Goal: Information Seeking & Learning: Learn about a topic

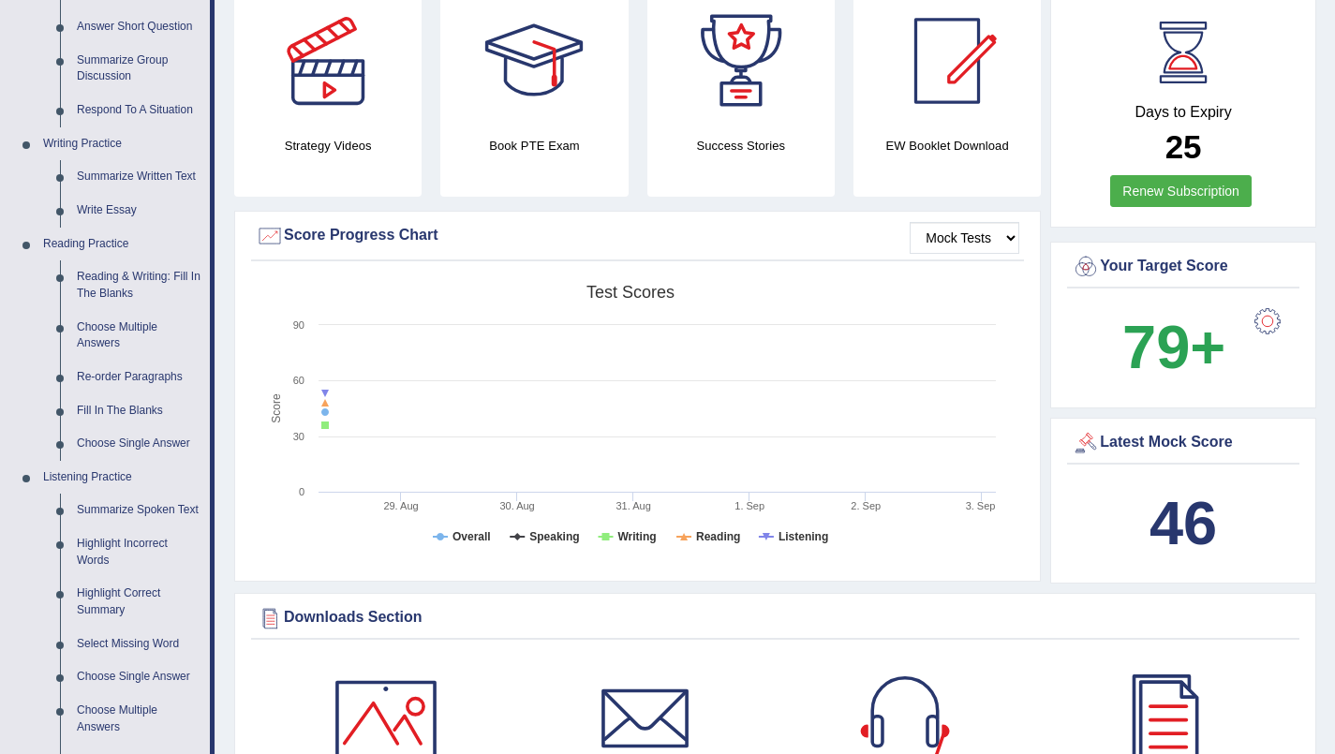
scroll to position [352, 0]
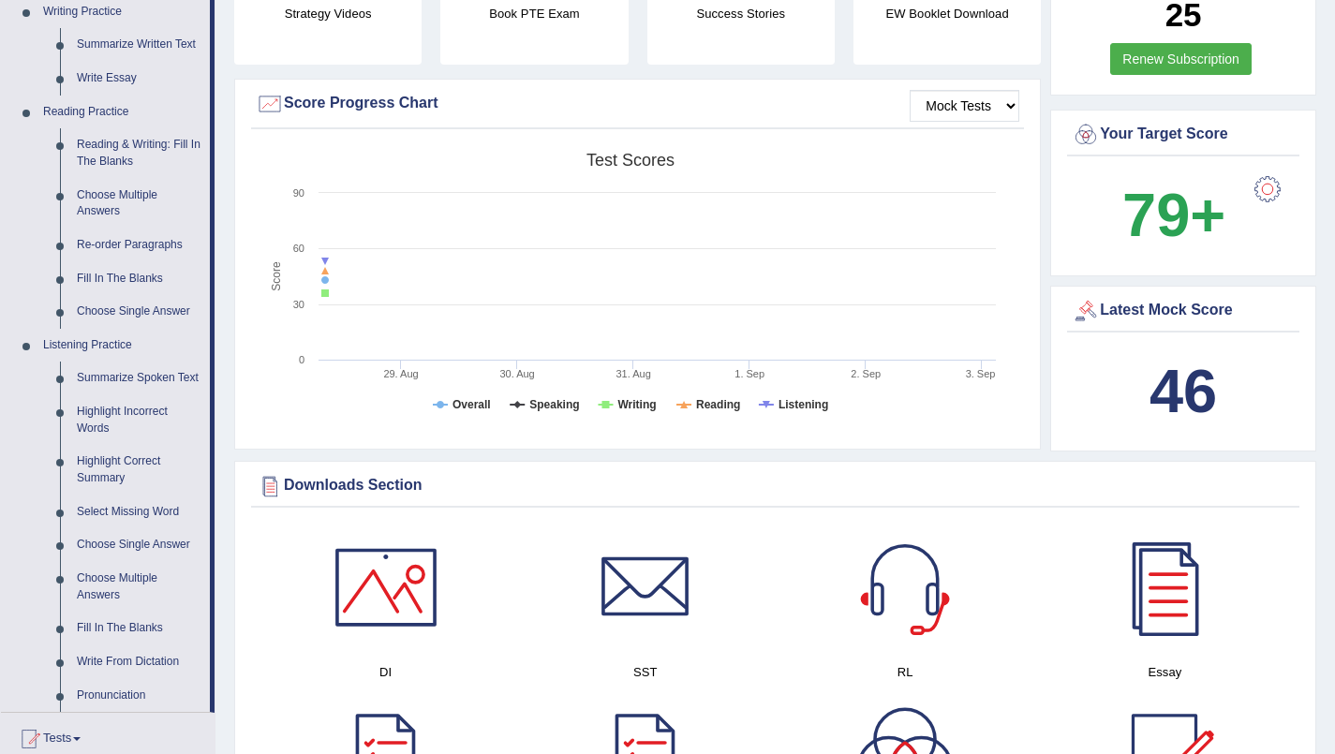
click at [102, 384] on link "Summarize Spoken Text" at bounding box center [138, 379] width 141 height 34
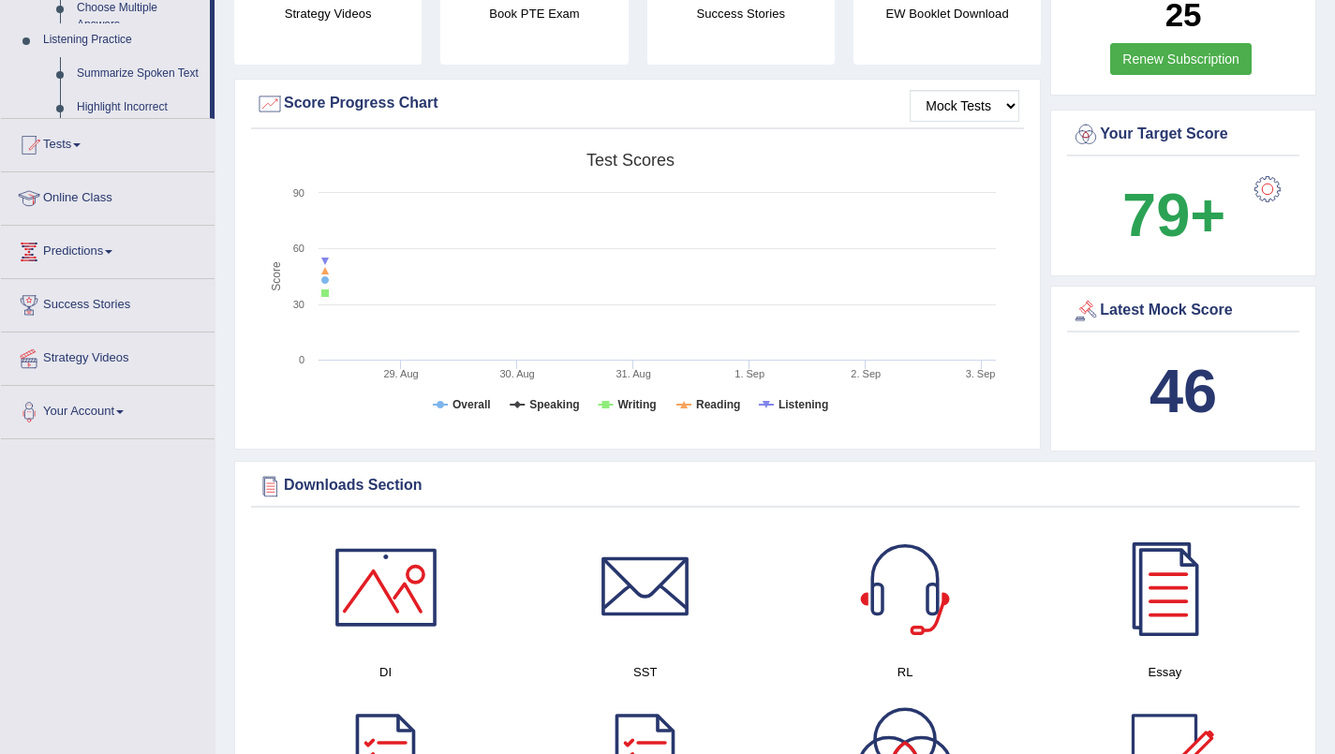
scroll to position [394, 0]
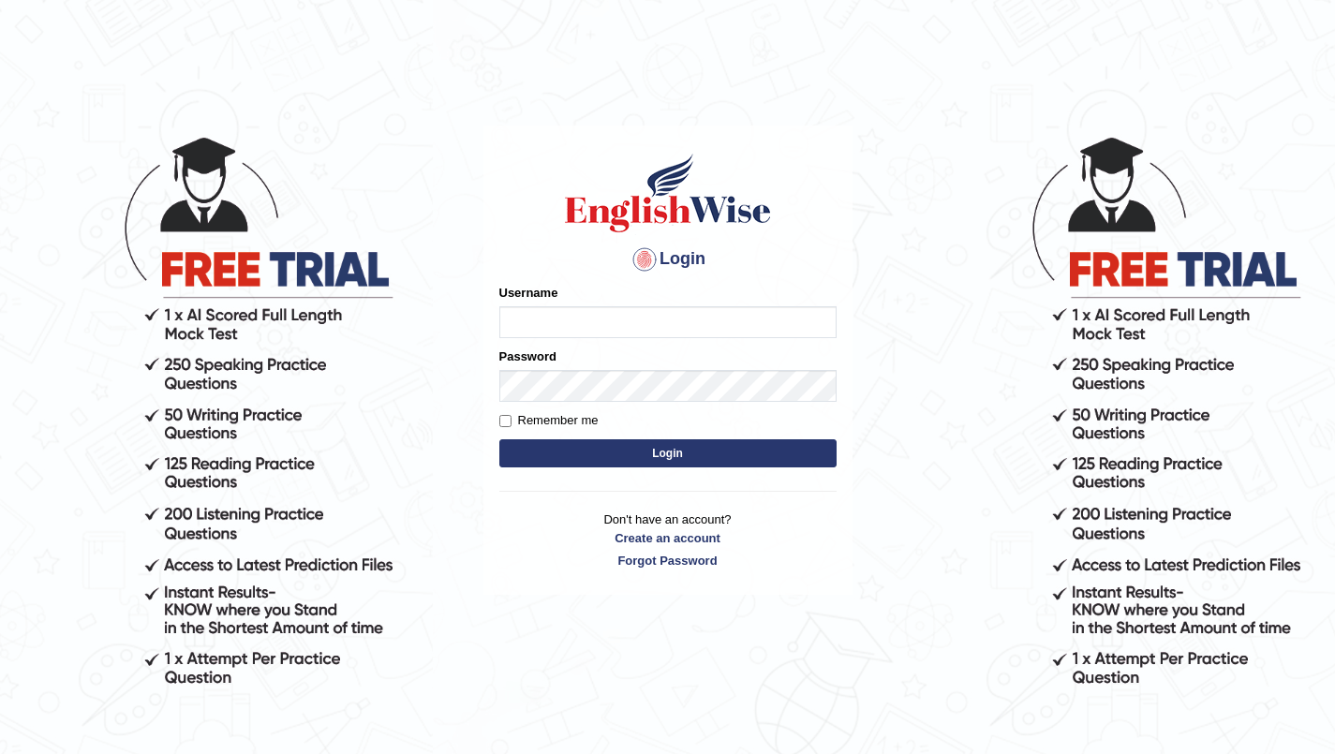
type input "SarahNaz"
click at [586, 448] on button "Login" at bounding box center [667, 453] width 337 height 28
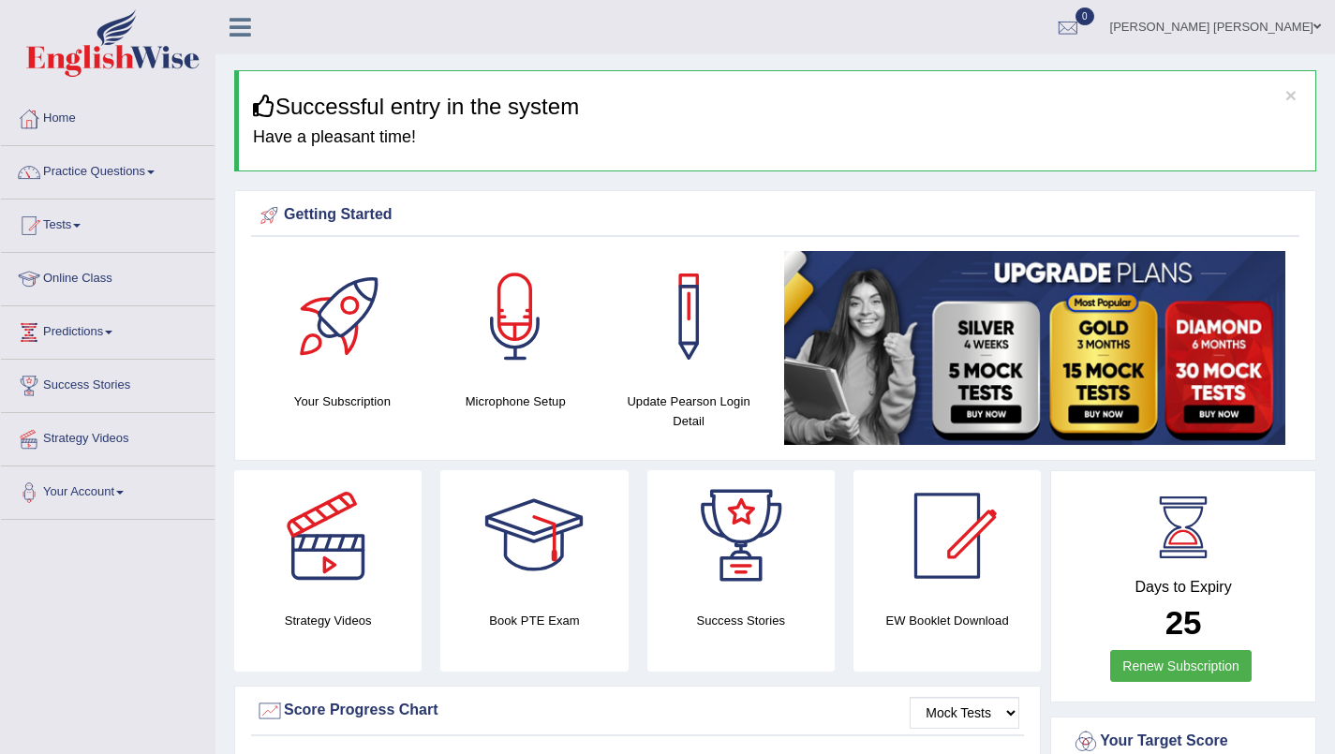
click at [80, 226] on span at bounding box center [76, 226] width 7 height 4
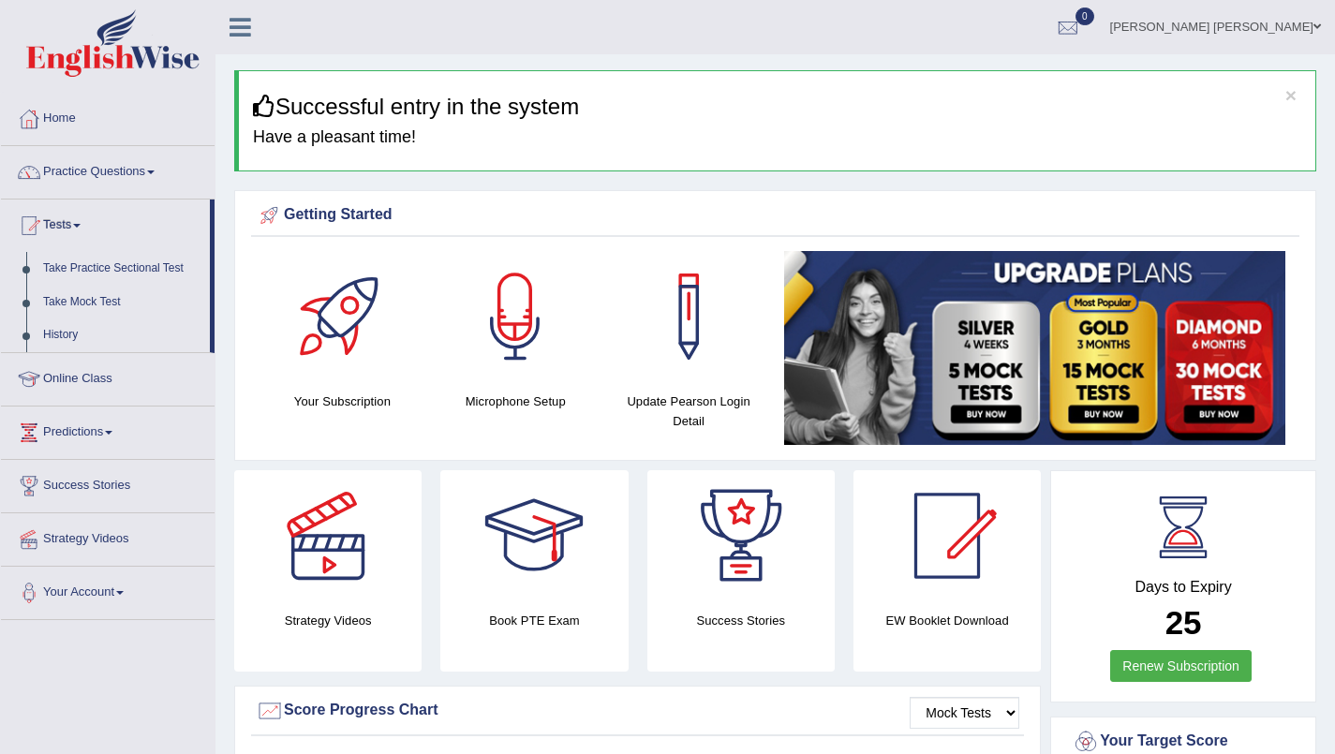
click at [94, 264] on link "Take Practice Sectional Test" at bounding box center [122, 269] width 175 height 34
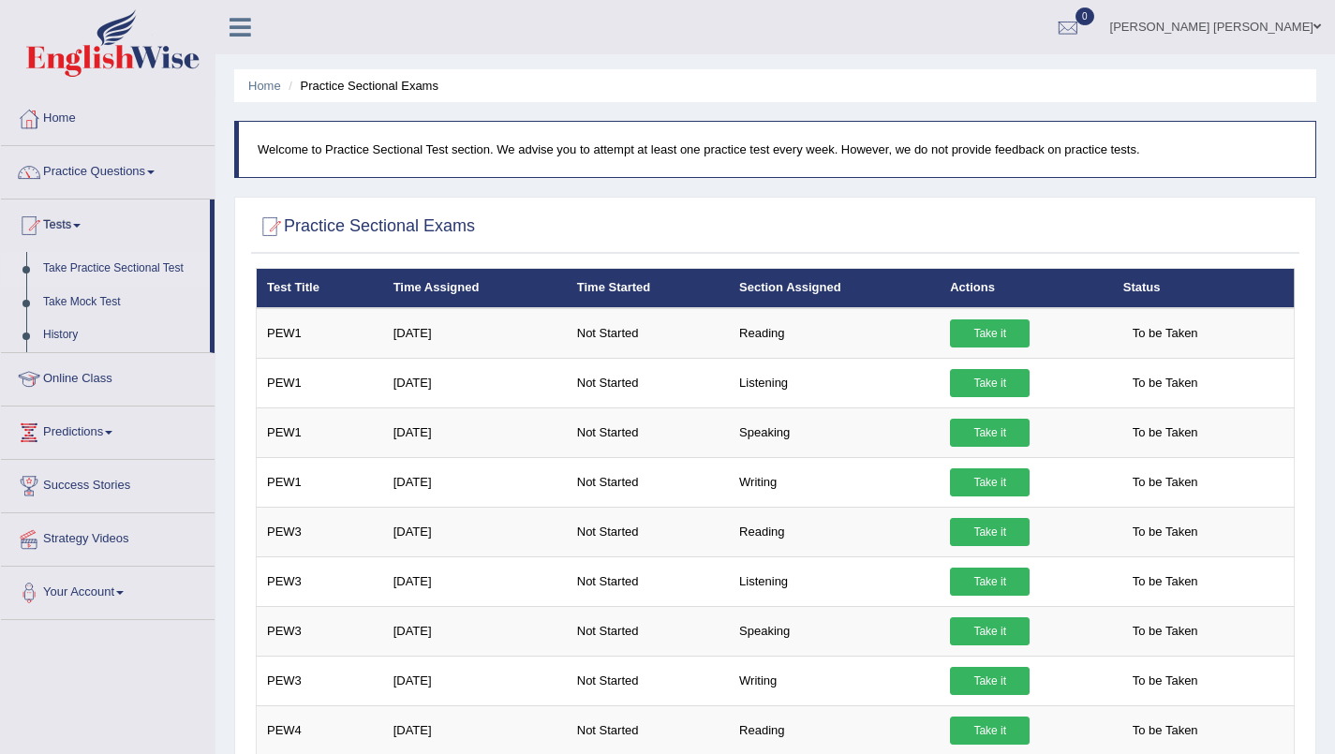
click at [63, 174] on link "Practice Questions" at bounding box center [108, 169] width 214 height 47
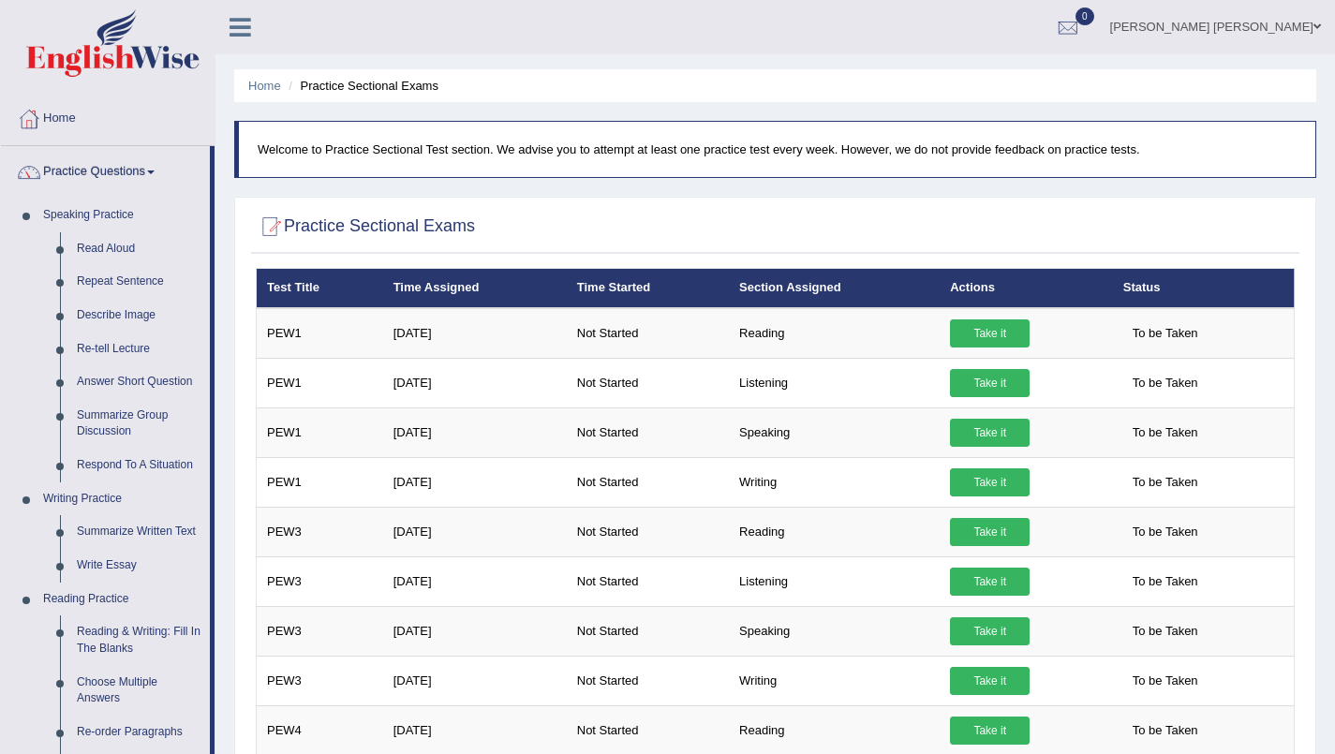
click at [108, 248] on link "Read Aloud" at bounding box center [138, 249] width 141 height 34
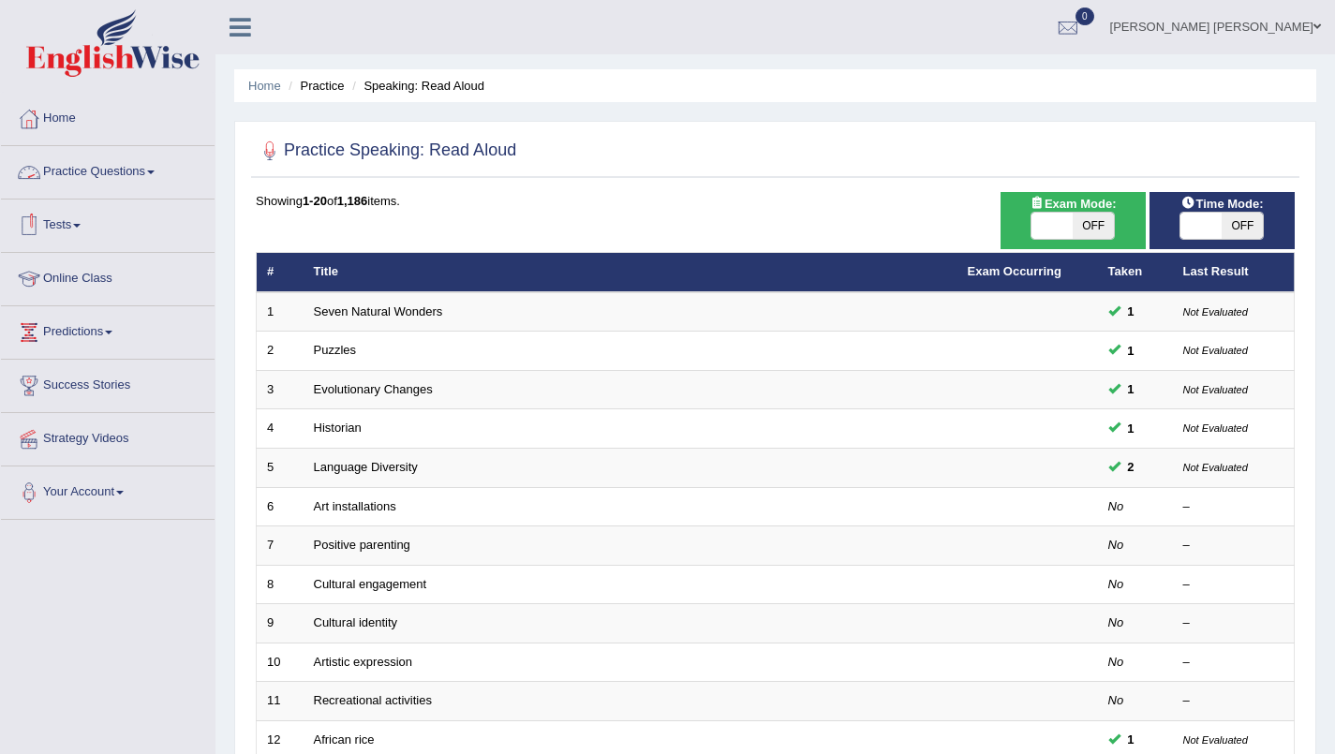
click at [101, 175] on link "Practice Questions" at bounding box center [108, 169] width 214 height 47
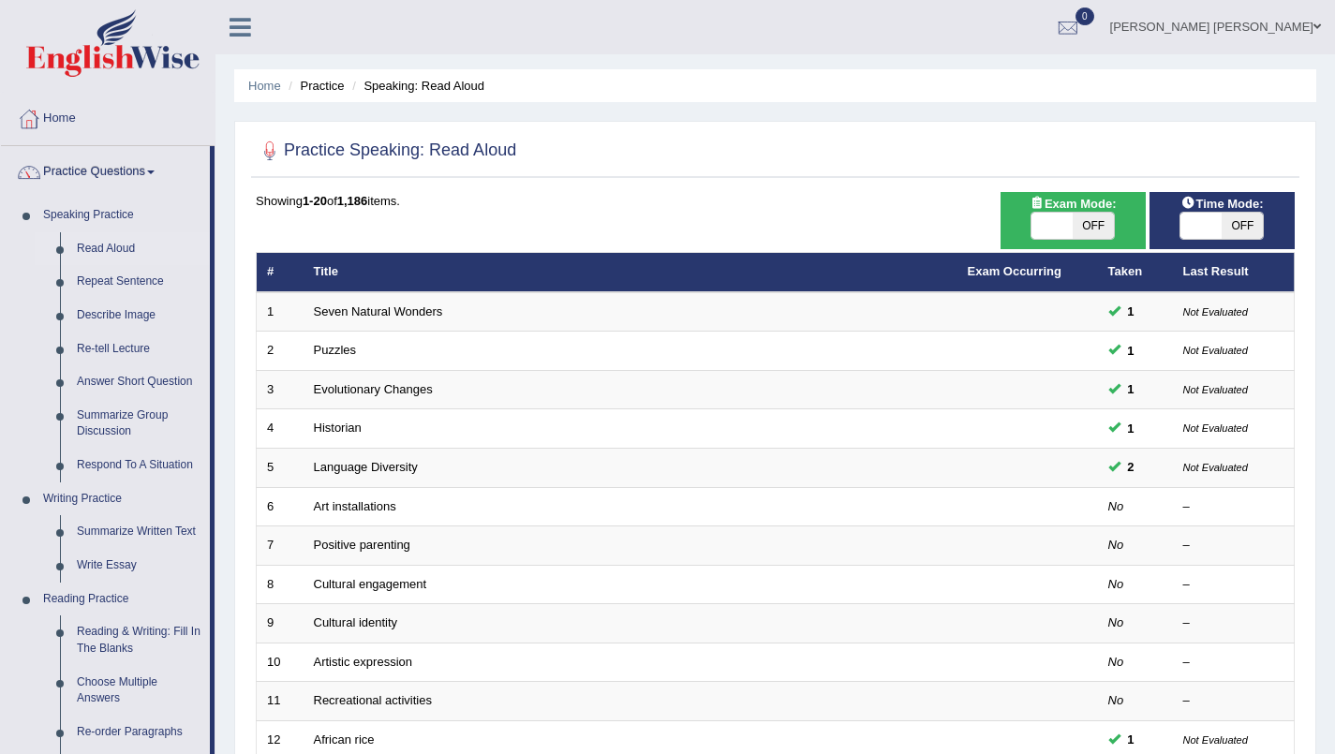
click at [97, 247] on link "Read Aloud" at bounding box center [138, 249] width 141 height 34
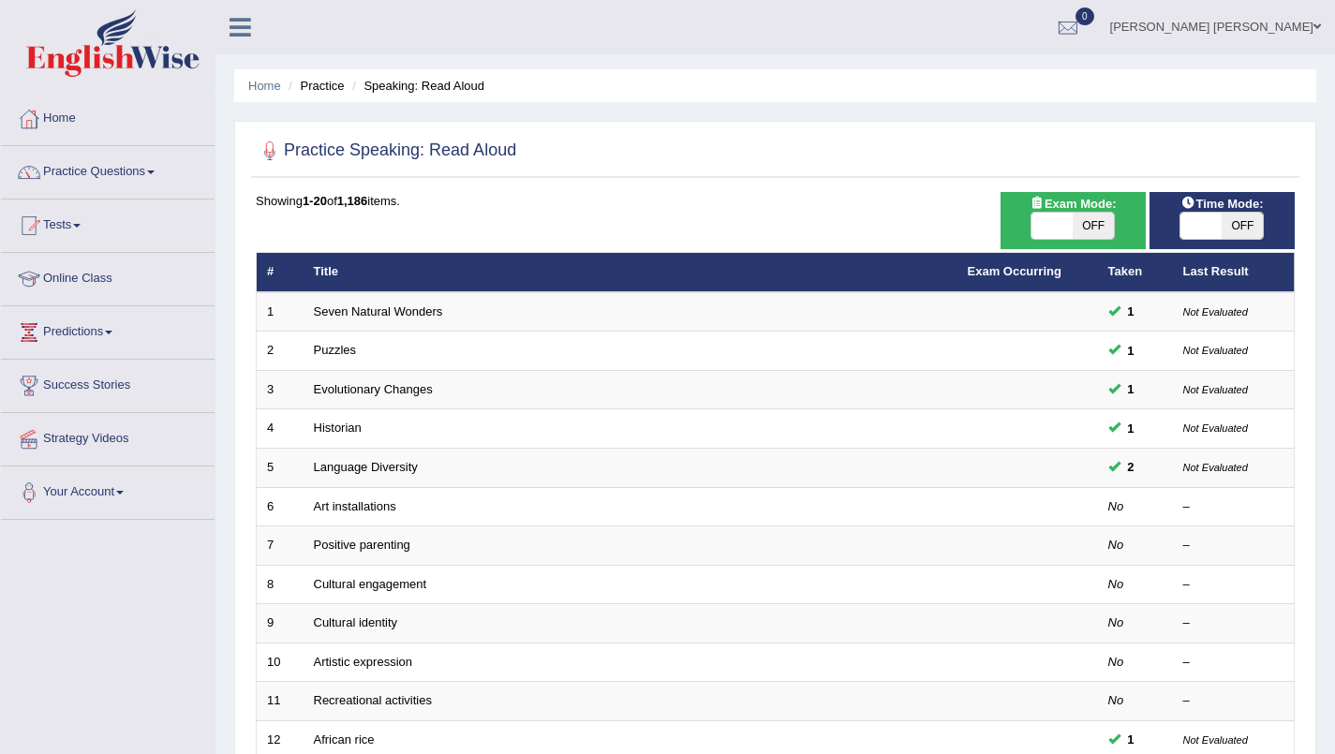
click at [340, 508] on link "Art installations" at bounding box center [355, 506] width 82 height 14
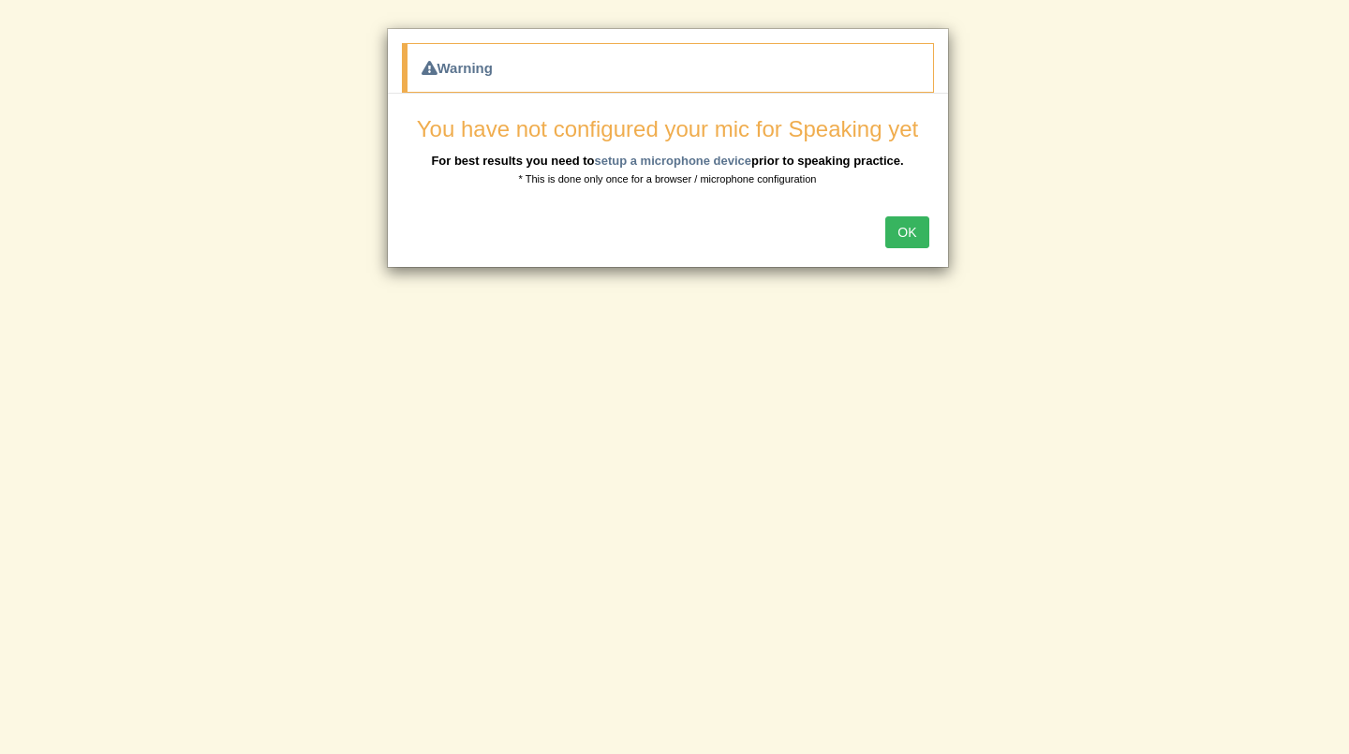
click at [885, 216] on button "OK" at bounding box center [906, 232] width 43 height 32
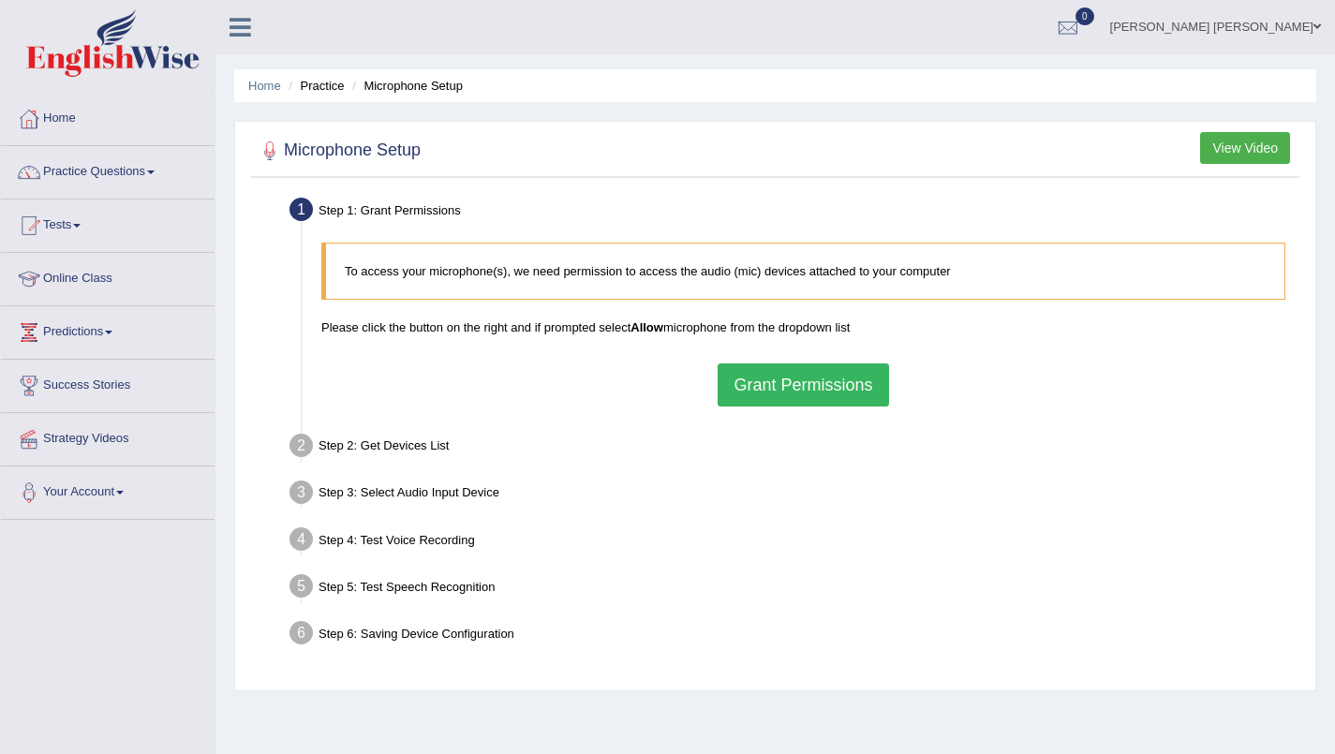
click at [779, 376] on button "Grant Permissions" at bounding box center [803, 385] width 171 height 43
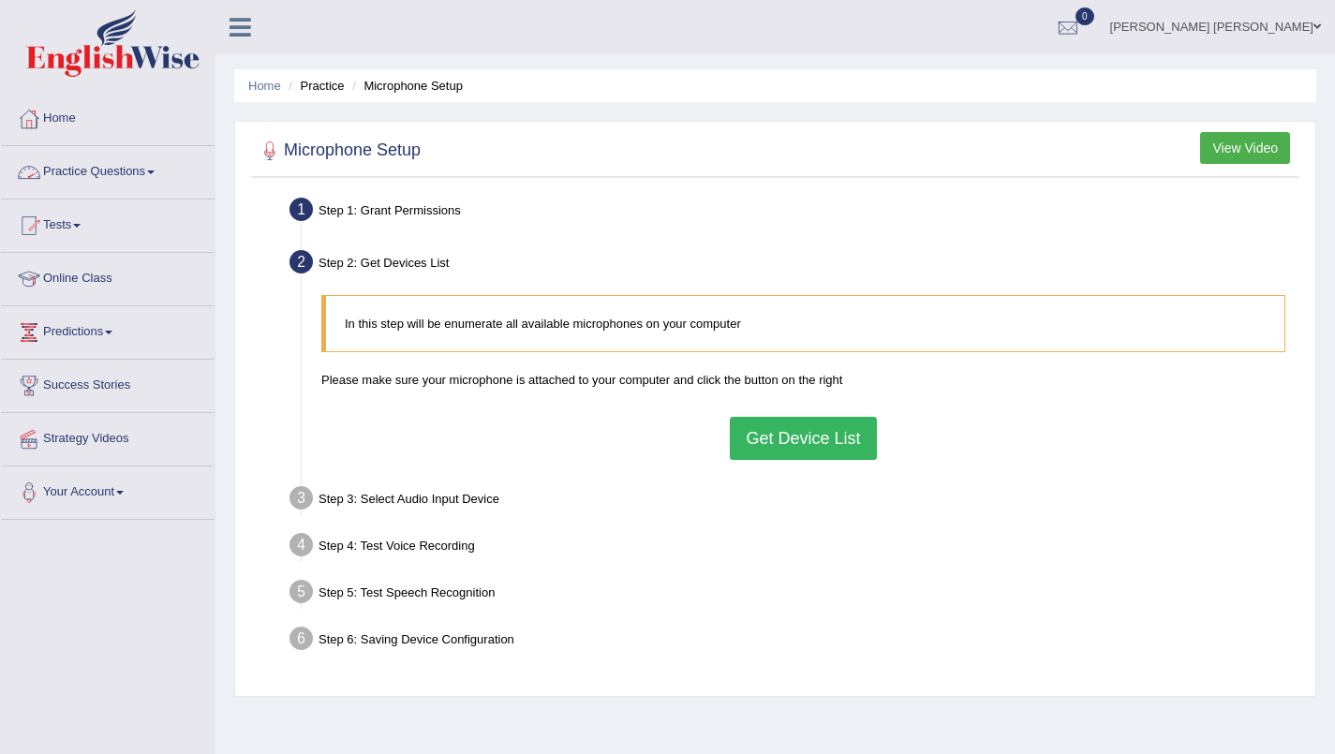
click at [140, 185] on link "Practice Questions" at bounding box center [108, 169] width 214 height 47
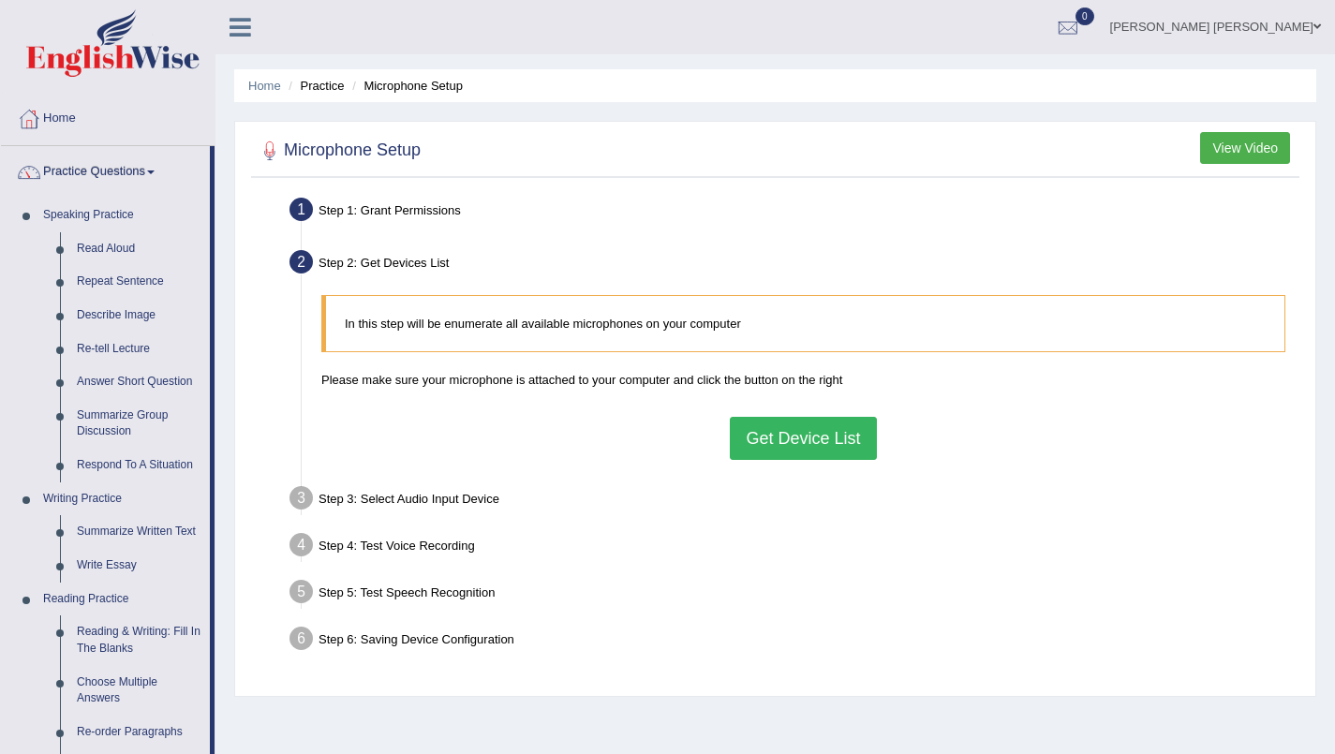
click at [126, 246] on link "Read Aloud" at bounding box center [138, 249] width 141 height 34
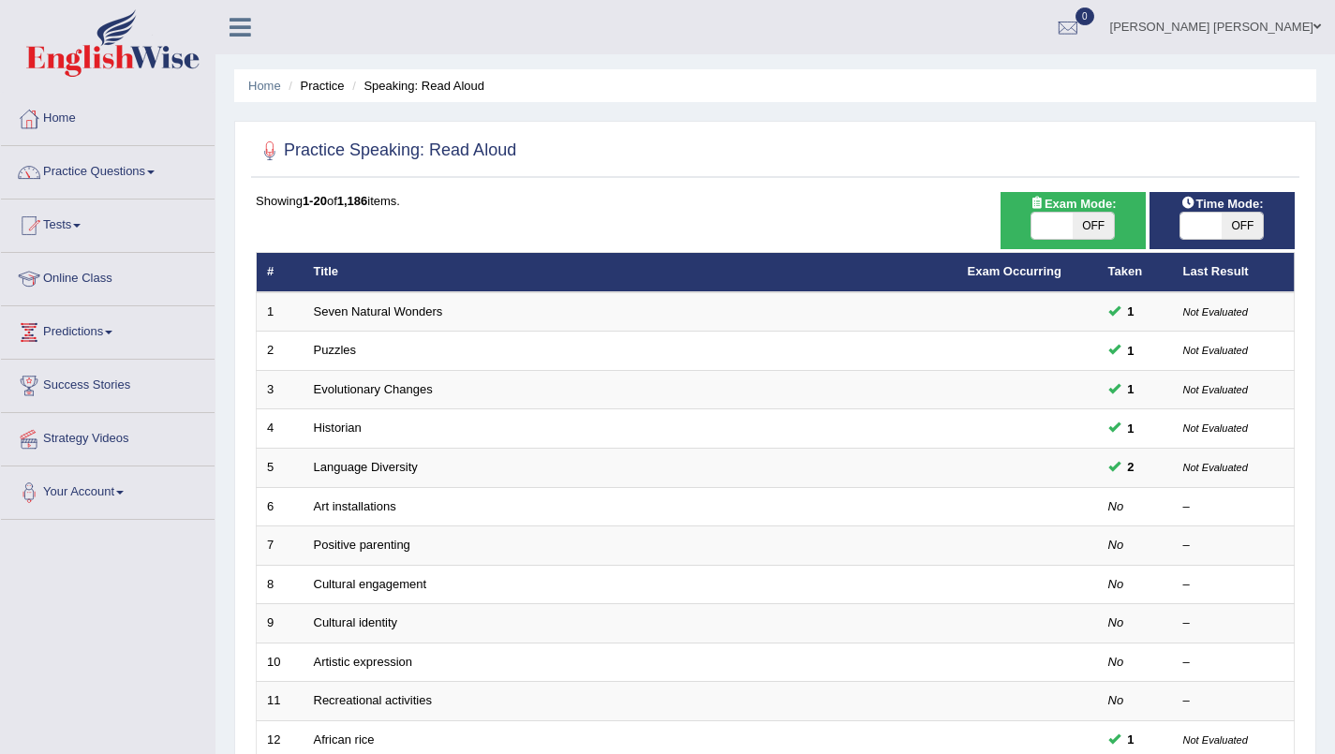
click at [739, 499] on td "Art installations" at bounding box center [631, 506] width 654 height 39
click at [369, 502] on link "Art installations" at bounding box center [355, 506] width 82 height 14
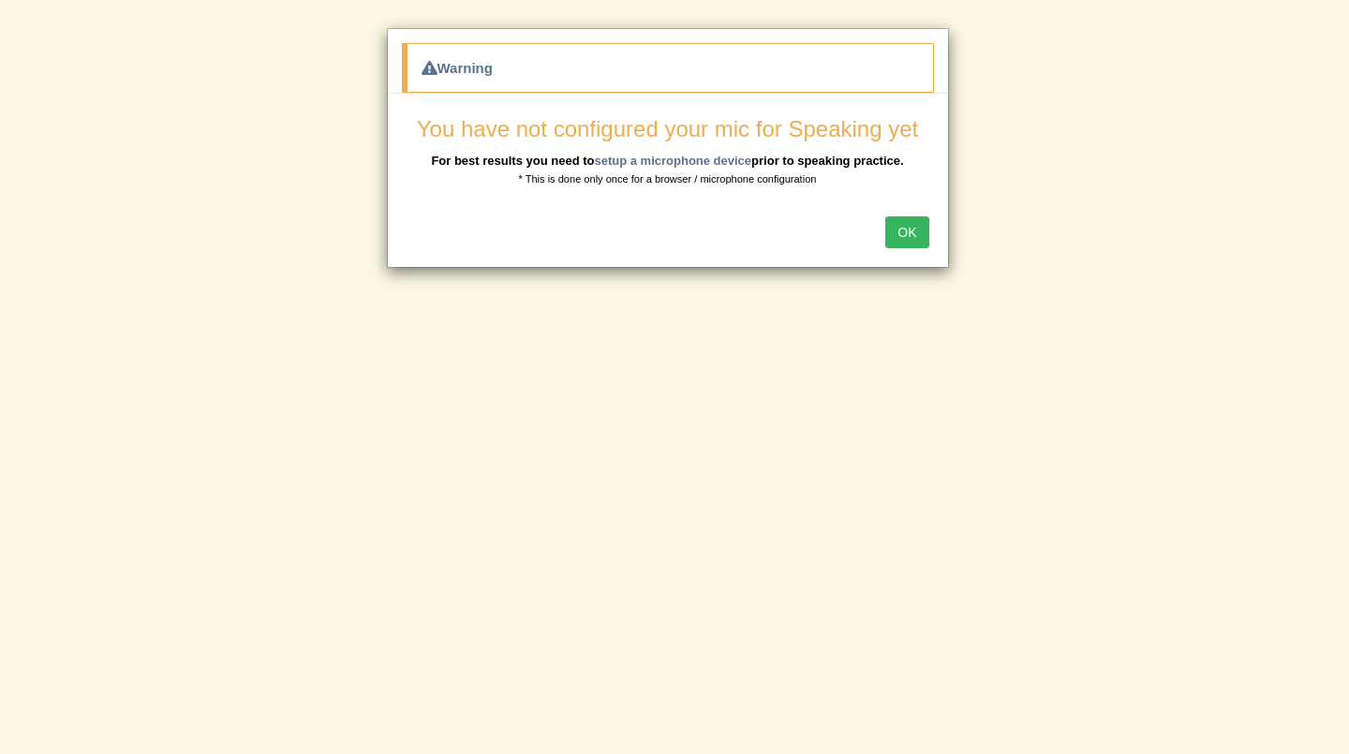
click at [914, 235] on button "OK" at bounding box center [906, 232] width 43 height 32
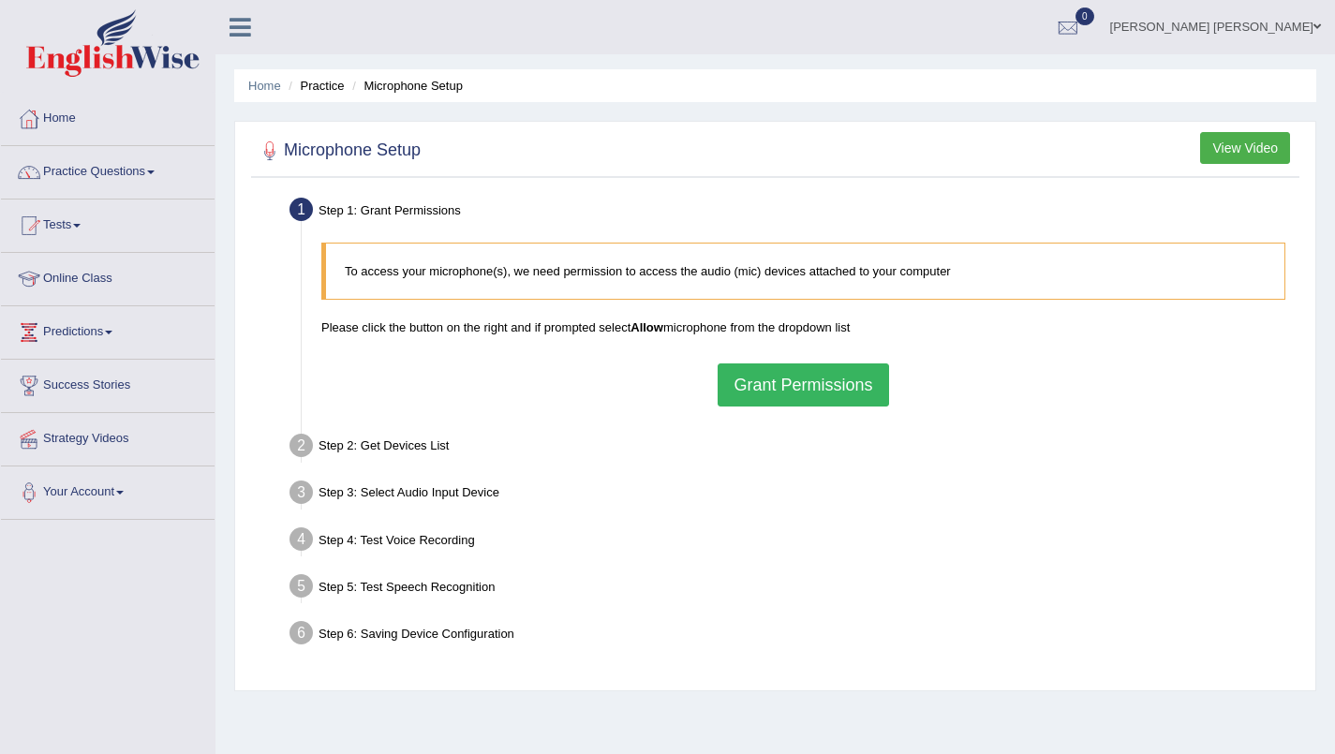
click at [782, 382] on button "Grant Permissions" at bounding box center [803, 385] width 171 height 43
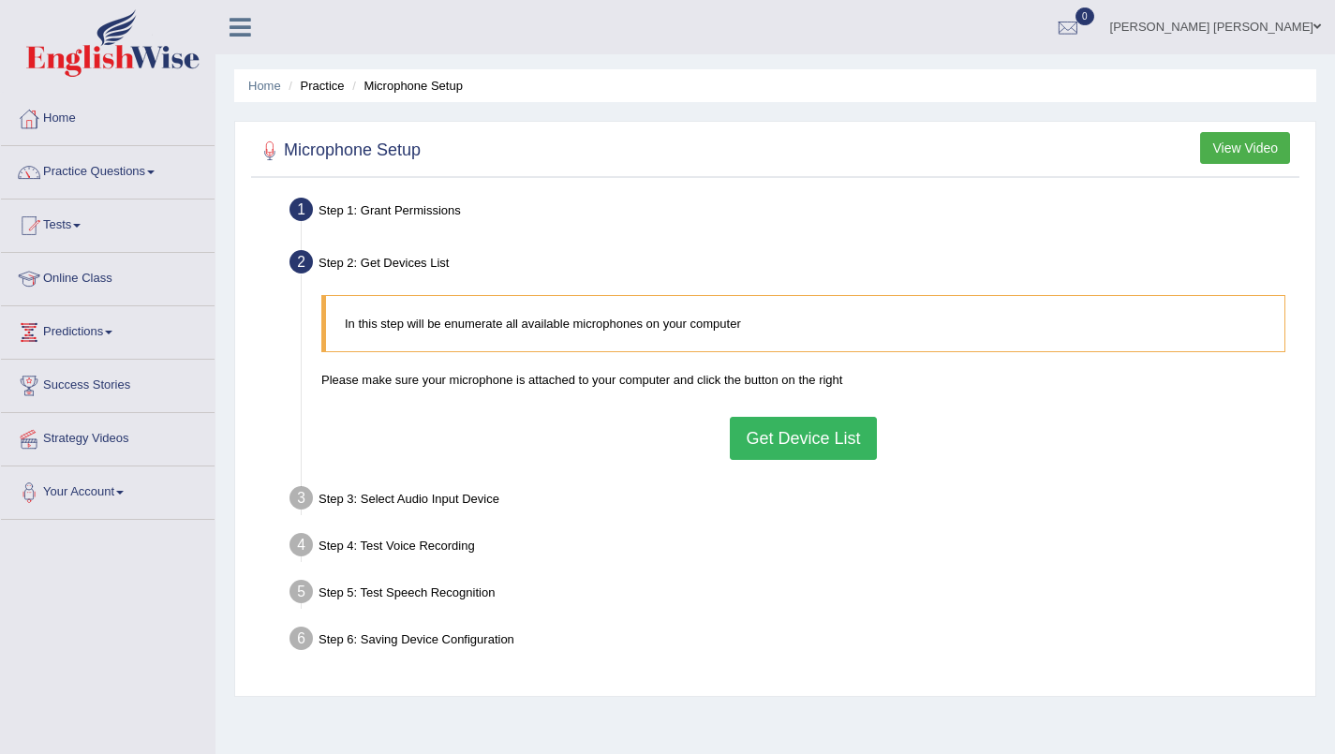
click at [759, 435] on button "Get Device List" at bounding box center [803, 438] width 146 height 43
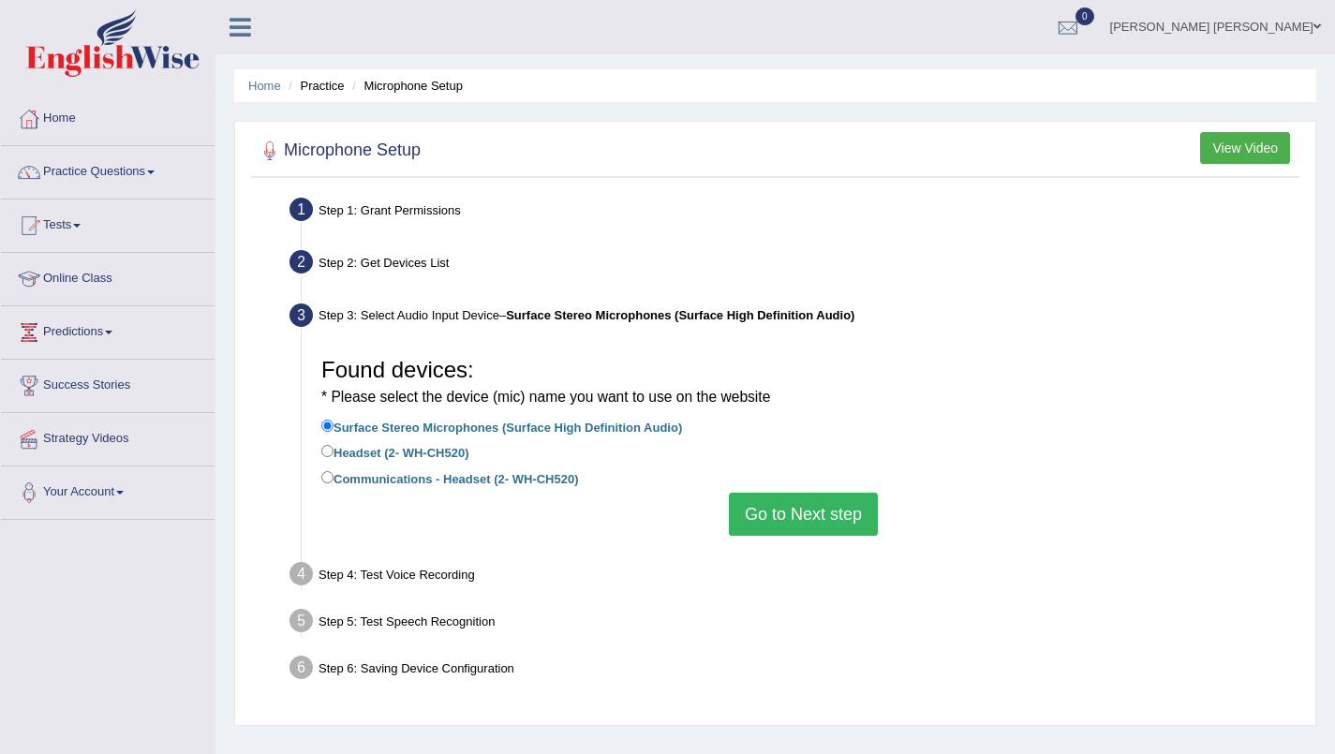
click at [798, 502] on button "Go to Next step" at bounding box center [803, 514] width 149 height 43
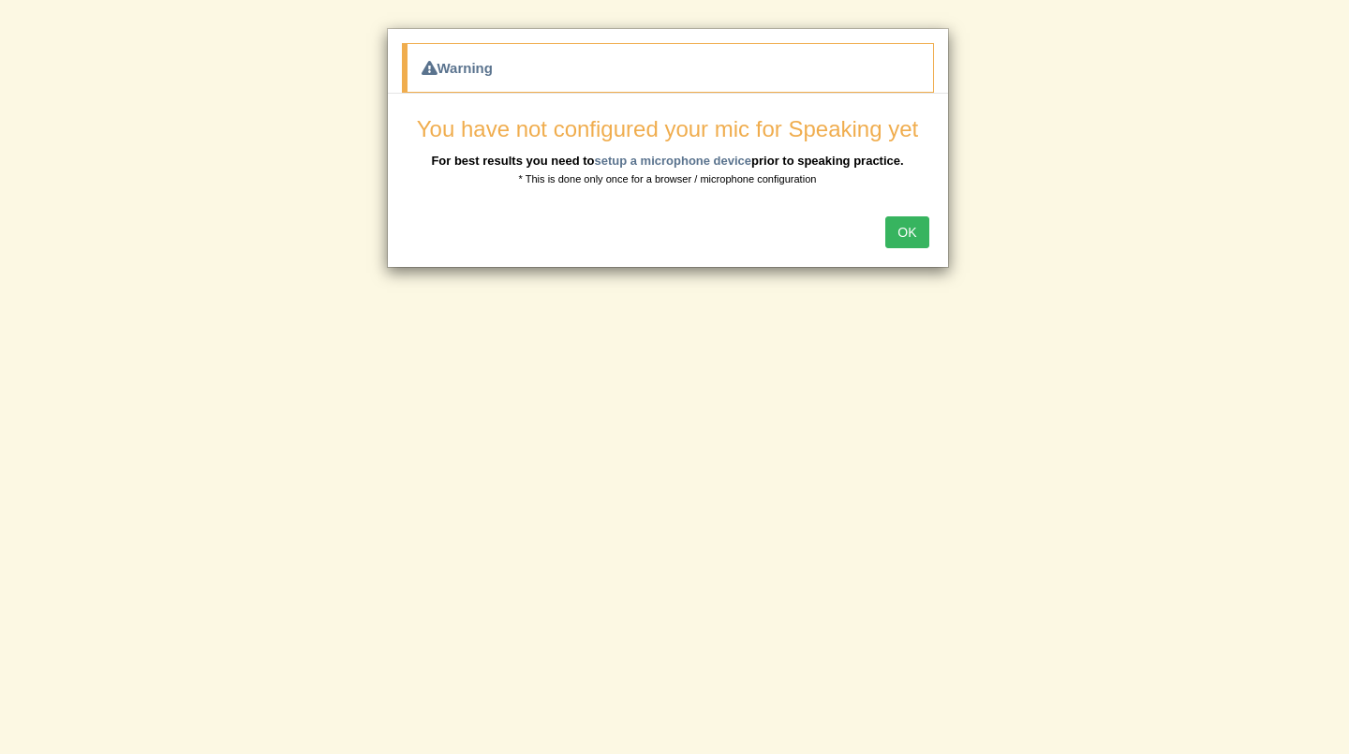
click at [891, 226] on button "OK" at bounding box center [906, 232] width 43 height 32
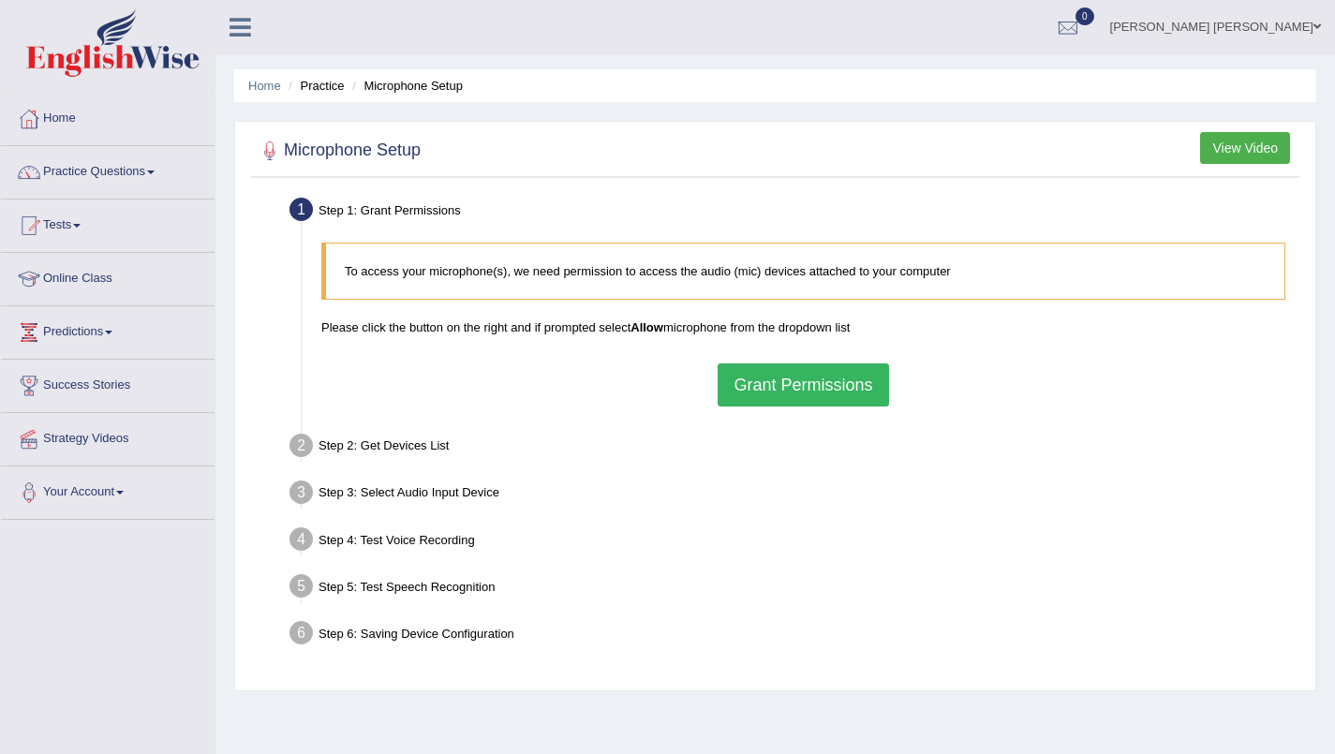
click at [741, 386] on button "Grant Permissions" at bounding box center [803, 385] width 171 height 43
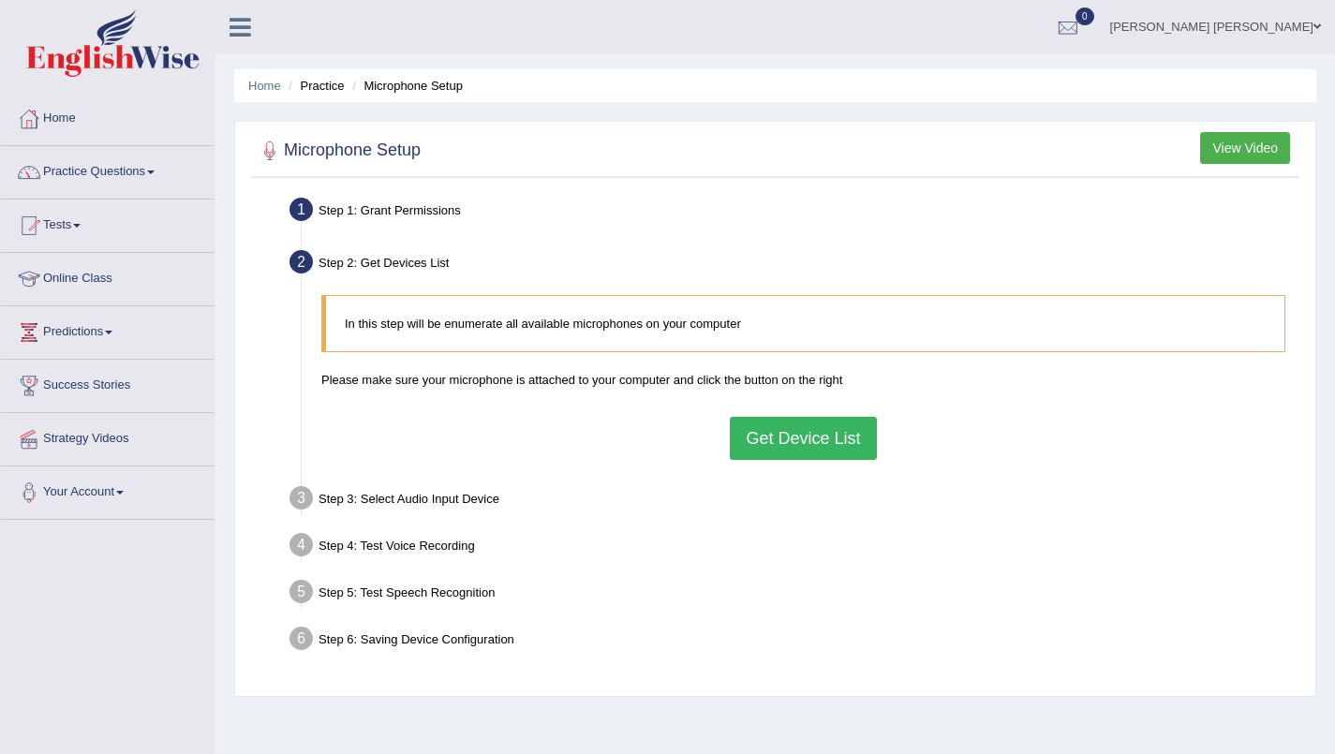
click at [781, 451] on button "Get Device List" at bounding box center [803, 438] width 146 height 43
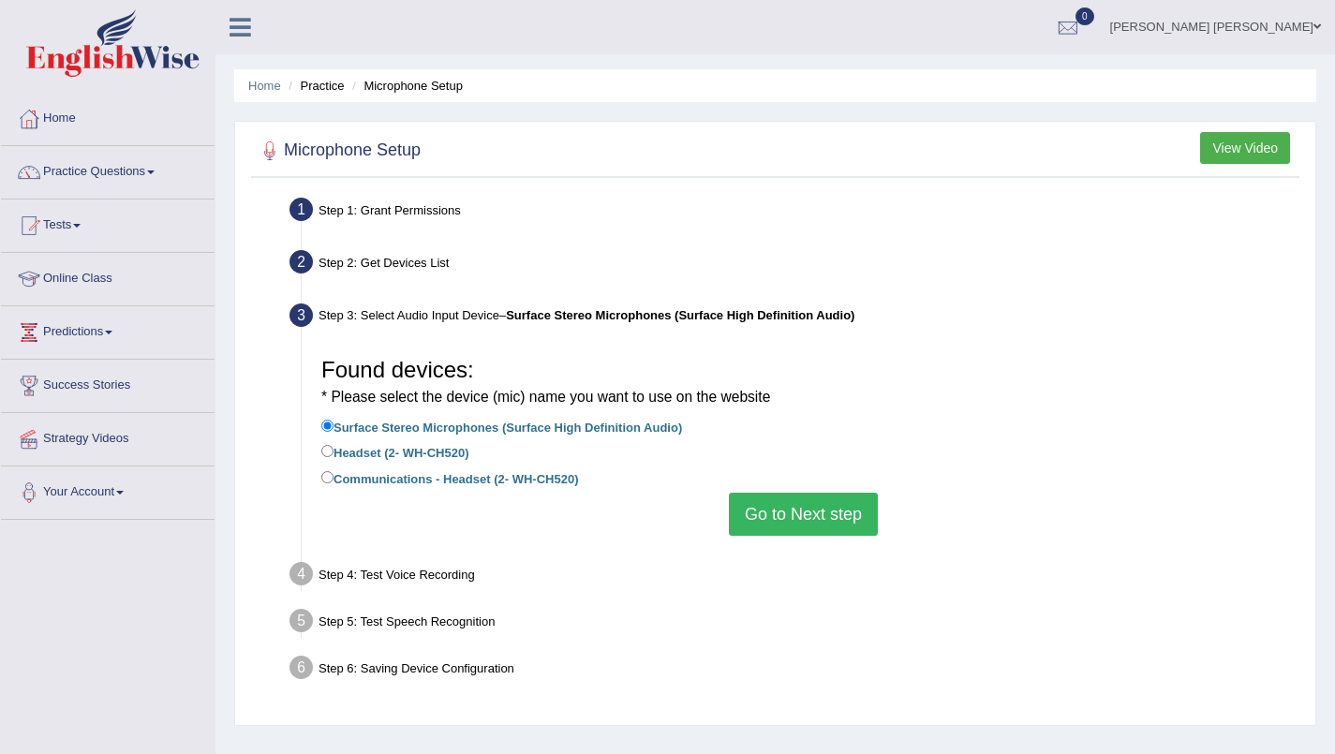
click at [781, 451] on li "Headset (2- WH-CH520)" at bounding box center [803, 453] width 964 height 25
click at [326, 449] on input "Headset (2- WH-CH520)" at bounding box center [327, 451] width 12 height 12
radio input "true"
click at [799, 515] on button "Go to Next step" at bounding box center [803, 514] width 149 height 43
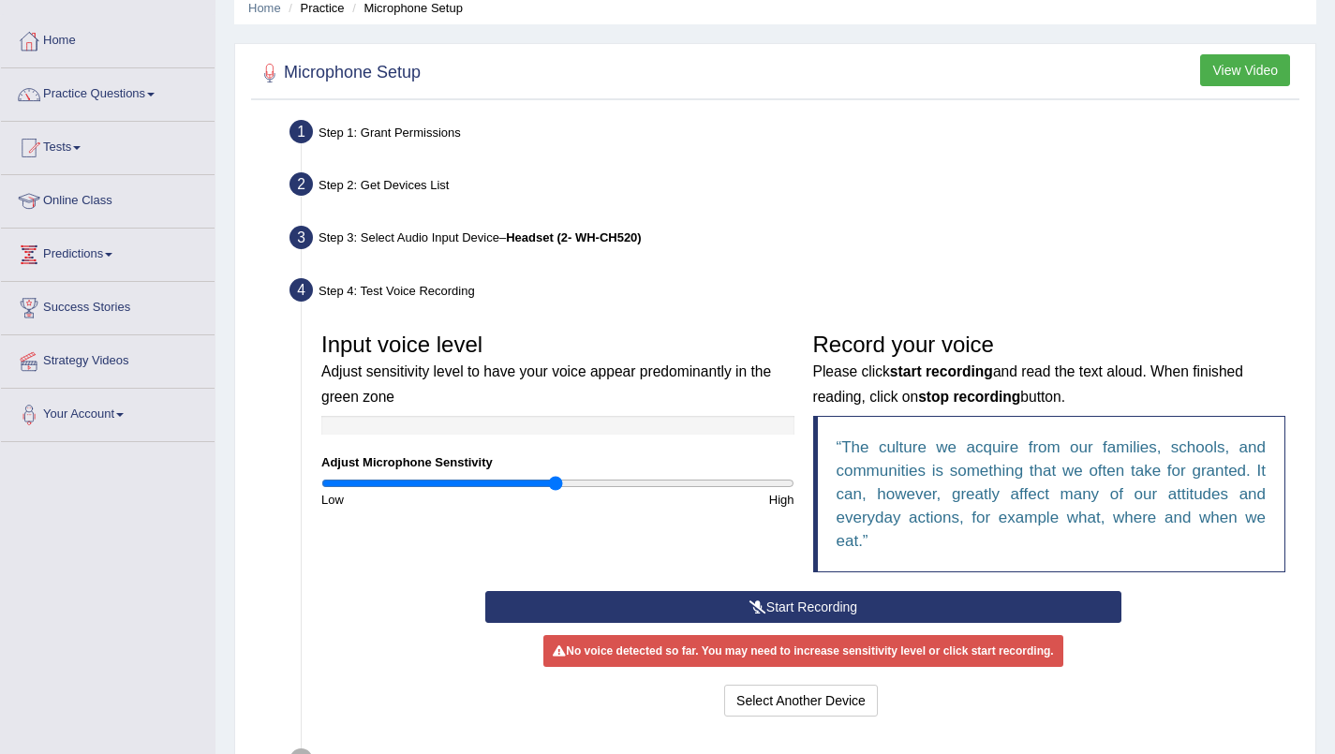
scroll to position [145, 0]
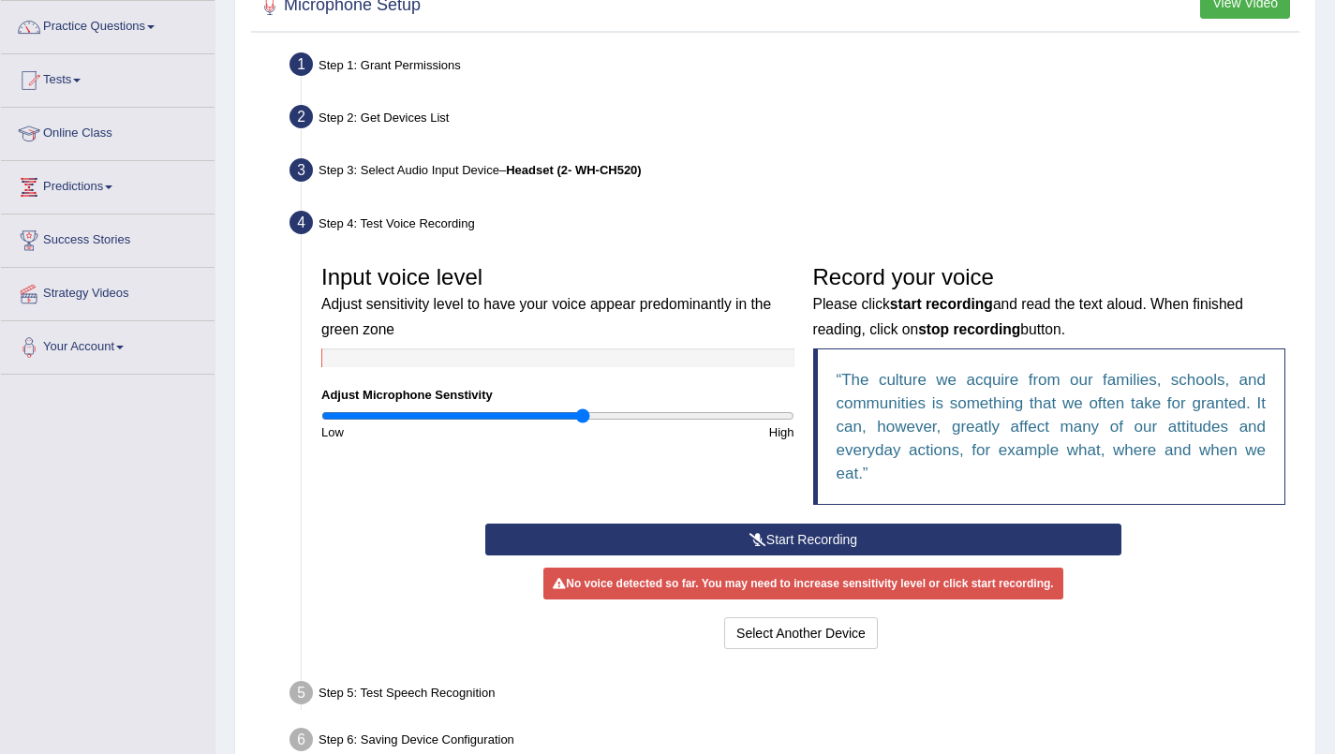
click at [582, 415] on input "range" at bounding box center [557, 415] width 473 height 15
click at [566, 415] on input "range" at bounding box center [557, 415] width 473 height 15
click at [648, 540] on button "Start Recording" at bounding box center [803, 540] width 636 height 32
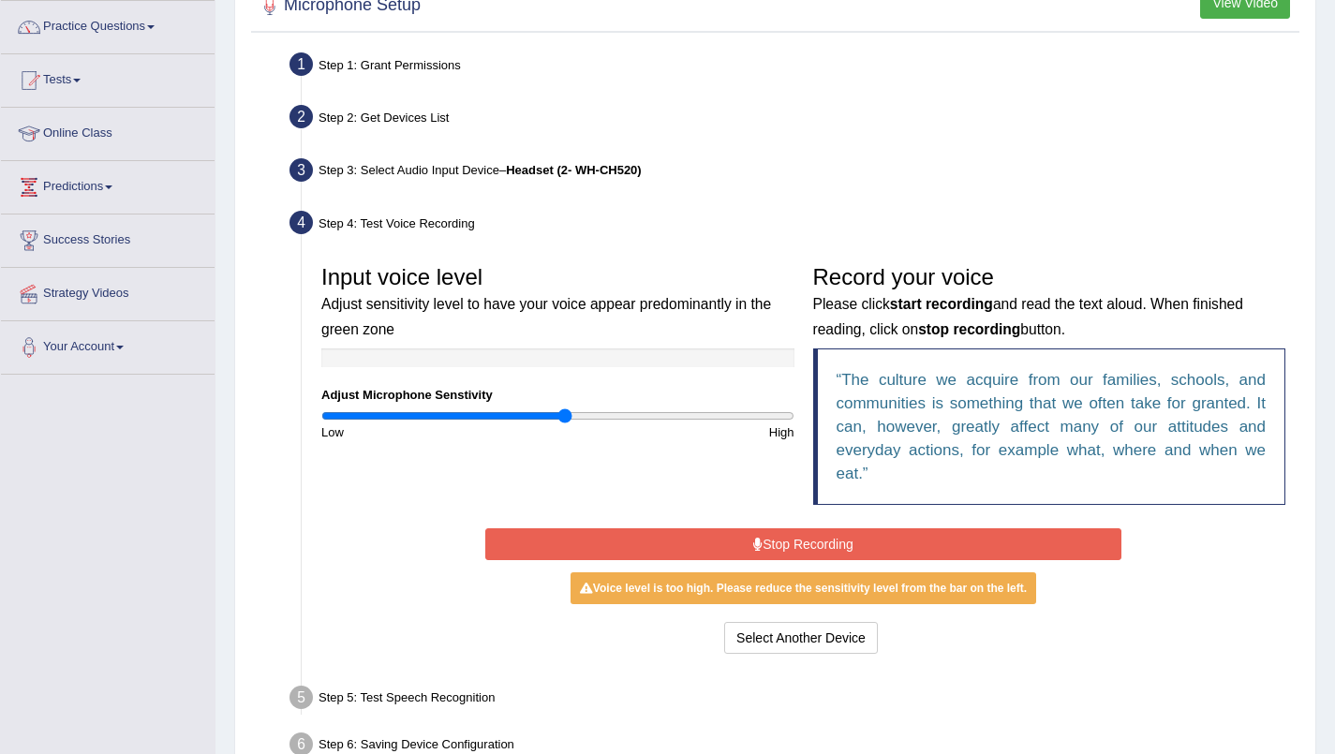
click at [523, 533] on button "Stop Recording" at bounding box center [803, 544] width 636 height 32
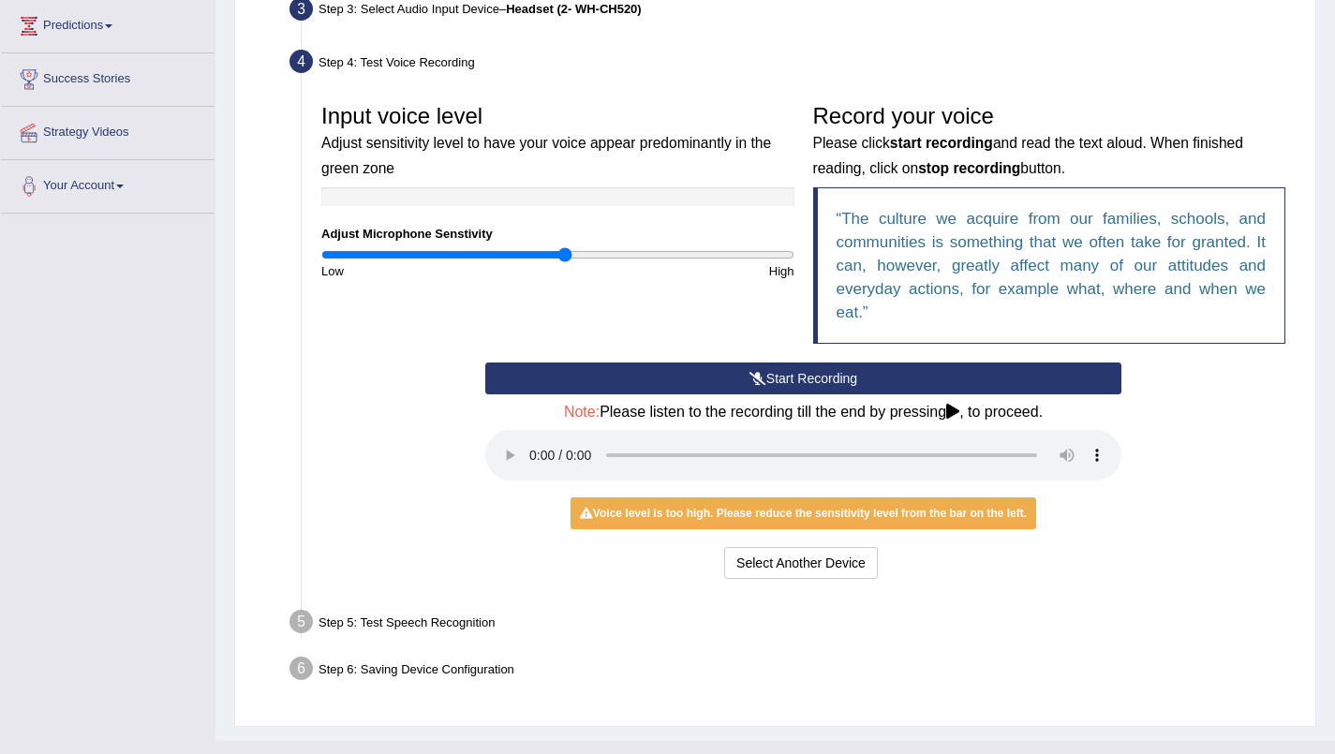
scroll to position [340, 0]
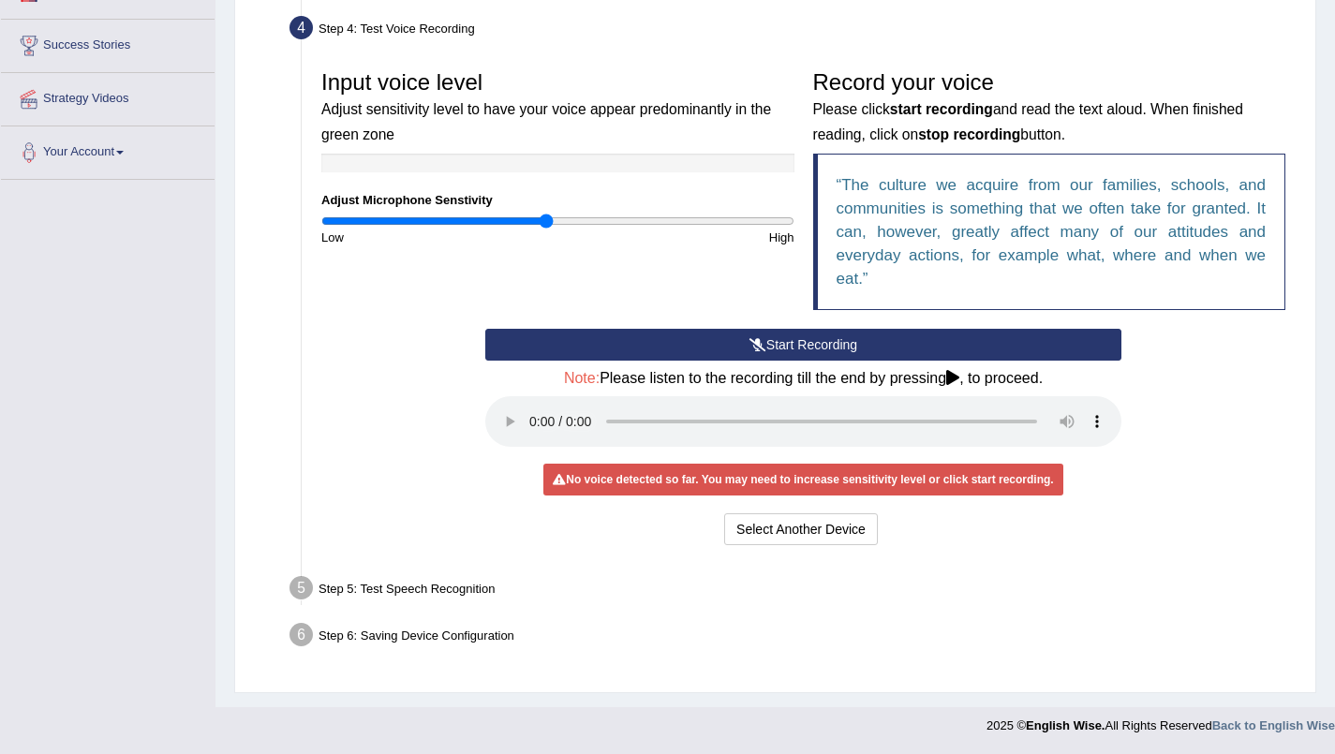
click at [548, 219] on input "range" at bounding box center [557, 221] width 473 height 15
type input "0.9"
click at [533, 223] on input "range" at bounding box center [557, 221] width 473 height 15
click at [863, 347] on button "Start Recording" at bounding box center [803, 345] width 636 height 32
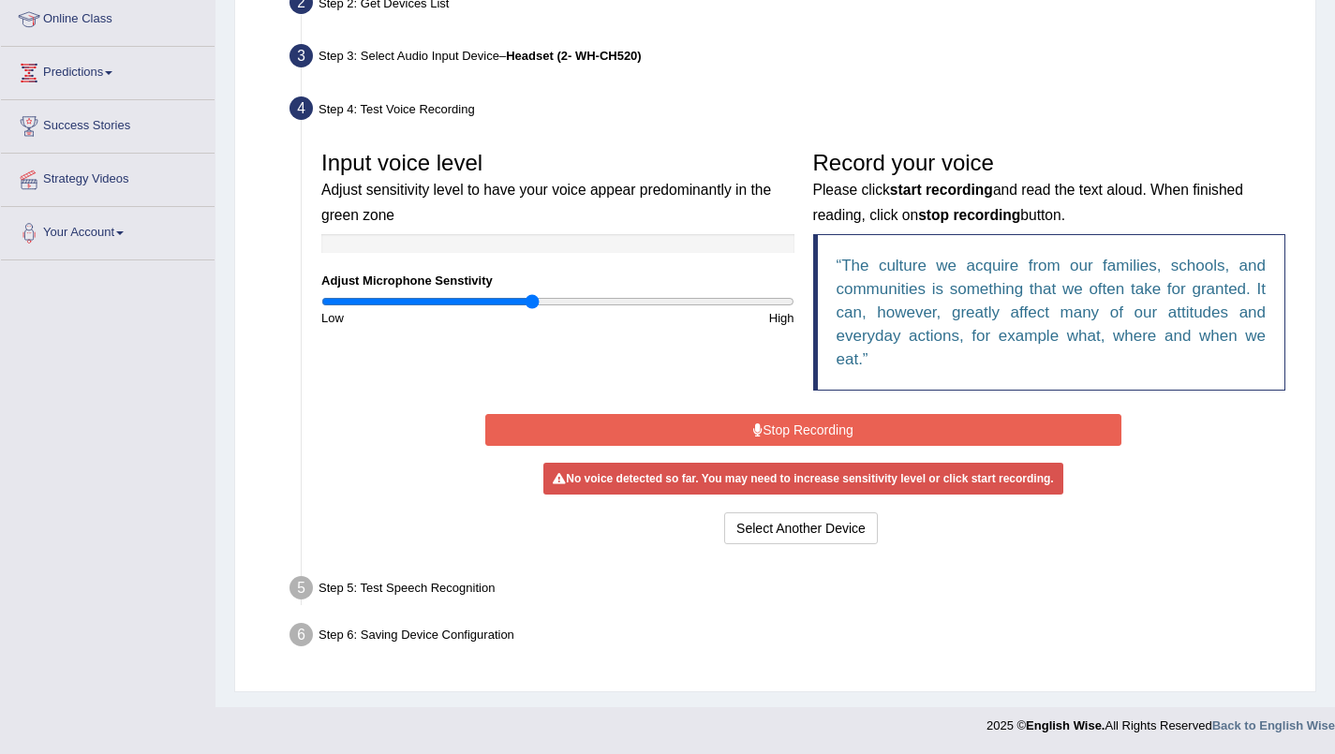
scroll to position [254, 0]
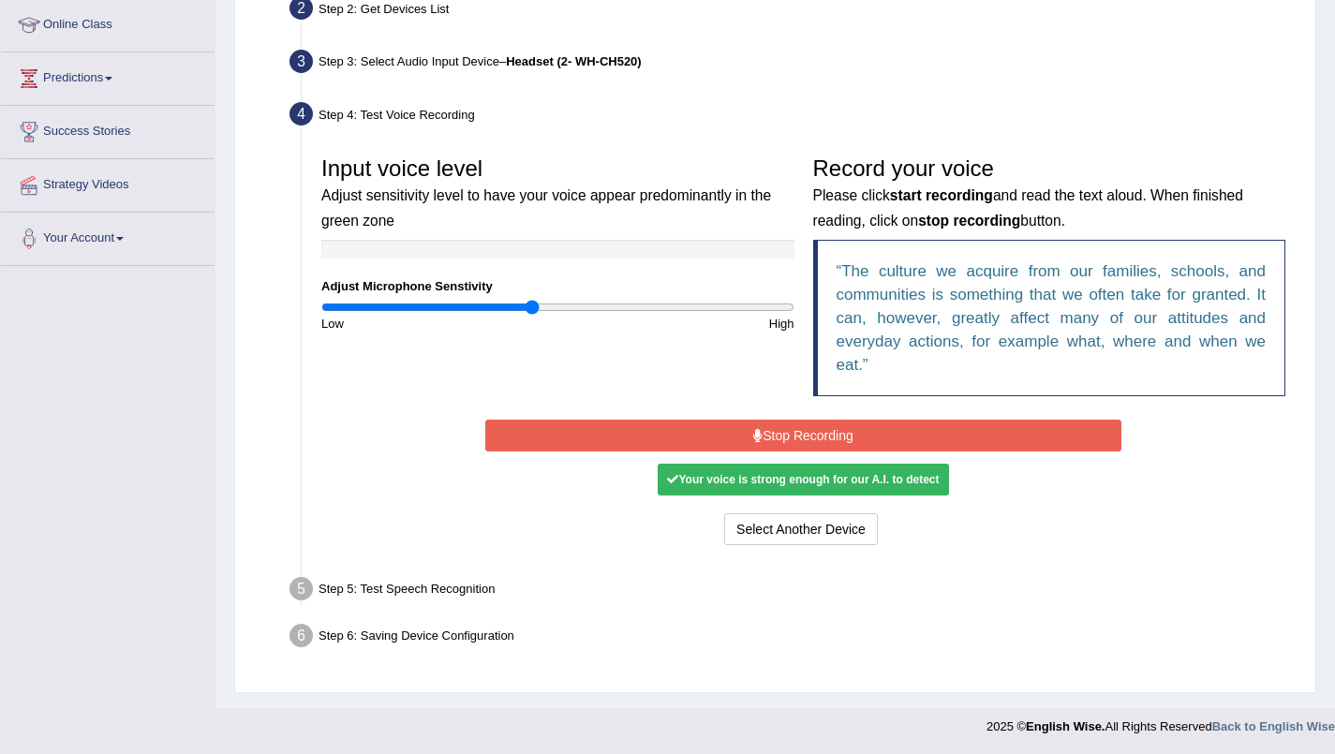
click at [753, 437] on icon at bounding box center [757, 435] width 9 height 13
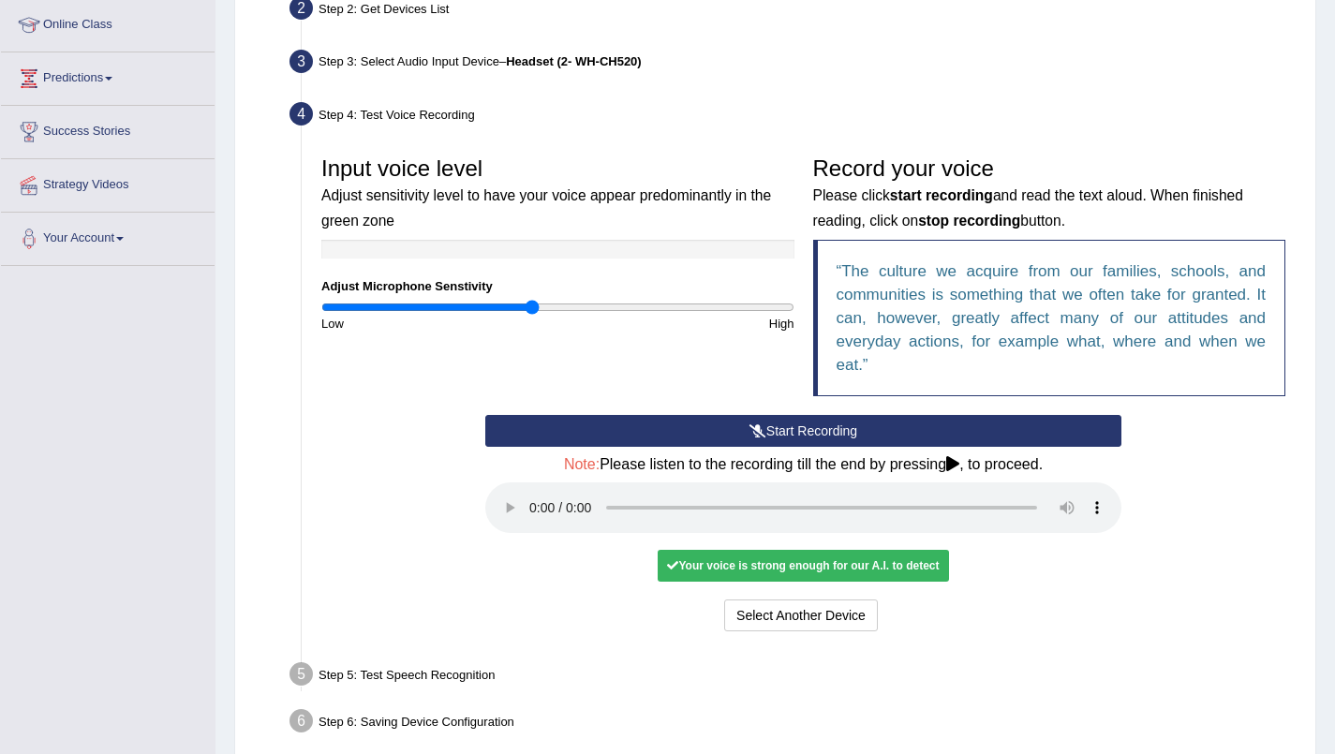
click at [727, 568] on div "Your voice is strong enough for our A.I. to detect" at bounding box center [803, 566] width 290 height 32
click at [885, 558] on div "Your voice is strong enough for our A.I. to detect" at bounding box center [803, 566] width 290 height 32
click at [870, 615] on button "Voice is ok. Go to Next step" at bounding box center [882, 616] width 186 height 32
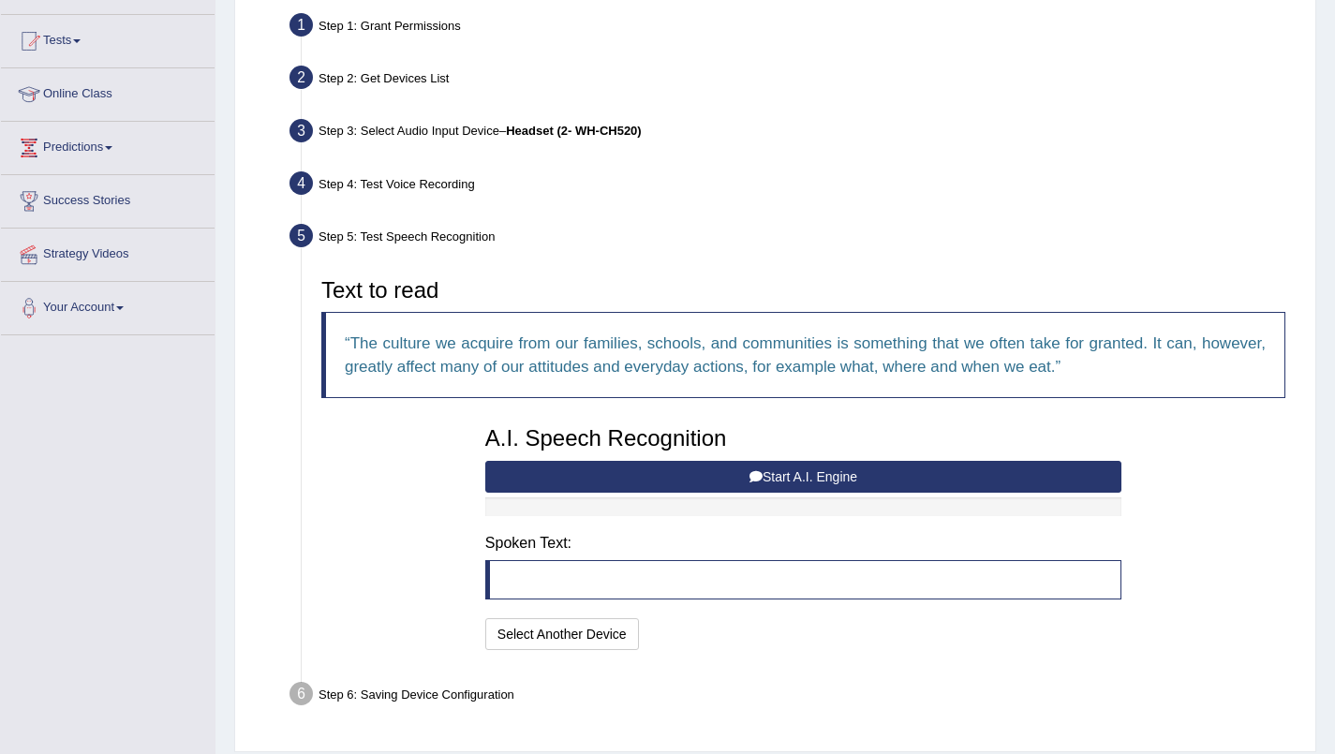
scroll to position [244, 0]
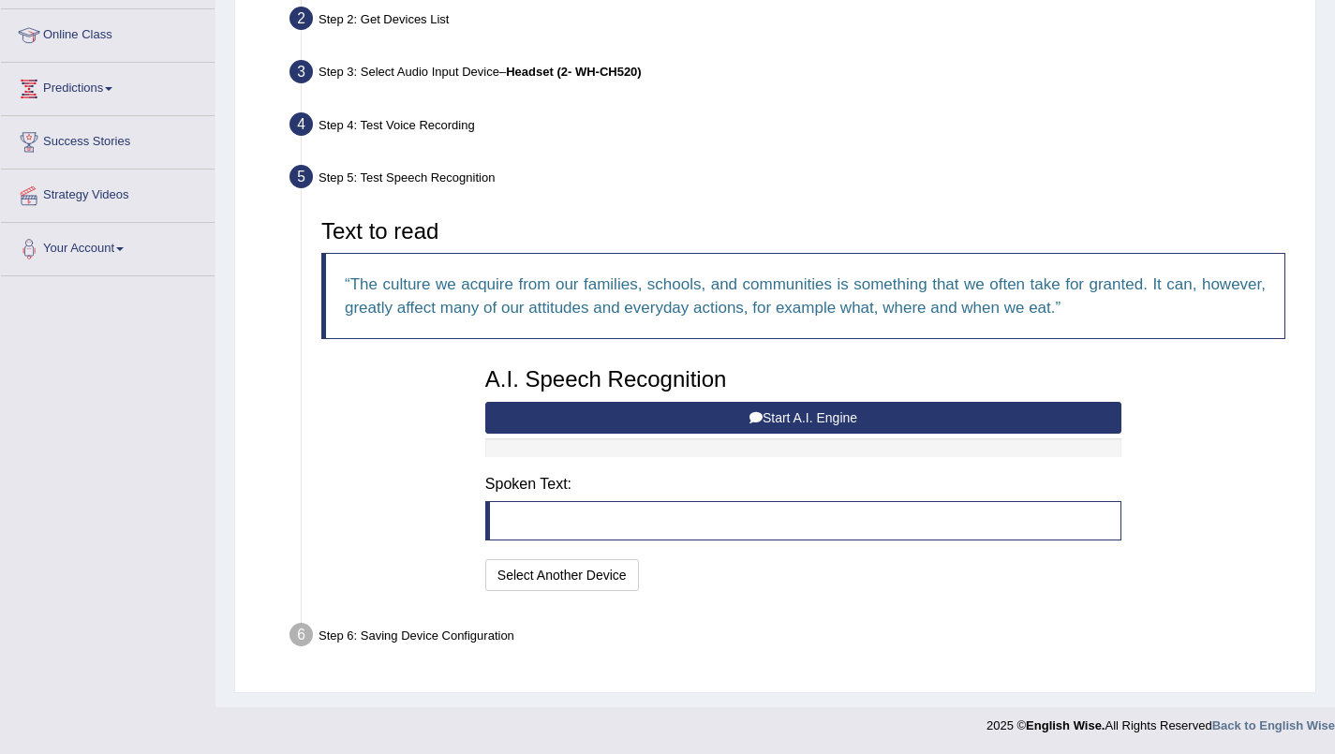
click at [594, 414] on button "Start A.I. Engine" at bounding box center [803, 418] width 636 height 32
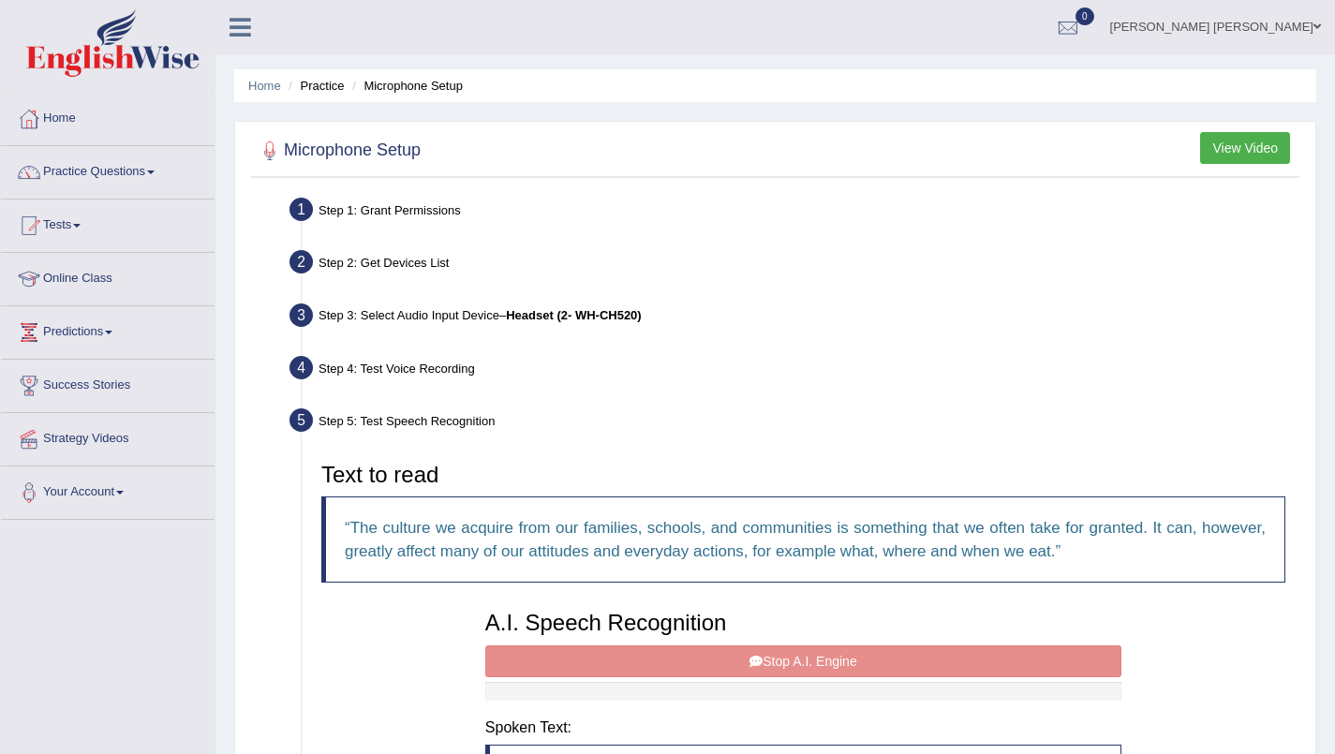
scroll to position [0, 0]
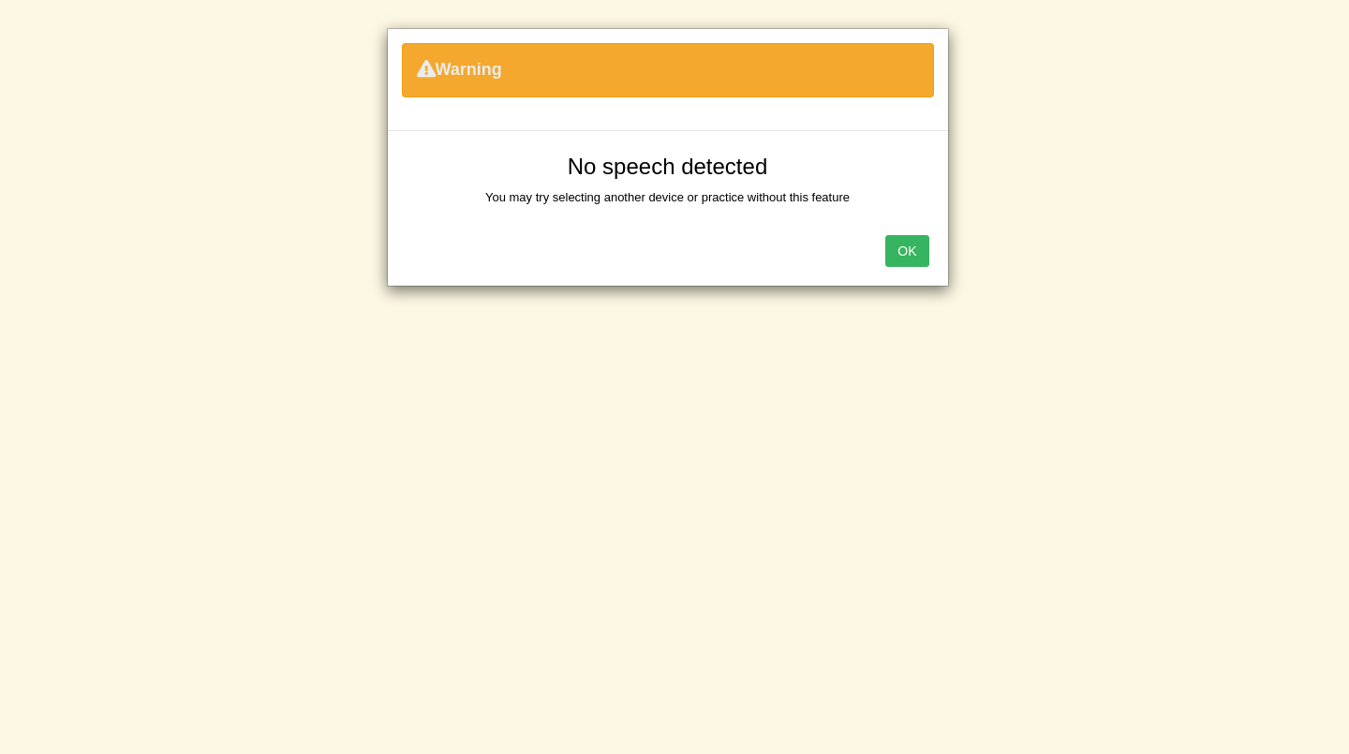
click at [907, 253] on button "OK" at bounding box center [906, 251] width 43 height 32
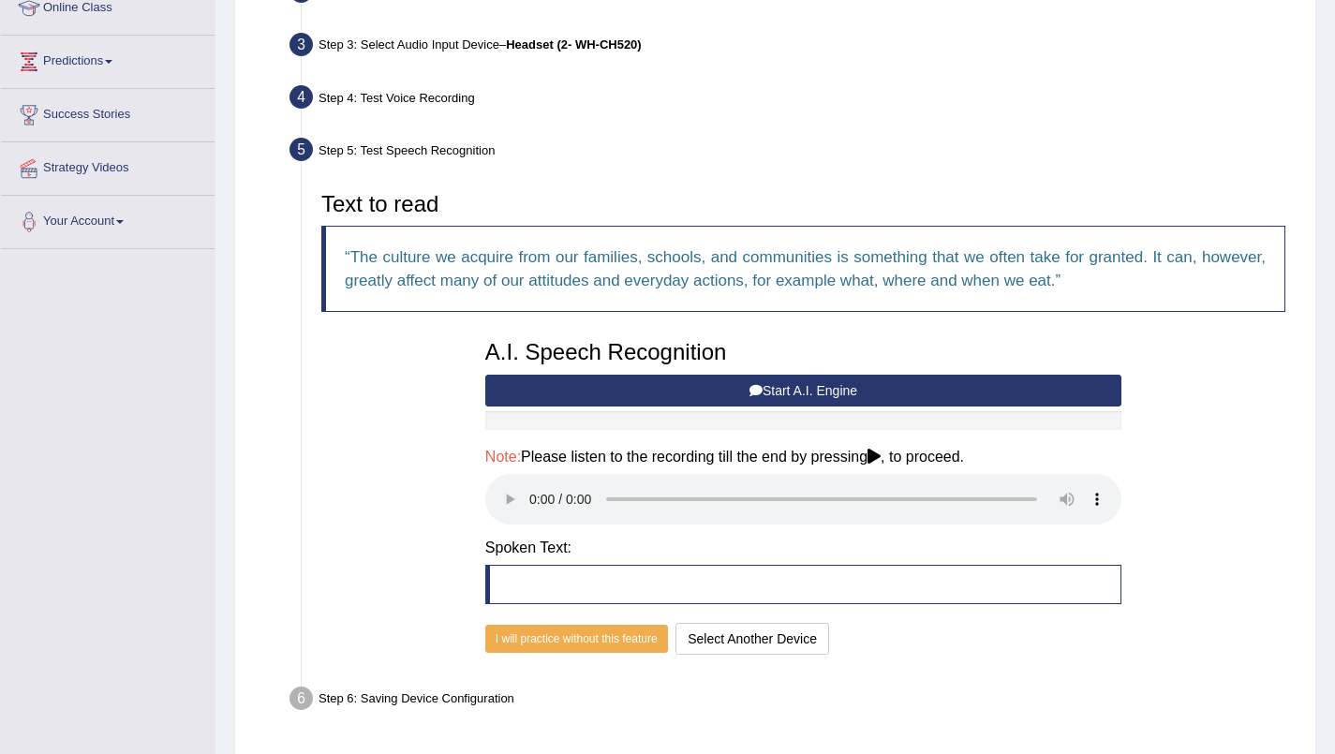
scroll to position [293, 0]
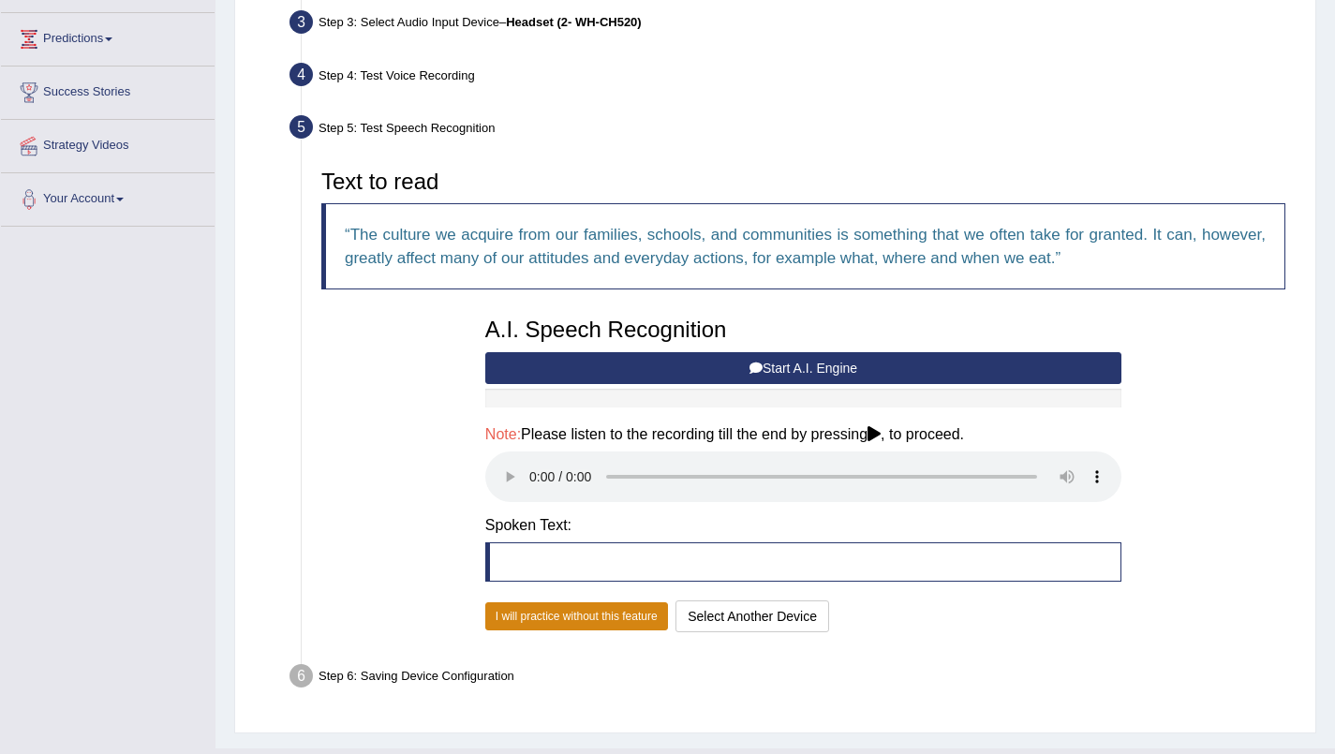
click at [512, 617] on button "I will practice without this feature" at bounding box center [576, 616] width 183 height 28
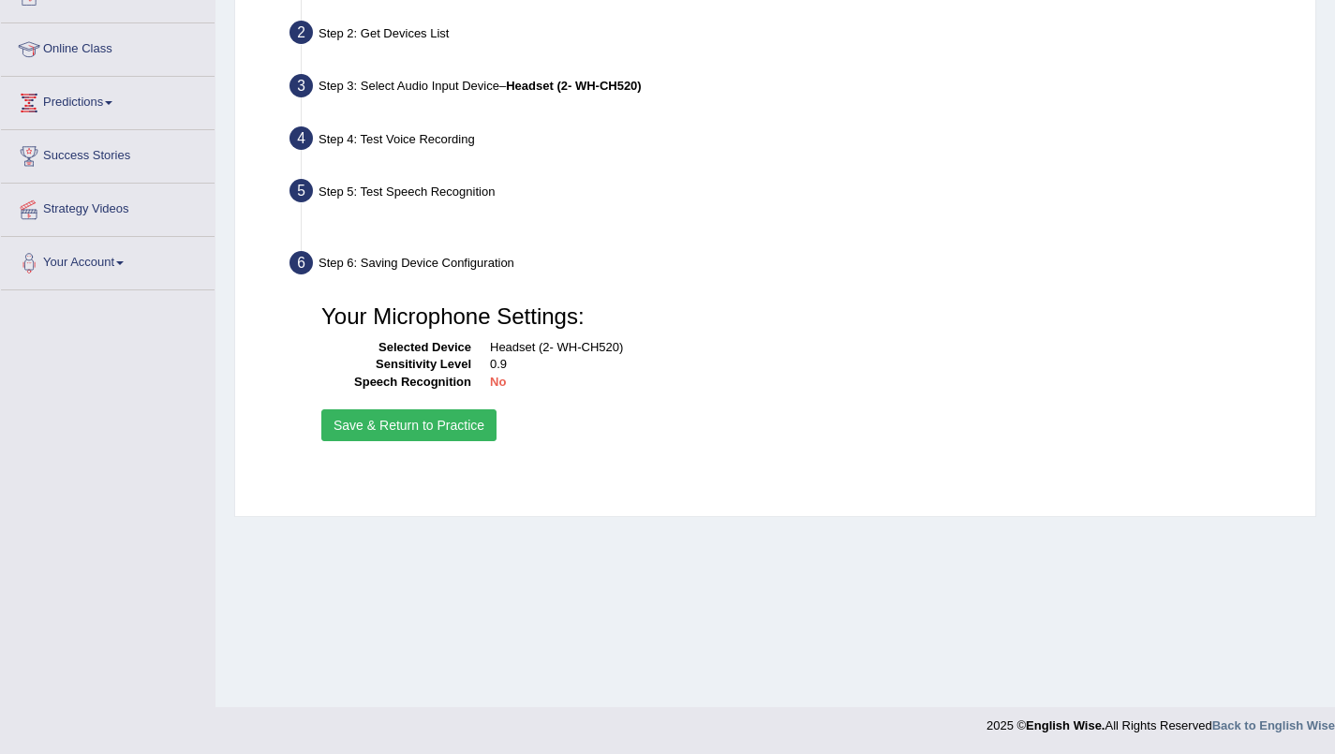
scroll to position [230, 0]
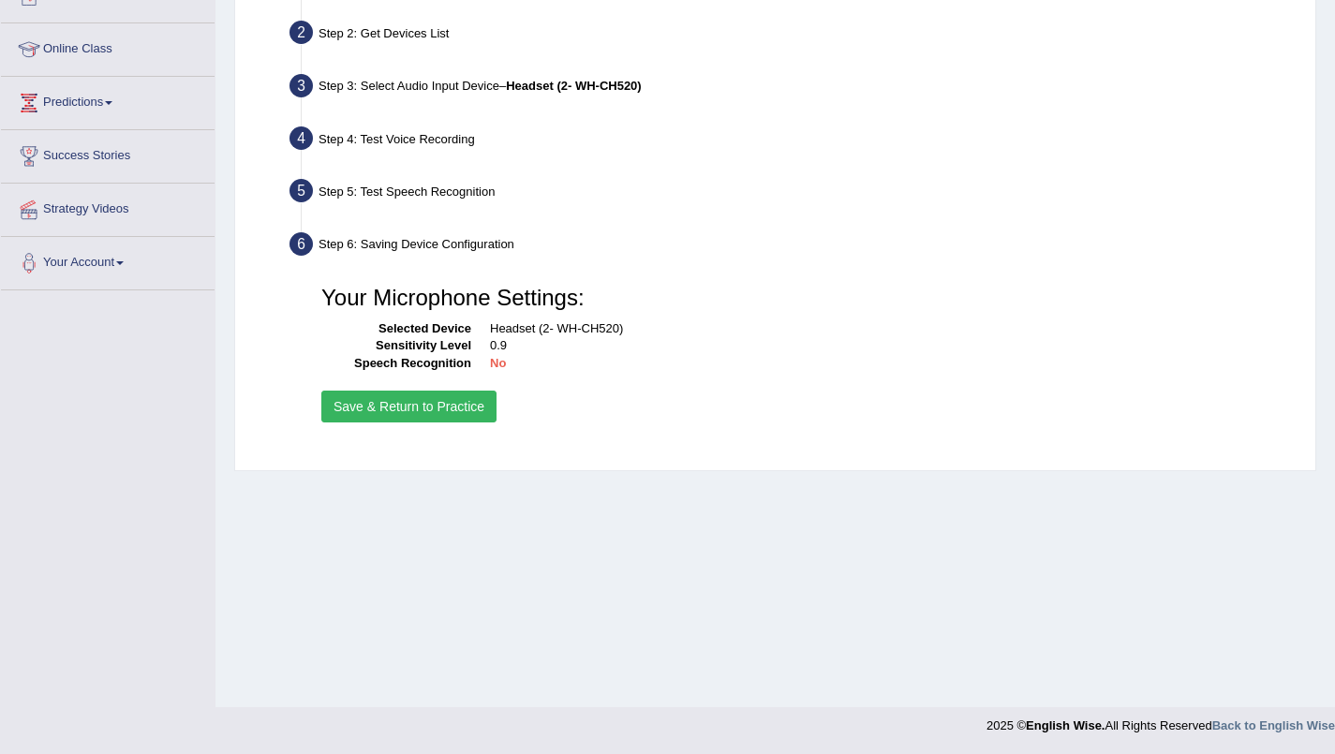
click at [389, 408] on button "Save & Return to Practice" at bounding box center [408, 407] width 175 height 32
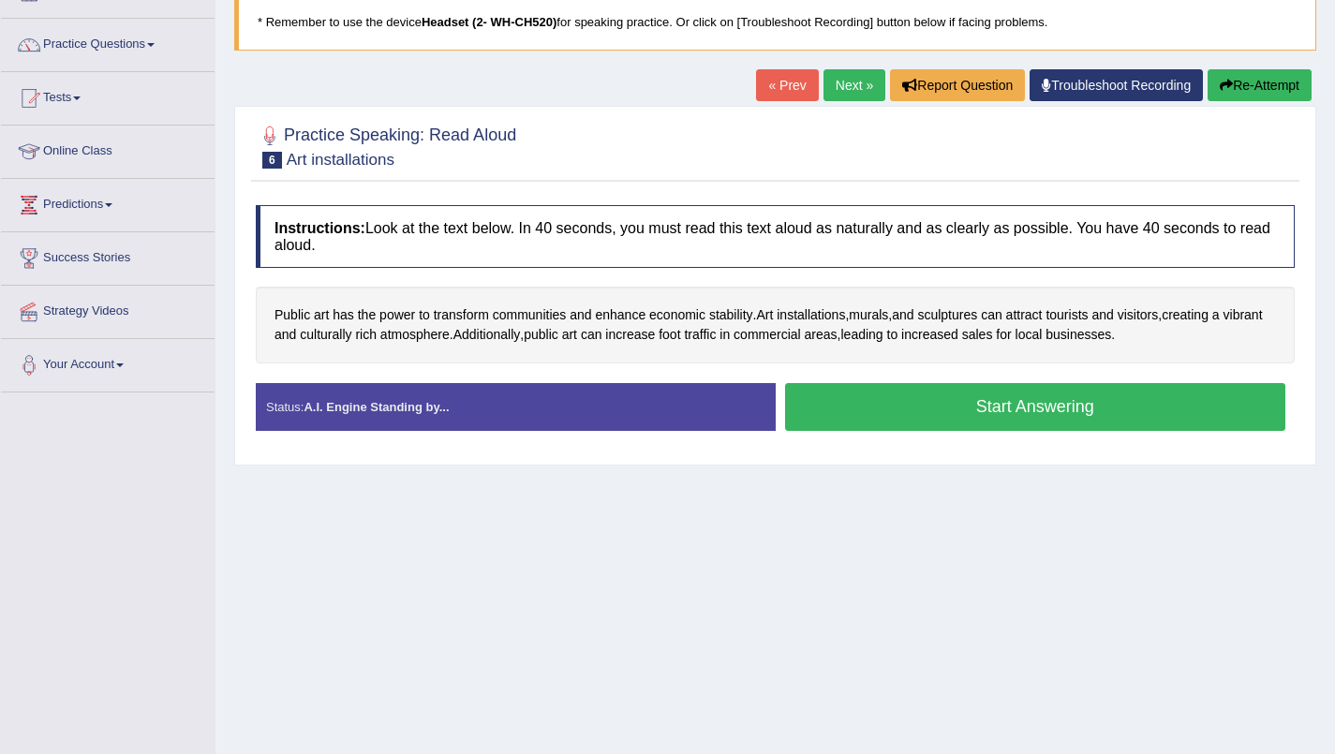
scroll to position [128, 0]
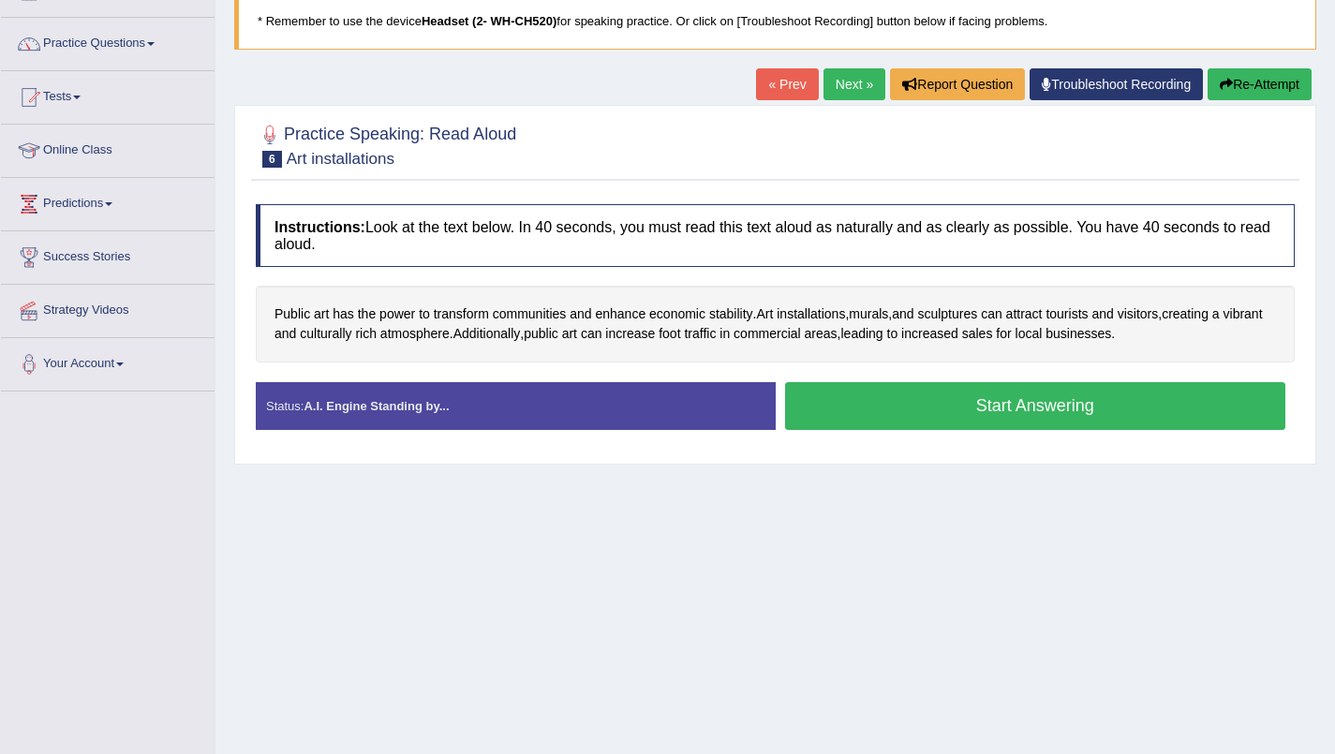
click at [1080, 410] on button "Start Answering" at bounding box center [1035, 406] width 501 height 48
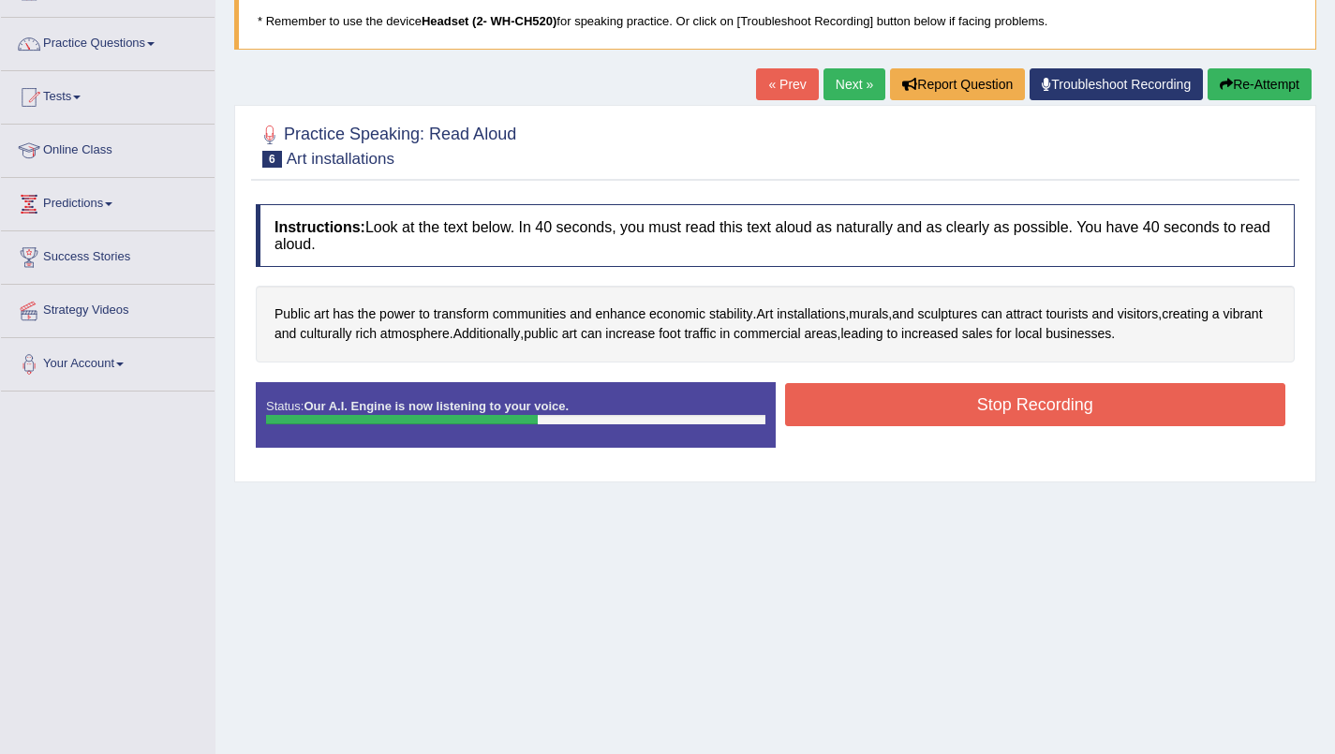
click at [1052, 409] on button "Stop Recording" at bounding box center [1035, 404] width 501 height 43
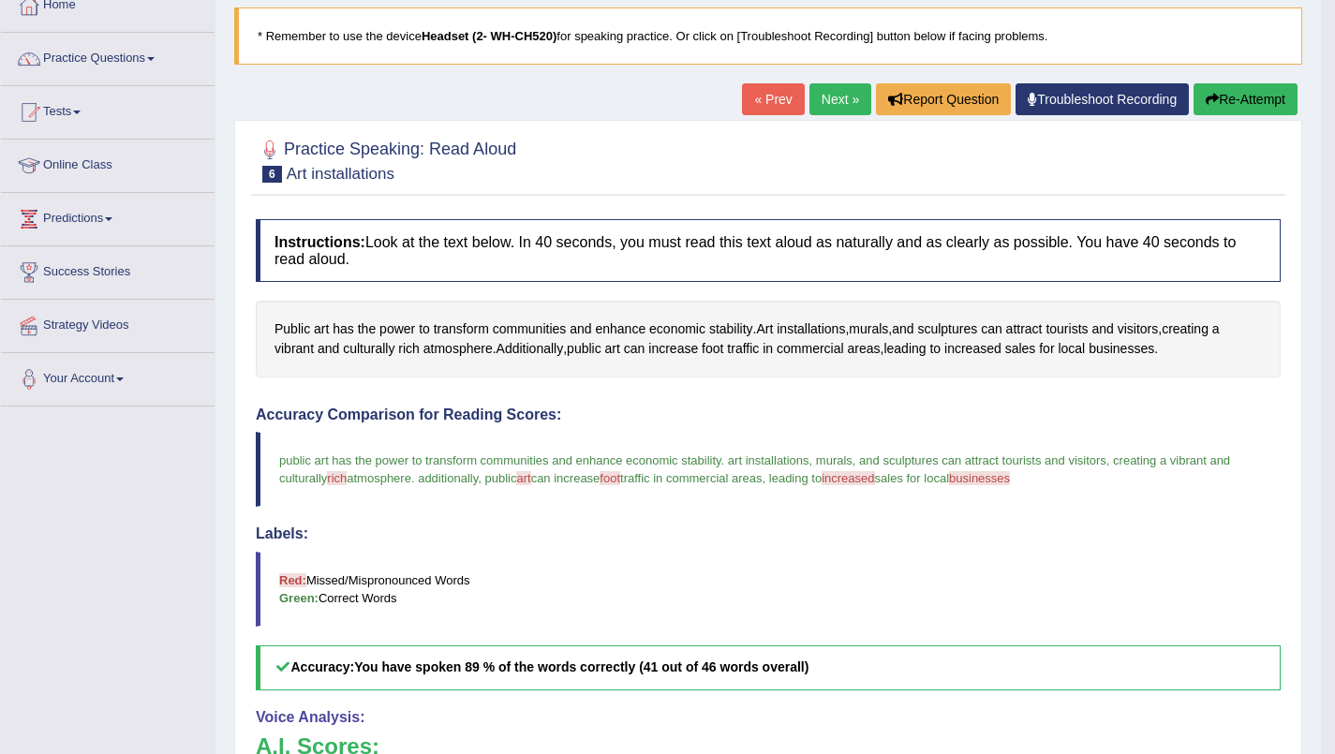
scroll to position [113, 0]
click at [824, 98] on link "Next »" at bounding box center [840, 99] width 62 height 32
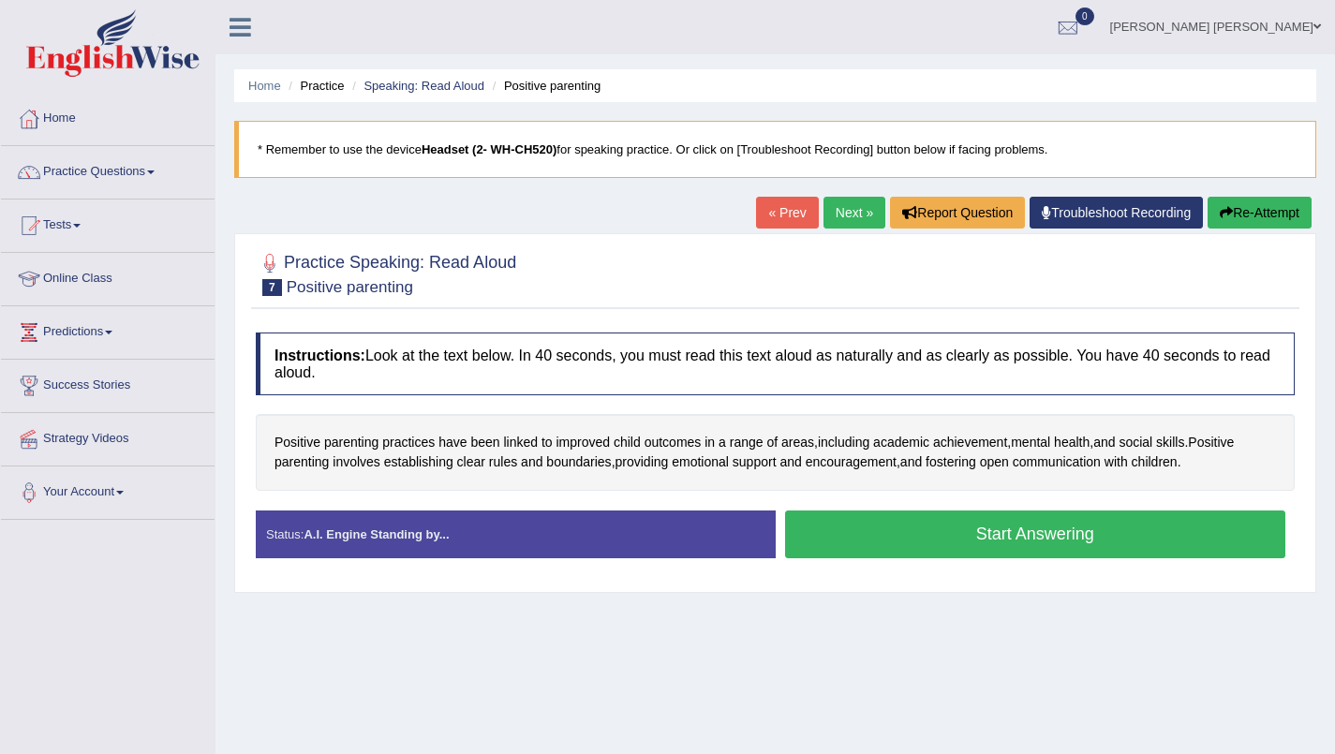
click at [1003, 542] on button "Start Answering" at bounding box center [1035, 535] width 501 height 48
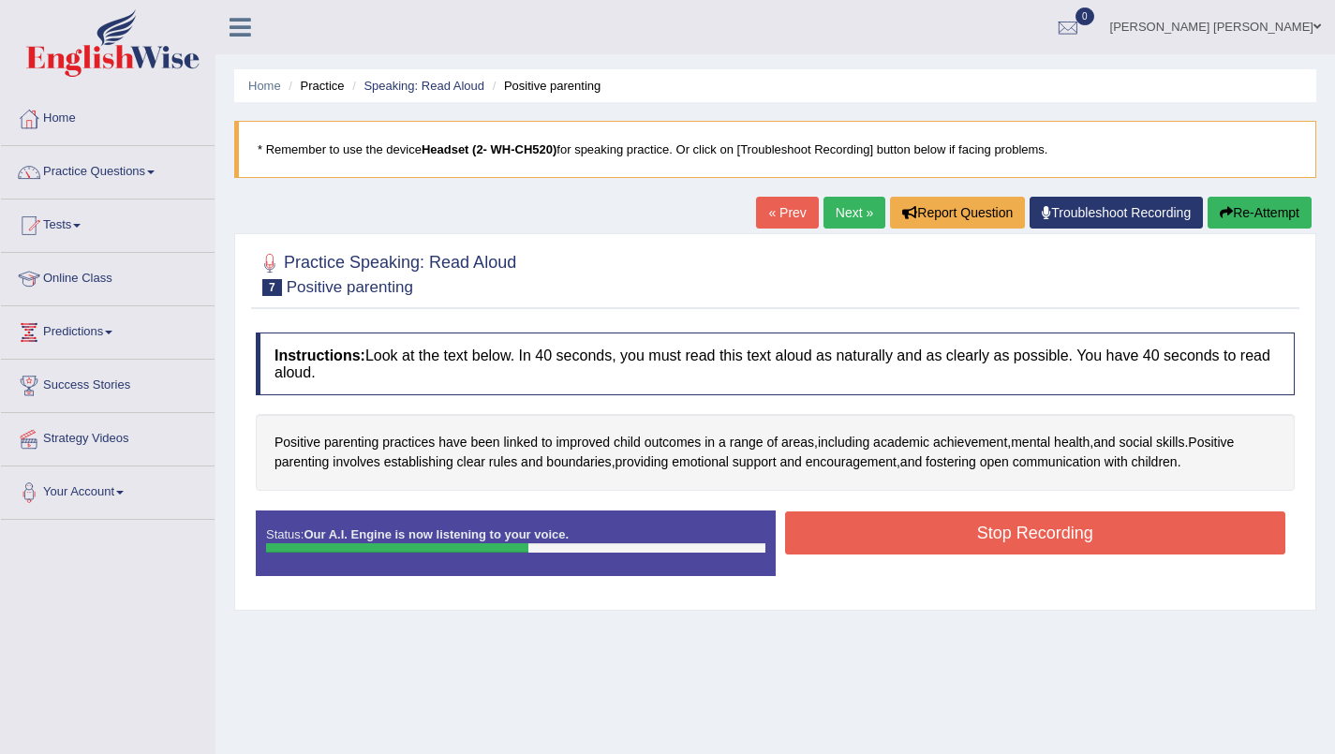
click at [1085, 550] on button "Stop Recording" at bounding box center [1035, 533] width 501 height 43
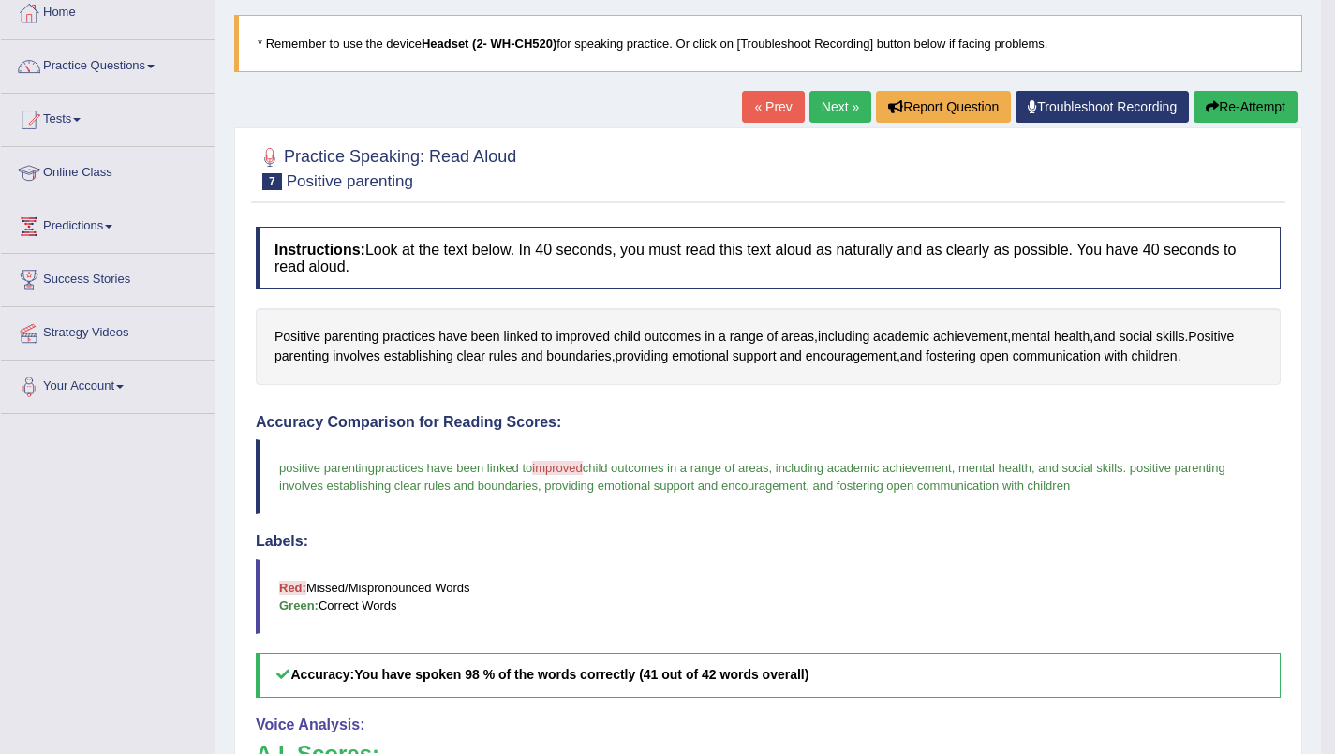
scroll to position [51, 0]
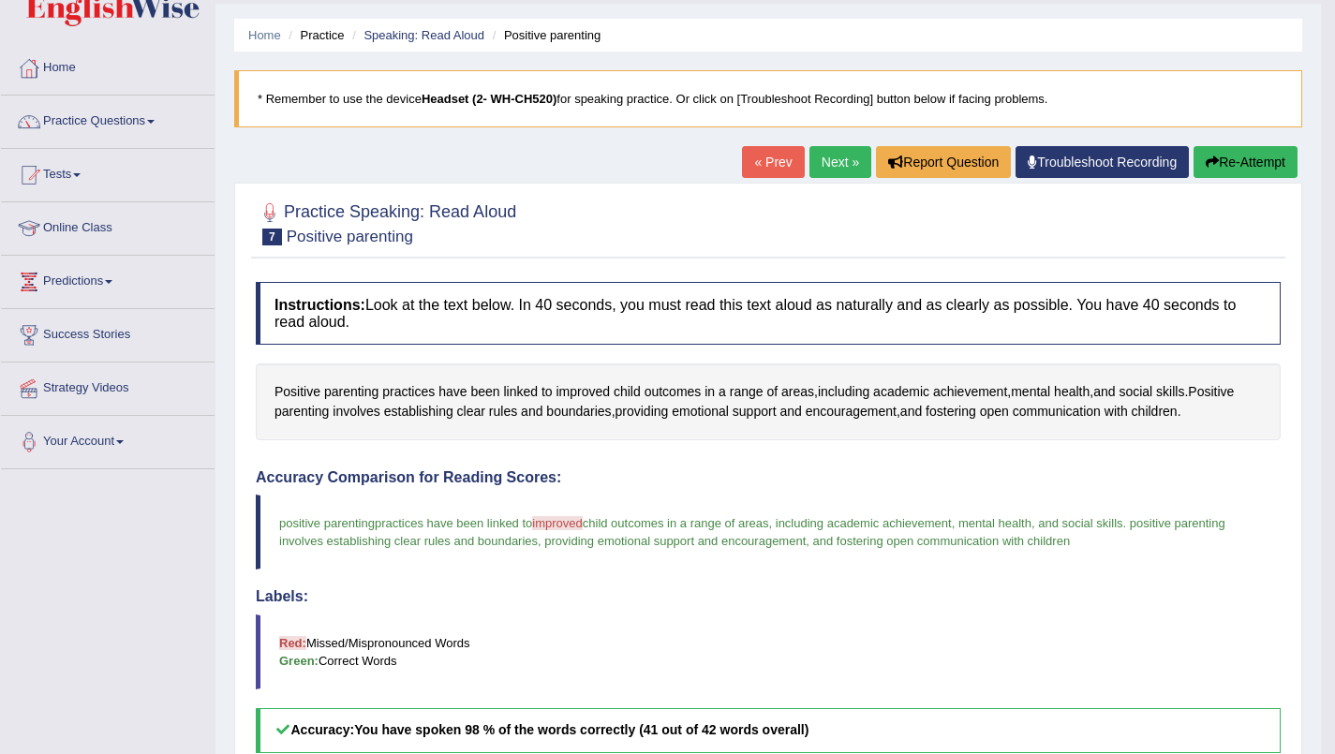
click at [825, 162] on link "Next »" at bounding box center [840, 162] width 62 height 32
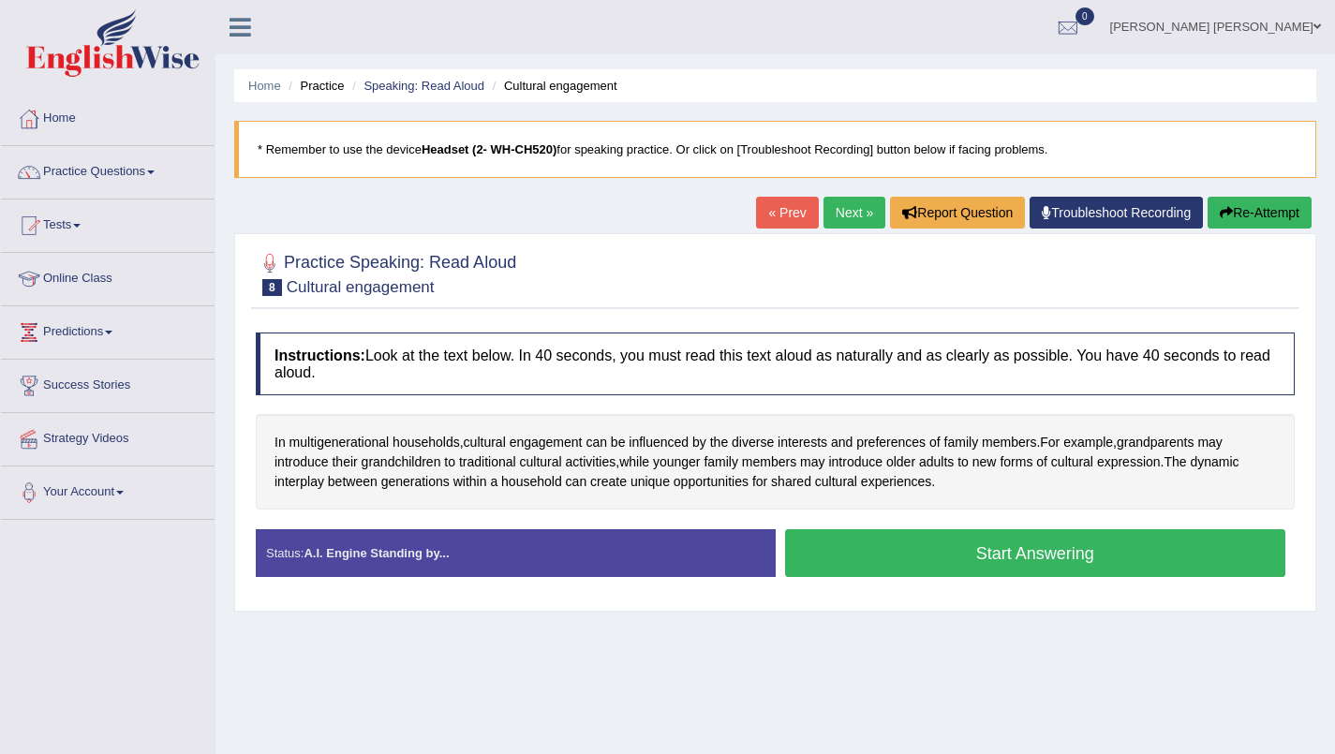
click at [1082, 551] on button "Start Answering" at bounding box center [1035, 553] width 501 height 48
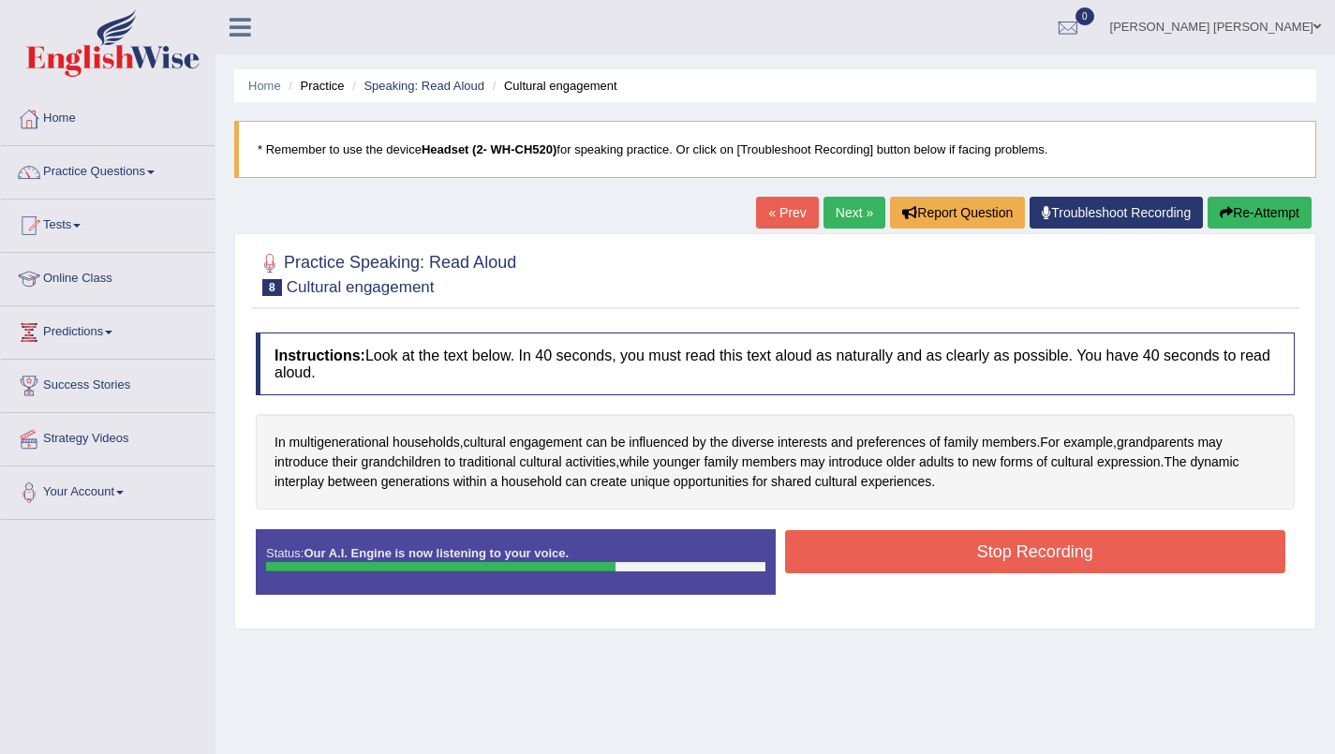
click at [1086, 558] on button "Stop Recording" at bounding box center [1035, 551] width 501 height 43
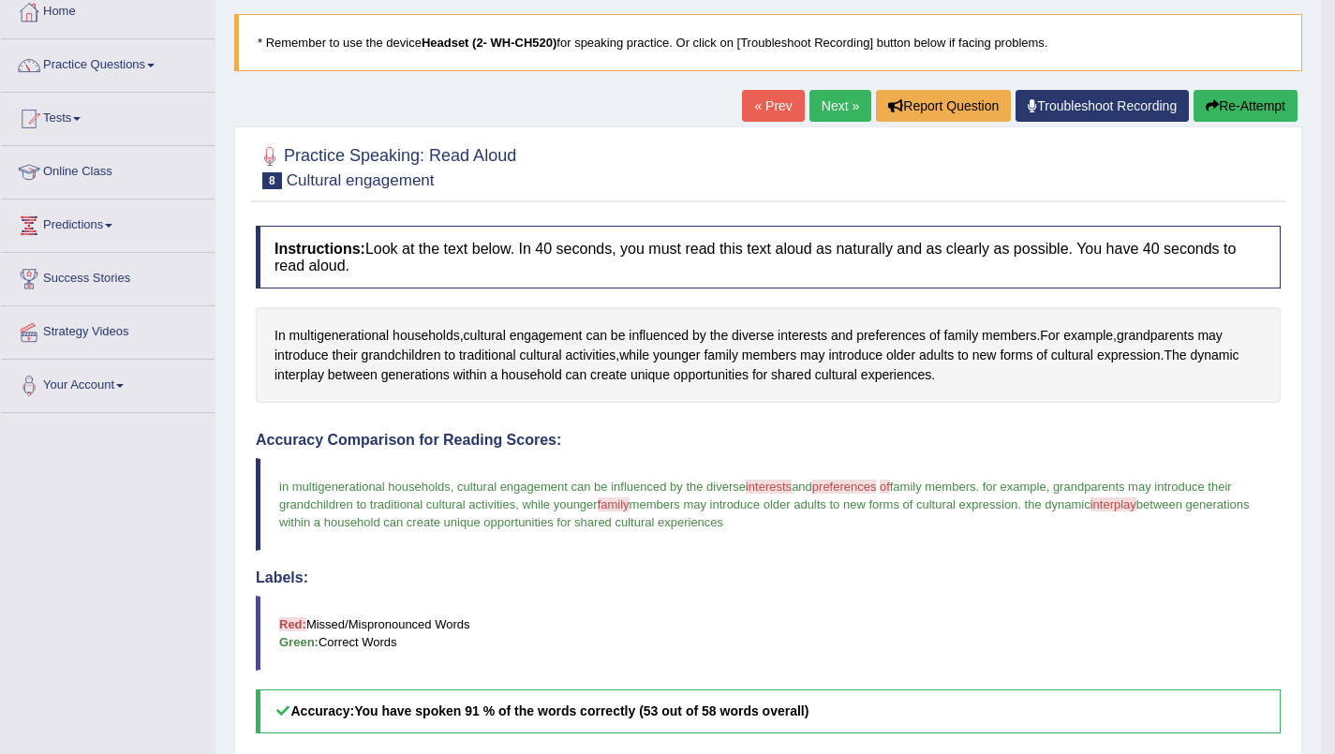
scroll to position [107, 0]
click at [831, 99] on link "Next »" at bounding box center [840, 106] width 62 height 32
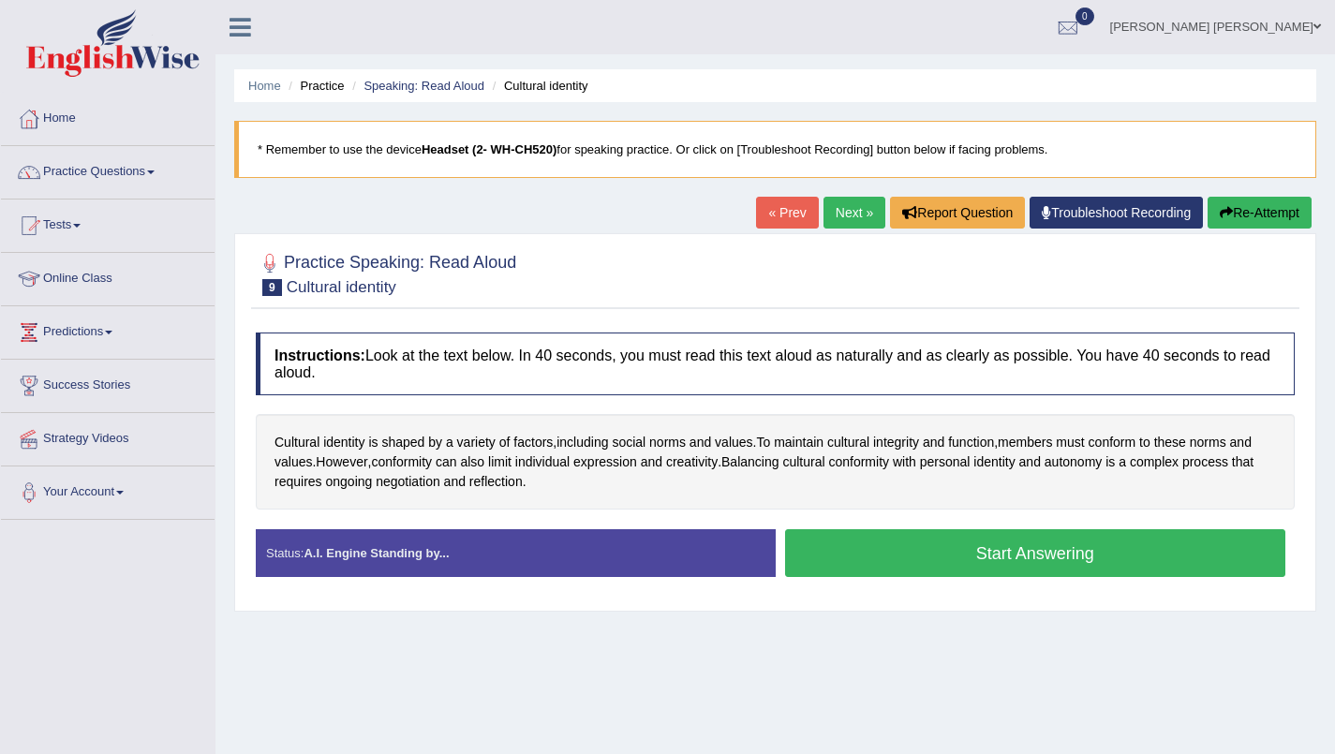
click at [1046, 556] on button "Start Answering" at bounding box center [1035, 553] width 501 height 48
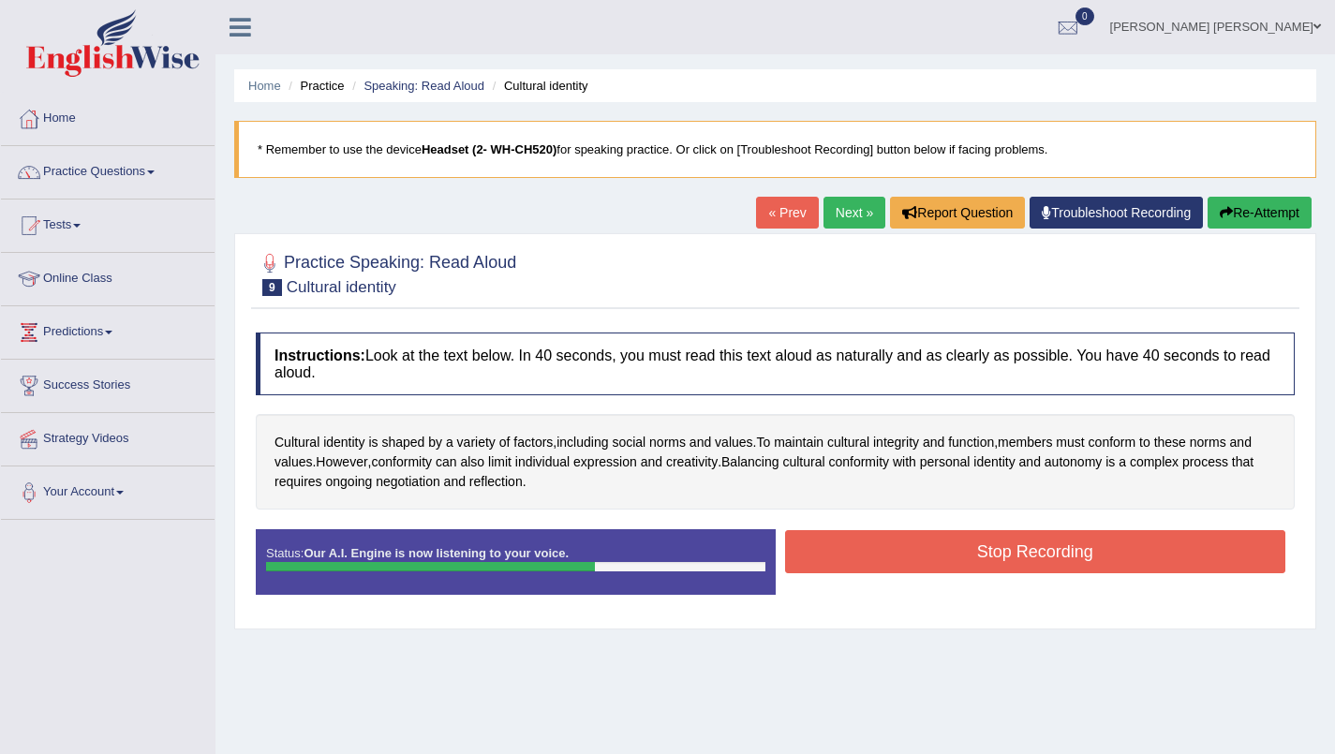
click at [1119, 555] on button "Stop Recording" at bounding box center [1035, 551] width 501 height 43
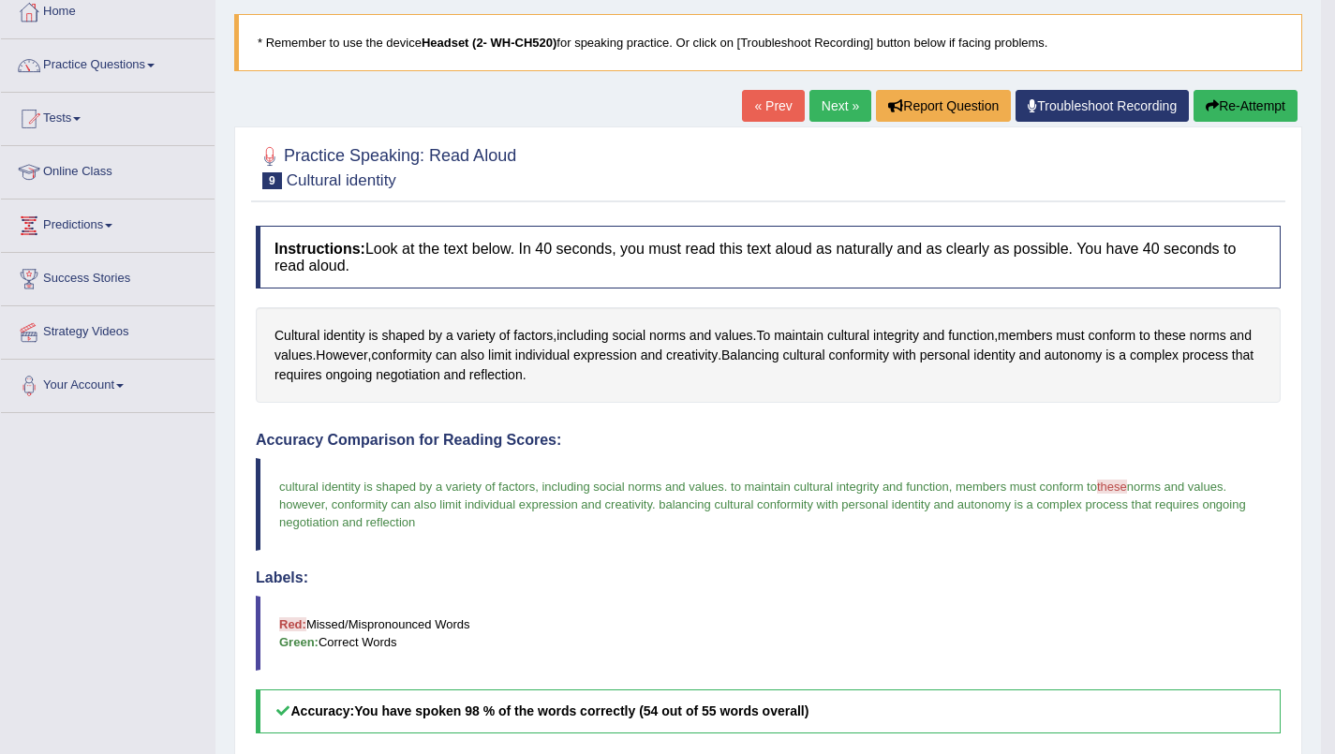
scroll to position [111, 0]
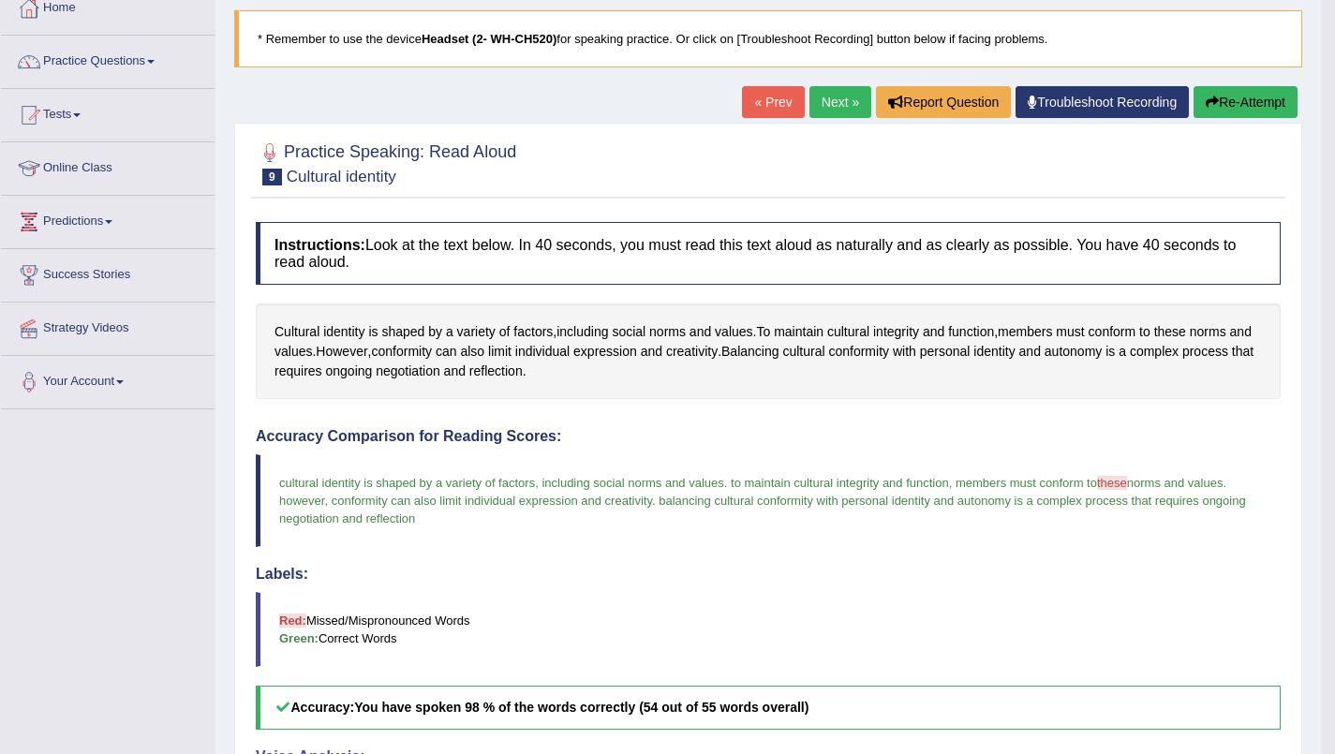
click at [825, 97] on link "Next »" at bounding box center [840, 102] width 62 height 32
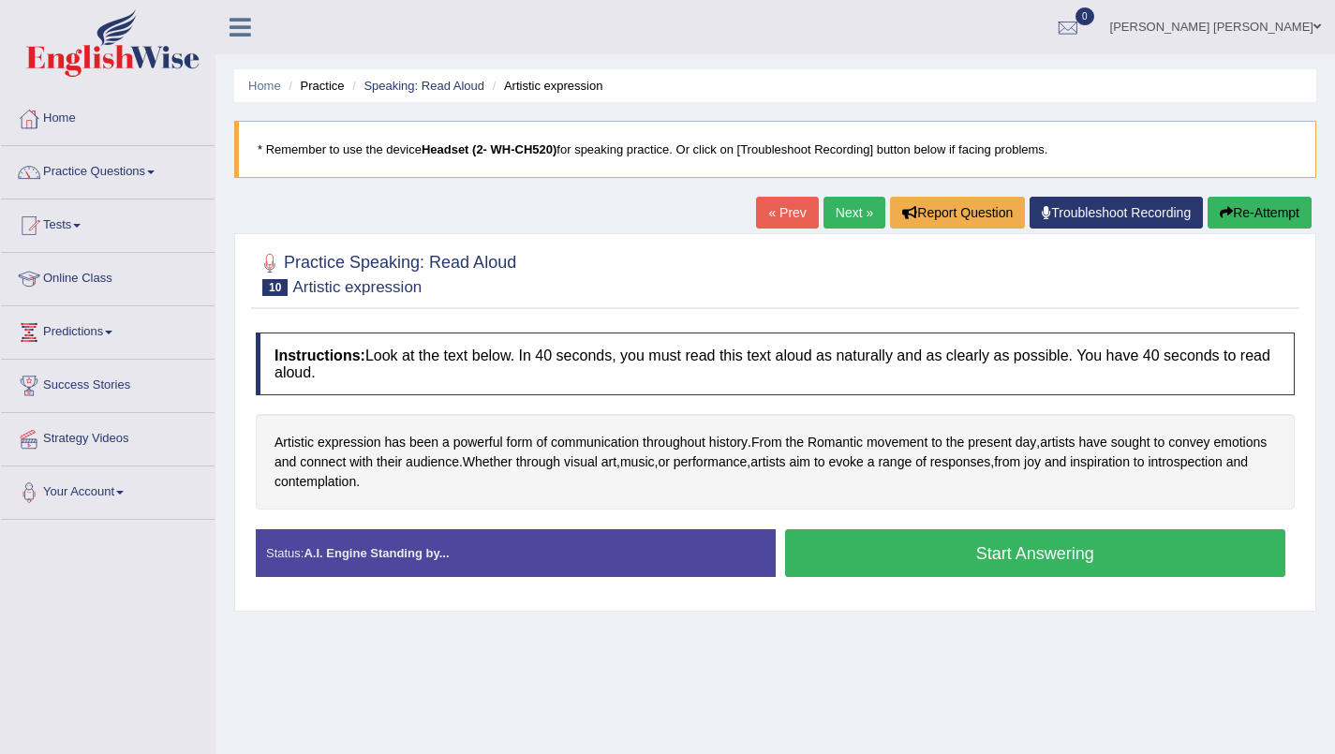
click at [1088, 557] on button "Start Answering" at bounding box center [1035, 553] width 501 height 48
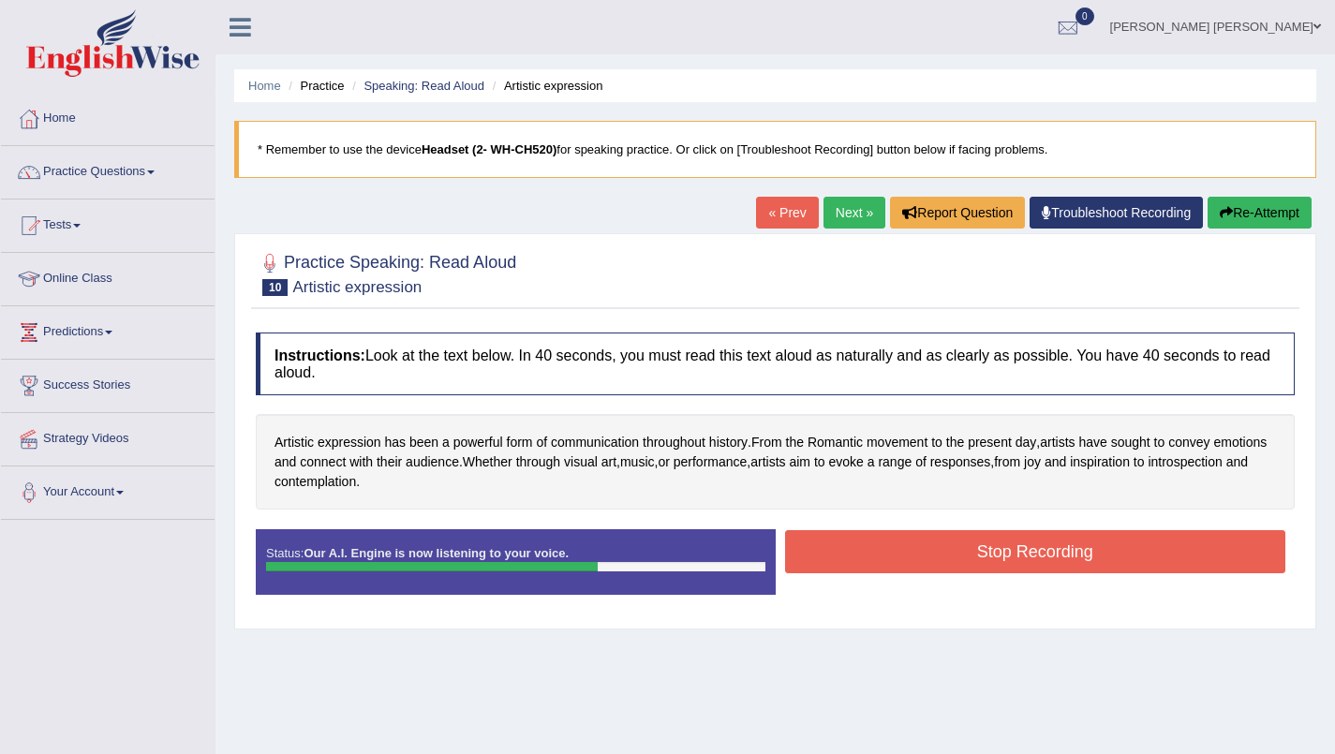
click at [1095, 568] on button "Stop Recording" at bounding box center [1035, 551] width 501 height 43
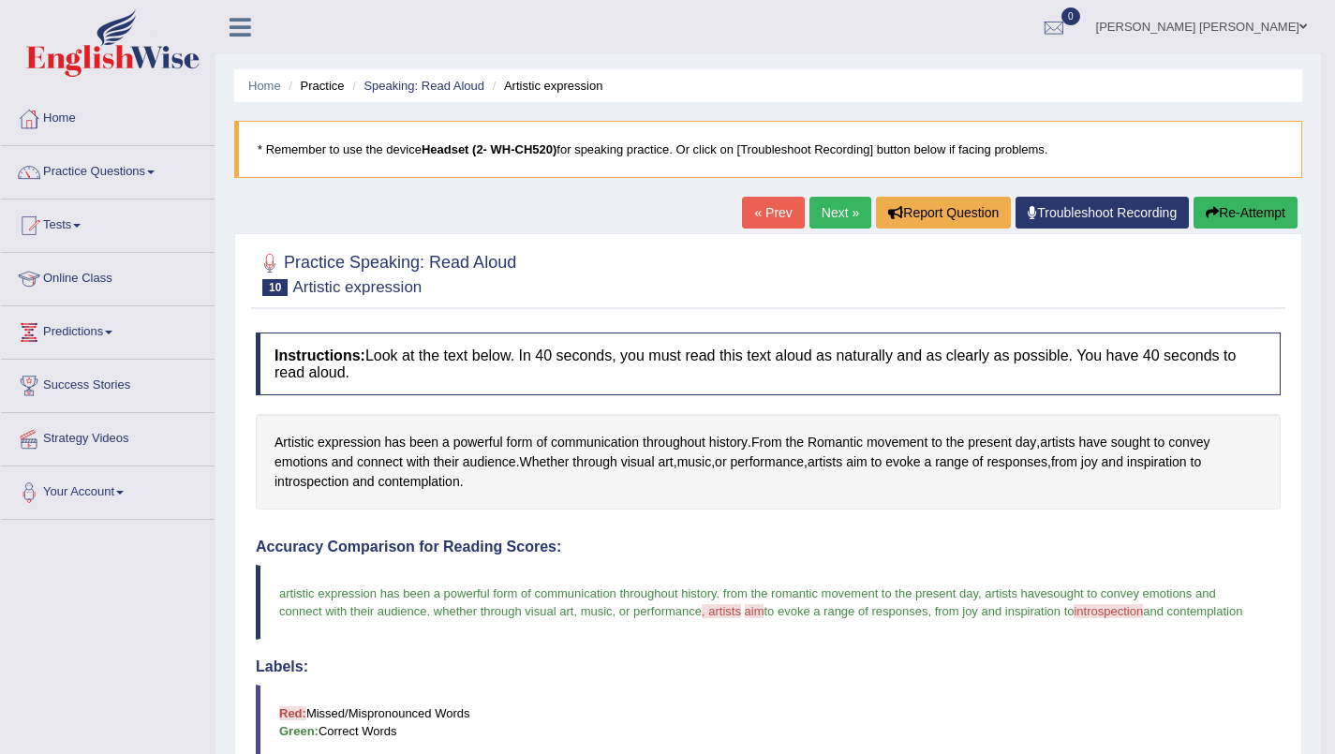
click at [830, 214] on link "Next »" at bounding box center [840, 213] width 62 height 32
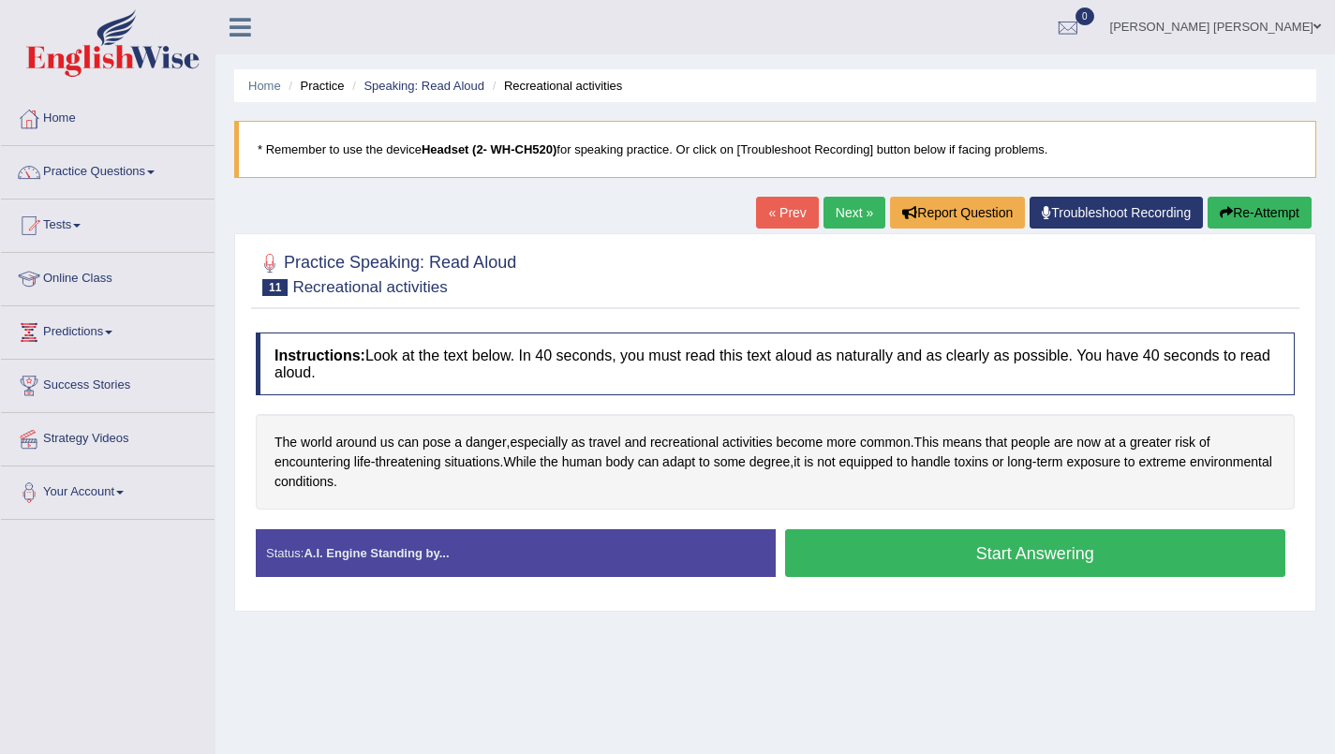
click at [1059, 554] on button "Start Answering" at bounding box center [1035, 553] width 501 height 48
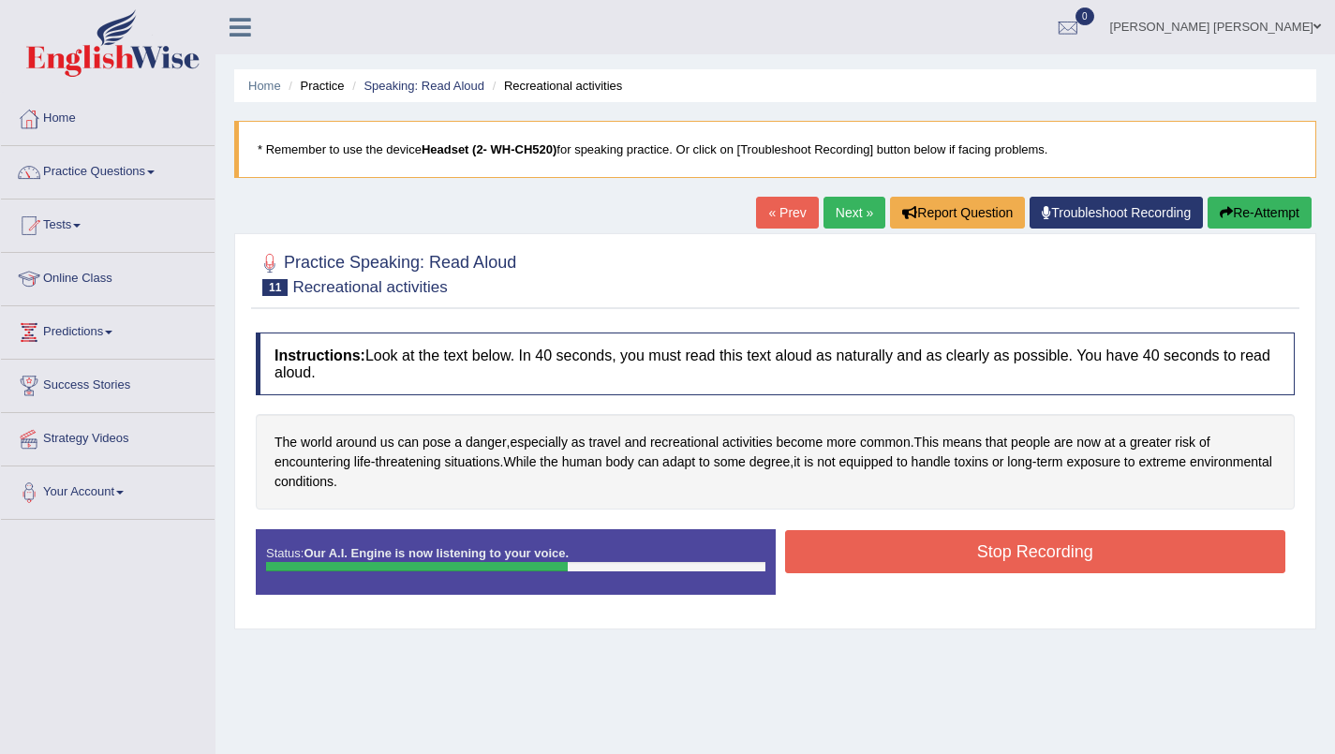
click at [1085, 547] on button "Stop Recording" at bounding box center [1035, 551] width 501 height 43
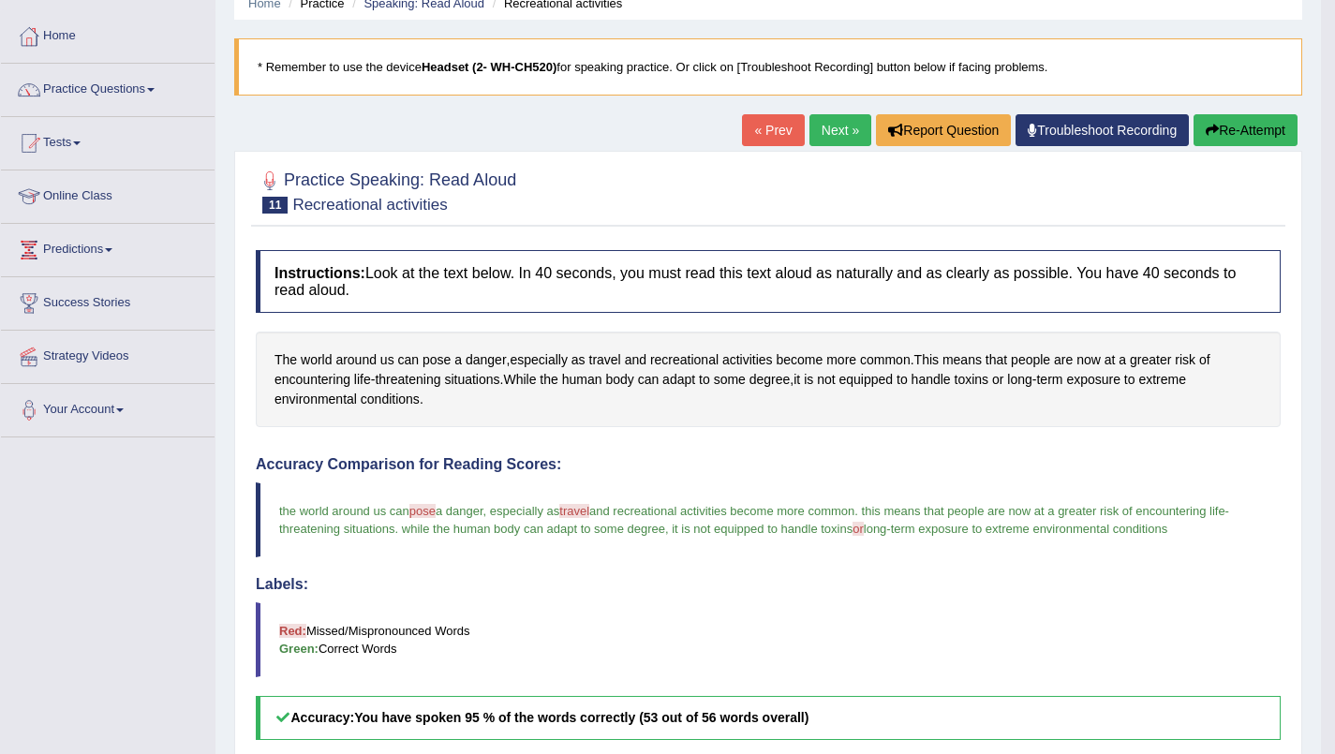
scroll to position [89, 0]
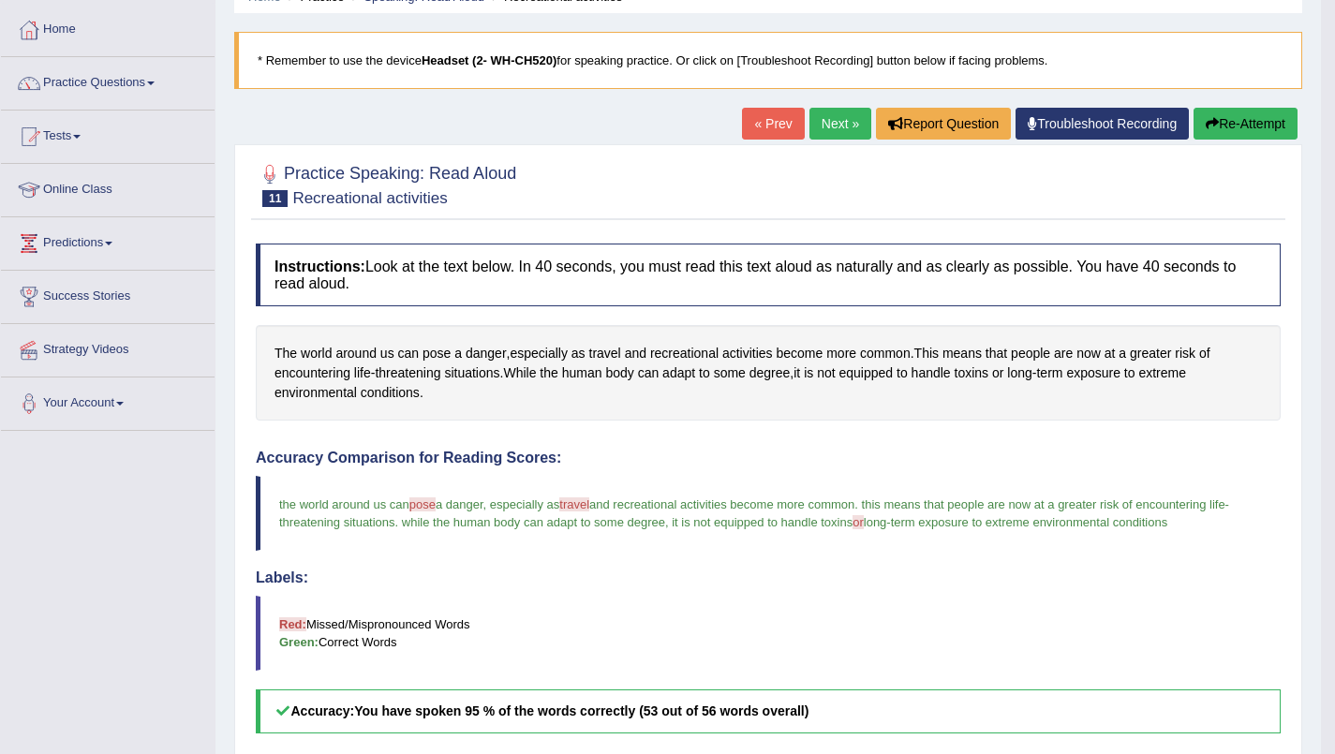
click at [825, 129] on link "Next »" at bounding box center [840, 124] width 62 height 32
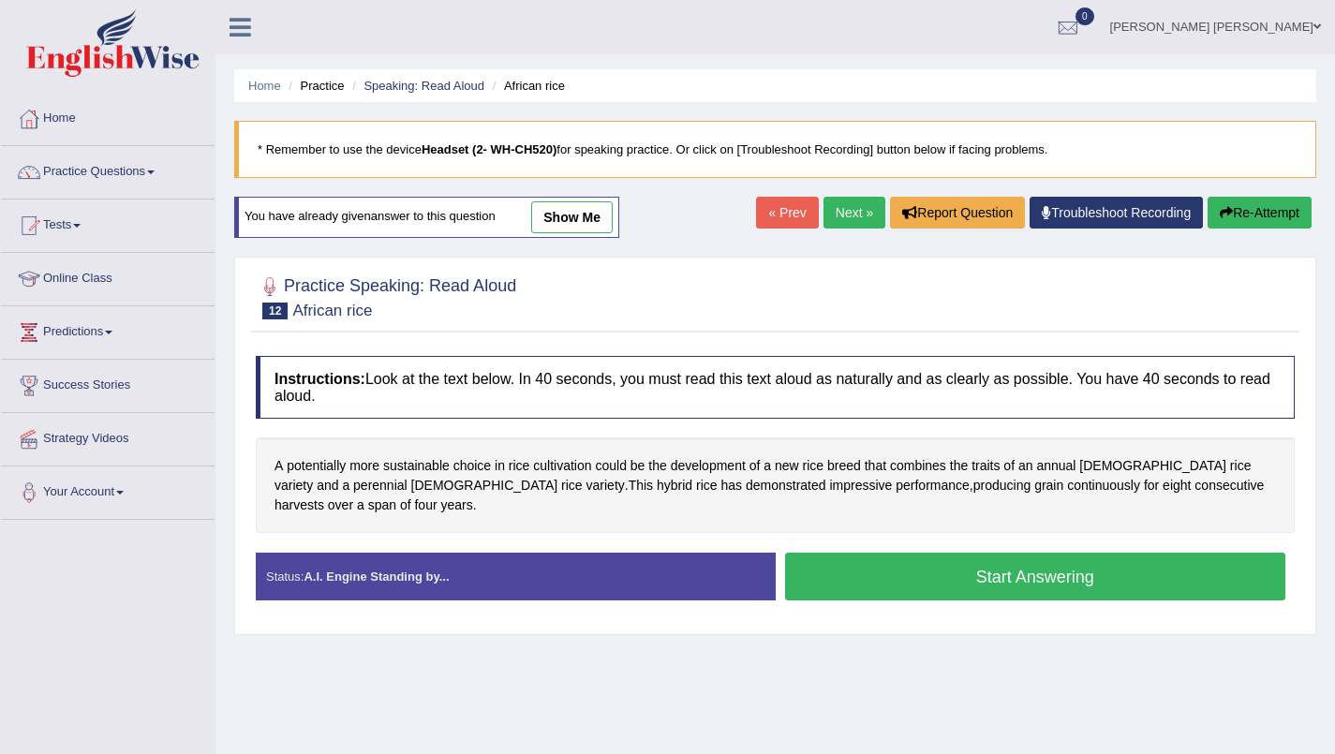
click at [1075, 574] on button "Start Answering" at bounding box center [1035, 577] width 501 height 48
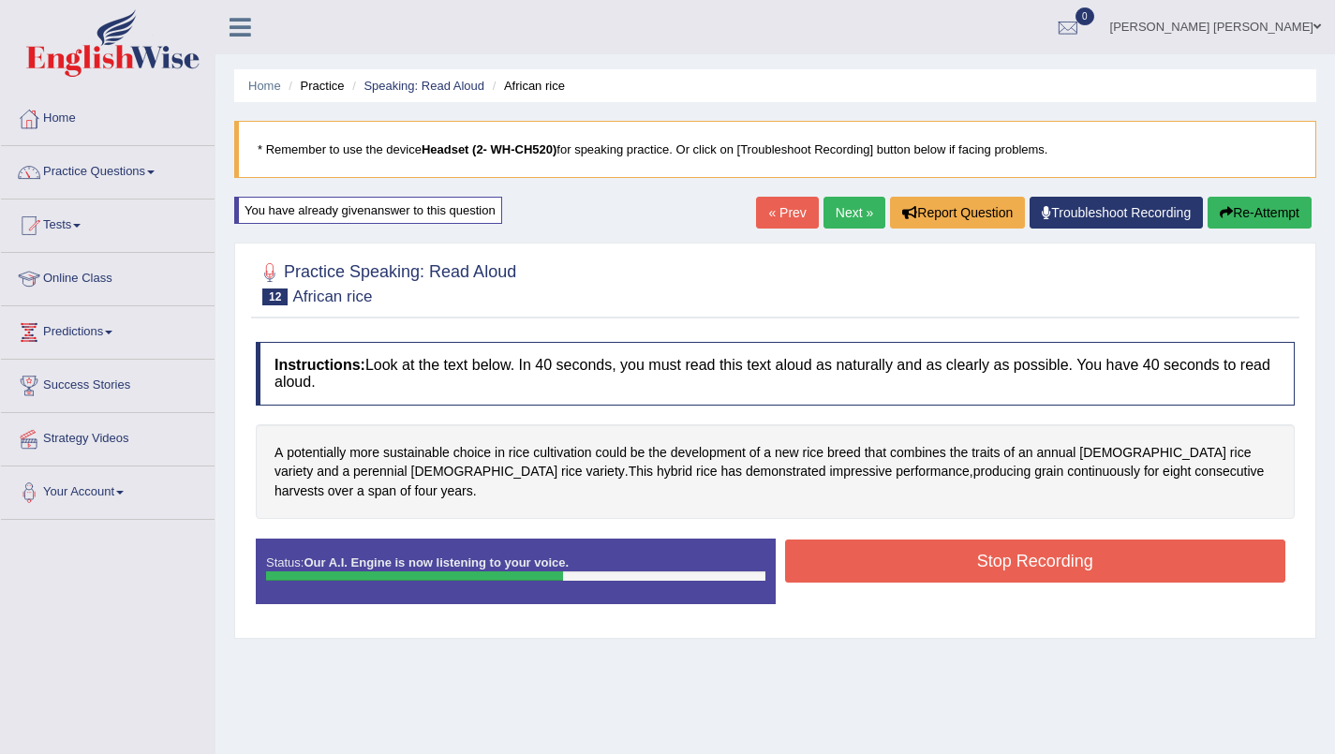
click at [1061, 554] on button "Stop Recording" at bounding box center [1035, 561] width 501 height 43
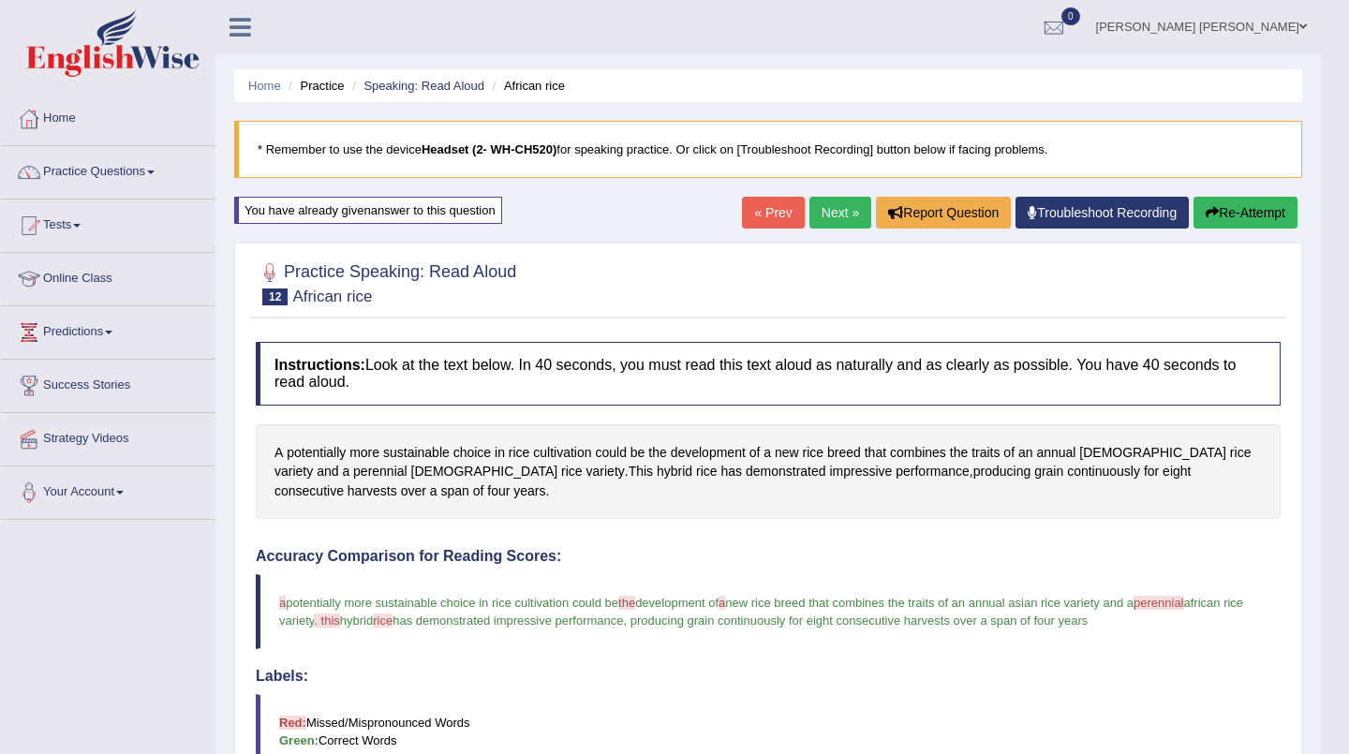
click at [1208, 630] on div "Updating answer..." at bounding box center [674, 377] width 1349 height 754
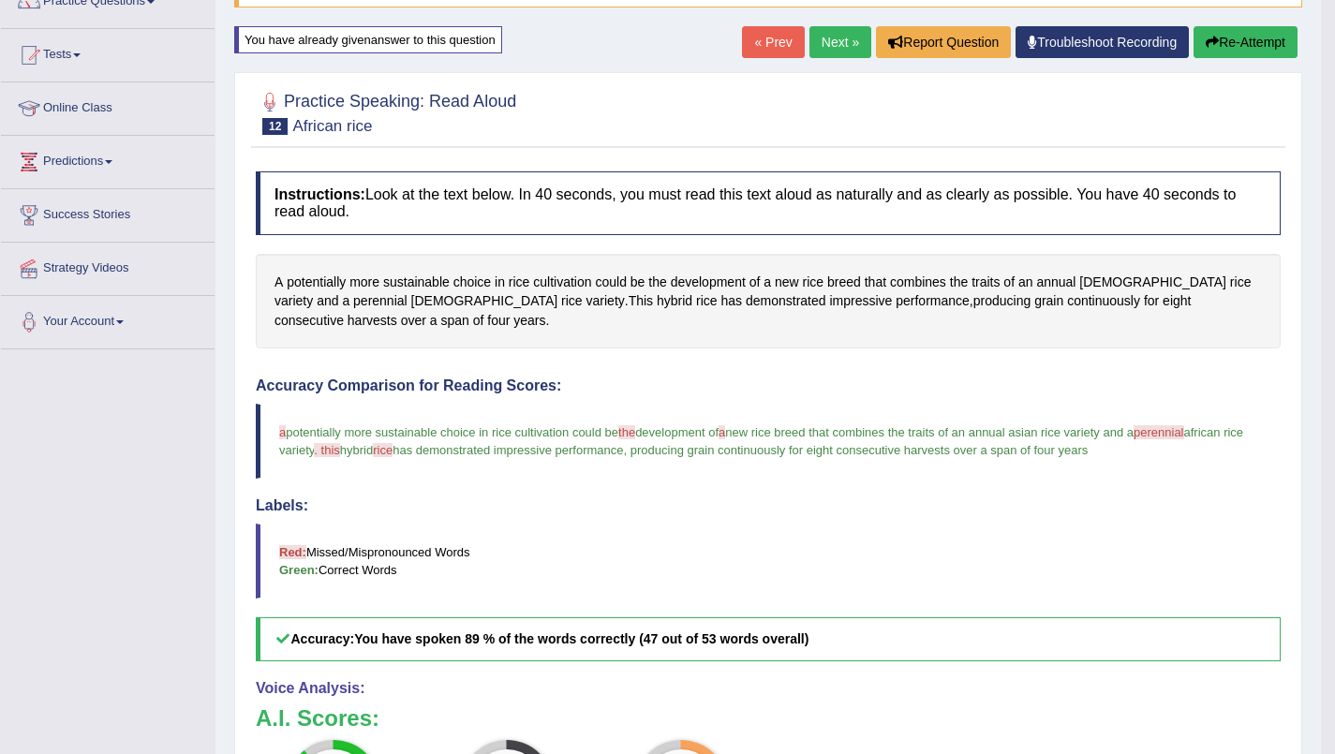
scroll to position [177, 0]
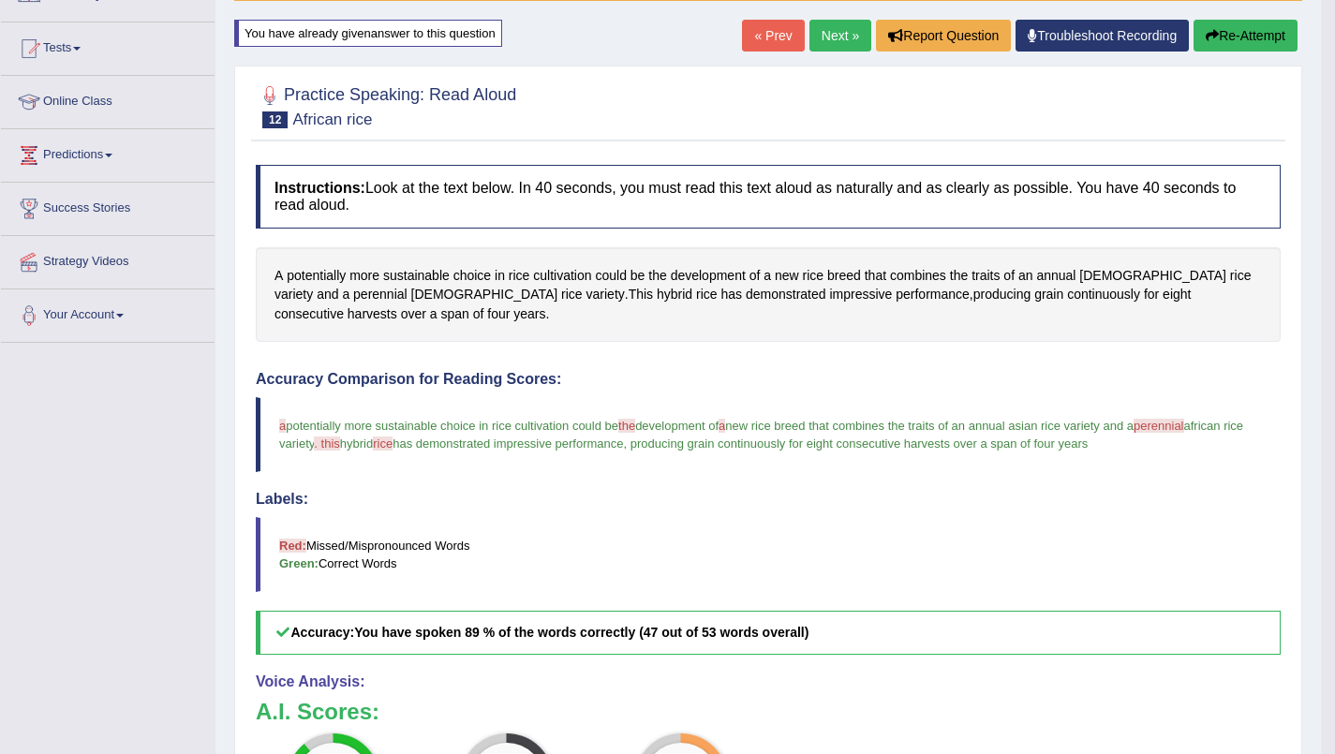
click at [811, 42] on link "Next »" at bounding box center [840, 36] width 62 height 32
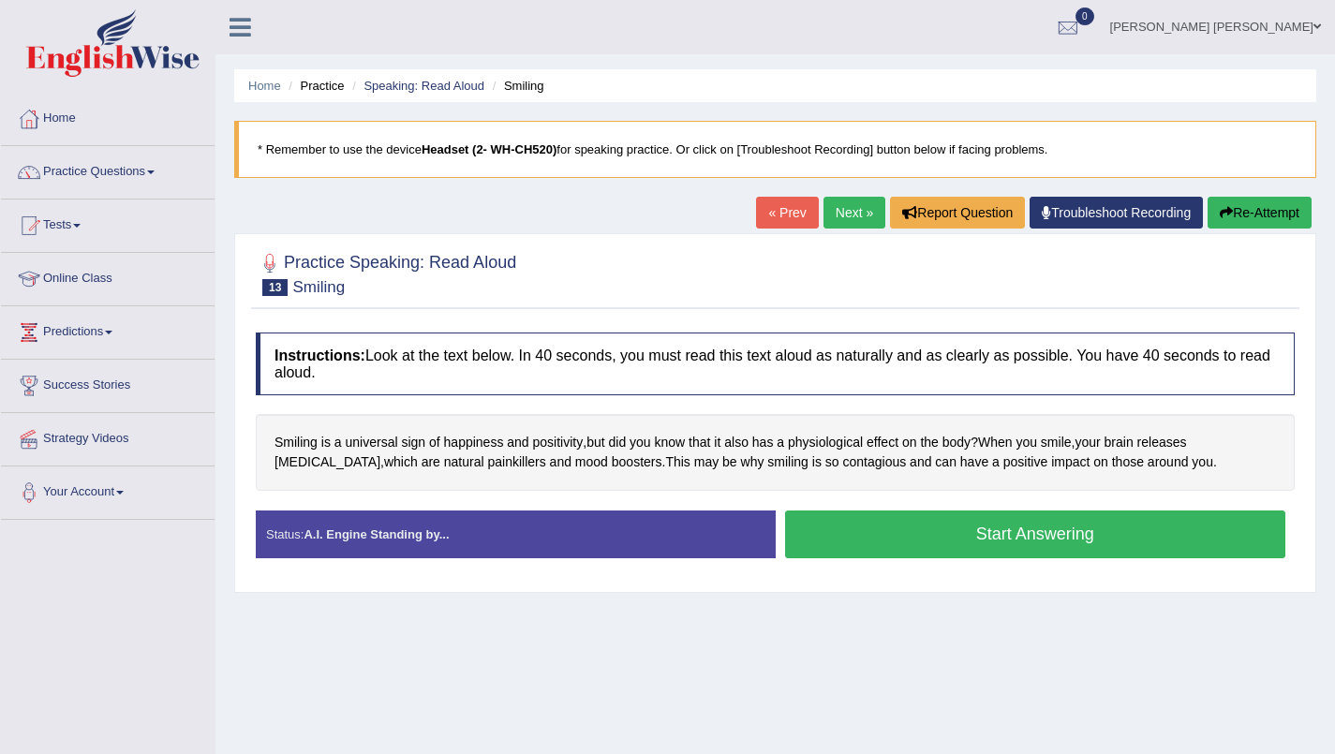
click at [1113, 536] on button "Start Answering" at bounding box center [1035, 535] width 501 height 48
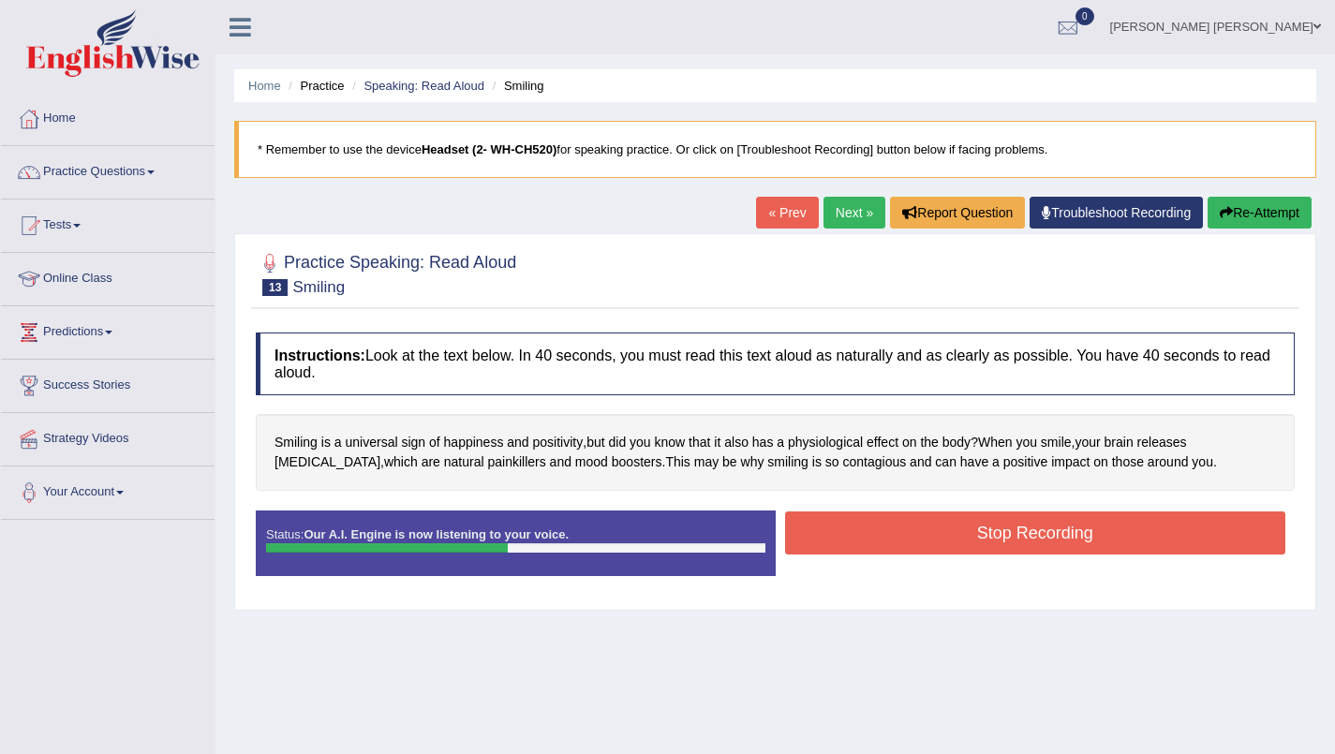
click at [1129, 538] on button "Stop Recording" at bounding box center [1035, 533] width 501 height 43
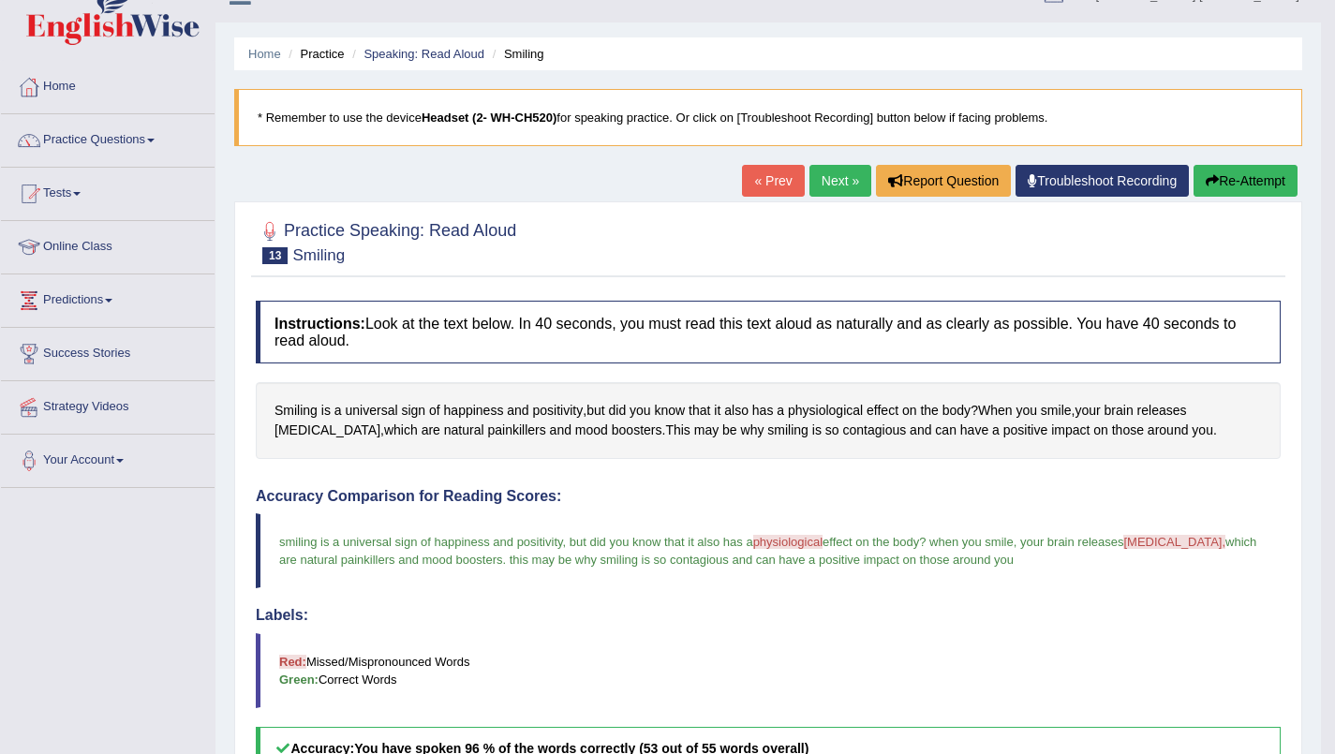
scroll to position [34, 0]
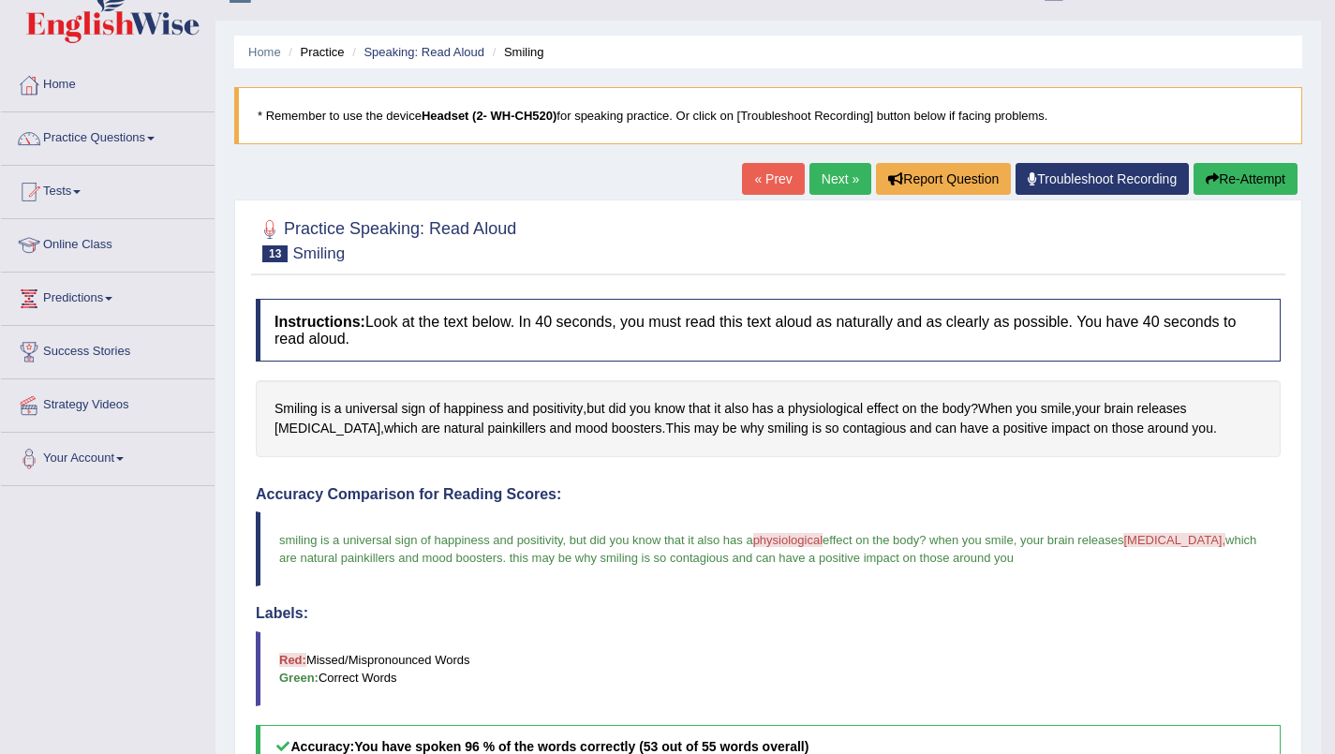
click at [835, 177] on link "Next »" at bounding box center [840, 179] width 62 height 32
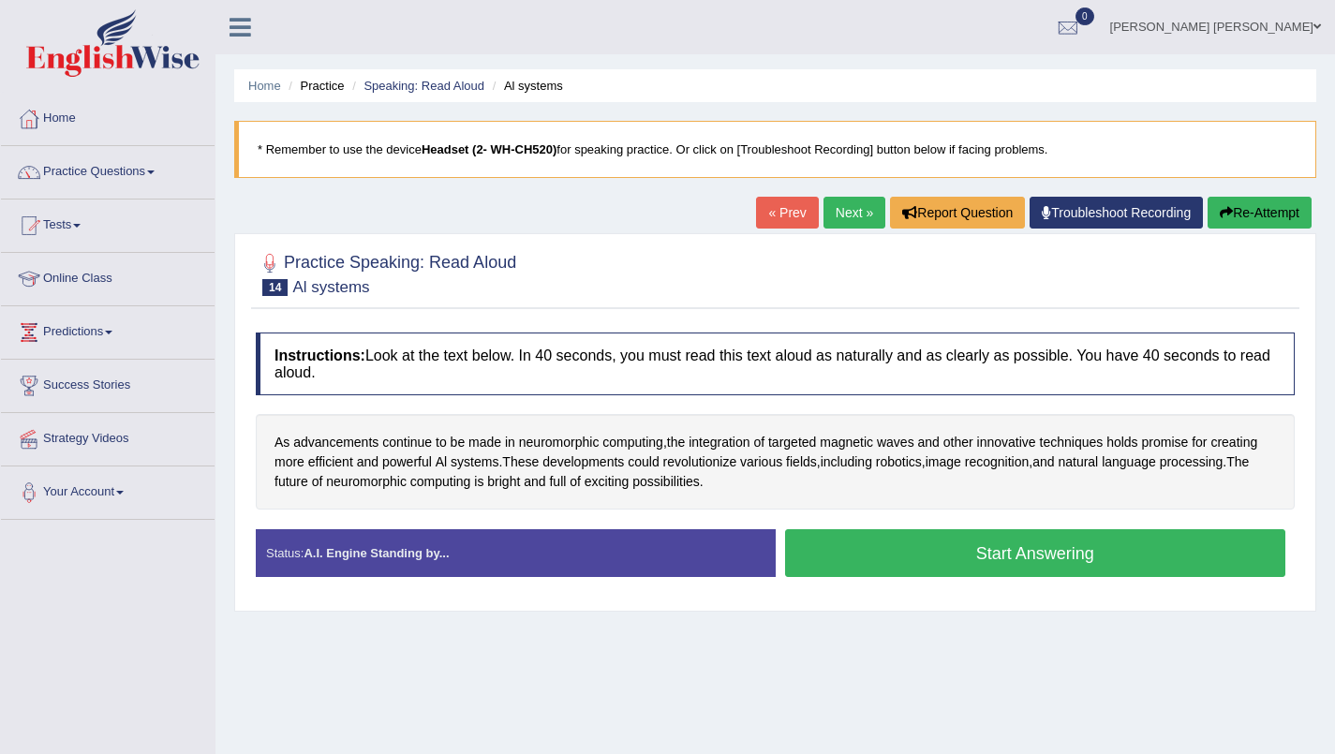
click at [1131, 544] on button "Start Answering" at bounding box center [1035, 553] width 501 height 48
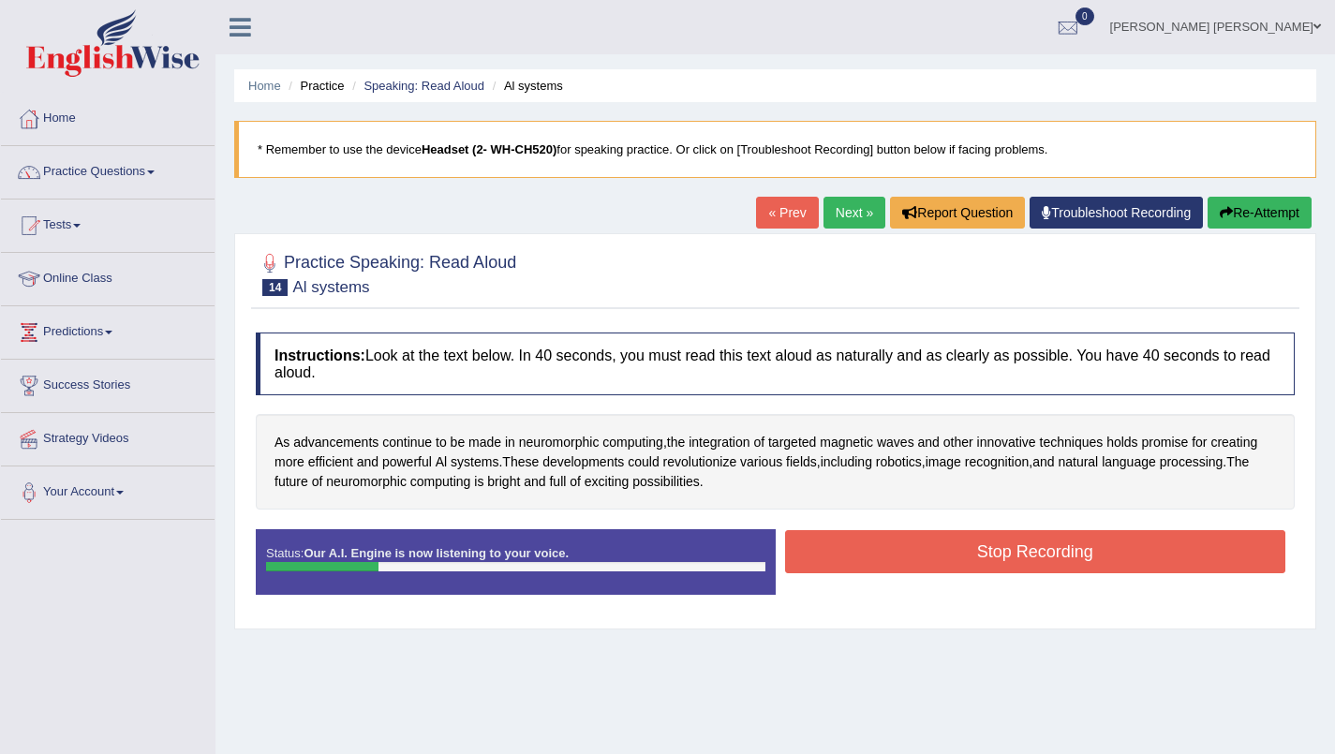
click at [964, 562] on button "Stop Recording" at bounding box center [1035, 551] width 501 height 43
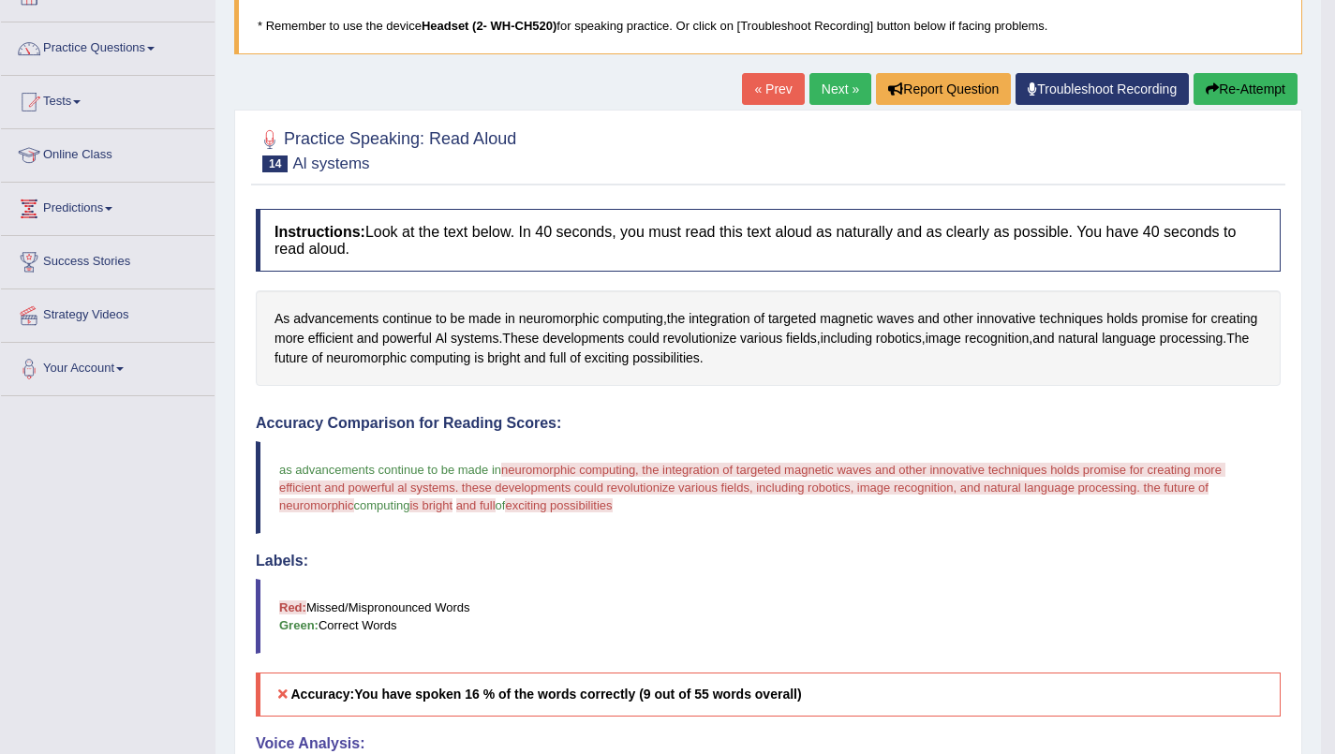
scroll to position [123, 0]
click at [1253, 96] on button "Re-Attempt" at bounding box center [1246, 90] width 104 height 32
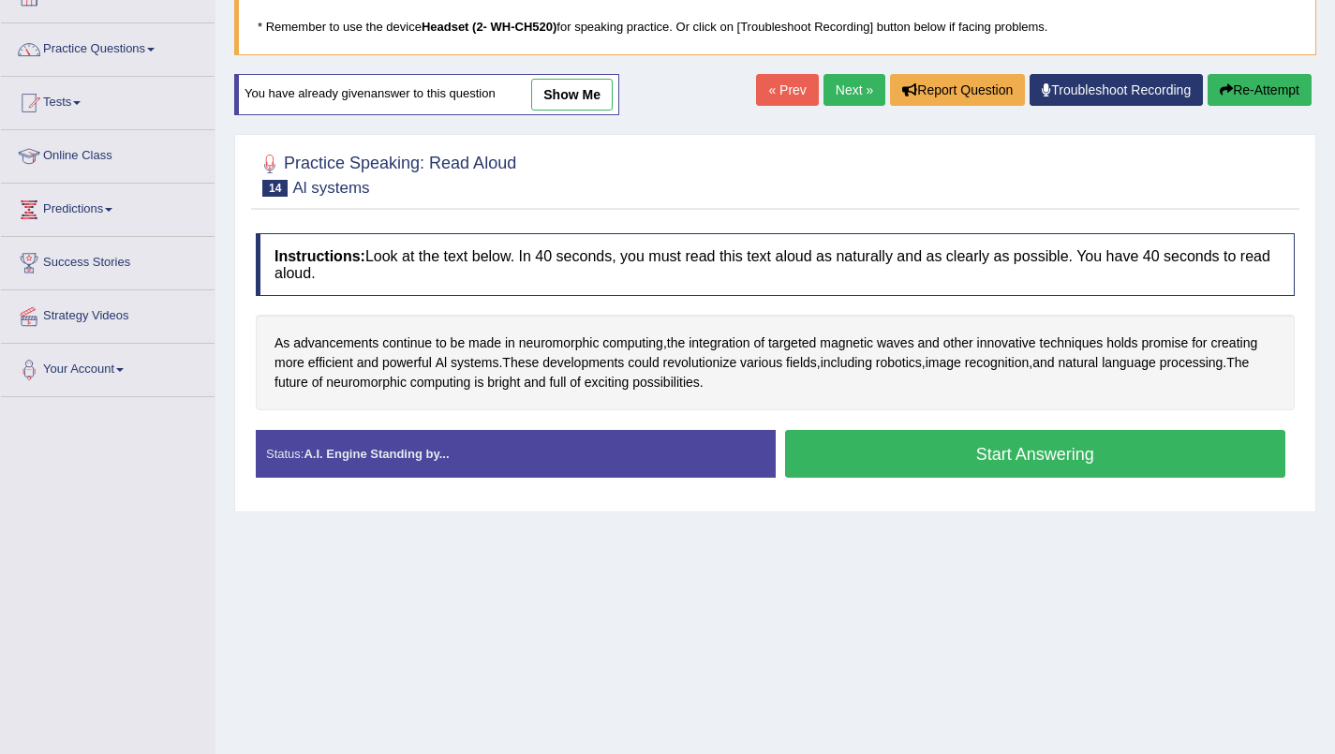
click at [1114, 459] on button "Start Answering" at bounding box center [1035, 454] width 501 height 48
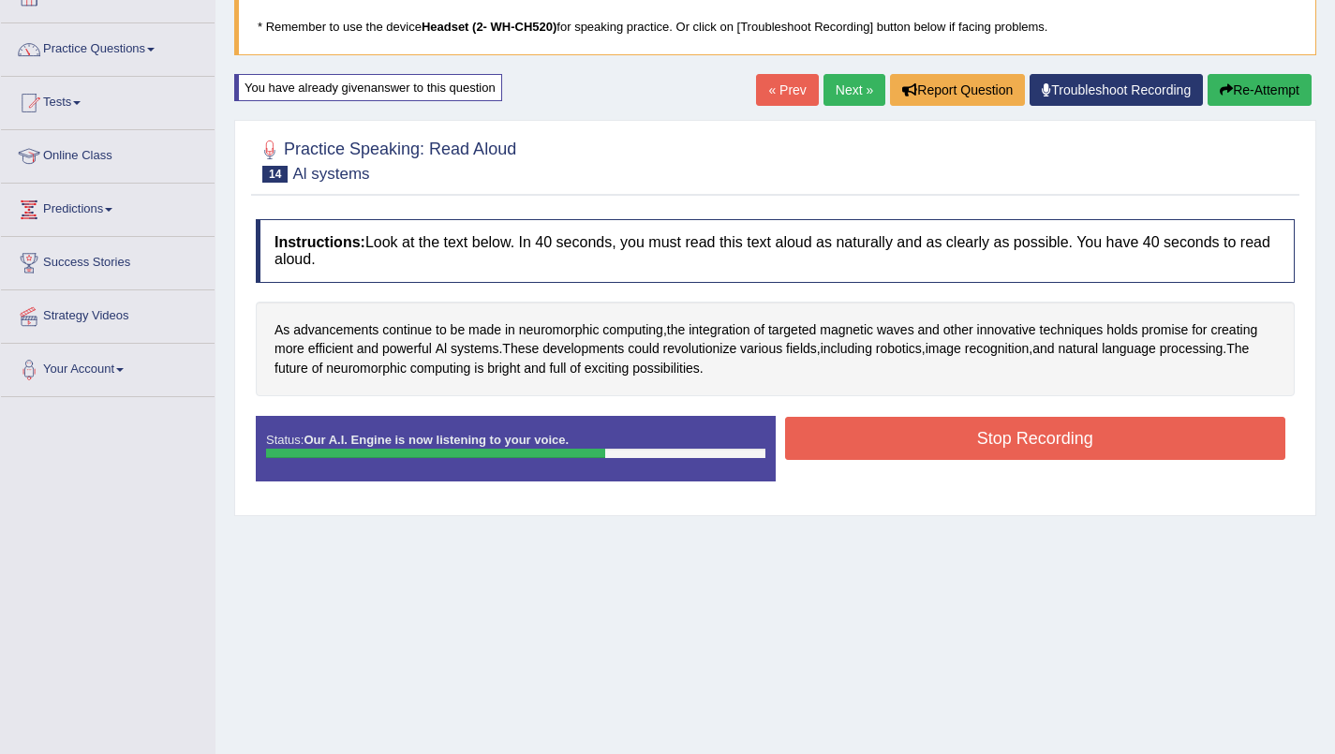
click at [1119, 443] on button "Stop Recording" at bounding box center [1035, 438] width 501 height 43
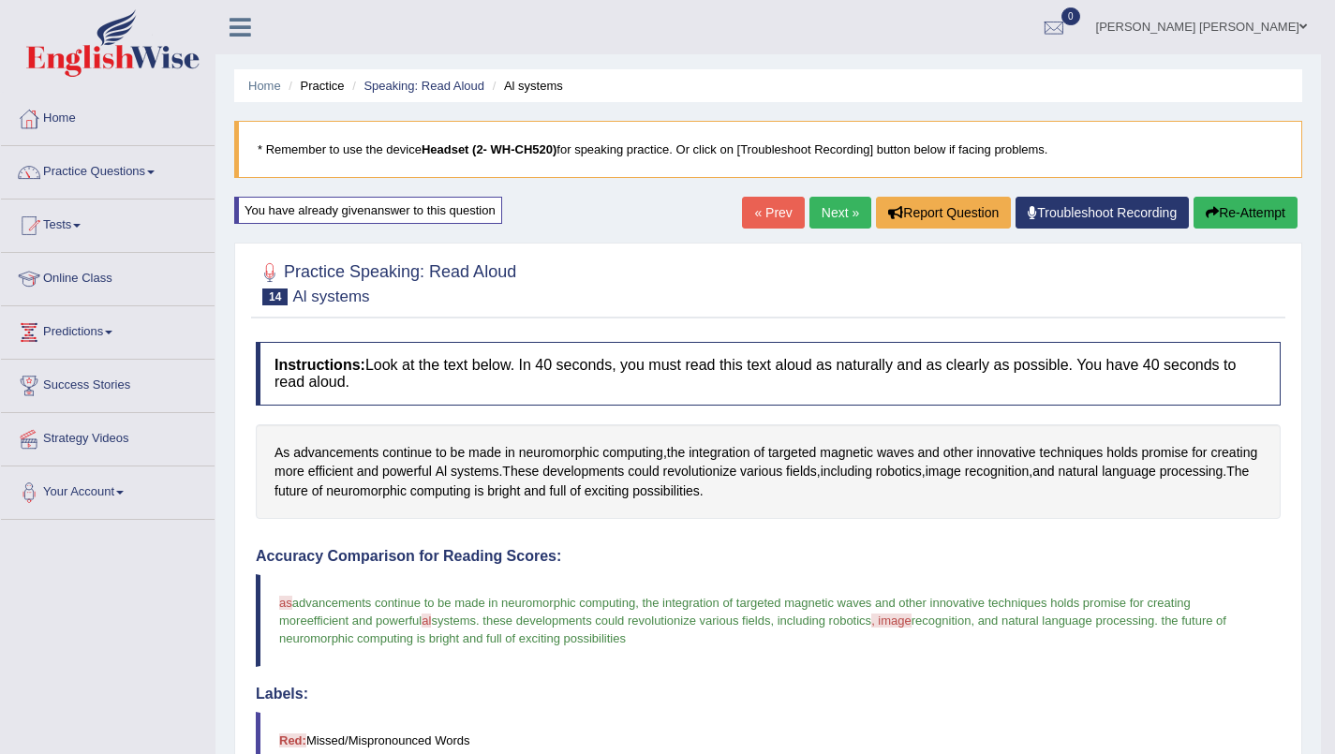
click at [824, 213] on link "Next »" at bounding box center [840, 213] width 62 height 32
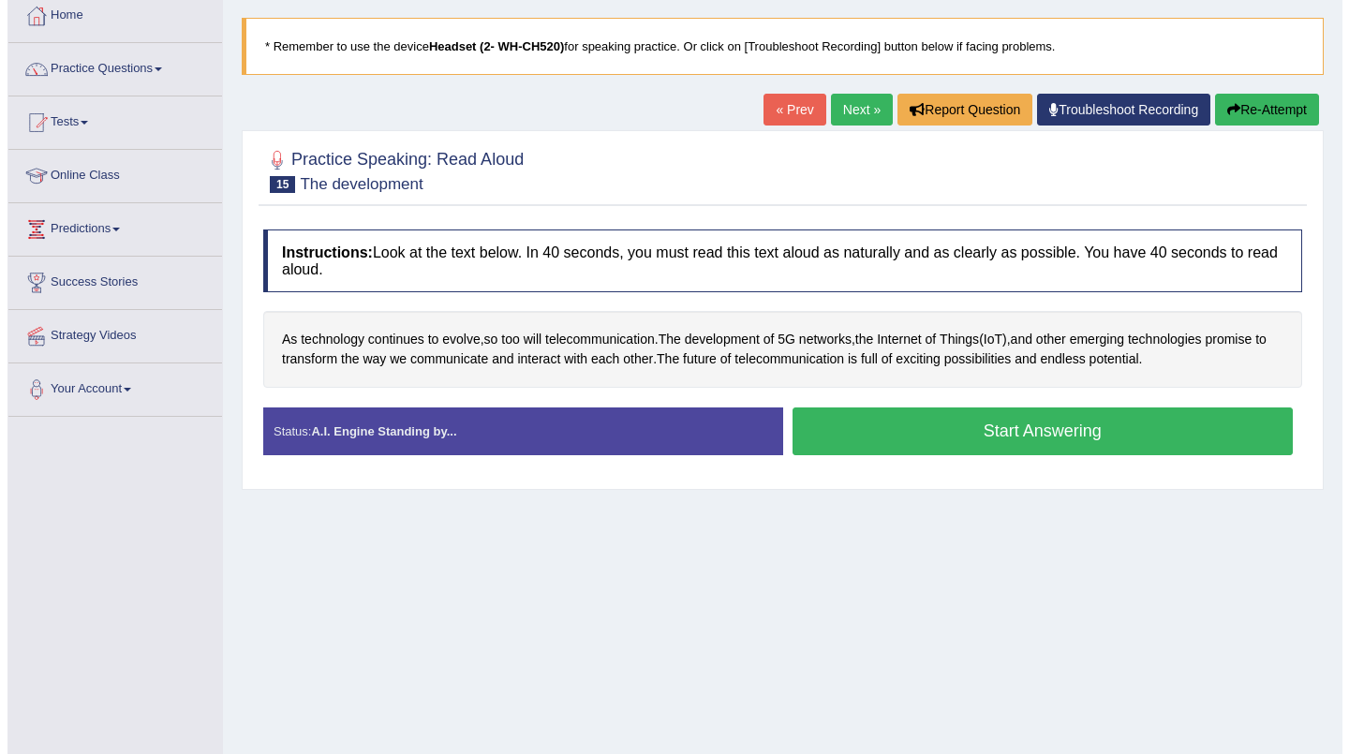
scroll to position [104, 0]
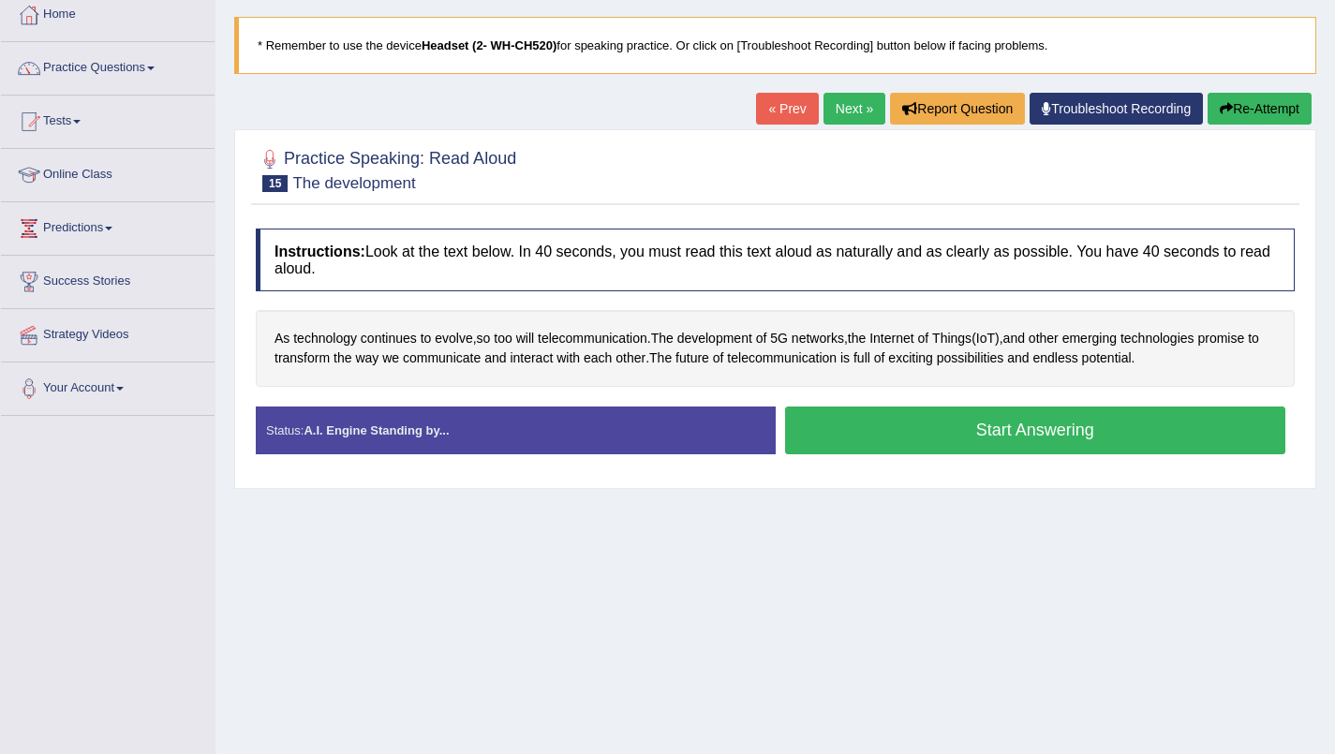
click at [1100, 433] on button "Start Answering" at bounding box center [1035, 431] width 501 height 48
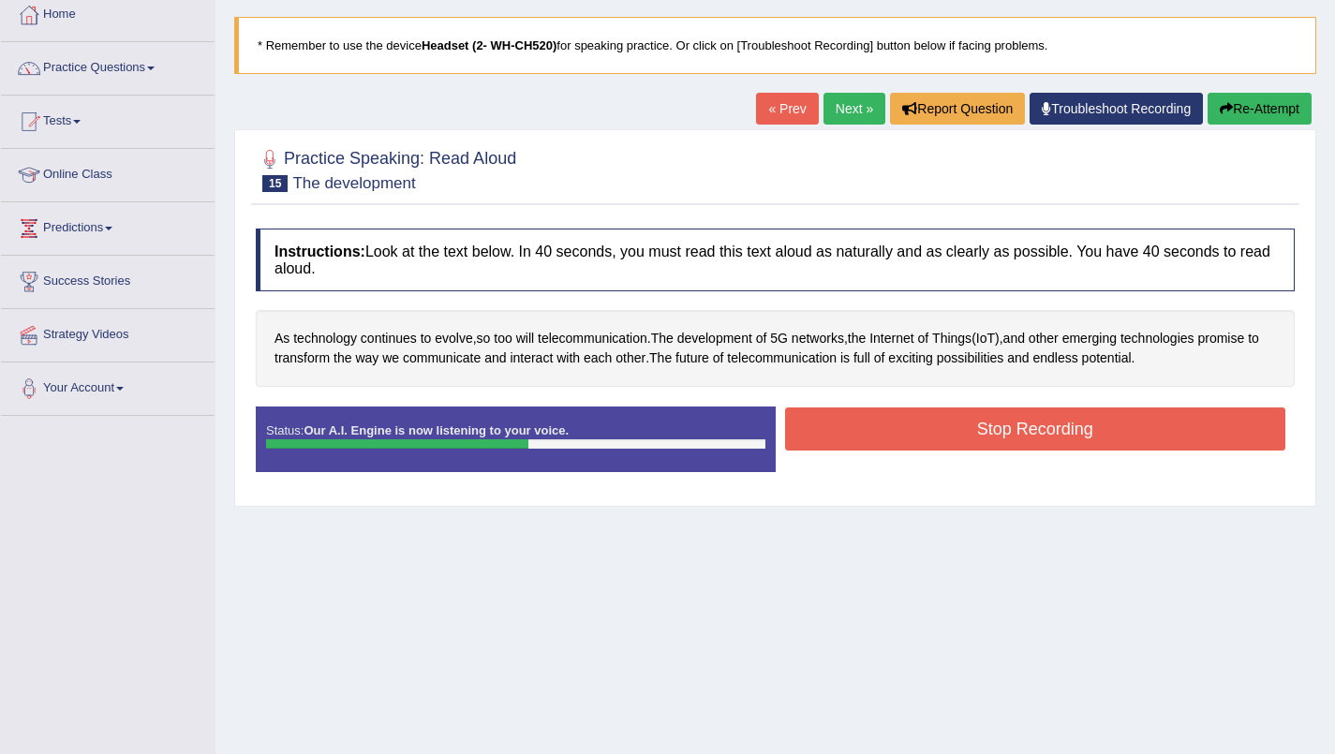
click at [1152, 429] on button "Stop Recording" at bounding box center [1035, 429] width 501 height 43
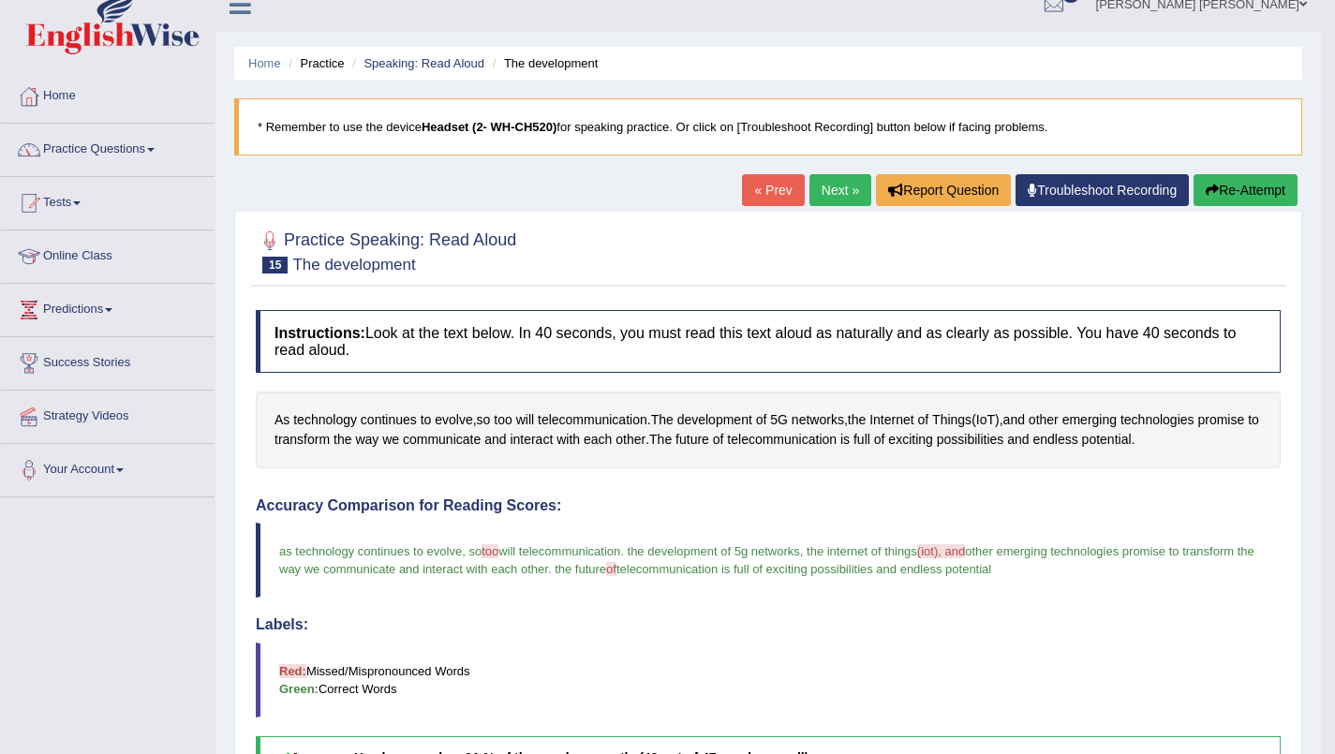
scroll to position [0, 0]
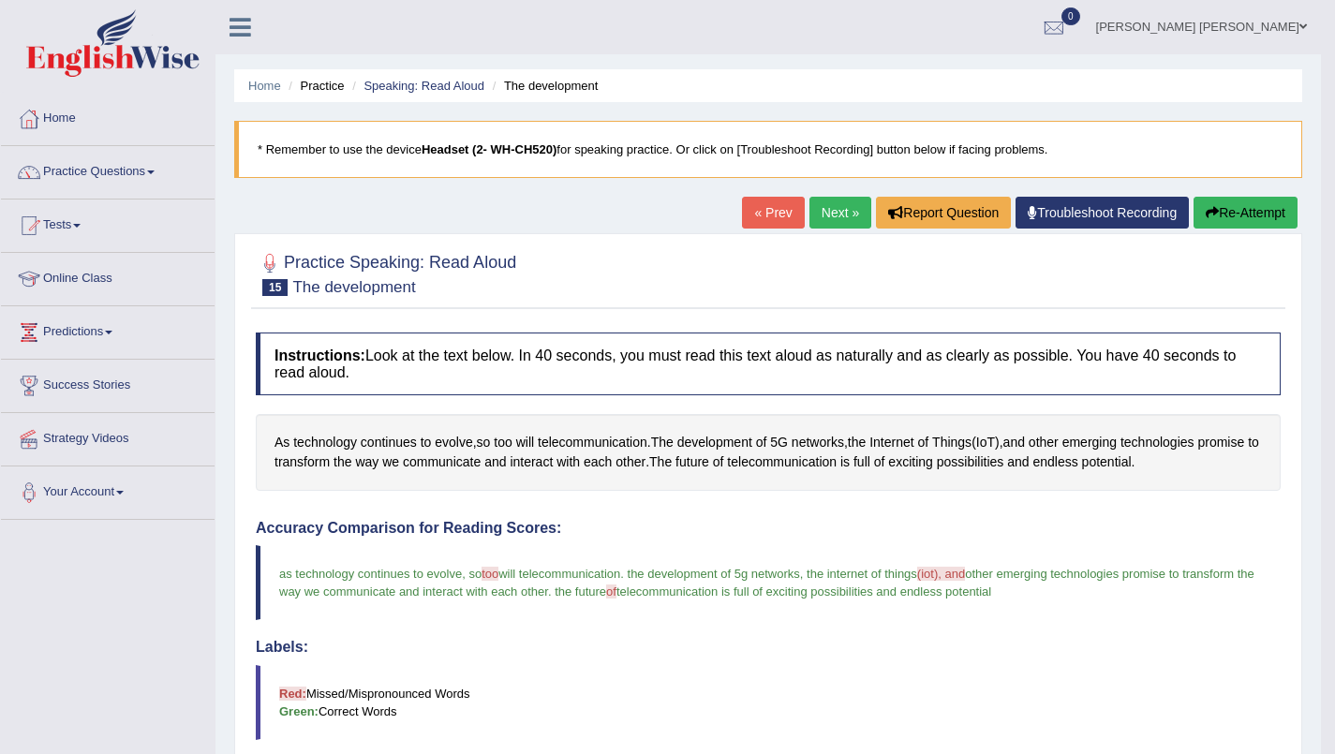
click at [837, 215] on link "Next »" at bounding box center [840, 213] width 62 height 32
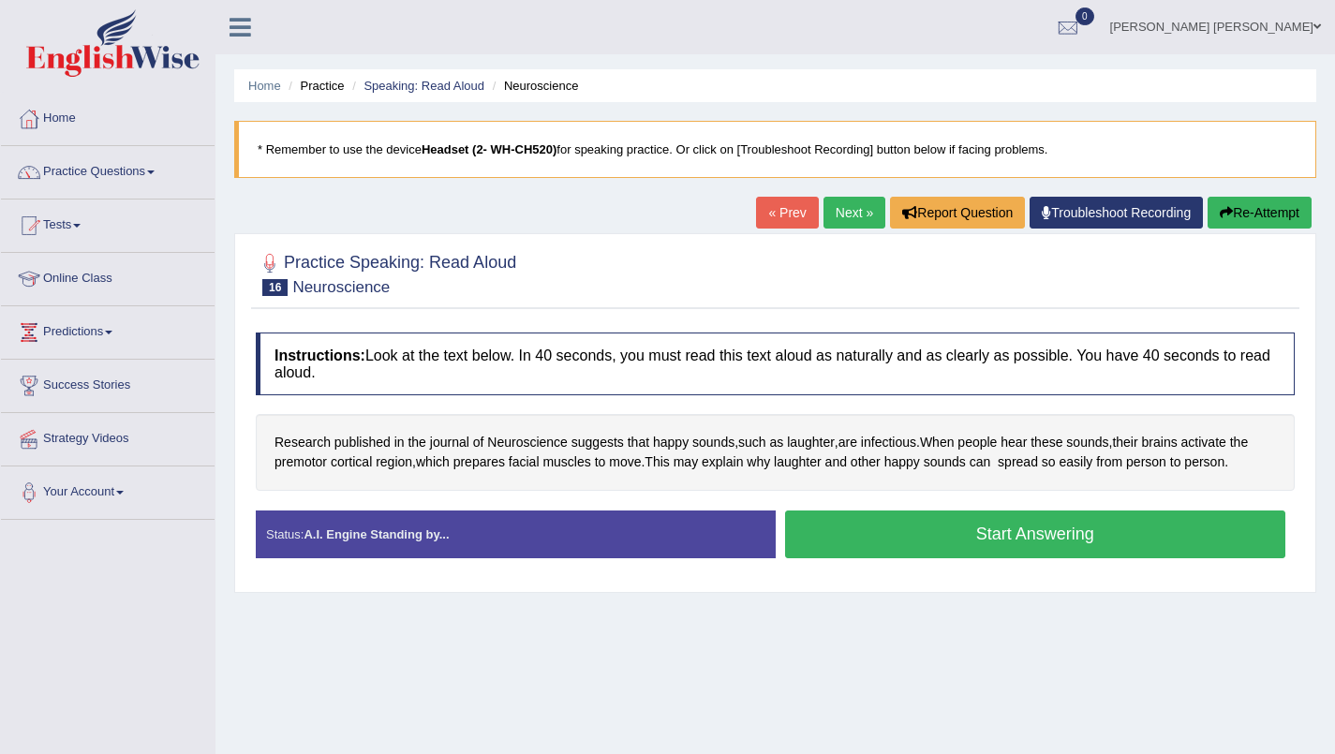
click at [1073, 542] on button "Start Answering" at bounding box center [1035, 535] width 501 height 48
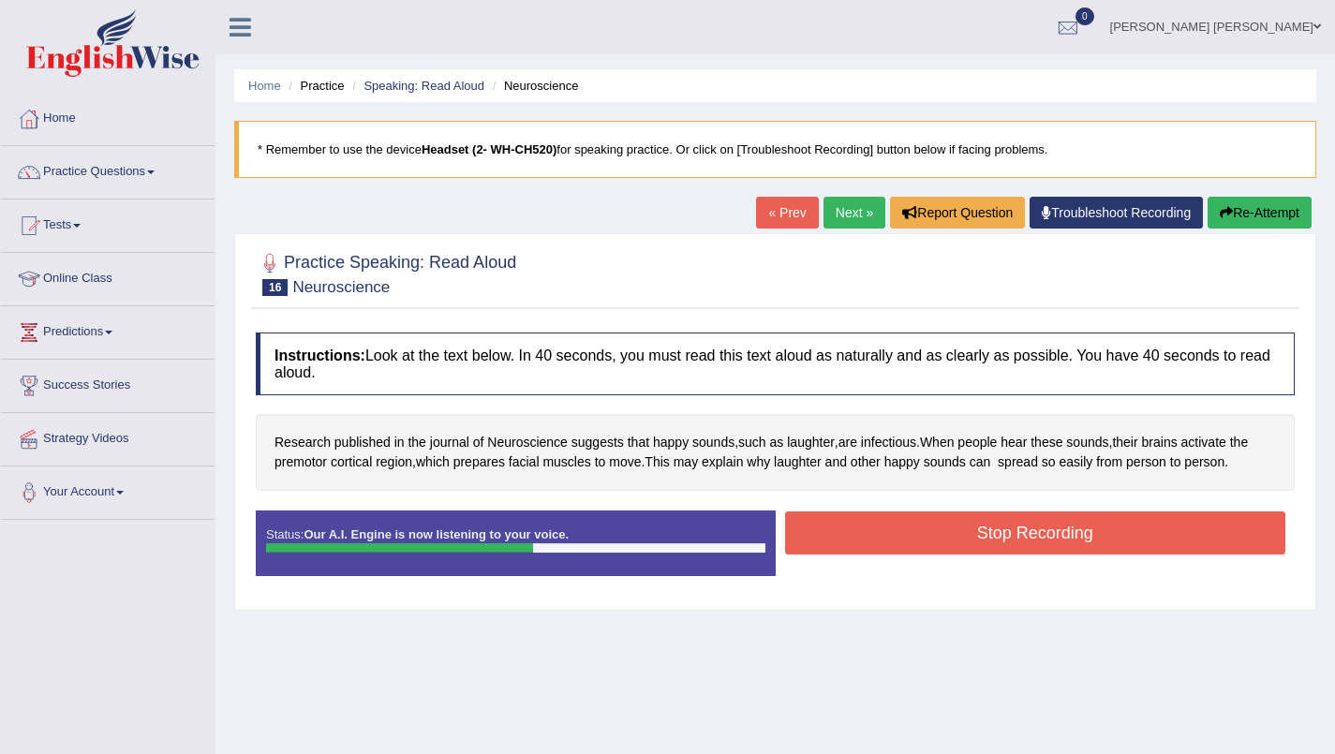
click at [1138, 535] on button "Stop Recording" at bounding box center [1035, 533] width 501 height 43
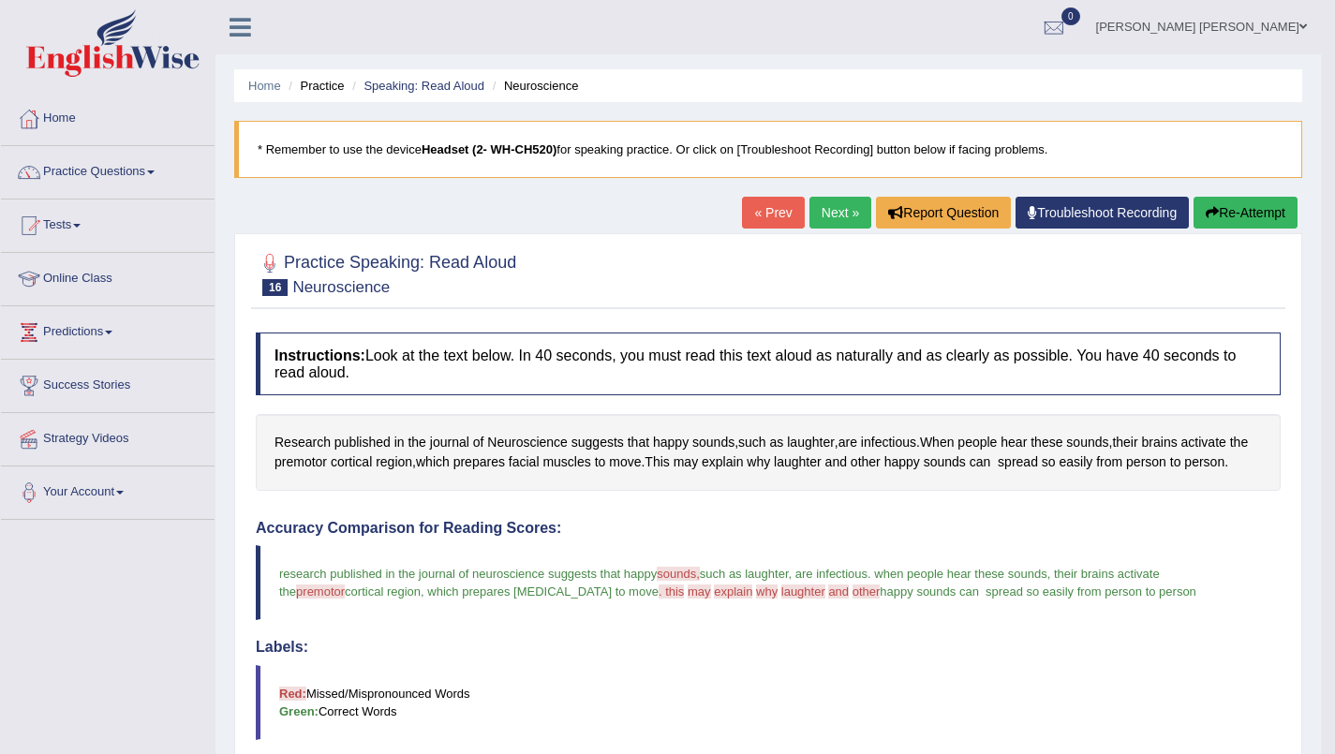
scroll to position [5, 0]
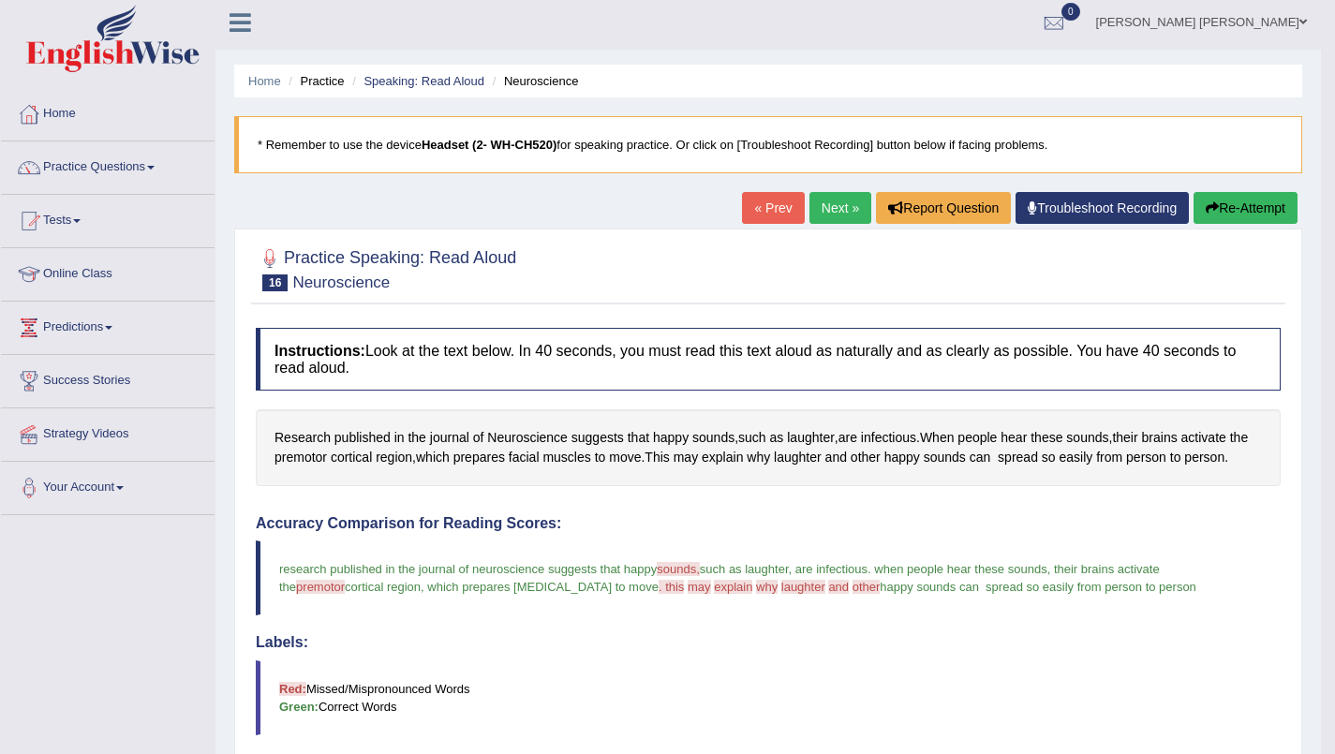
click at [833, 212] on link "Next »" at bounding box center [840, 208] width 62 height 32
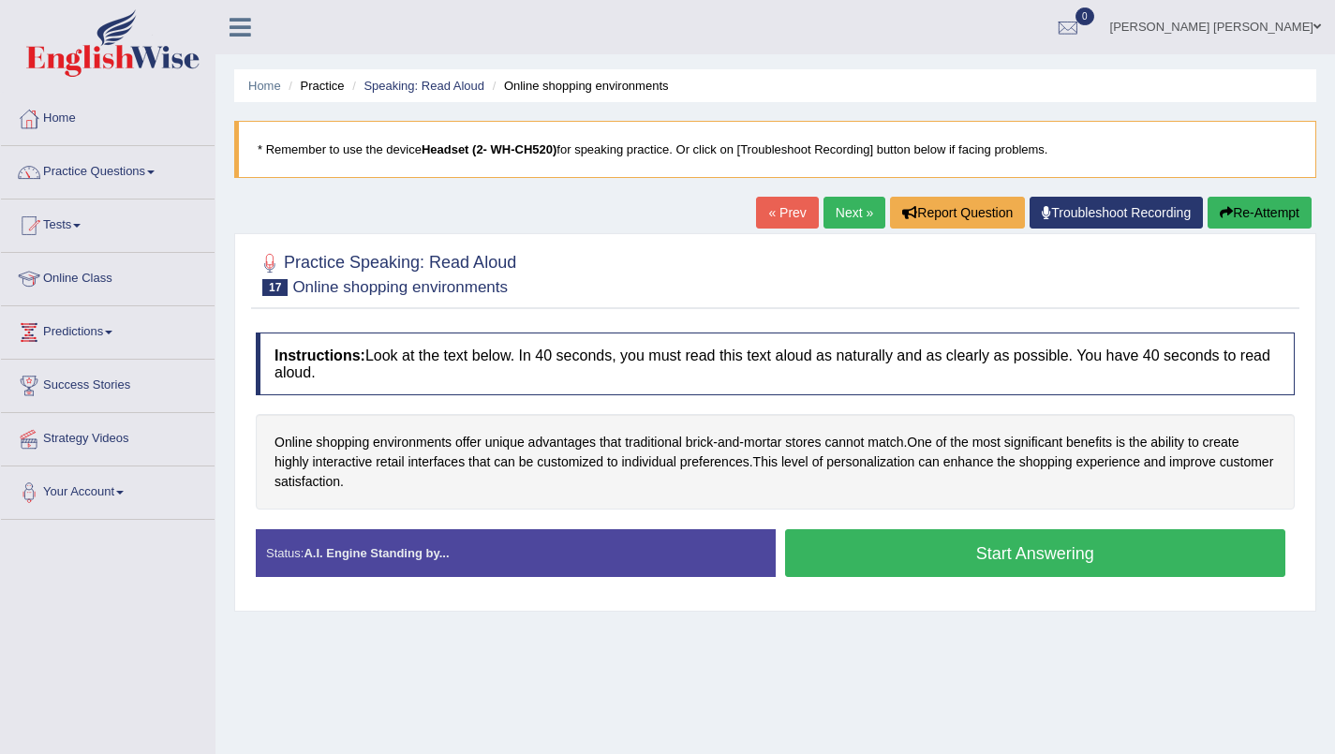
click at [1096, 548] on button "Start Answering" at bounding box center [1035, 553] width 501 height 48
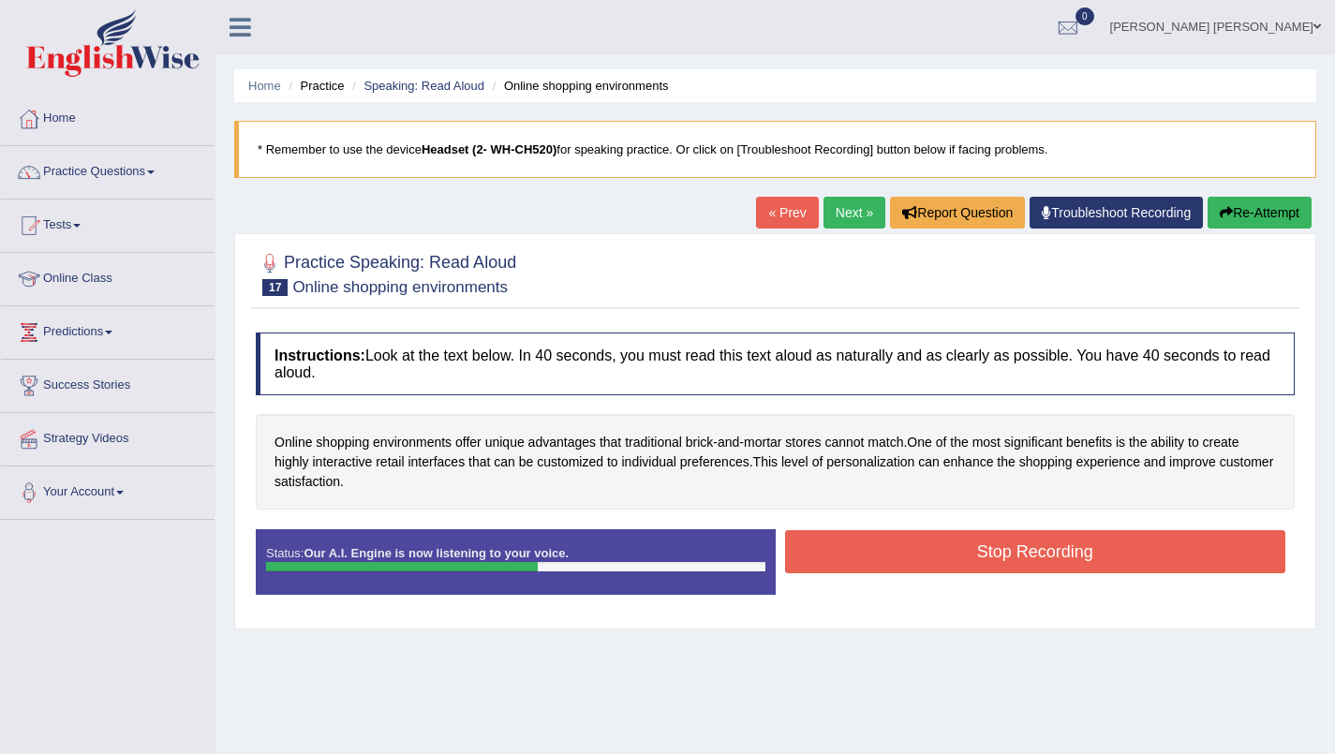
click at [1053, 555] on button "Stop Recording" at bounding box center [1035, 551] width 501 height 43
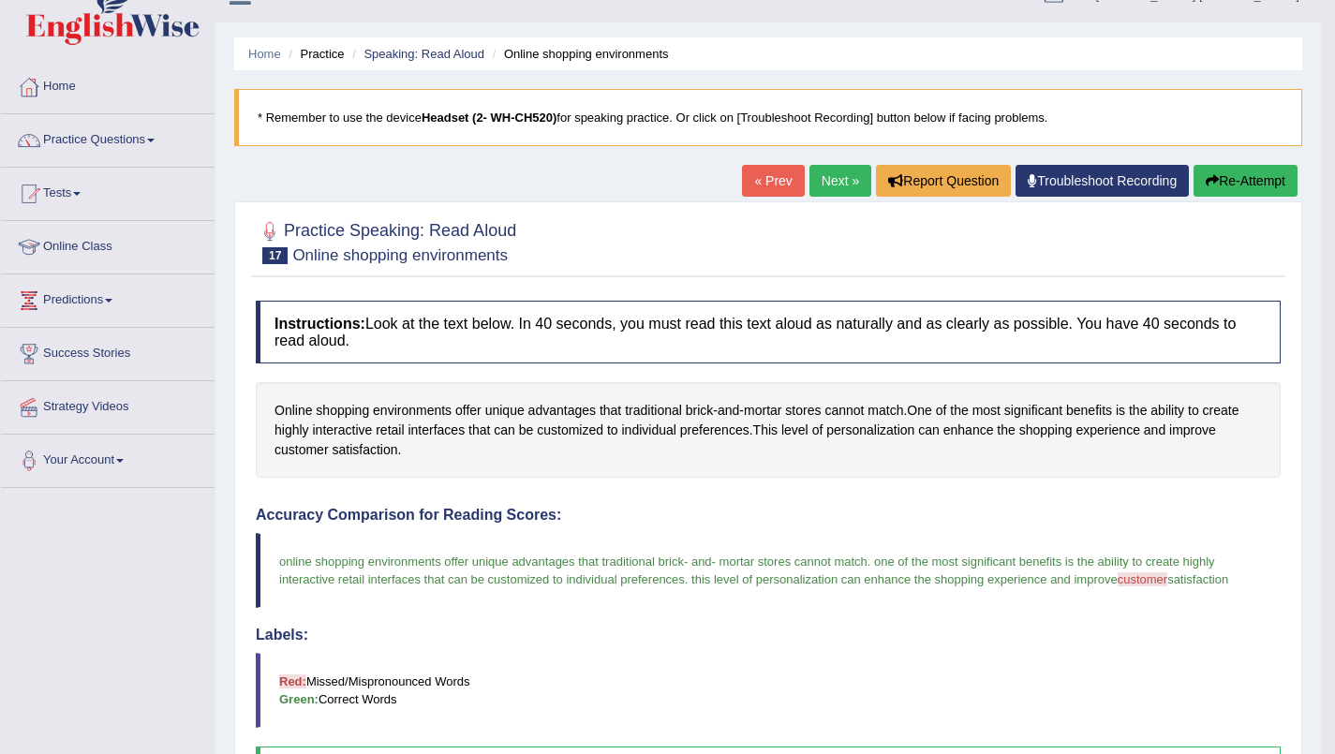
scroll to position [34, 0]
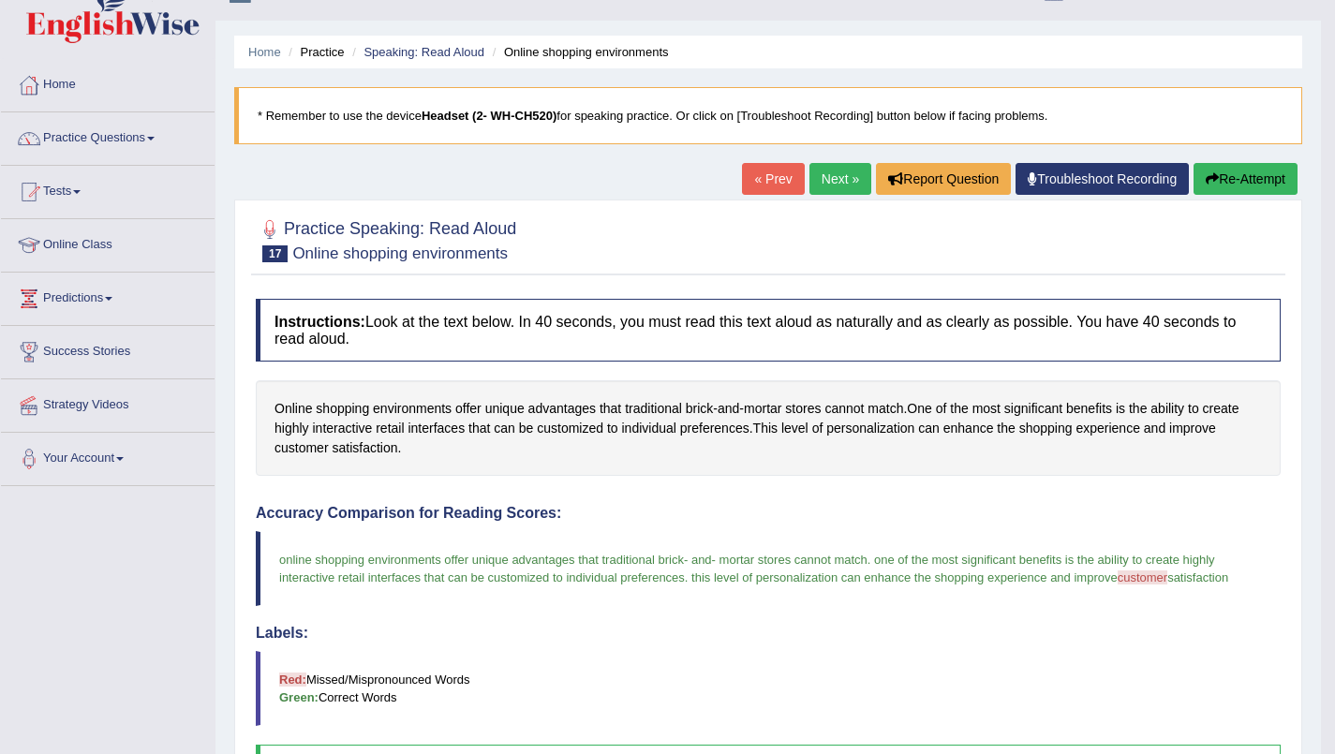
click at [833, 179] on link "Next »" at bounding box center [840, 179] width 62 height 32
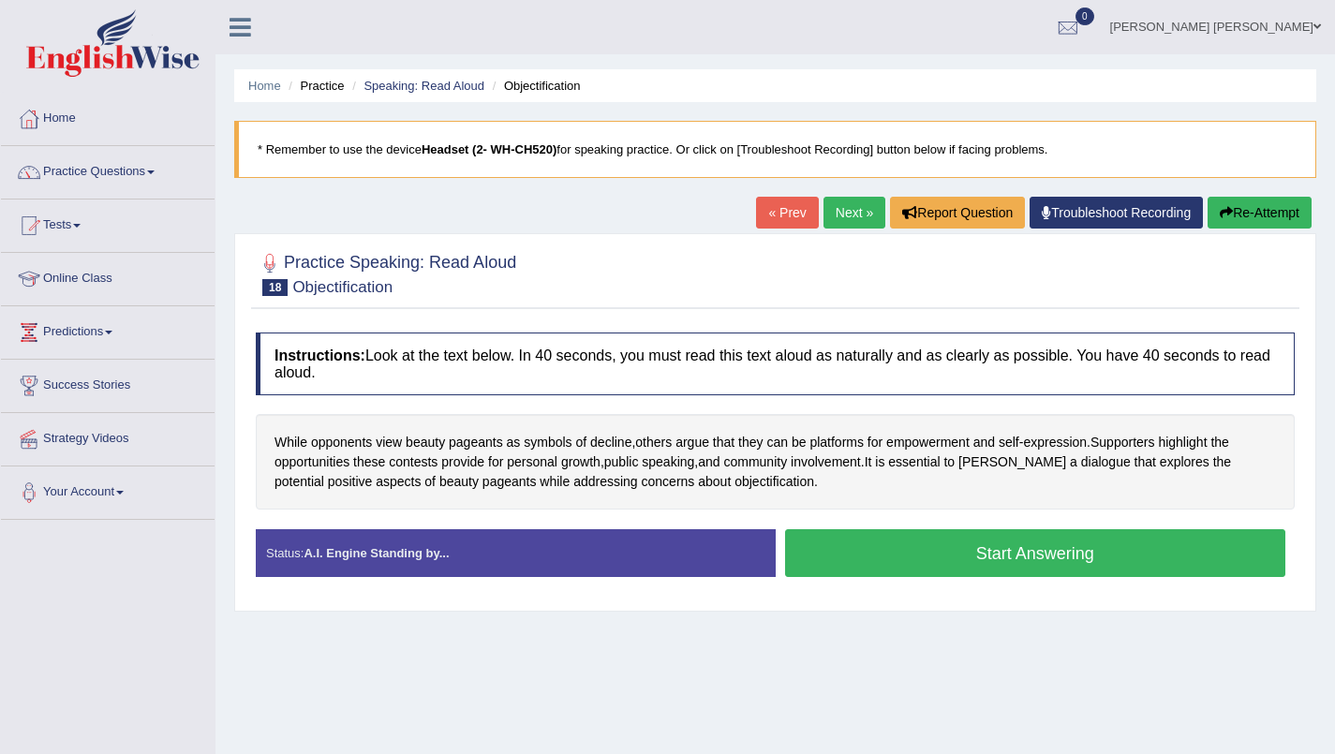
click at [1079, 557] on button "Start Answering" at bounding box center [1035, 553] width 501 height 48
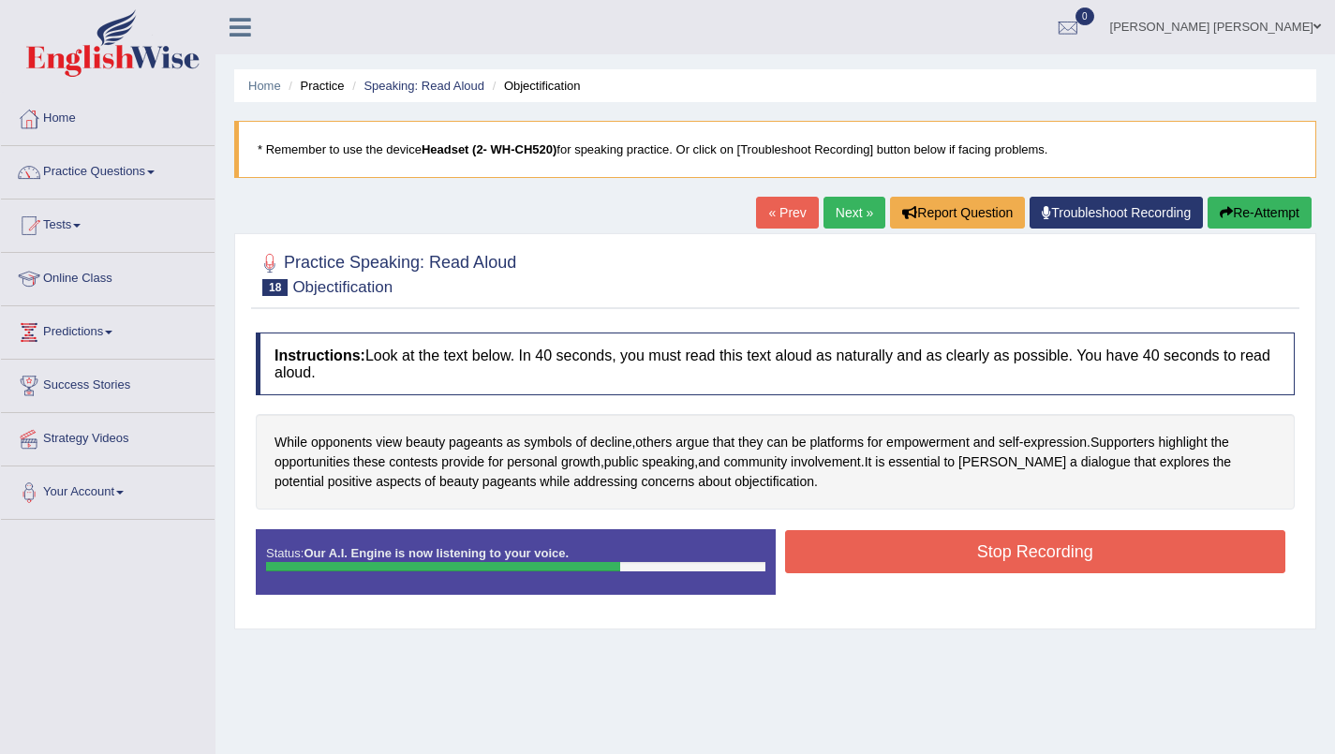
click at [1103, 559] on button "Stop Recording" at bounding box center [1035, 551] width 501 height 43
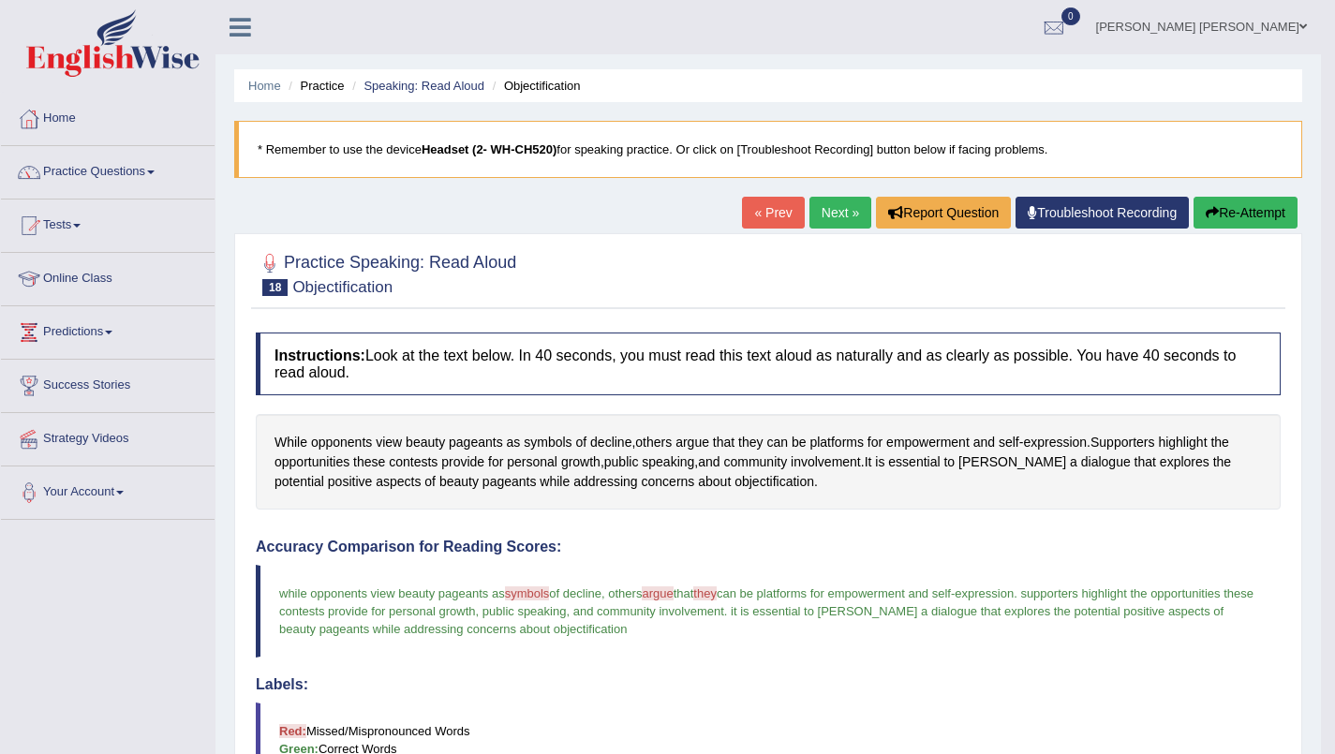
scroll to position [3, 0]
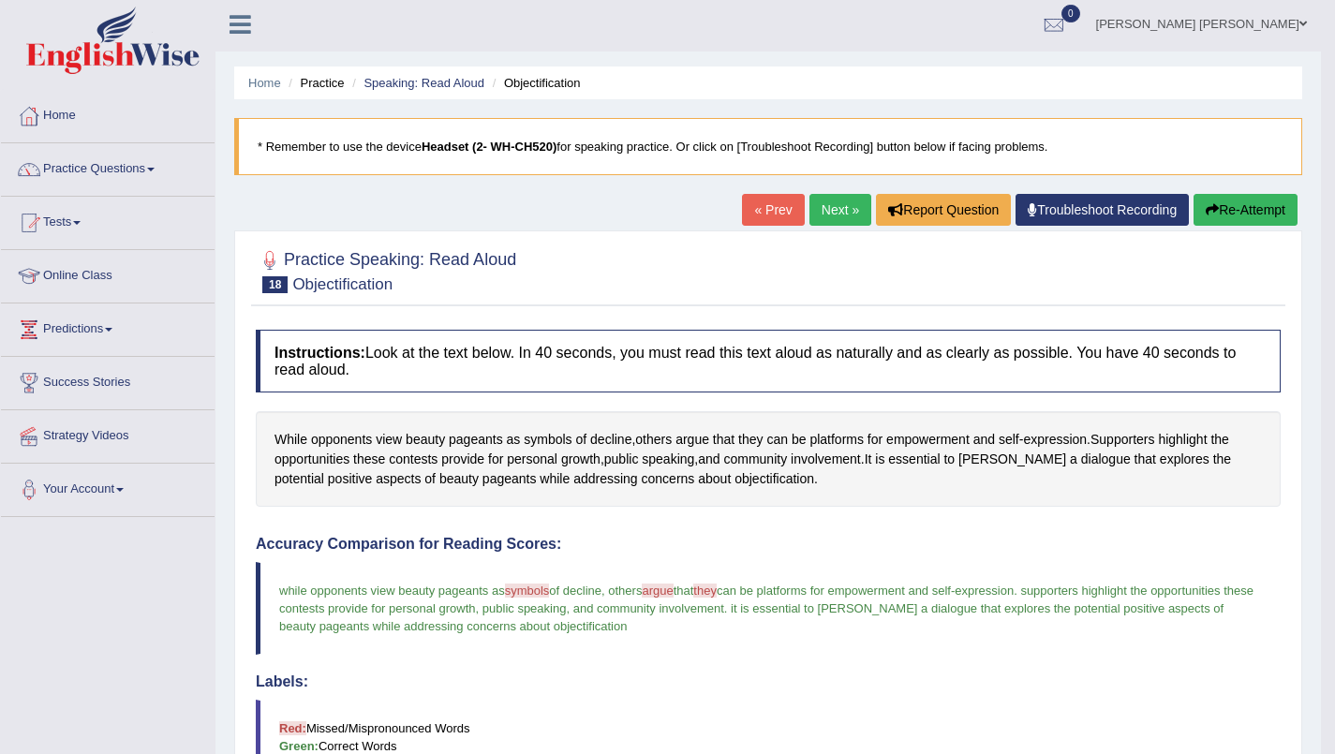
click at [837, 215] on link "Next »" at bounding box center [840, 210] width 62 height 32
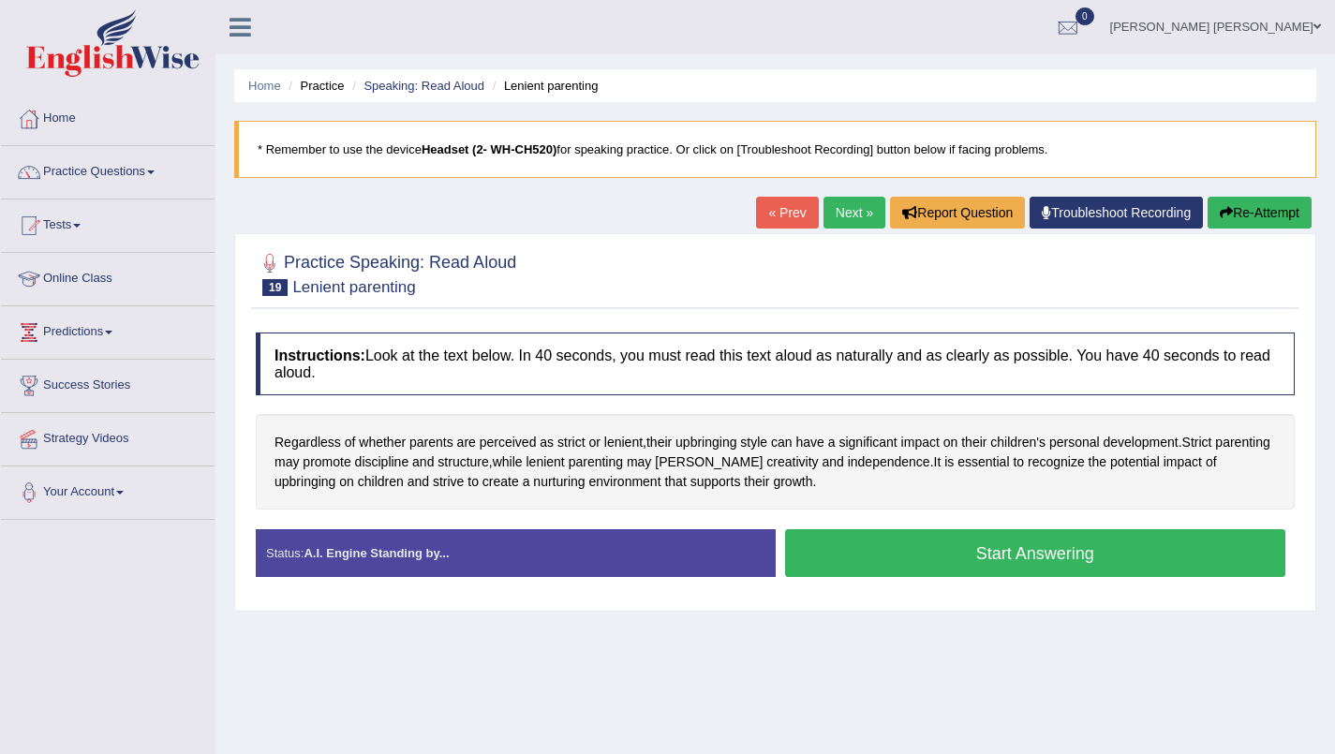
click at [1001, 564] on button "Start Answering" at bounding box center [1035, 553] width 501 height 48
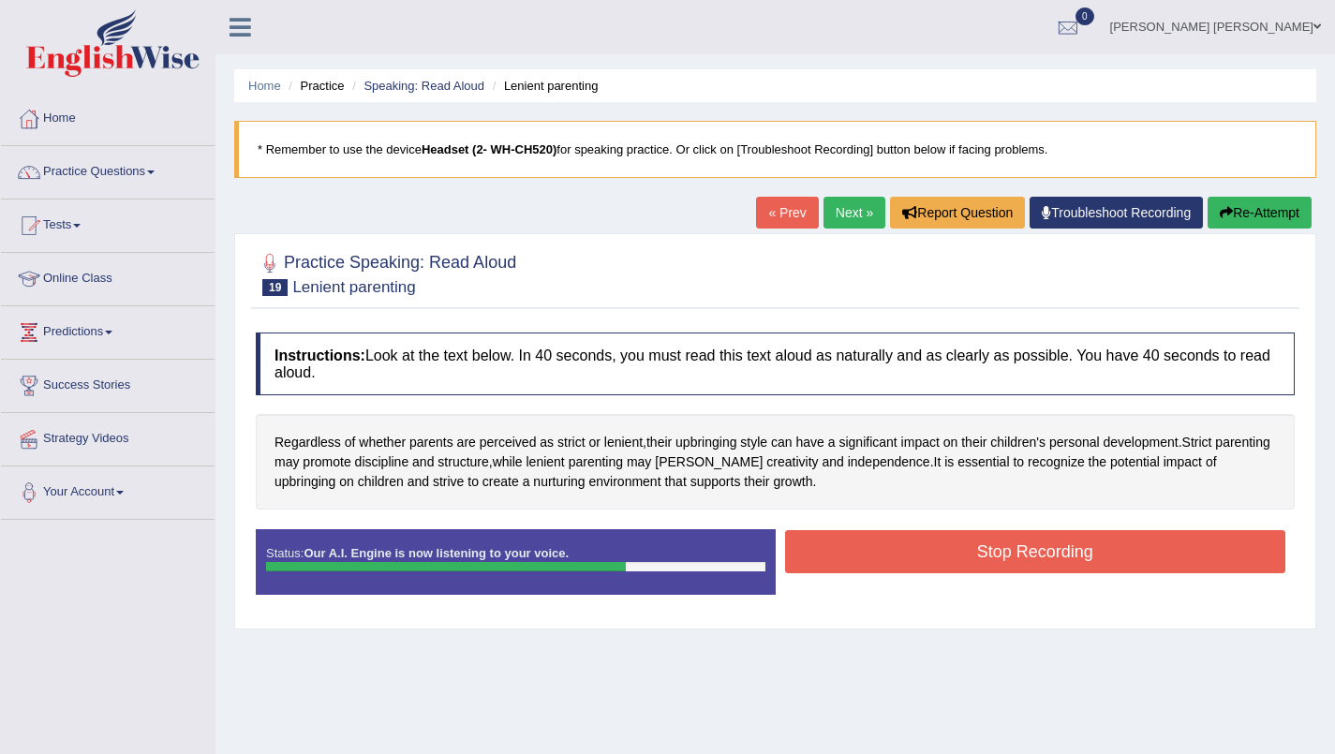
click at [1083, 554] on button "Stop Recording" at bounding box center [1035, 551] width 501 height 43
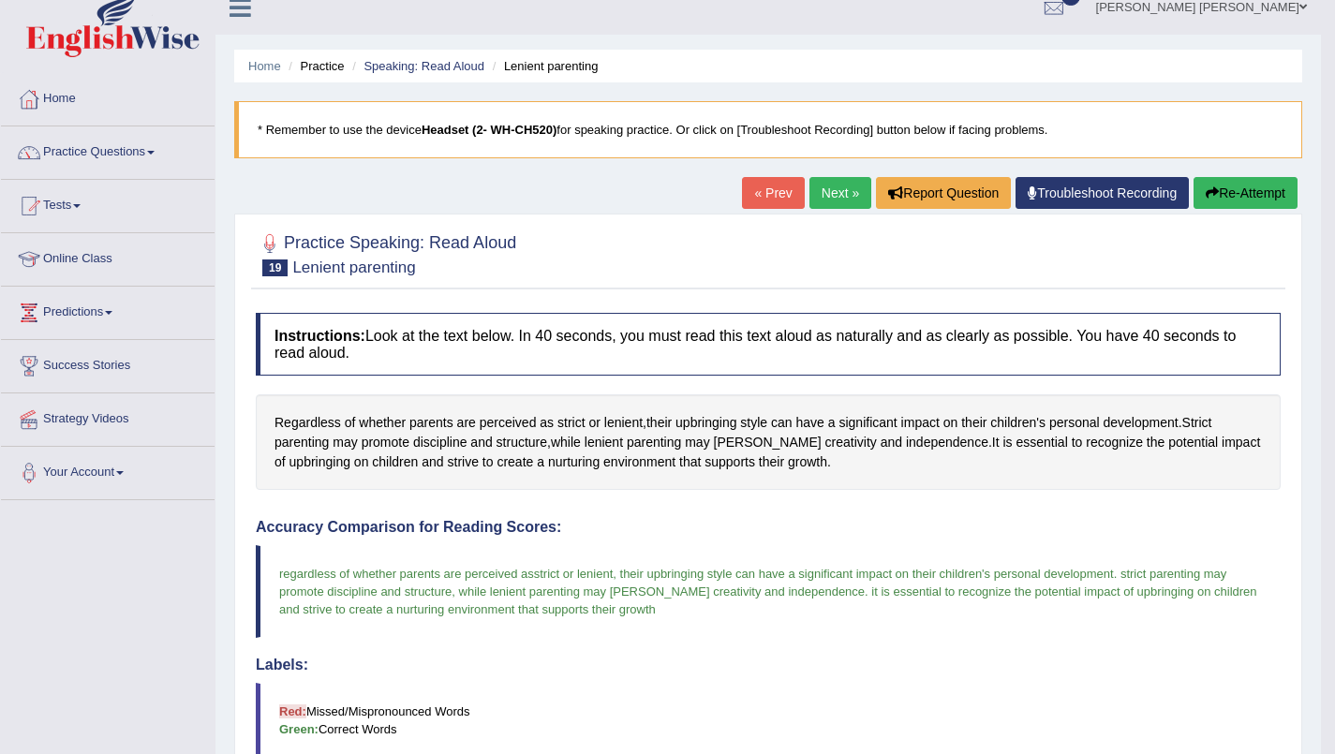
scroll to position [26, 0]
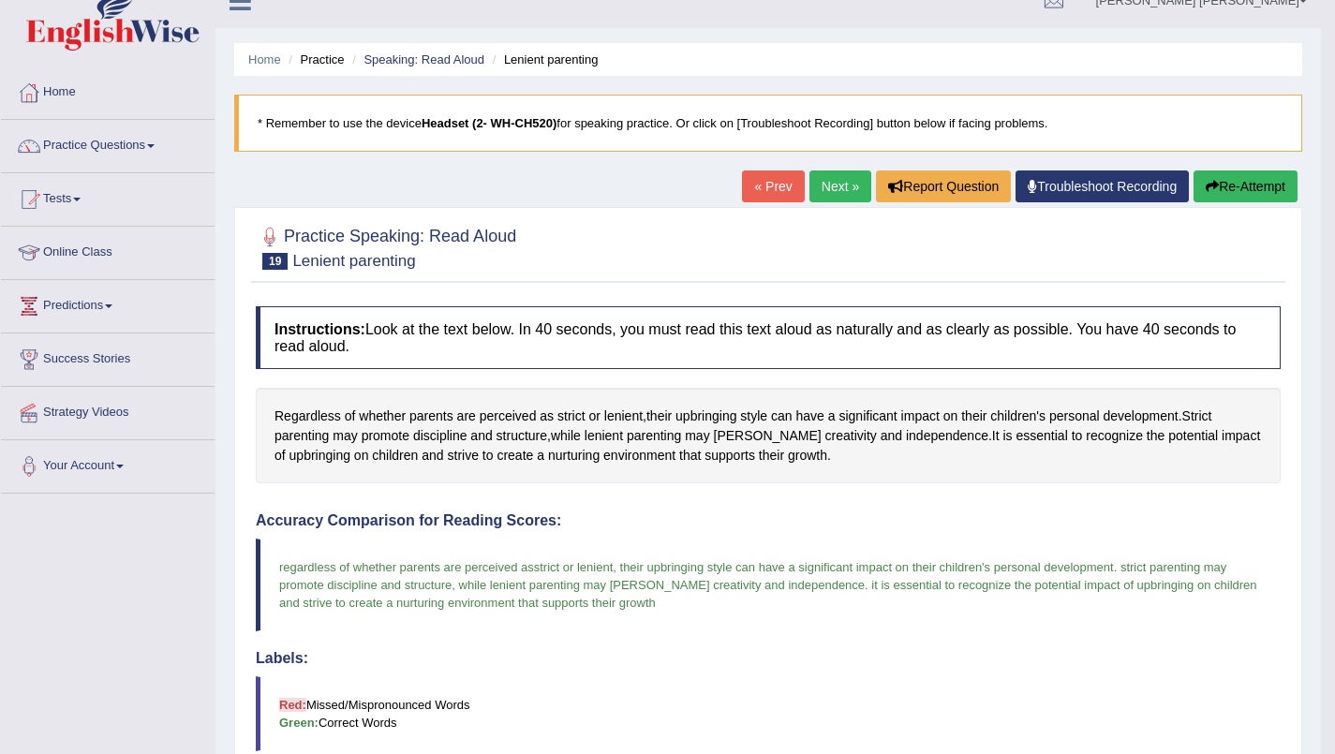
click at [831, 191] on link "Next »" at bounding box center [840, 187] width 62 height 32
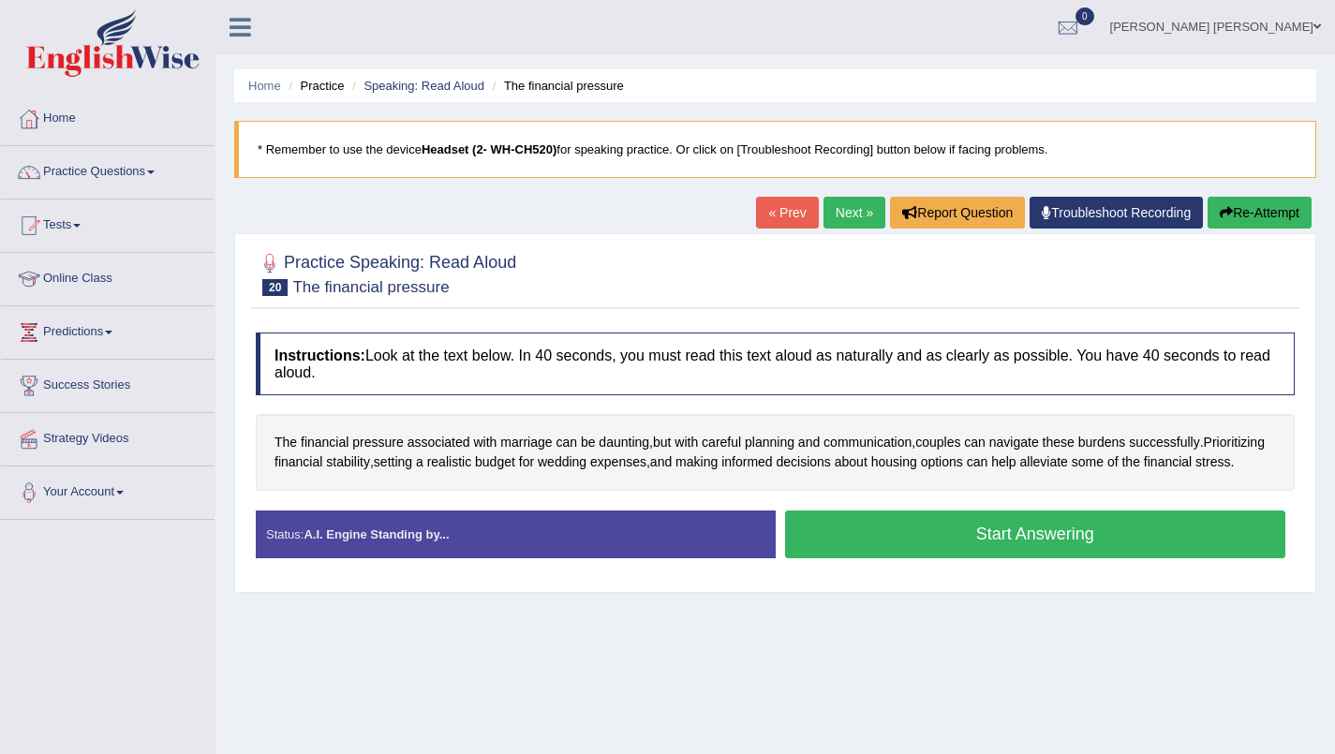
click at [1087, 538] on button "Start Answering" at bounding box center [1035, 535] width 501 height 48
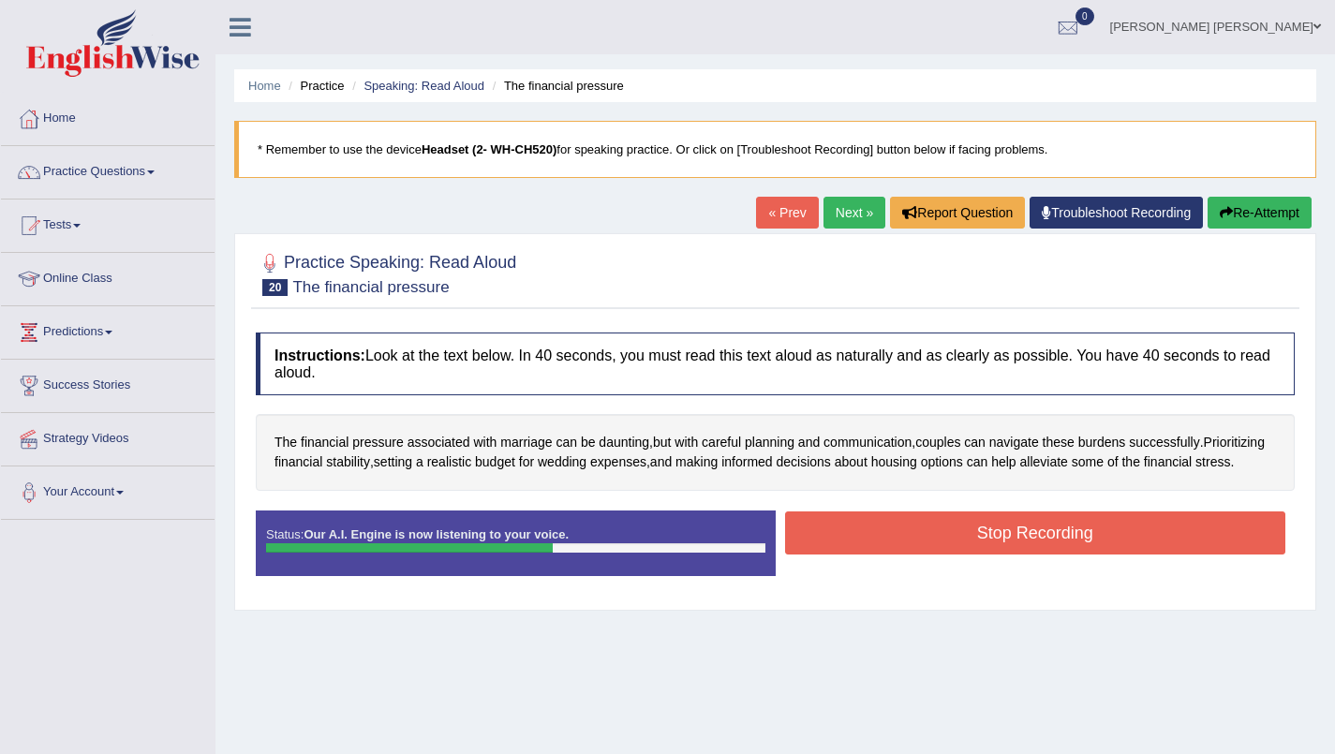
click at [1085, 546] on button "Stop Recording" at bounding box center [1035, 533] width 501 height 43
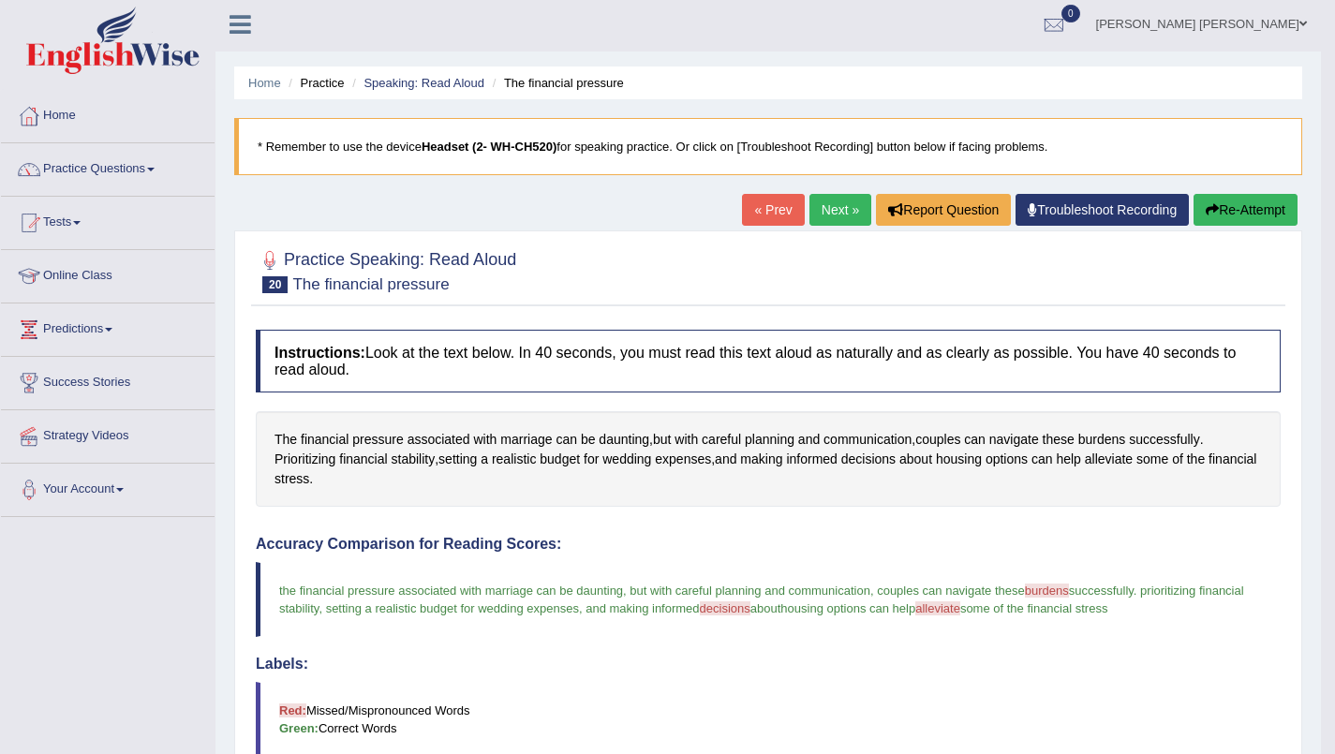
scroll to position [2, 0]
click at [833, 207] on link "Next »" at bounding box center [840, 211] width 62 height 32
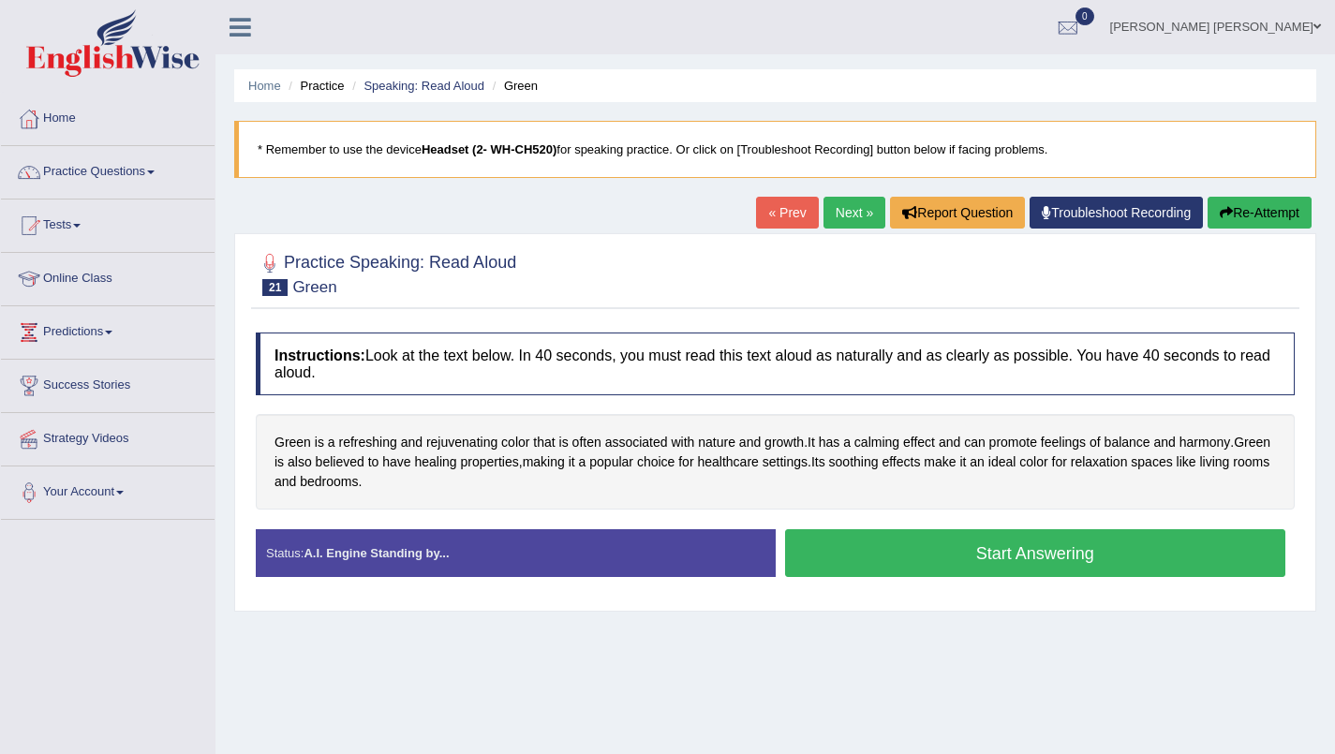
click at [1046, 559] on button "Start Answering" at bounding box center [1035, 553] width 501 height 48
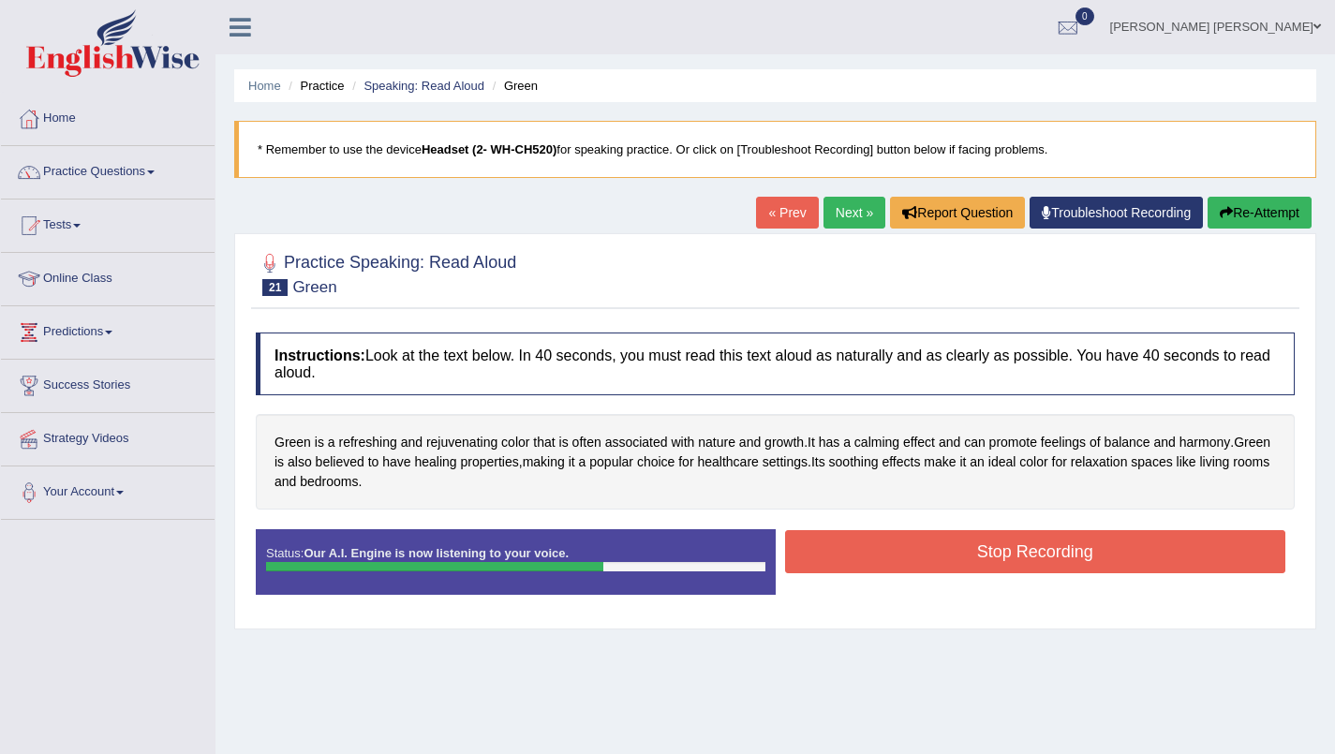
click at [1125, 558] on button "Stop Recording" at bounding box center [1035, 551] width 501 height 43
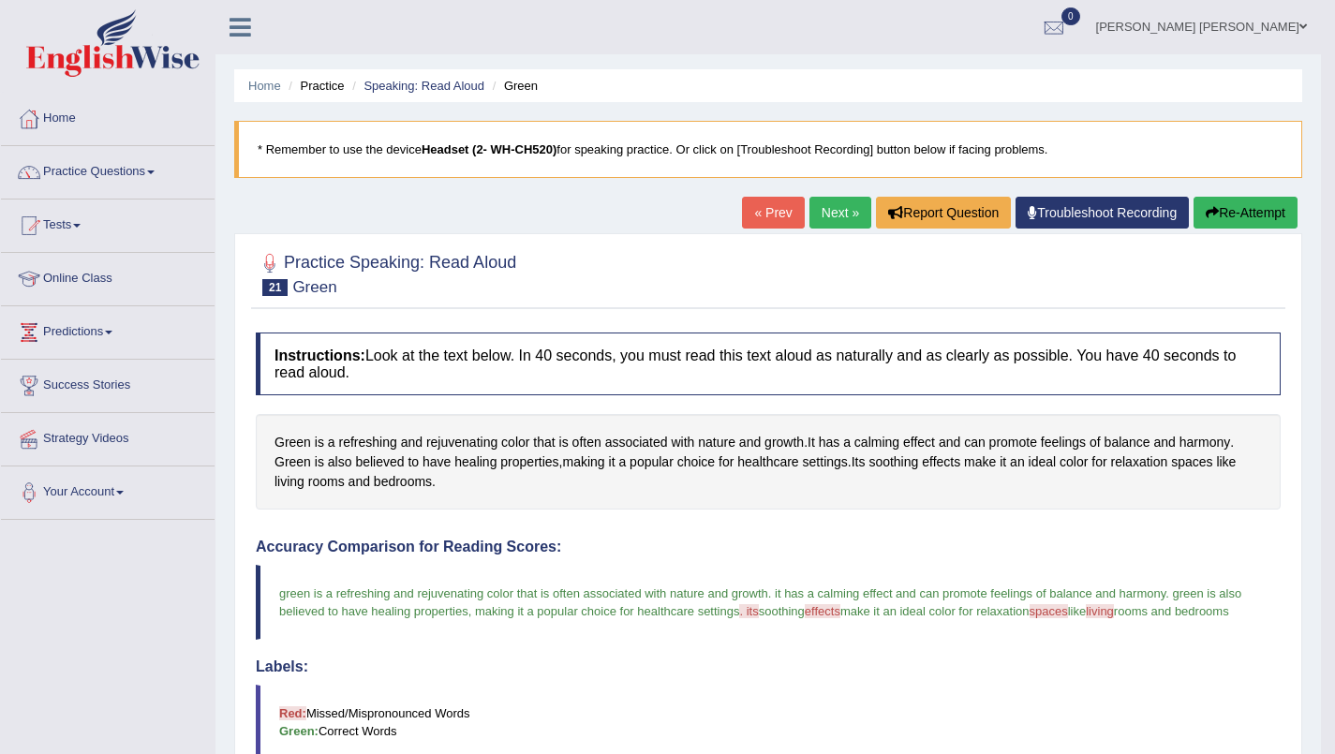
click at [844, 211] on link "Next »" at bounding box center [840, 213] width 62 height 32
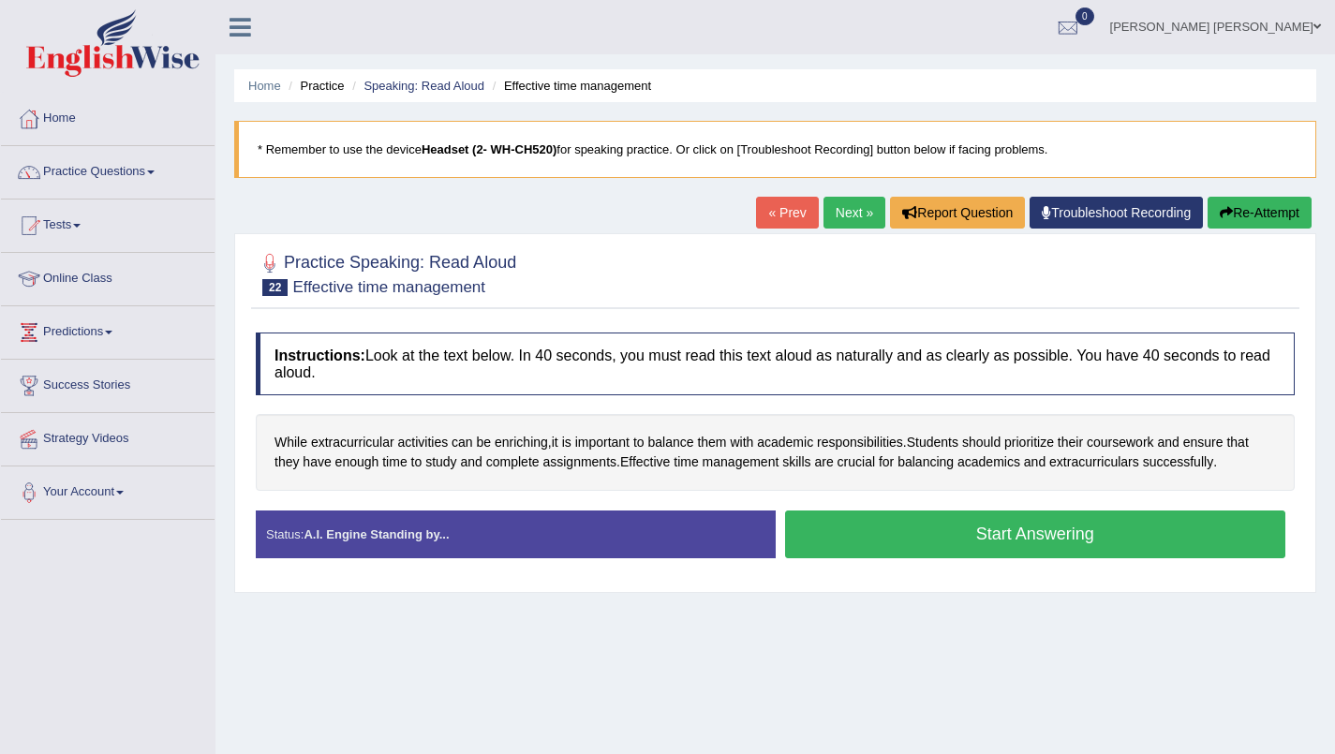
click at [1067, 538] on button "Start Answering" at bounding box center [1035, 535] width 501 height 48
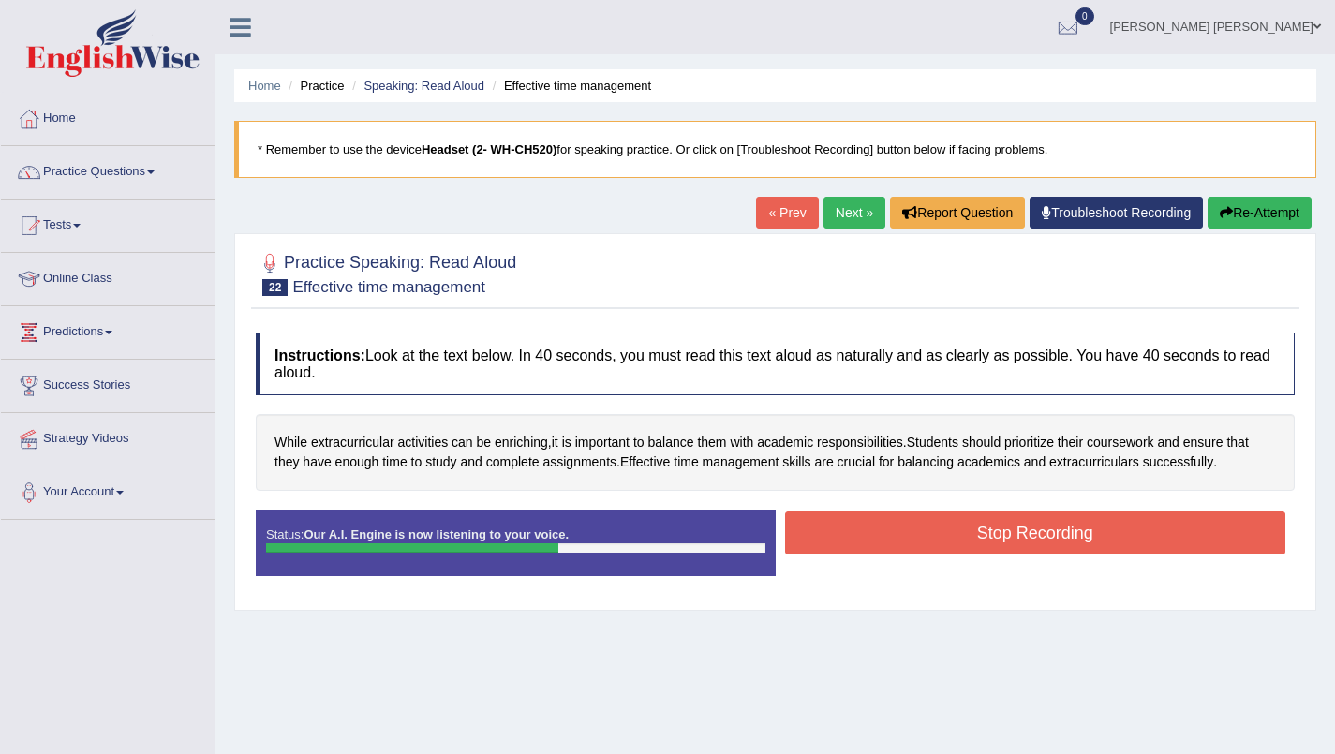
click at [1095, 538] on button "Stop Recording" at bounding box center [1035, 533] width 501 height 43
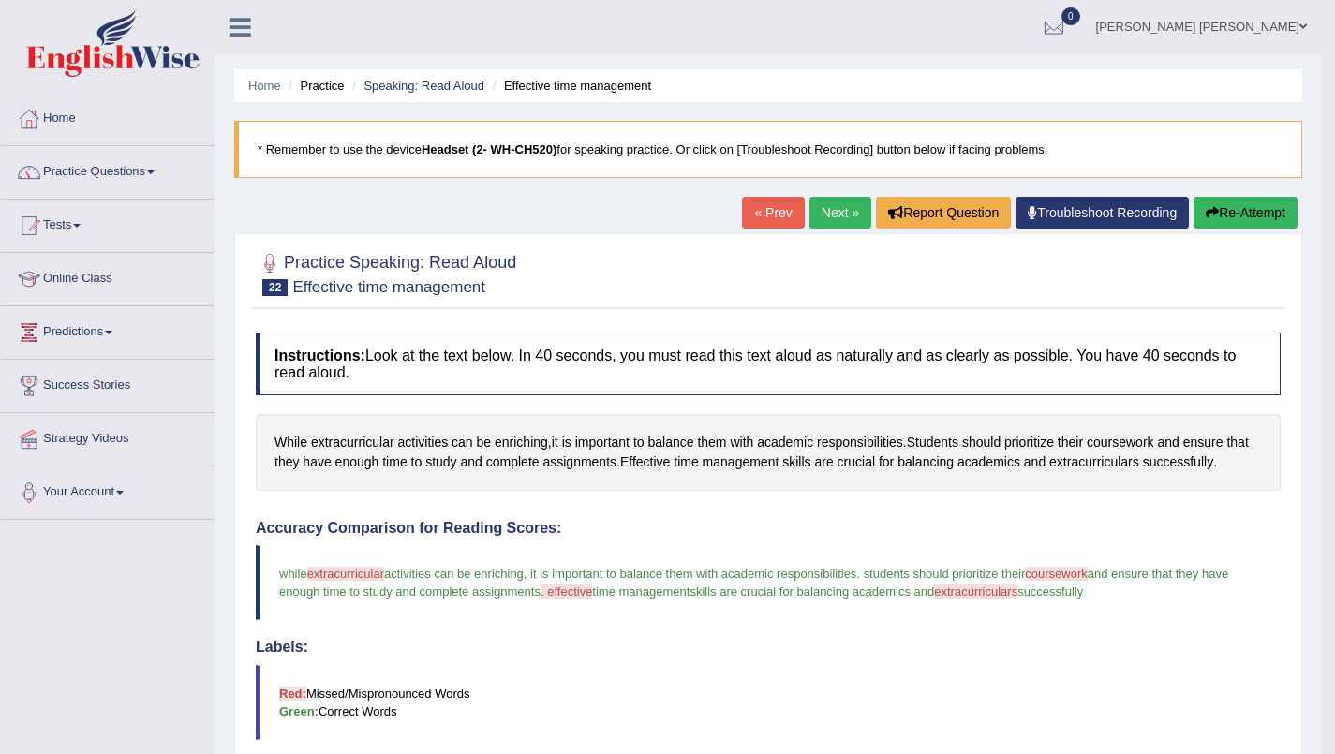
click at [832, 215] on link "Next »" at bounding box center [840, 213] width 62 height 32
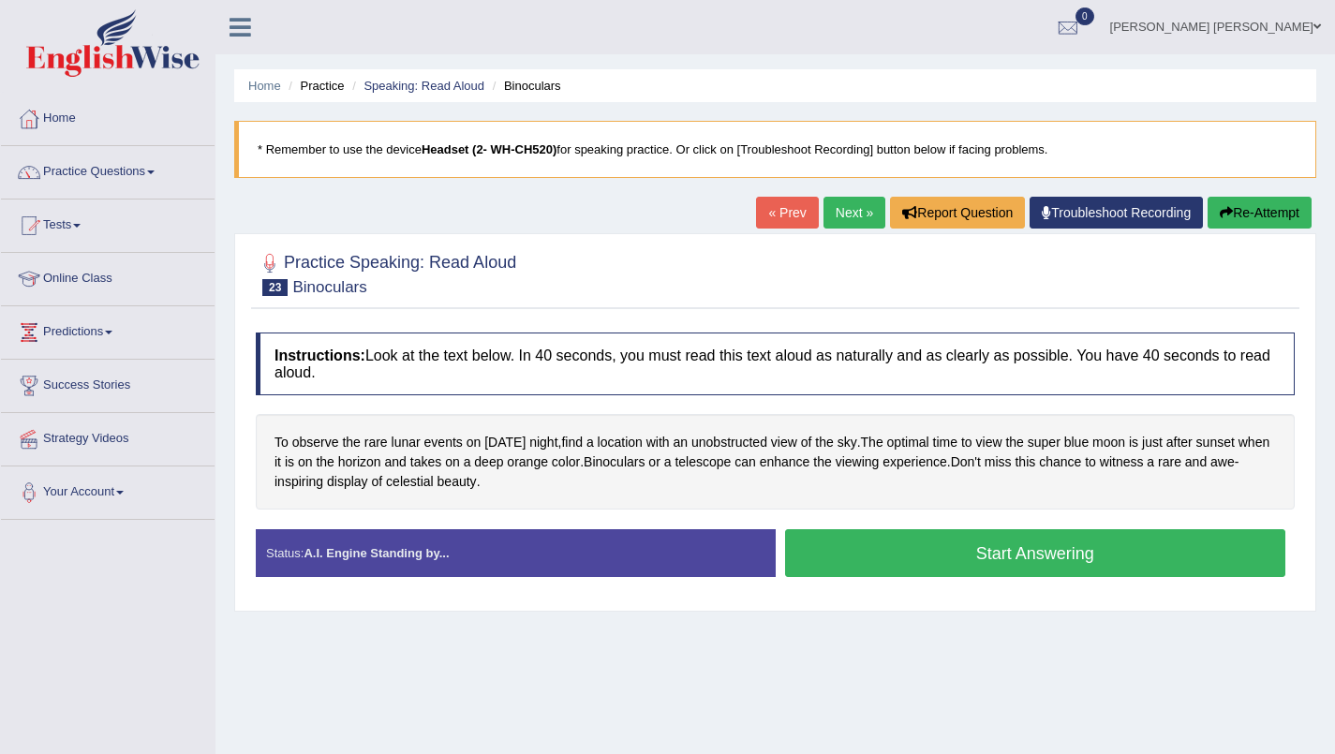
click at [1076, 562] on button "Start Answering" at bounding box center [1035, 553] width 501 height 48
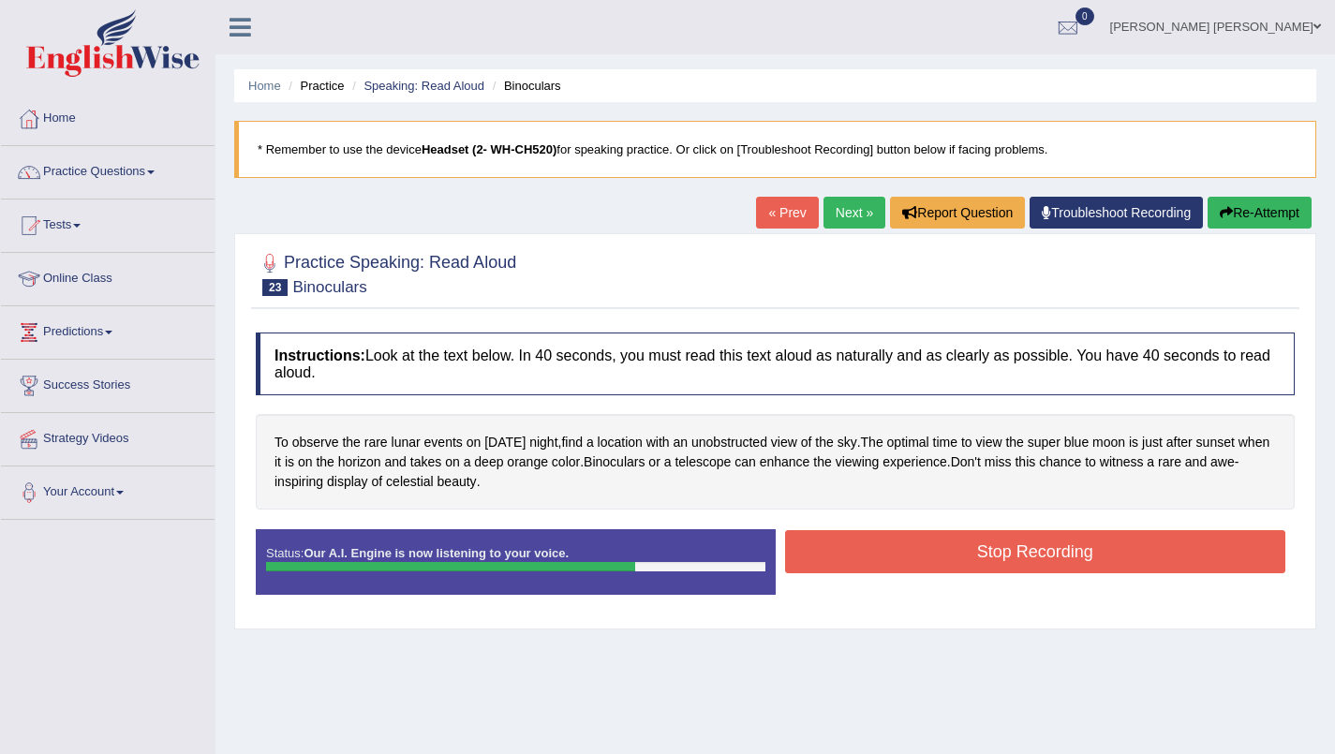
click at [1106, 555] on button "Stop Recording" at bounding box center [1035, 551] width 501 height 43
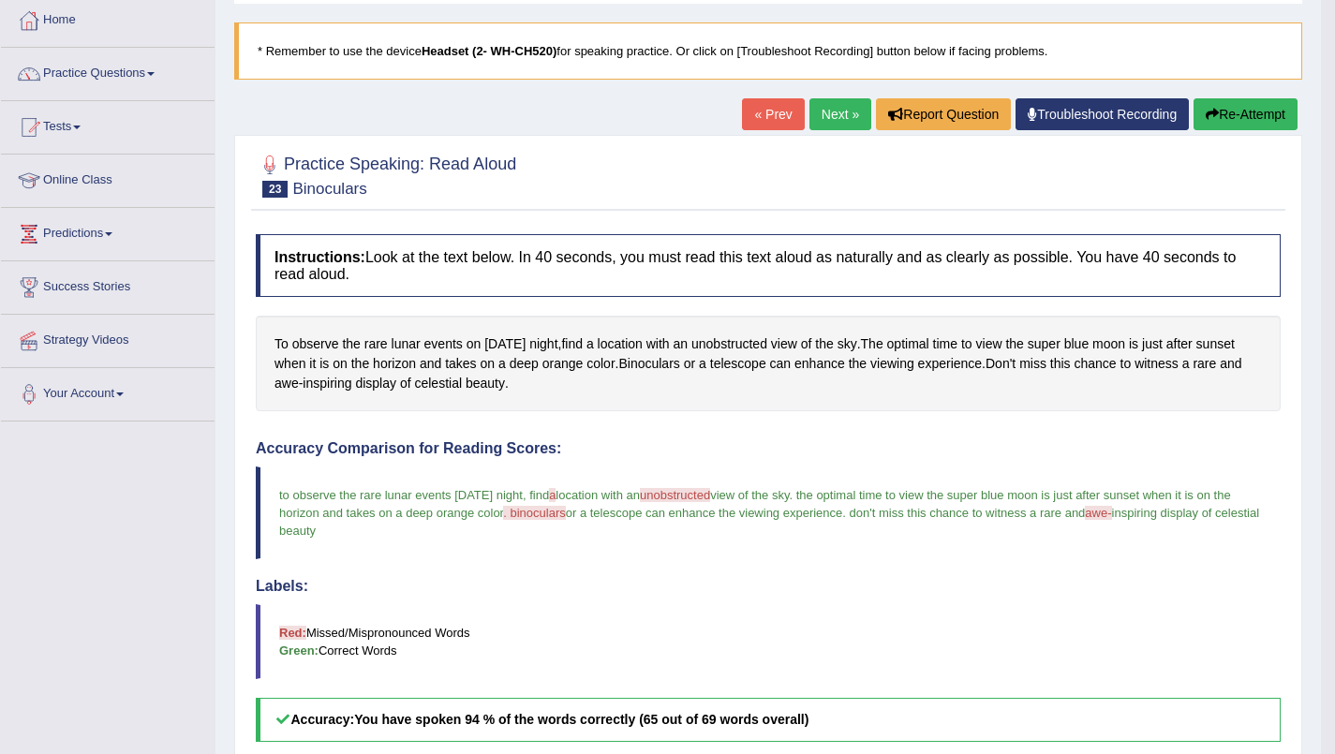
scroll to position [74, 0]
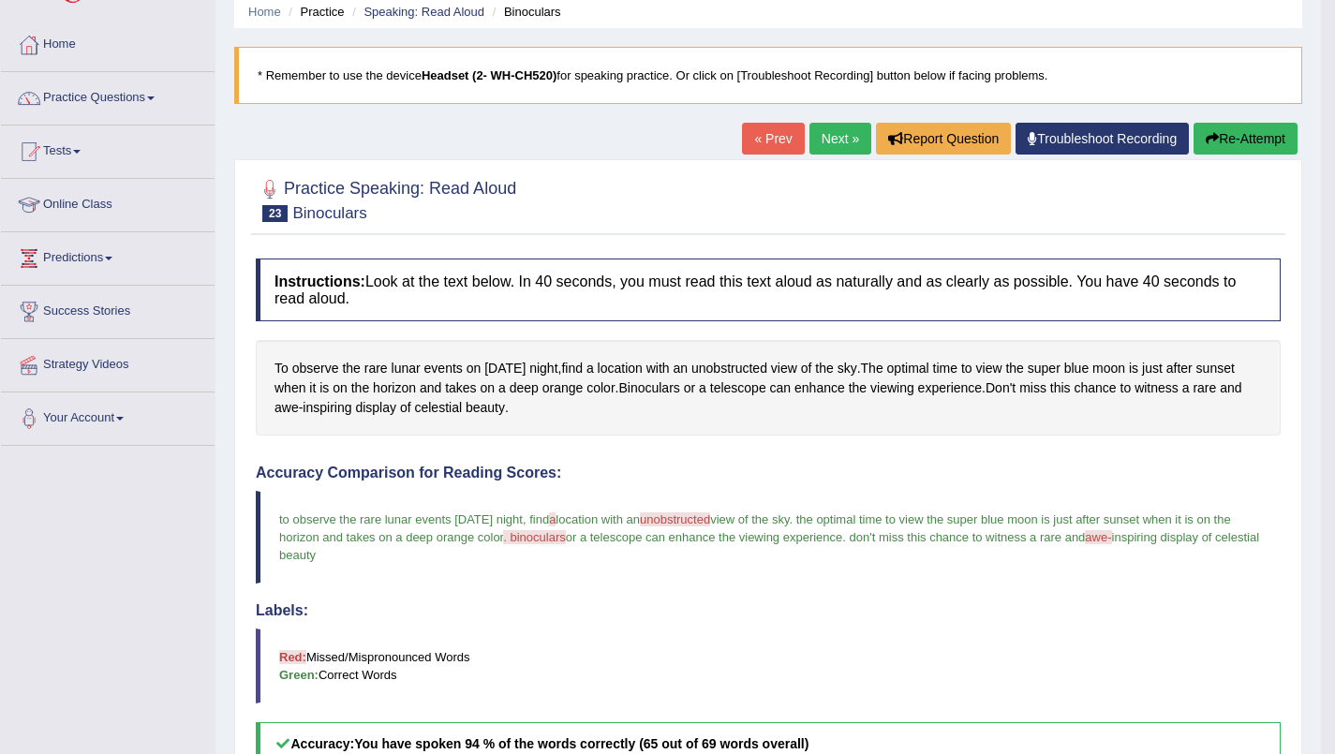
click at [826, 145] on link "Next »" at bounding box center [840, 139] width 62 height 32
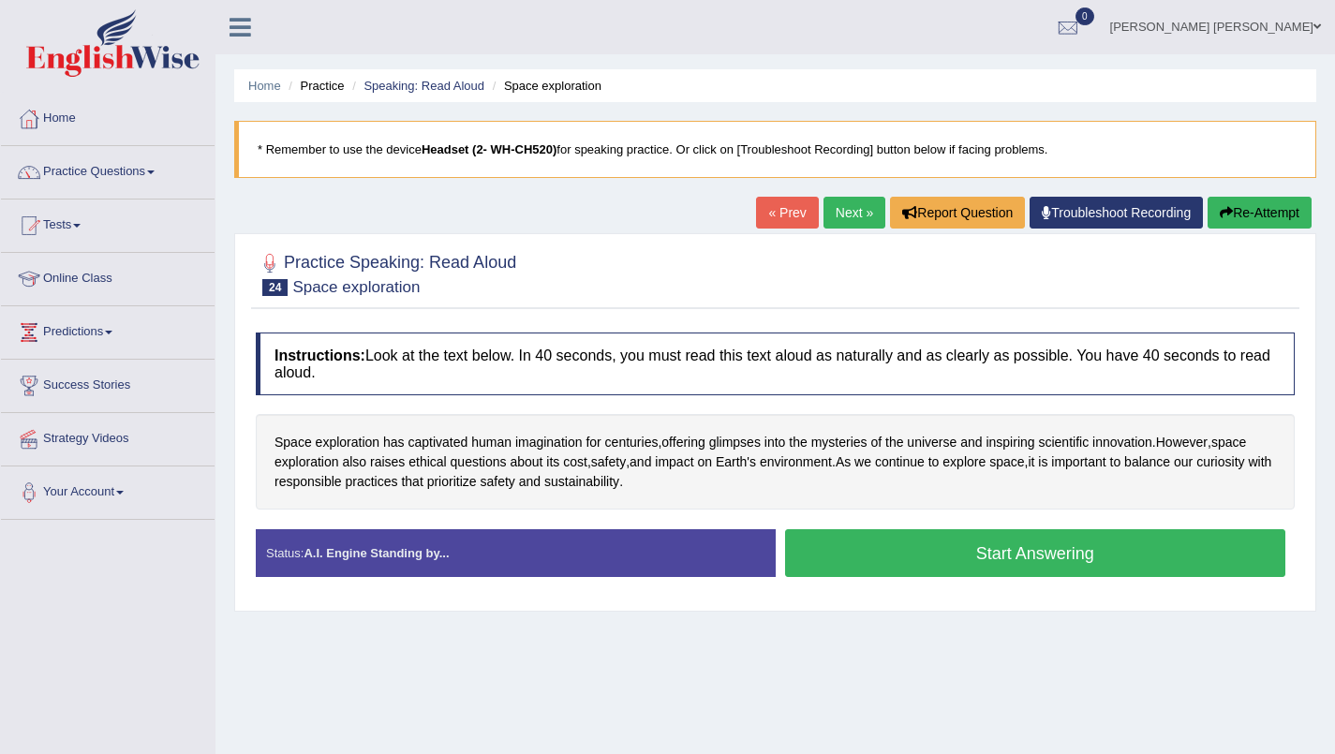
click at [1055, 556] on button "Start Answering" at bounding box center [1035, 553] width 501 height 48
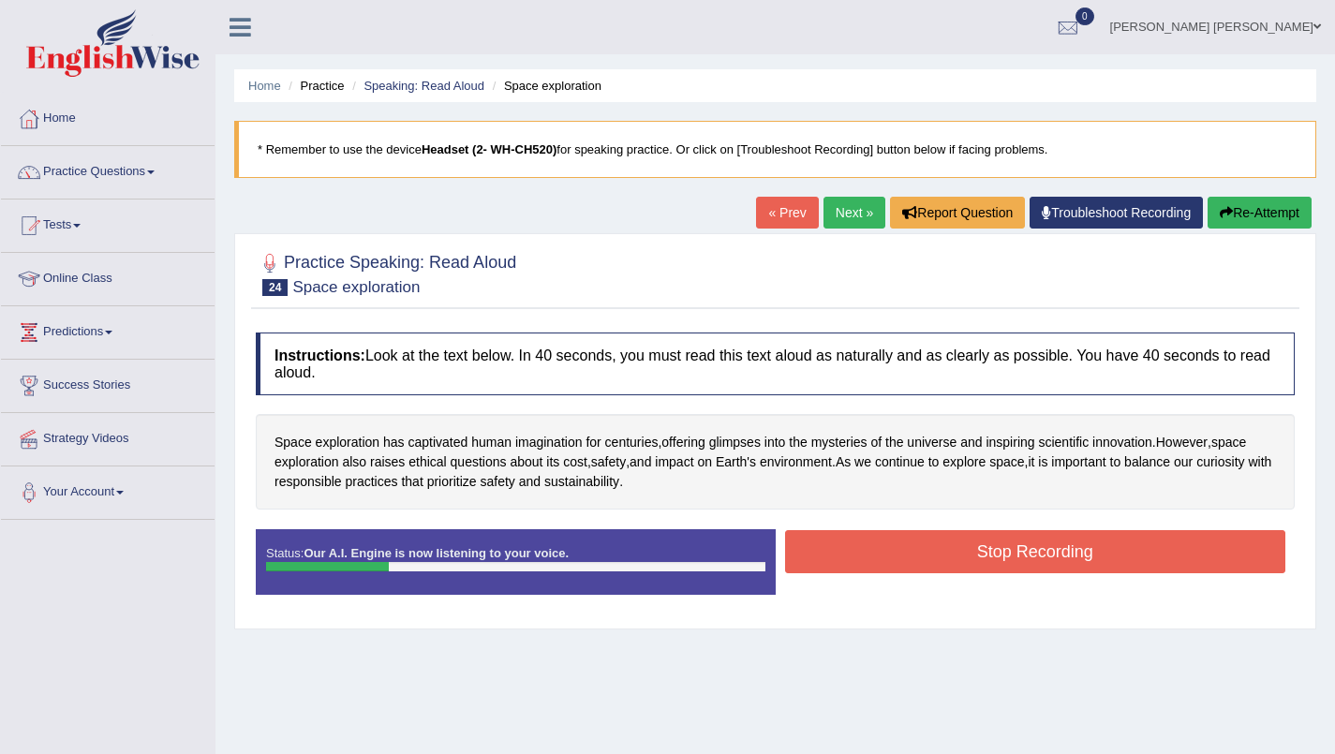
click at [1275, 214] on button "Re-Attempt" at bounding box center [1260, 213] width 104 height 32
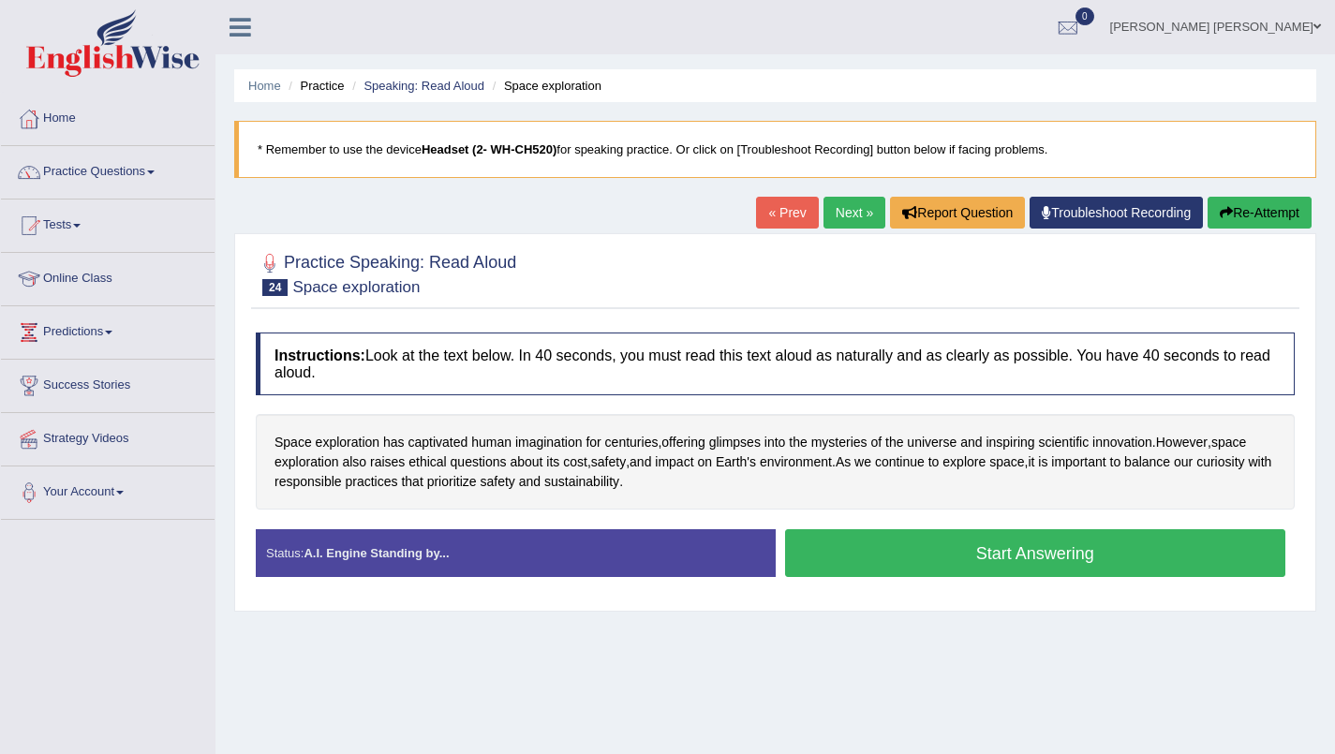
click at [1071, 565] on button "Start Answering" at bounding box center [1035, 553] width 501 height 48
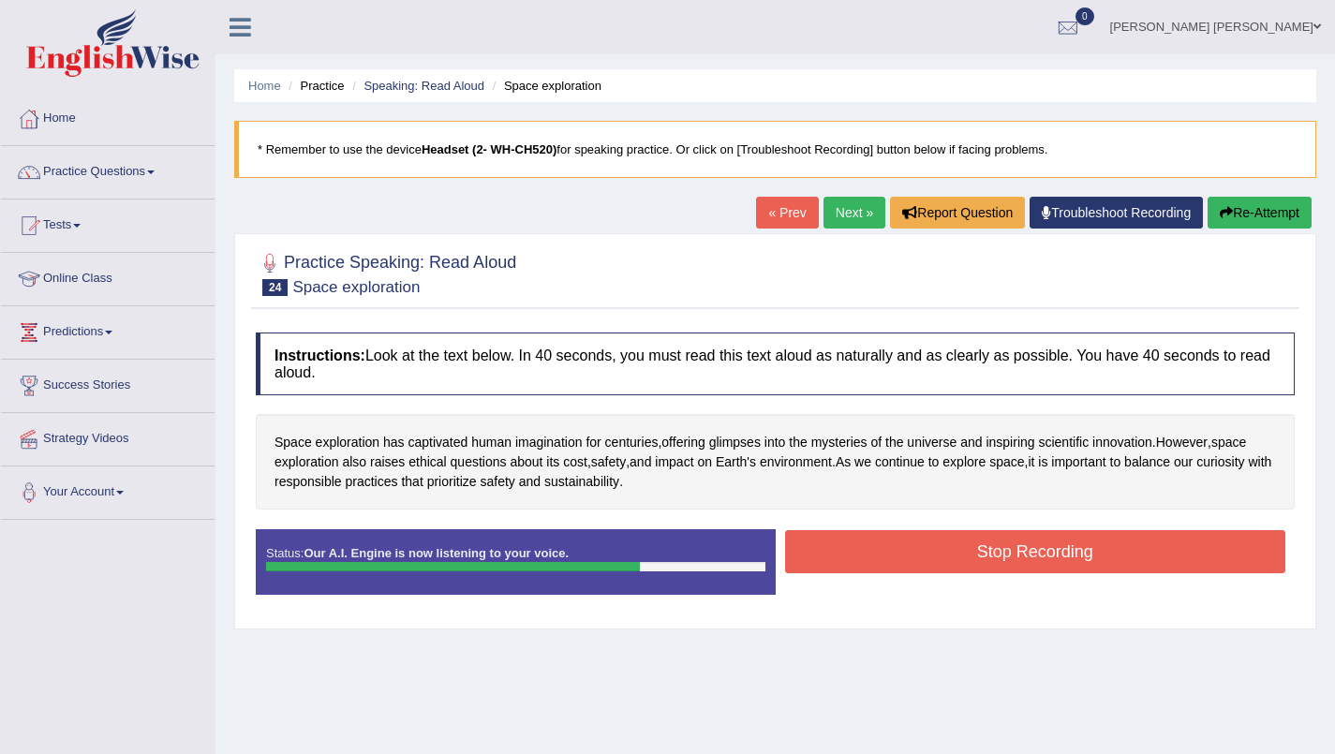
click at [1092, 545] on button "Stop Recording" at bounding box center [1035, 551] width 501 height 43
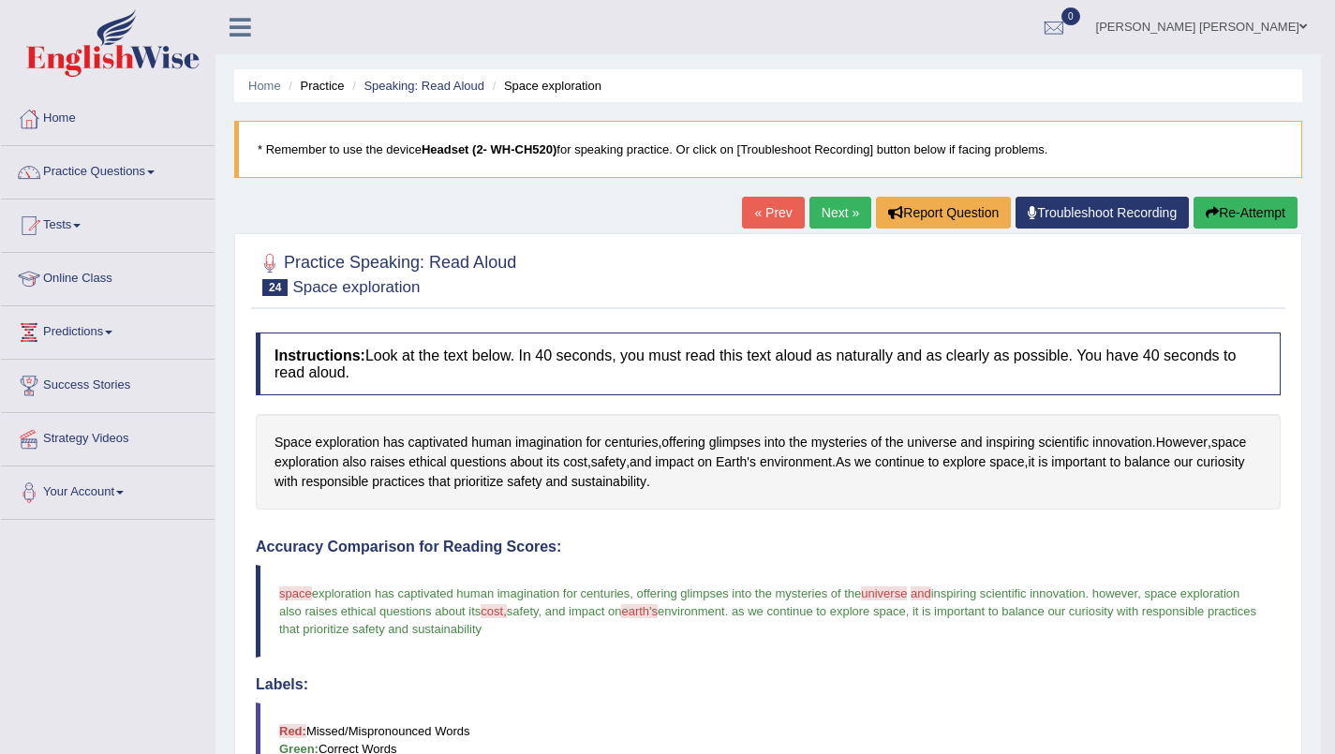
click at [1164, 604] on span "it is important to balance our curiosity with responsible practices that priori…" at bounding box center [769, 620] width 981 height 32
click at [832, 215] on link "Next »" at bounding box center [840, 213] width 62 height 32
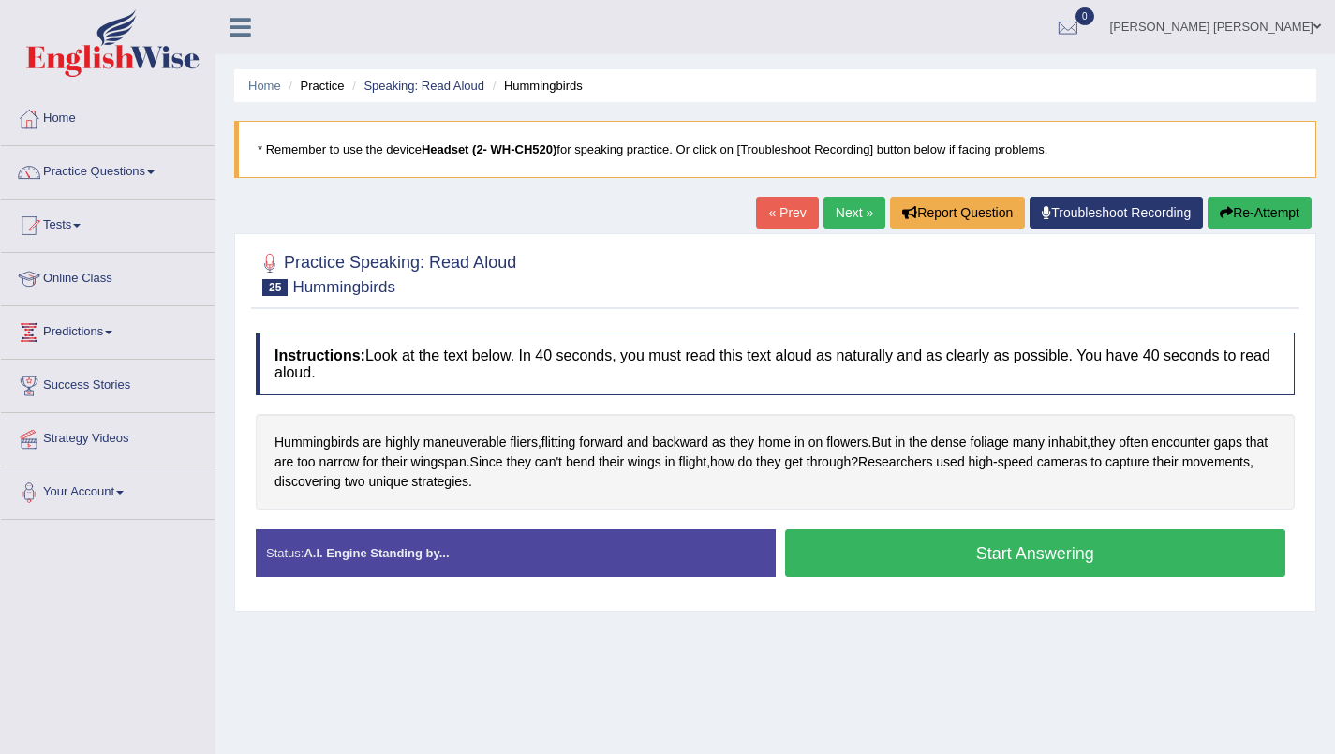
click at [1065, 546] on button "Start Answering" at bounding box center [1035, 553] width 501 height 48
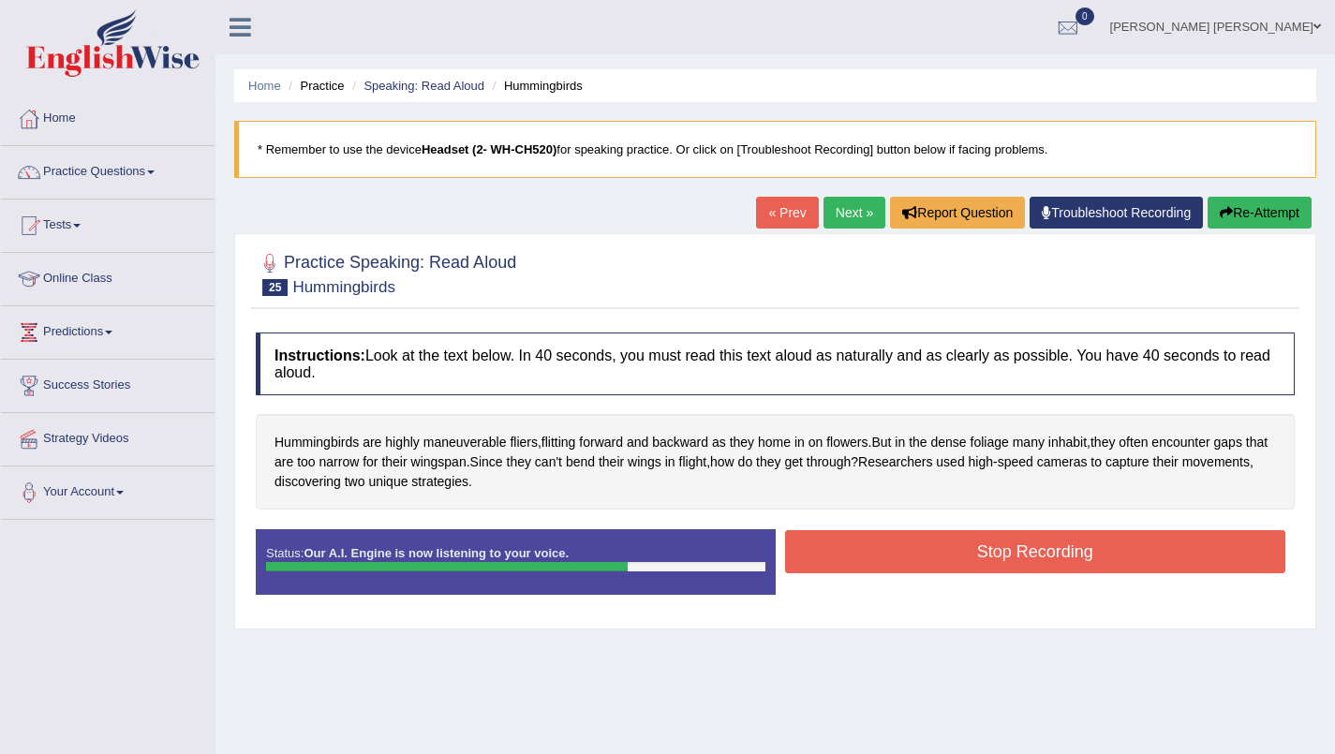
click at [1110, 549] on button "Stop Recording" at bounding box center [1035, 551] width 501 height 43
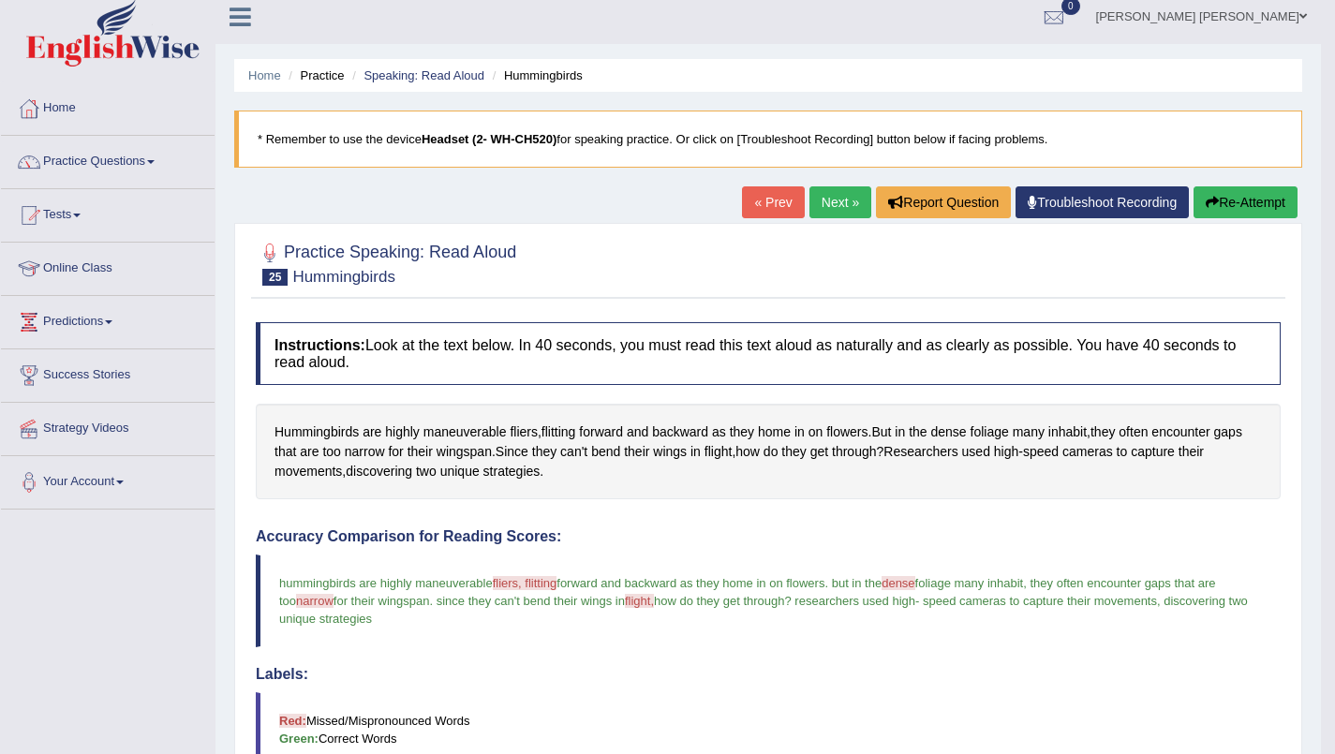
scroll to position [10, 0]
click at [1254, 201] on button "Re-Attempt" at bounding box center [1246, 202] width 104 height 32
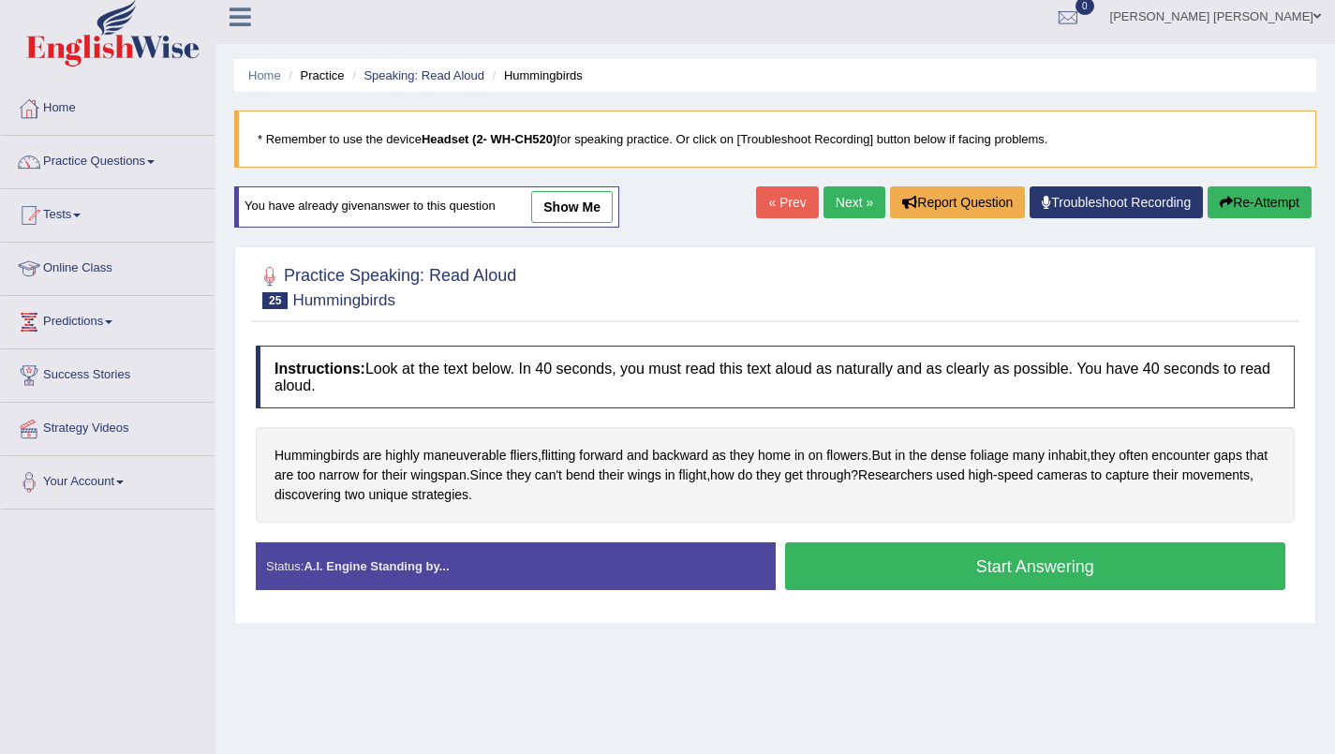
click at [1136, 572] on button "Start Answering" at bounding box center [1035, 566] width 501 height 48
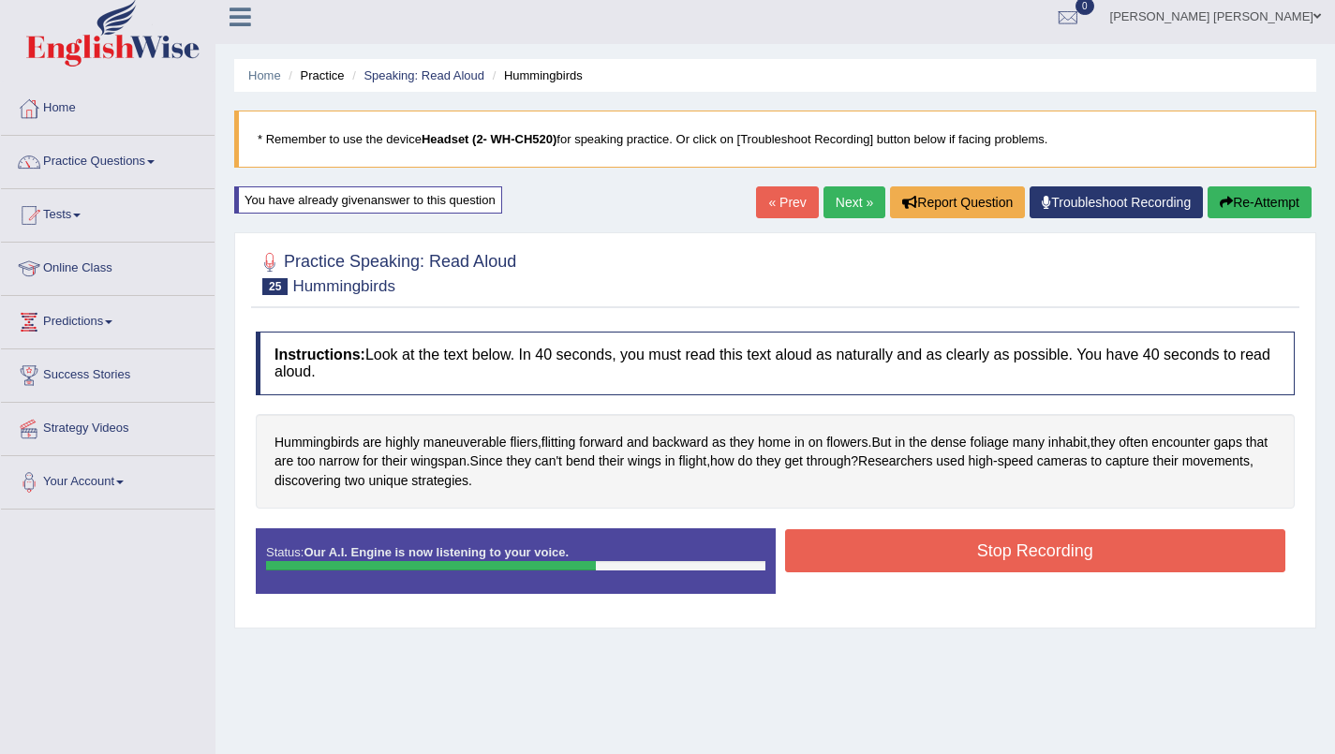
click at [1123, 560] on button "Stop Recording" at bounding box center [1035, 550] width 501 height 43
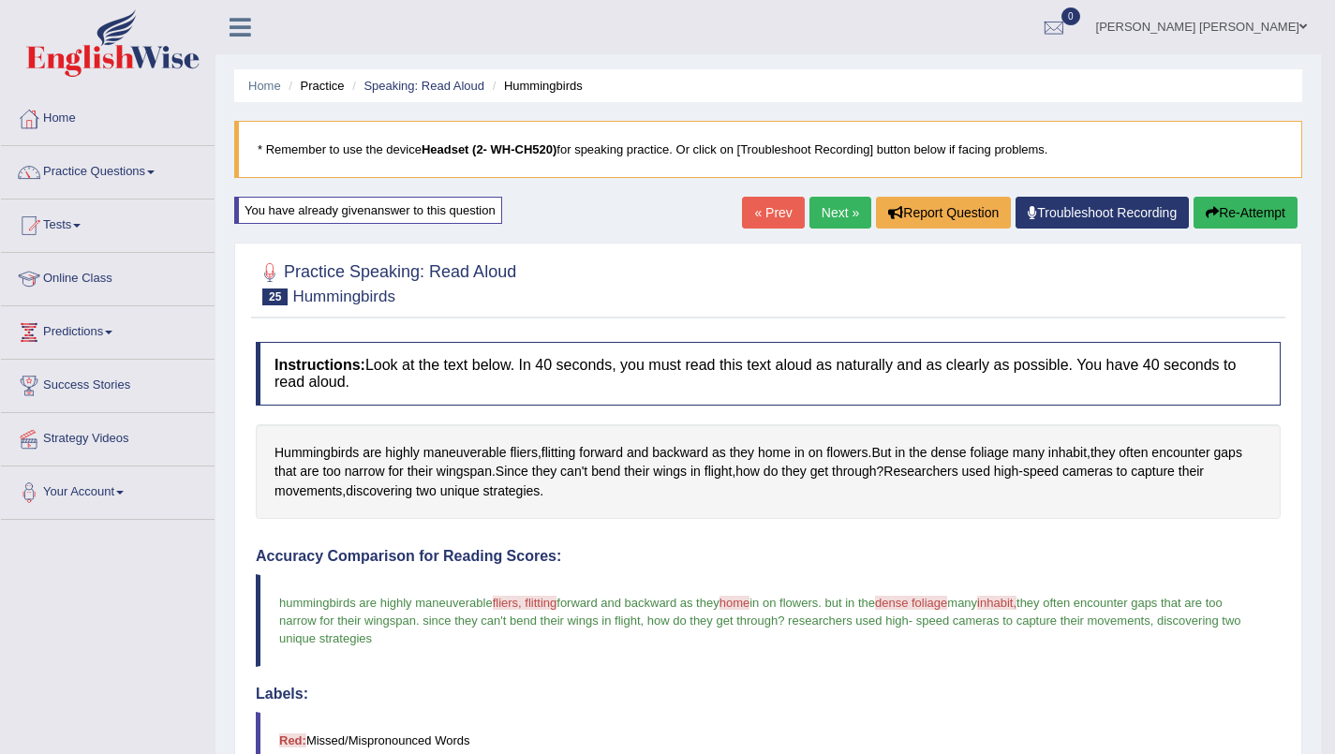
scroll to position [7, 0]
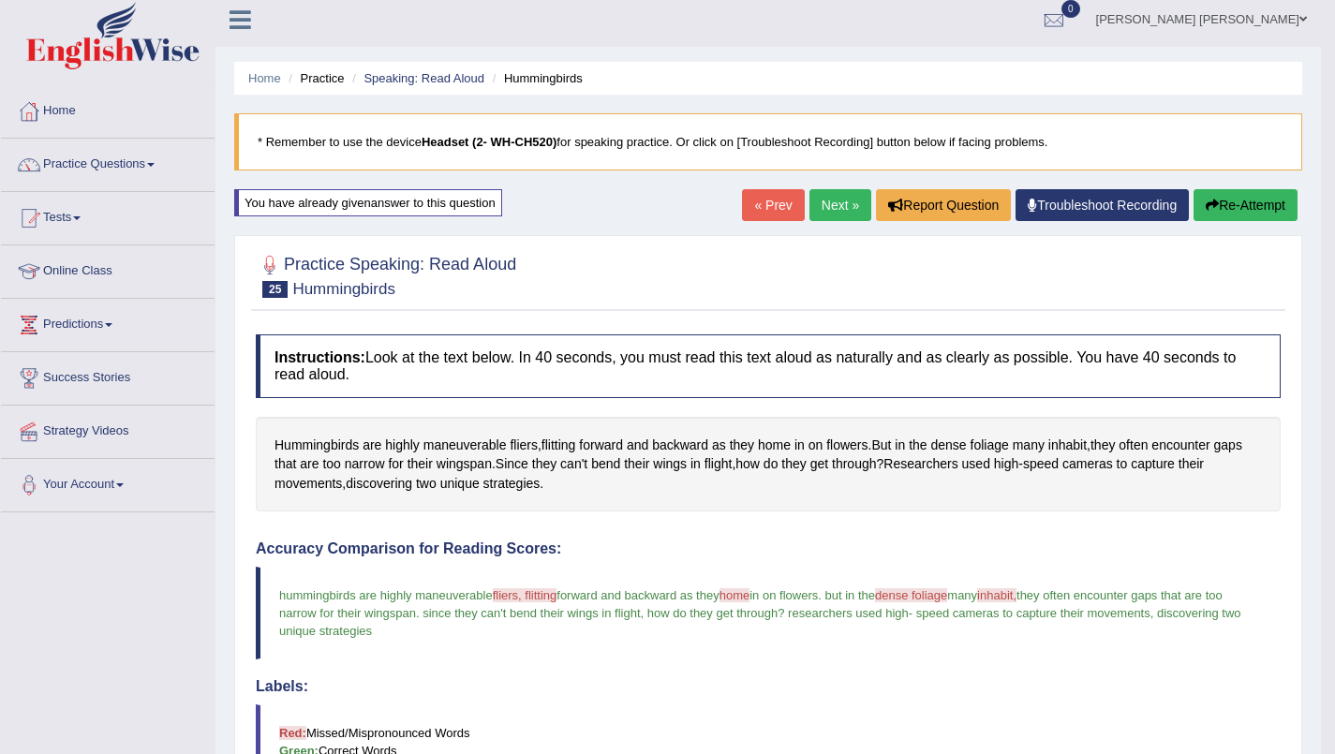
click at [1264, 210] on button "Re-Attempt" at bounding box center [1246, 205] width 104 height 32
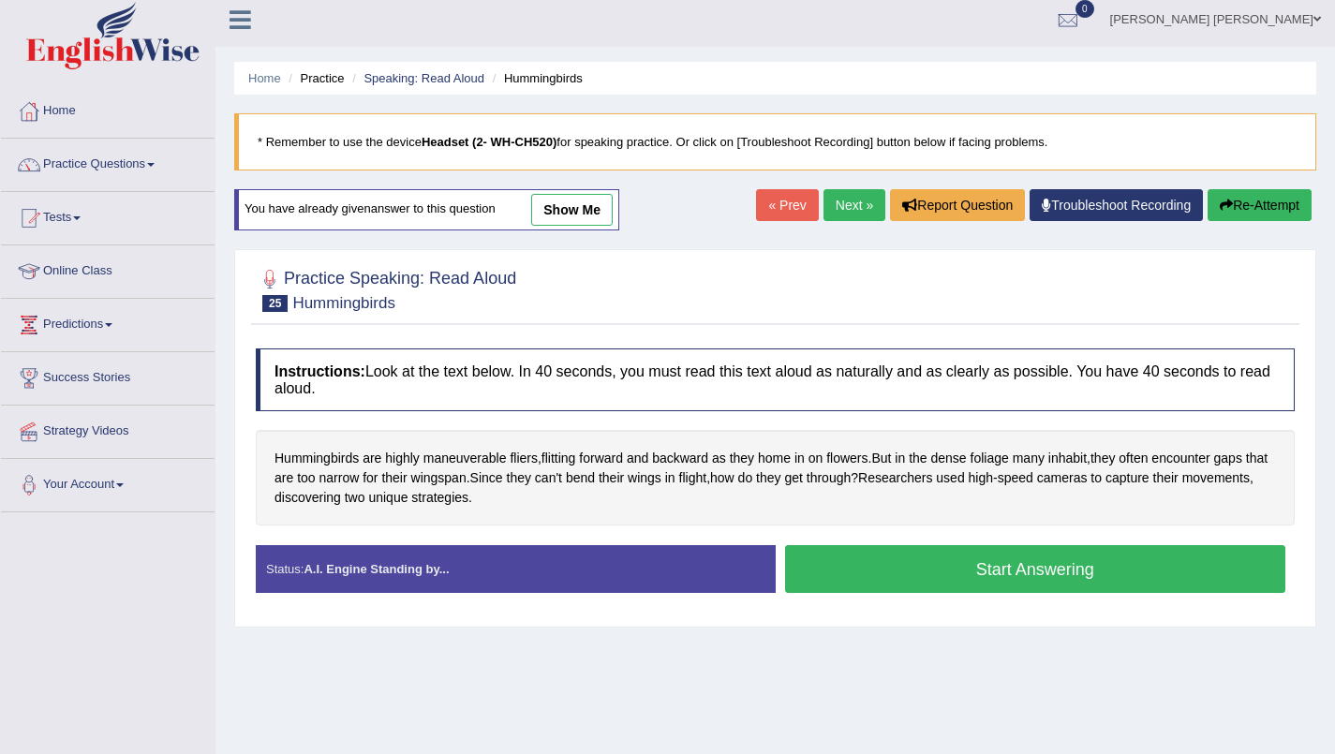
click at [1124, 571] on button "Start Answering" at bounding box center [1035, 569] width 501 height 48
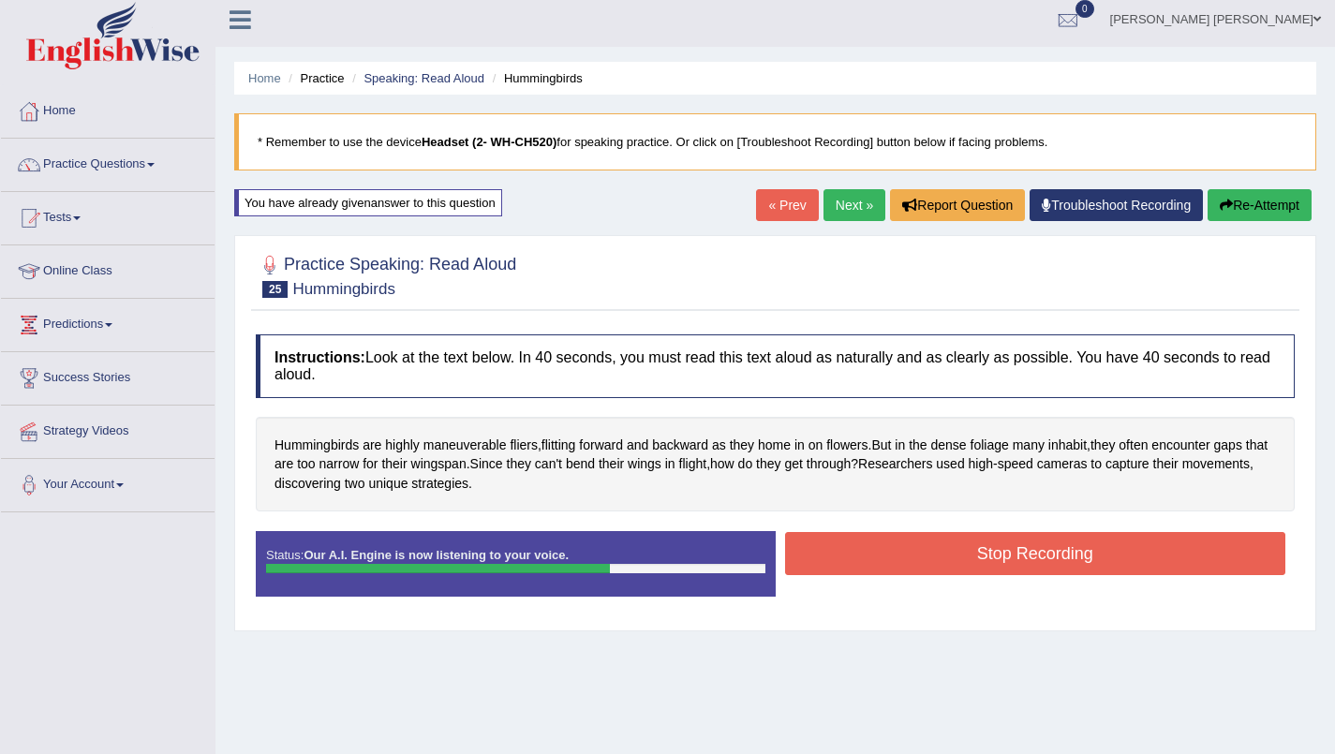
click at [1102, 549] on button "Stop Recording" at bounding box center [1035, 553] width 501 height 43
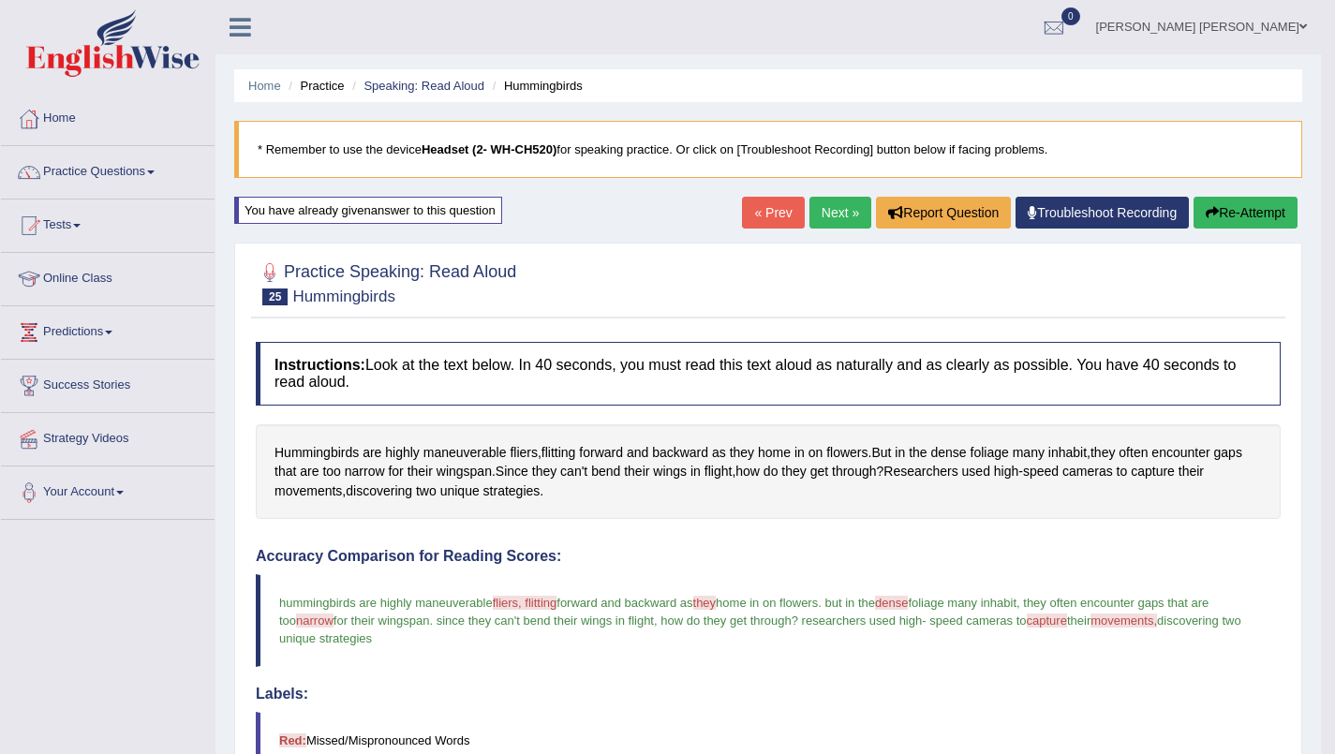
scroll to position [7, 0]
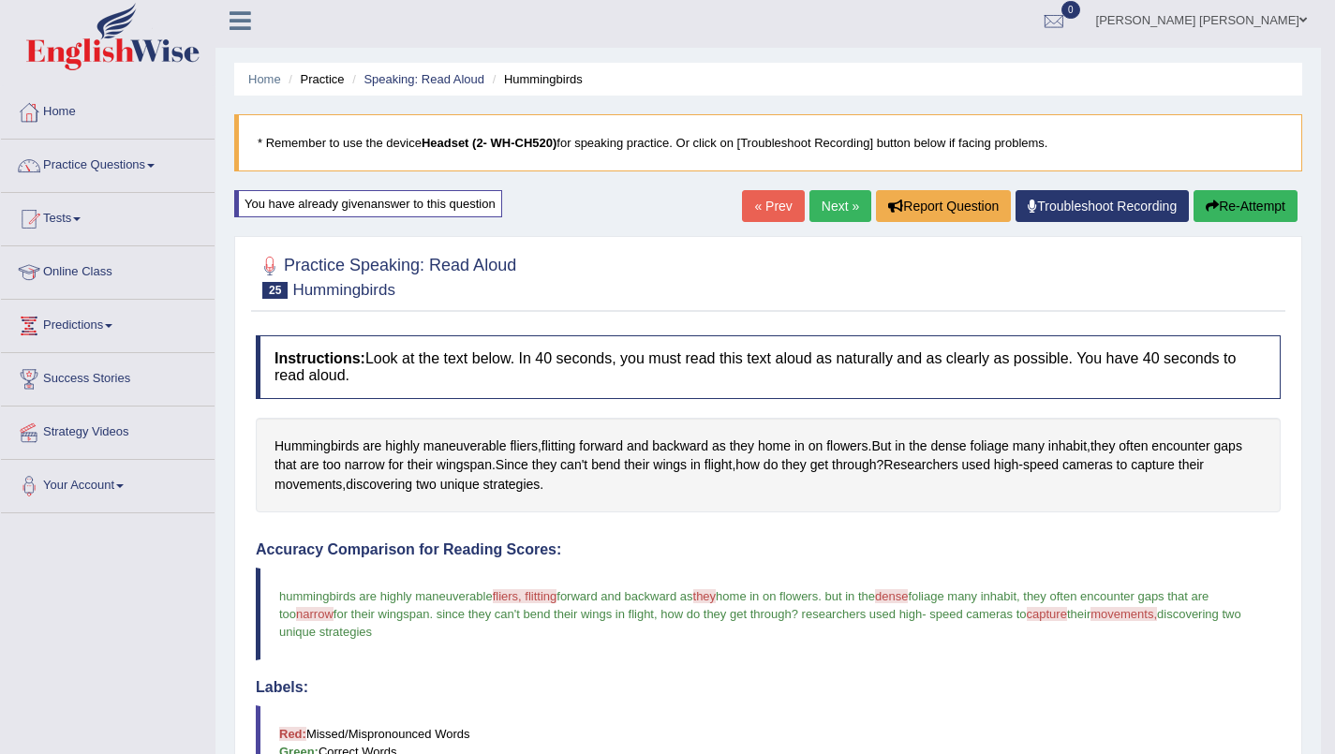
click at [830, 208] on link "Next »" at bounding box center [840, 206] width 62 height 32
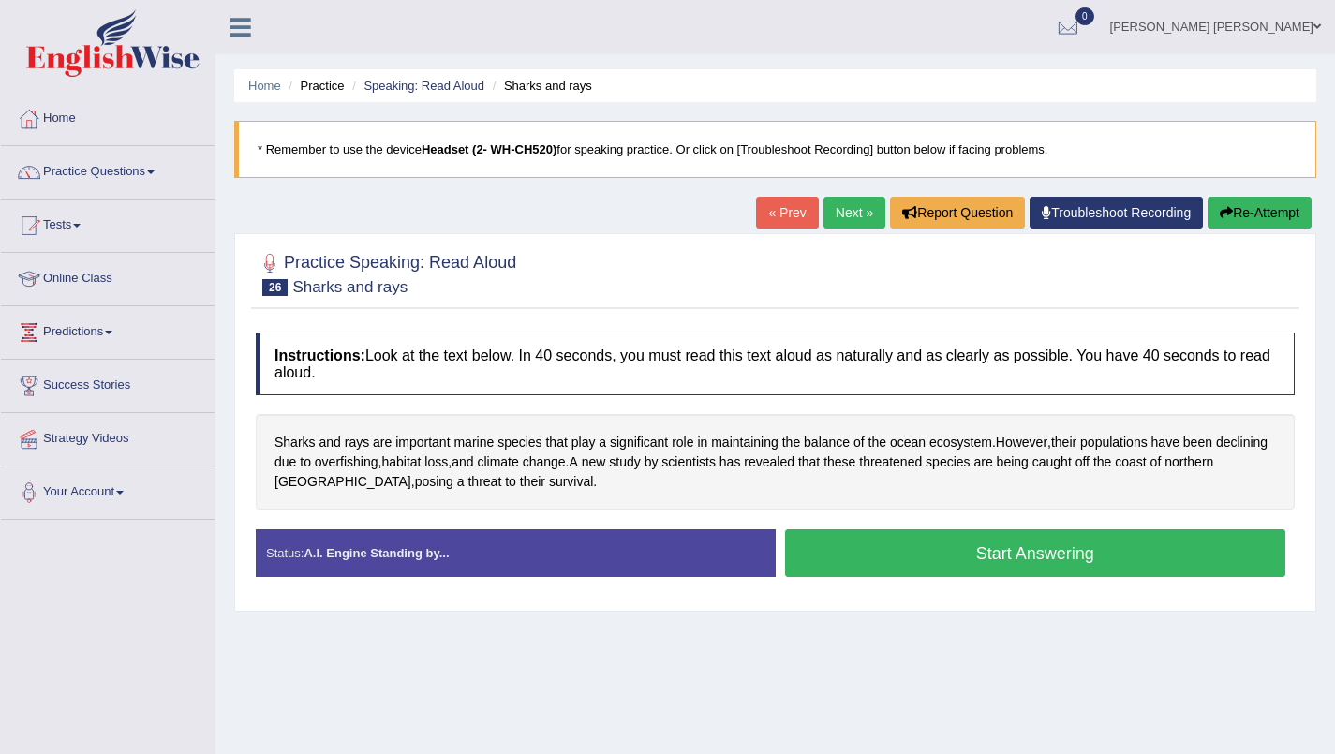
click at [1106, 561] on button "Start Answering" at bounding box center [1035, 553] width 501 height 48
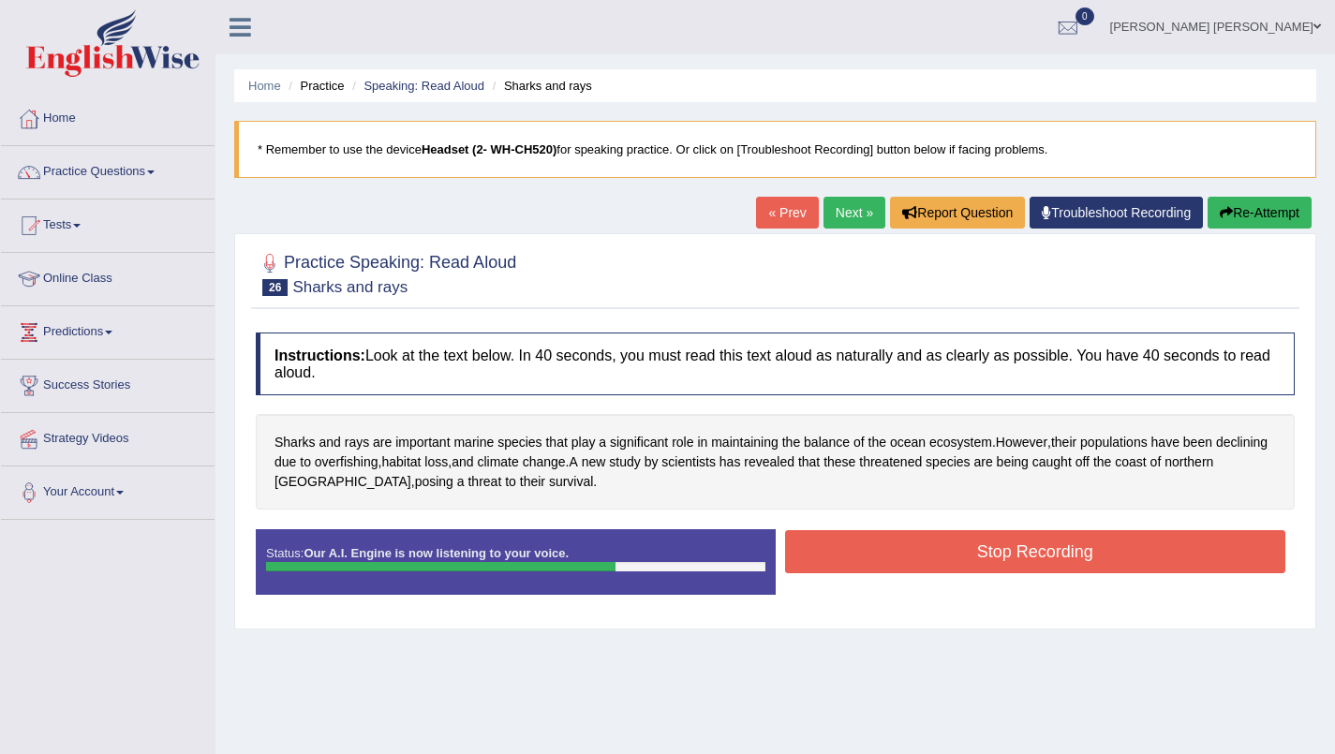
click at [1106, 556] on button "Stop Recording" at bounding box center [1035, 551] width 501 height 43
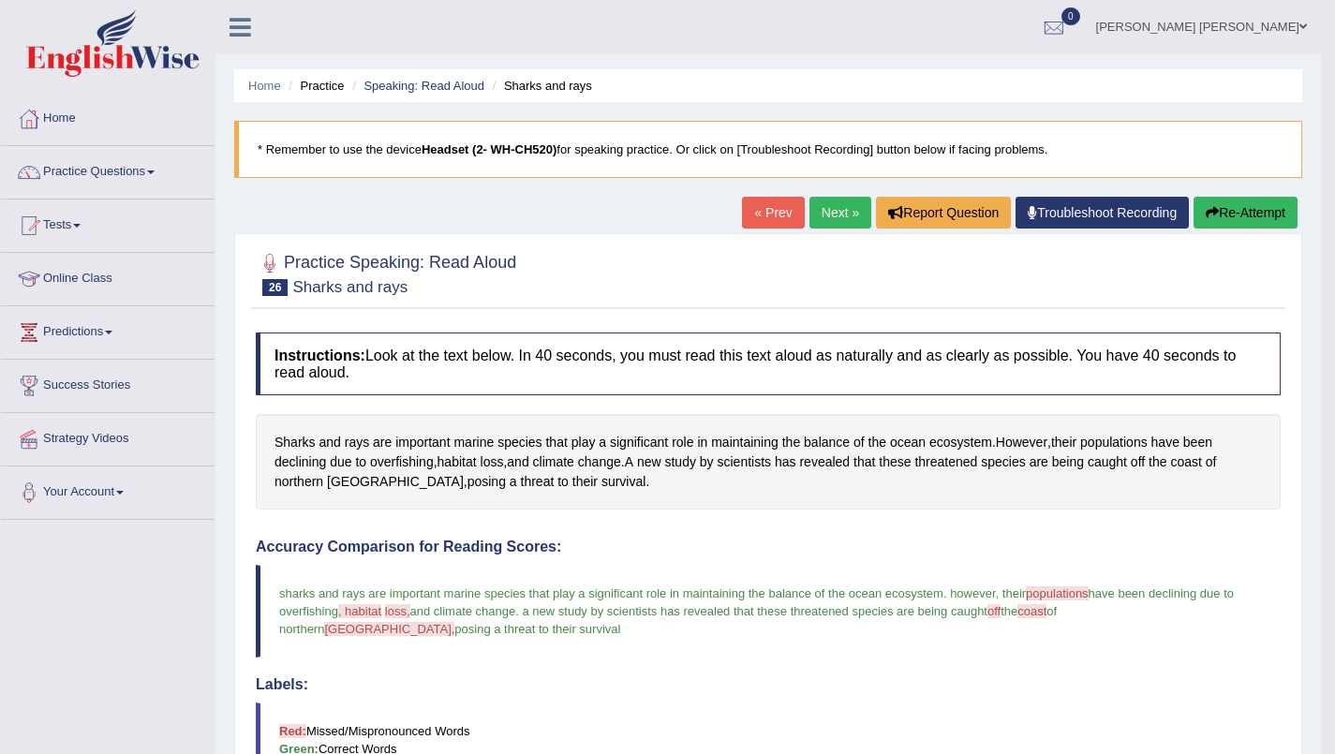
click at [840, 205] on link "Next »" at bounding box center [840, 213] width 62 height 32
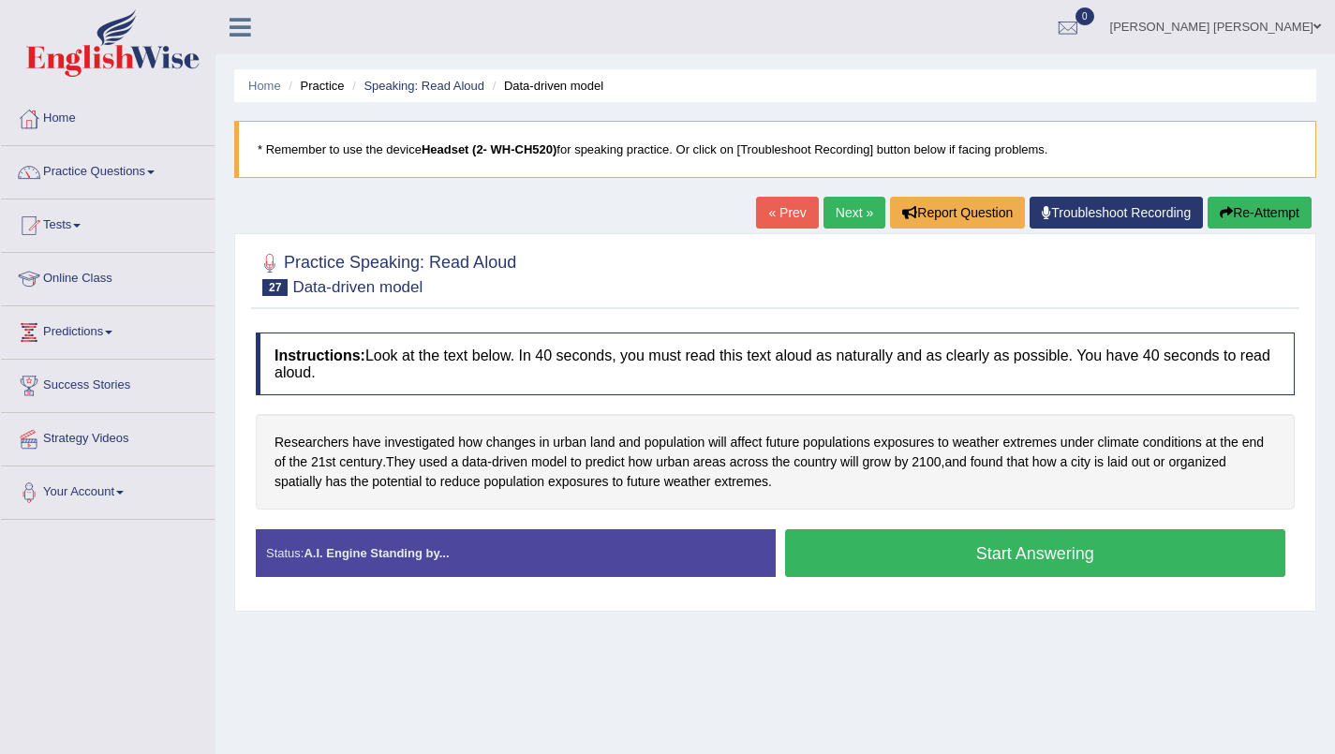
click at [1066, 558] on button "Start Answering" at bounding box center [1035, 553] width 501 height 48
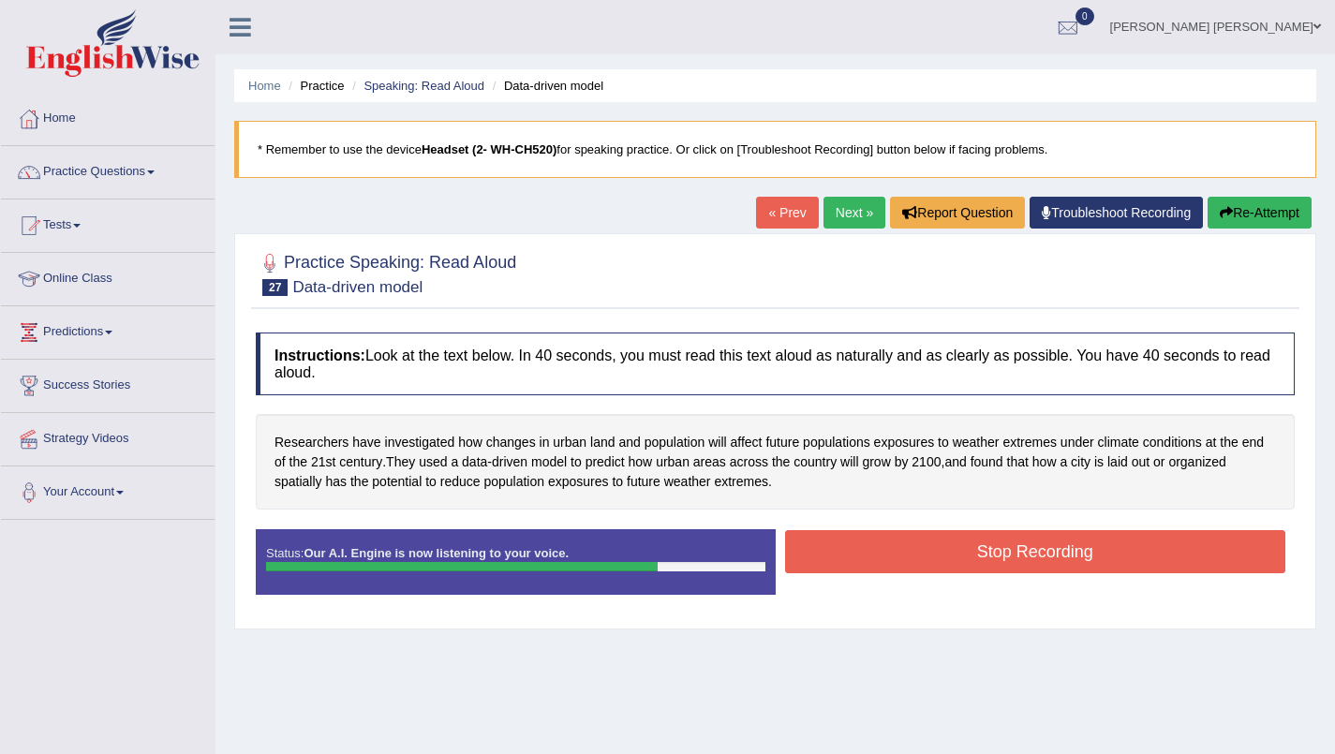
click at [1278, 215] on button "Re-Attempt" at bounding box center [1260, 213] width 104 height 32
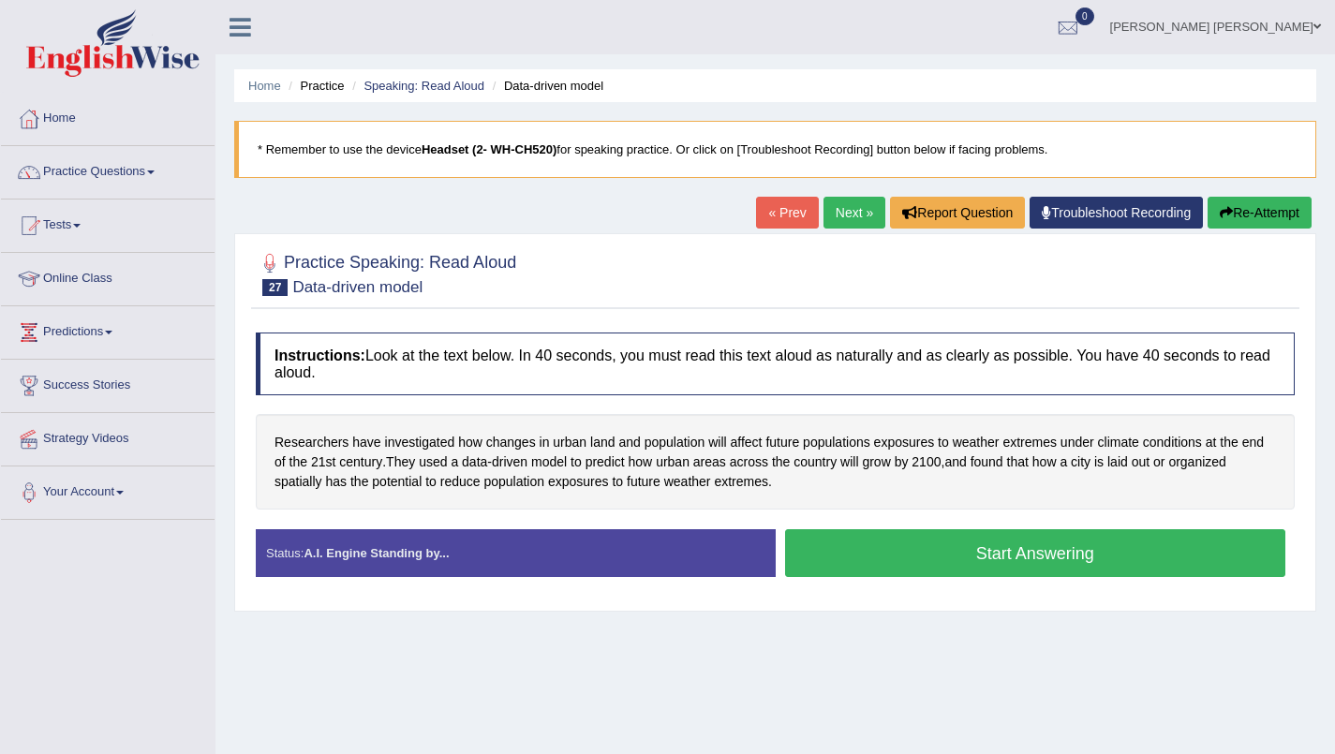
click at [1088, 556] on button "Start Answering" at bounding box center [1035, 553] width 501 height 48
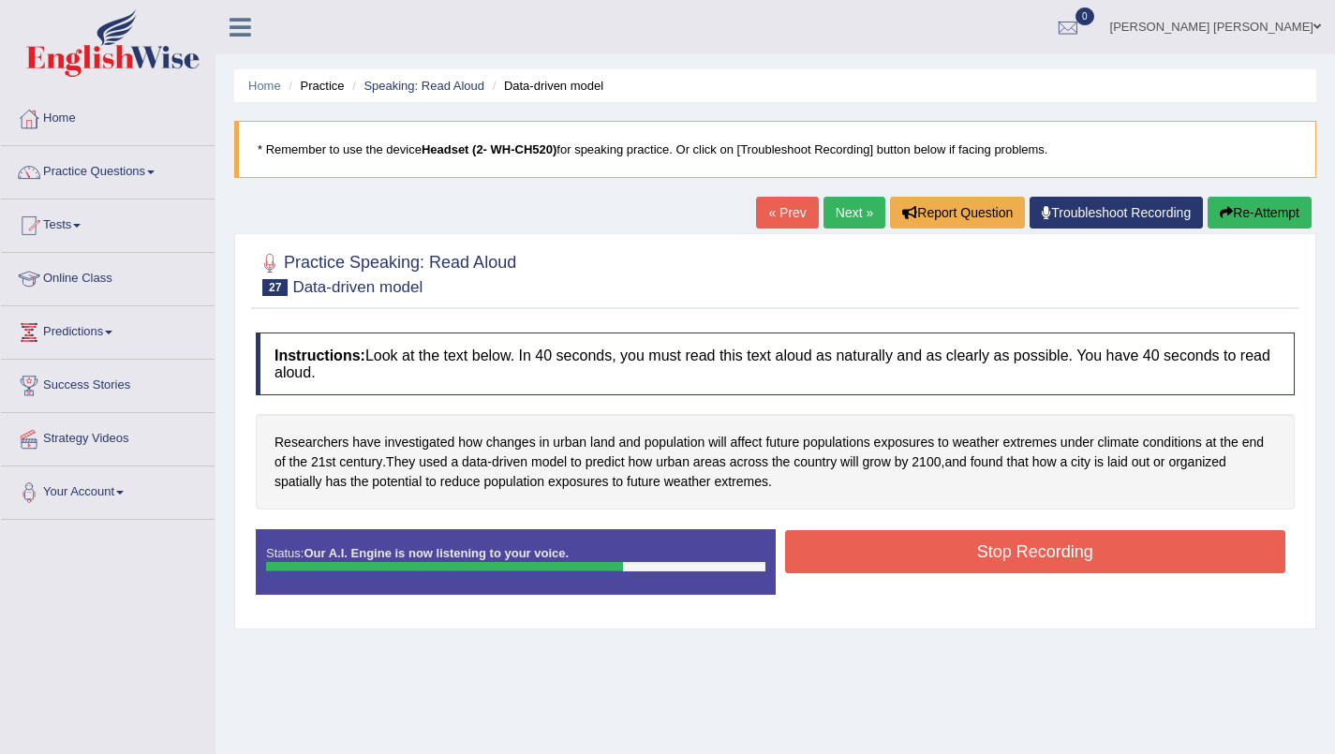
click at [1270, 219] on button "Re-Attempt" at bounding box center [1260, 213] width 104 height 32
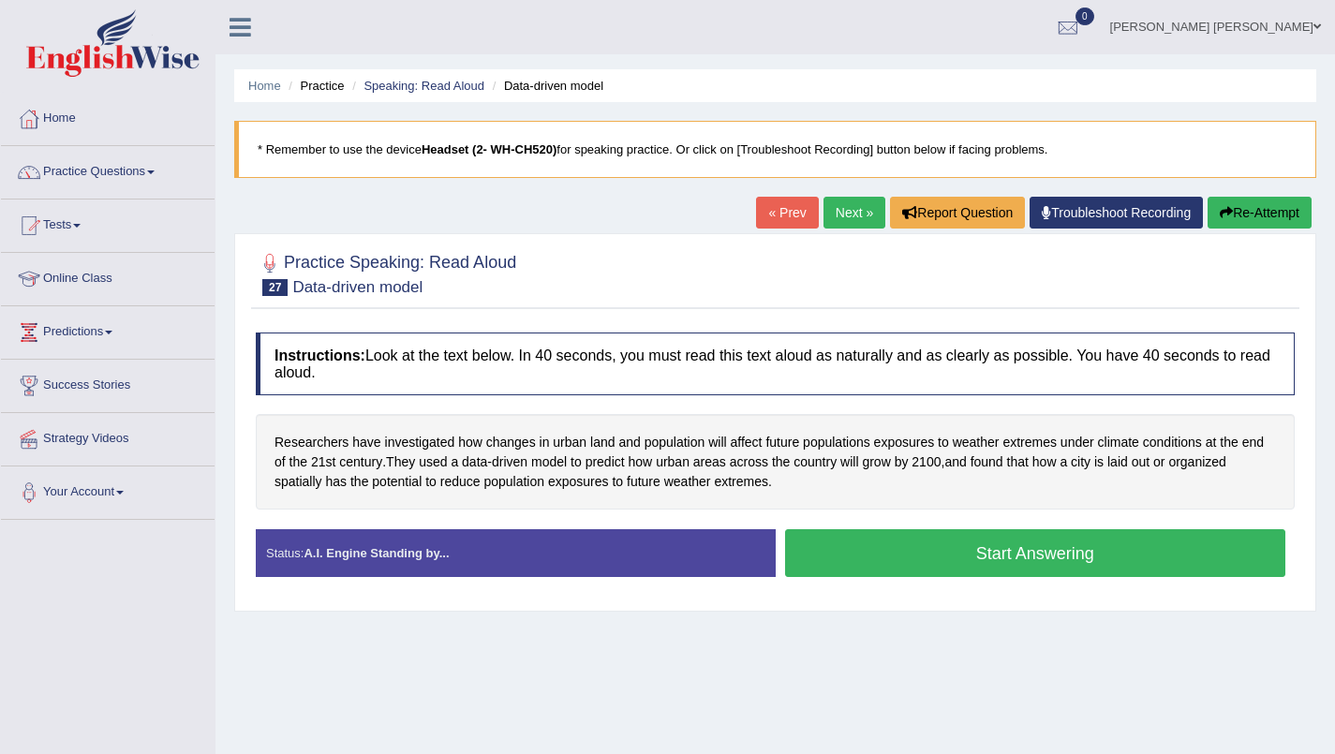
click at [1059, 559] on button "Start Answering" at bounding box center [1035, 553] width 501 height 48
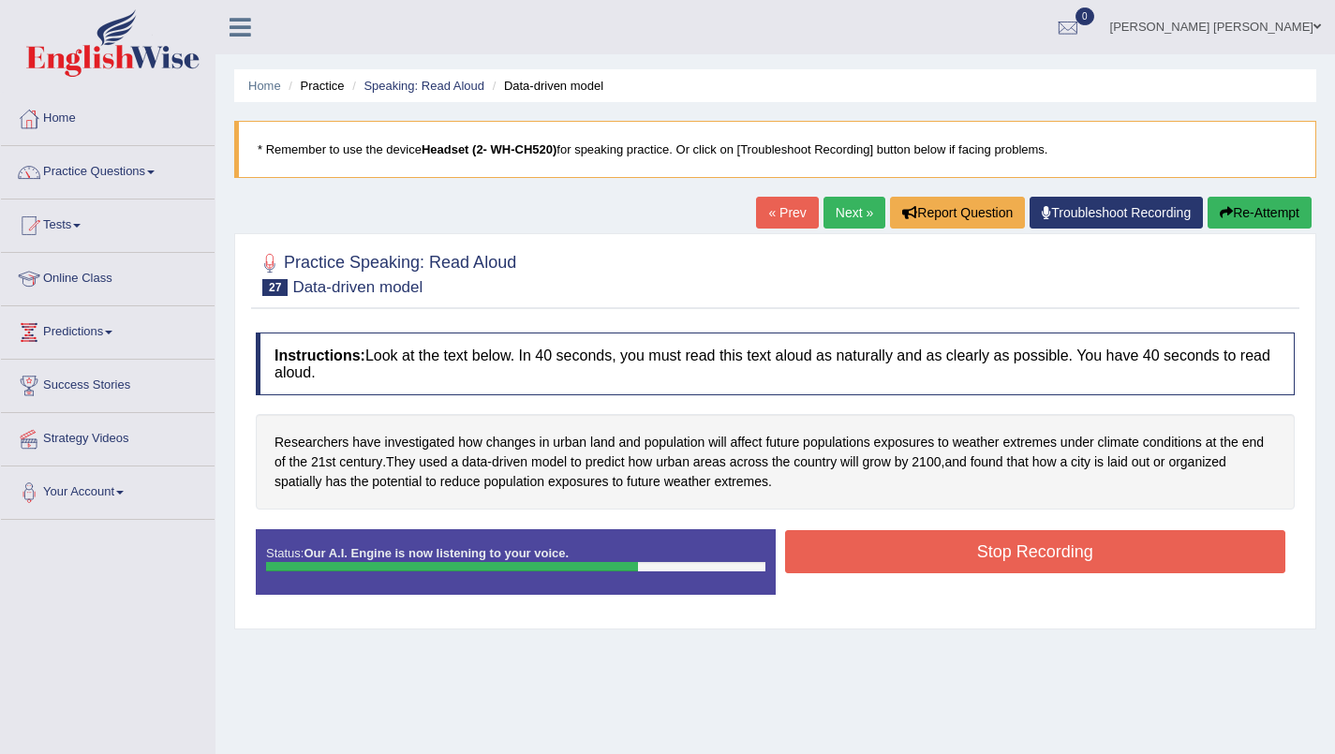
click at [1117, 562] on button "Stop Recording" at bounding box center [1035, 551] width 501 height 43
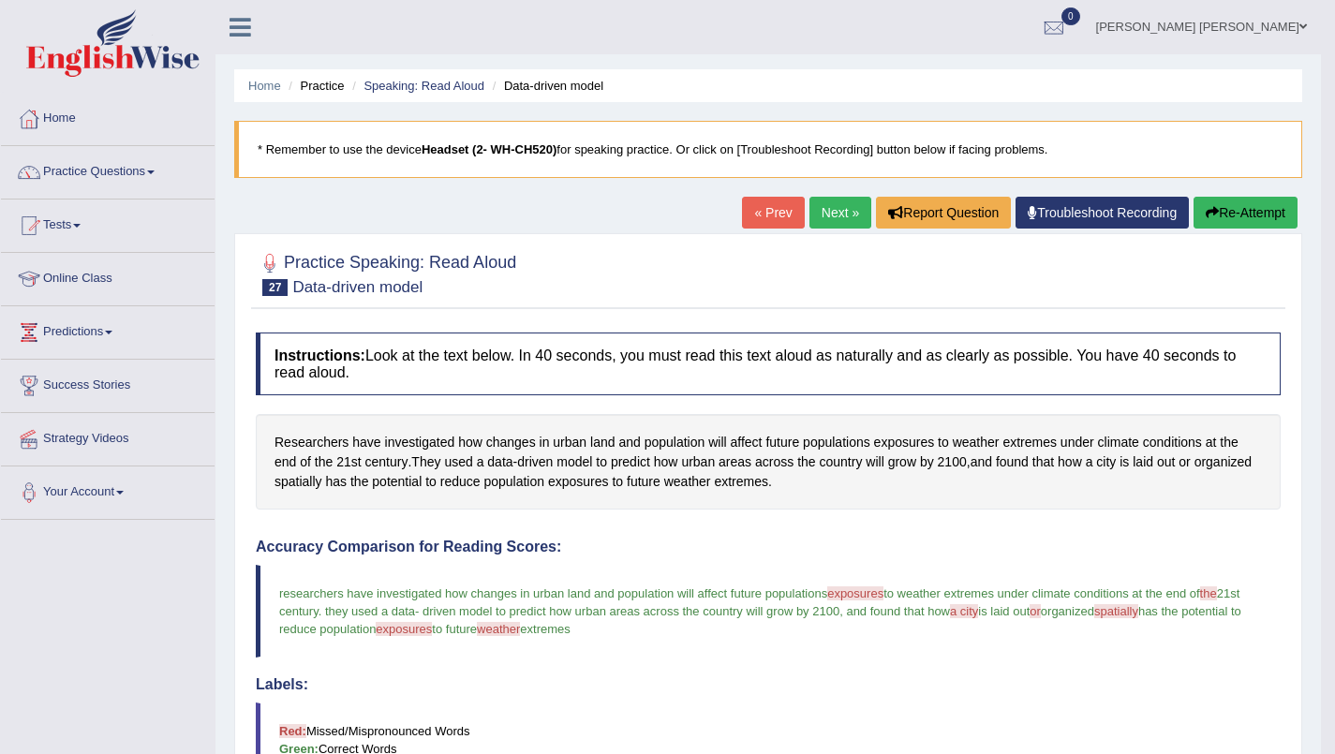
click at [838, 214] on link "Next »" at bounding box center [840, 213] width 62 height 32
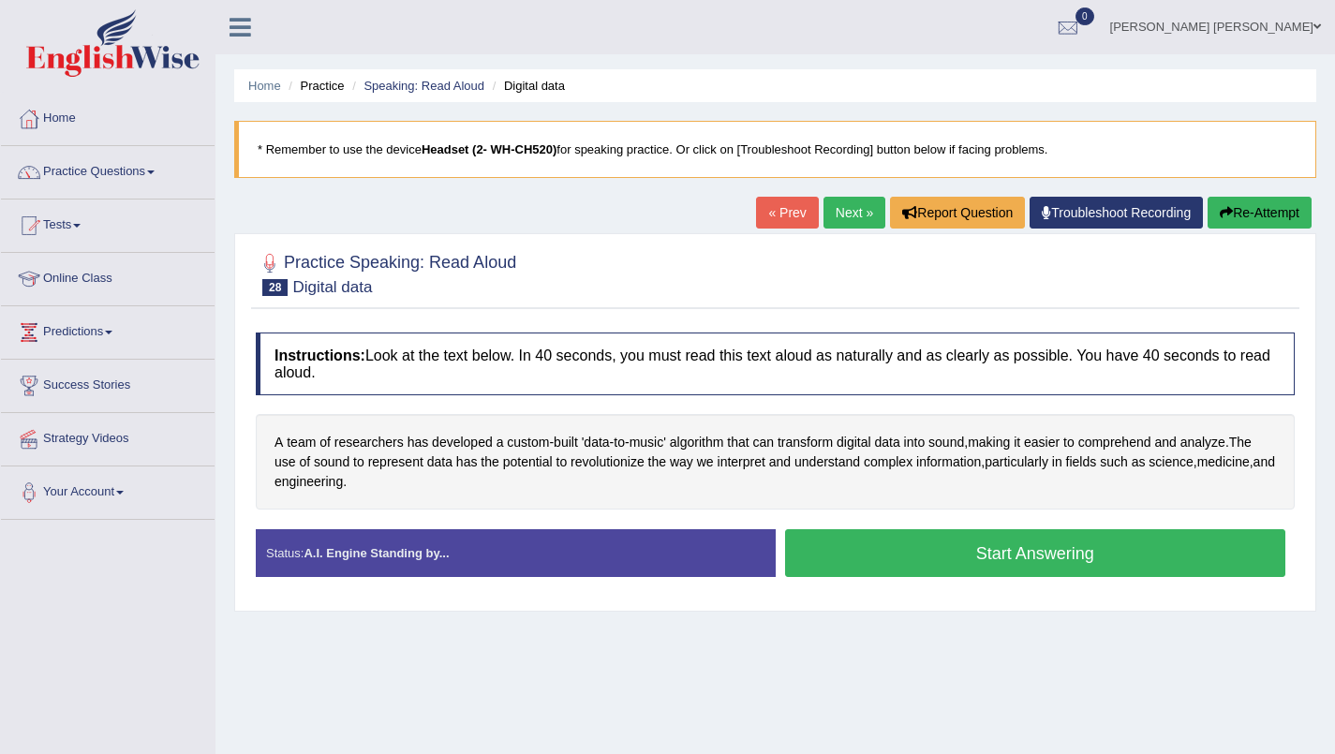
click at [1060, 546] on button "Start Answering" at bounding box center [1035, 553] width 501 height 48
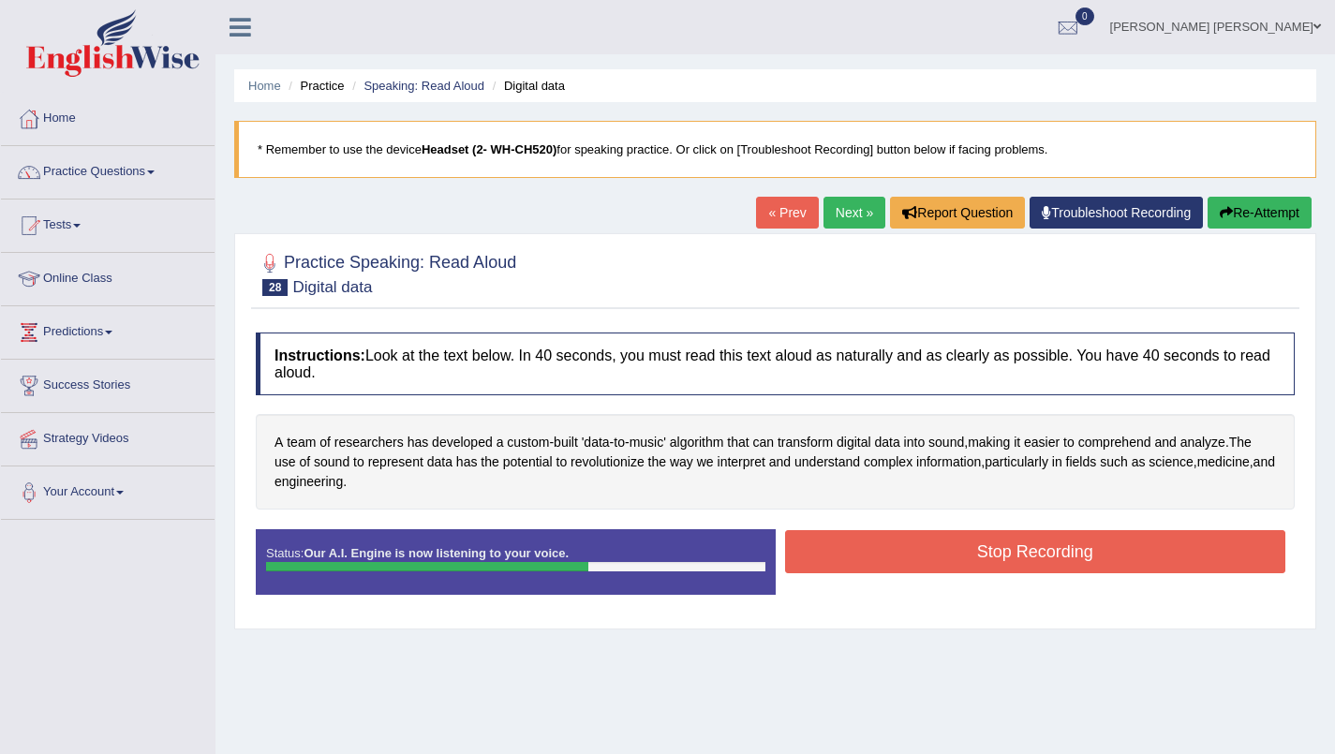
click at [1096, 553] on button "Stop Recording" at bounding box center [1035, 551] width 501 height 43
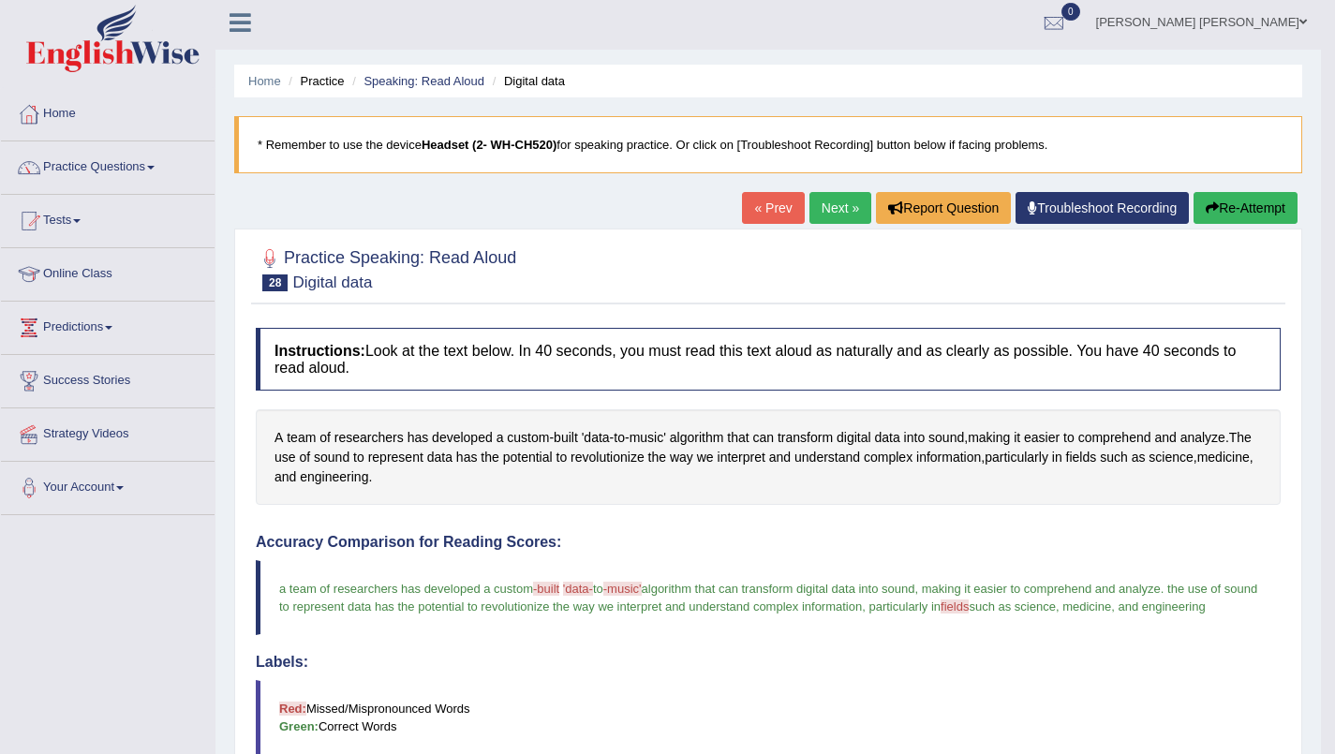
scroll to position [7, 0]
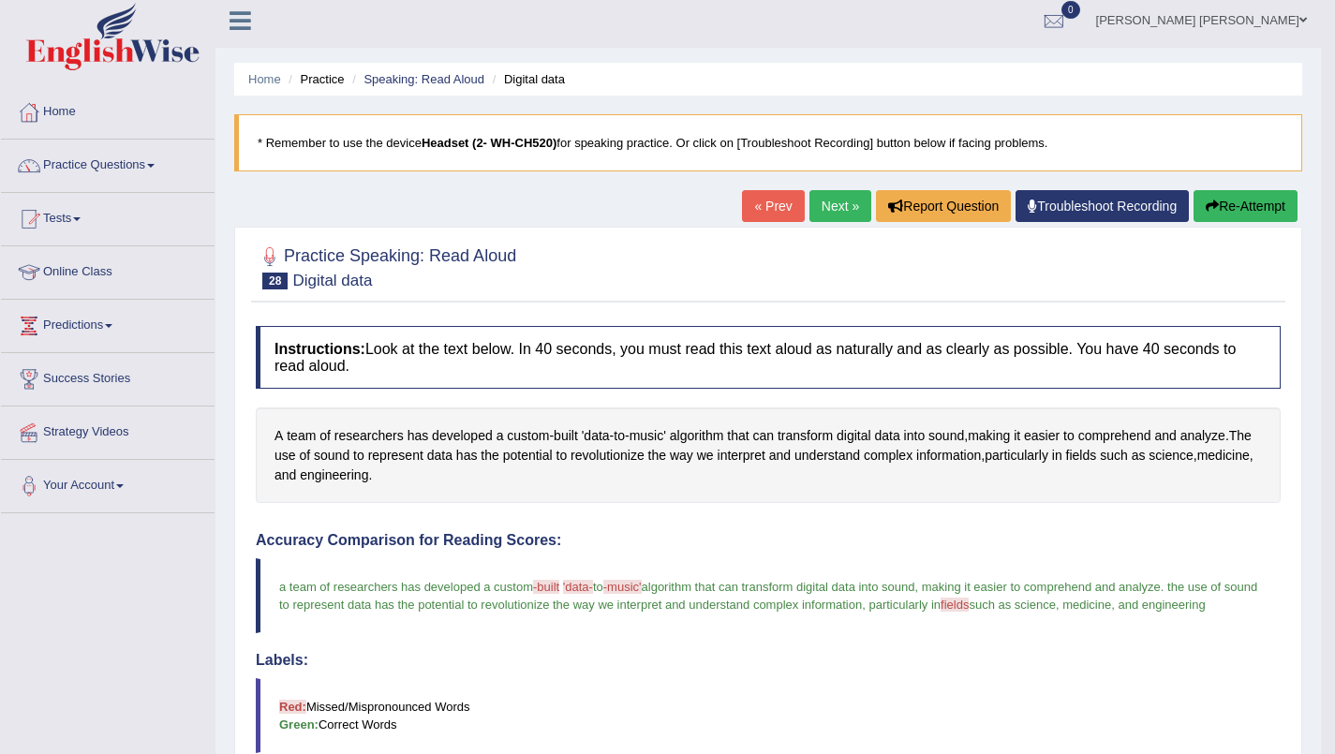
click at [837, 205] on link "Next »" at bounding box center [840, 206] width 62 height 32
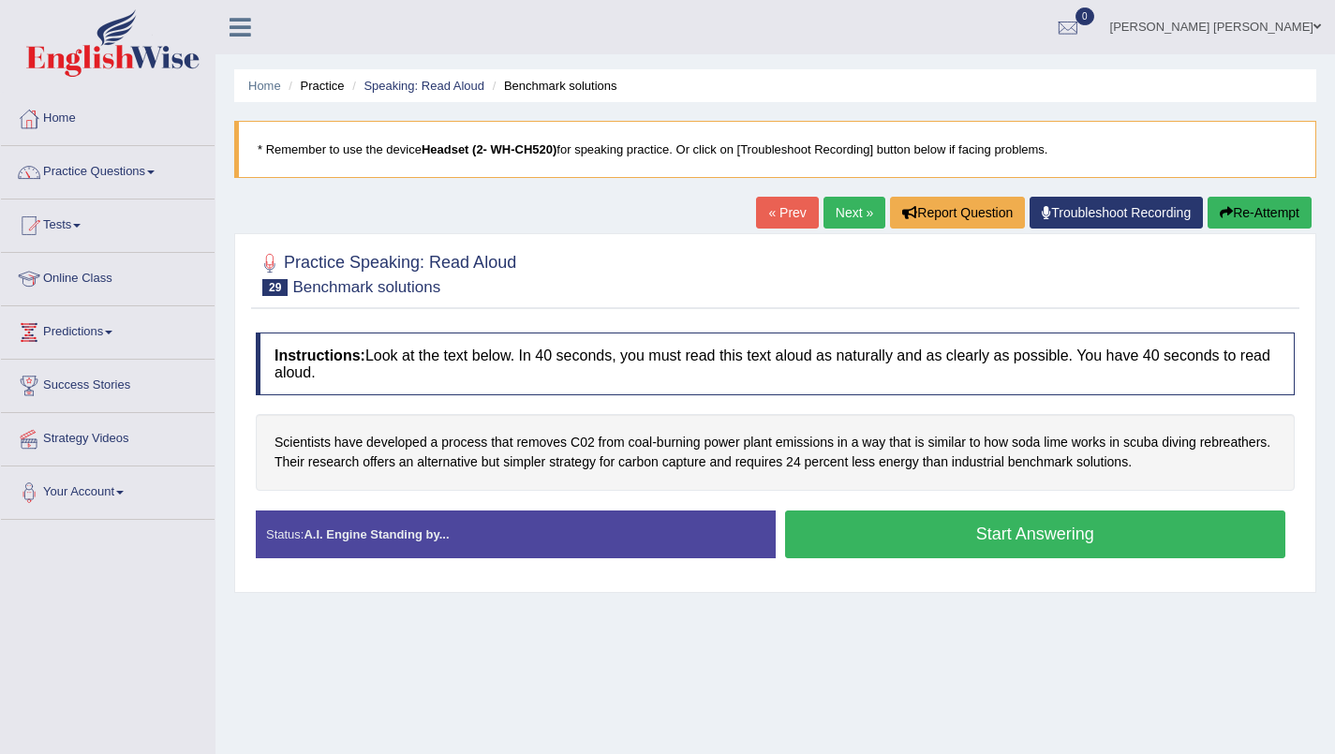
click at [1036, 545] on button "Start Answering" at bounding box center [1035, 535] width 501 height 48
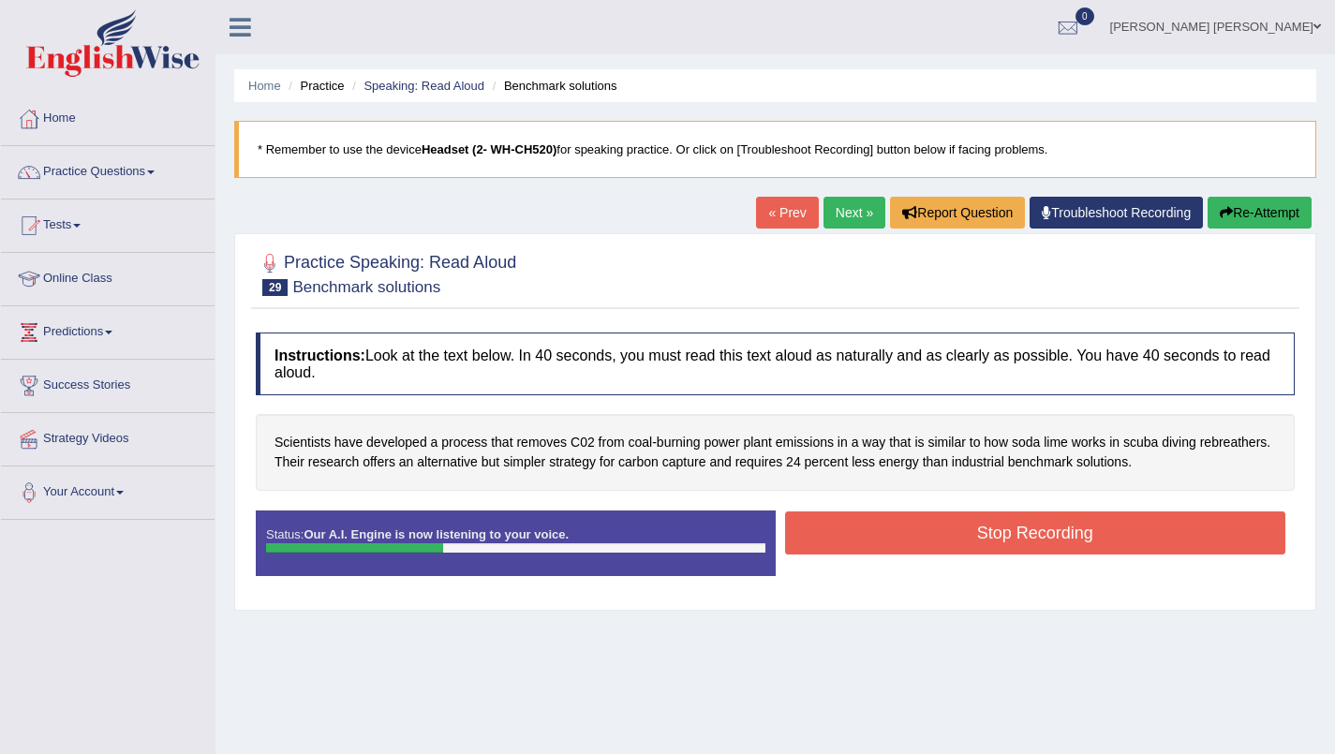
click at [1079, 542] on button "Stop Recording" at bounding box center [1035, 533] width 501 height 43
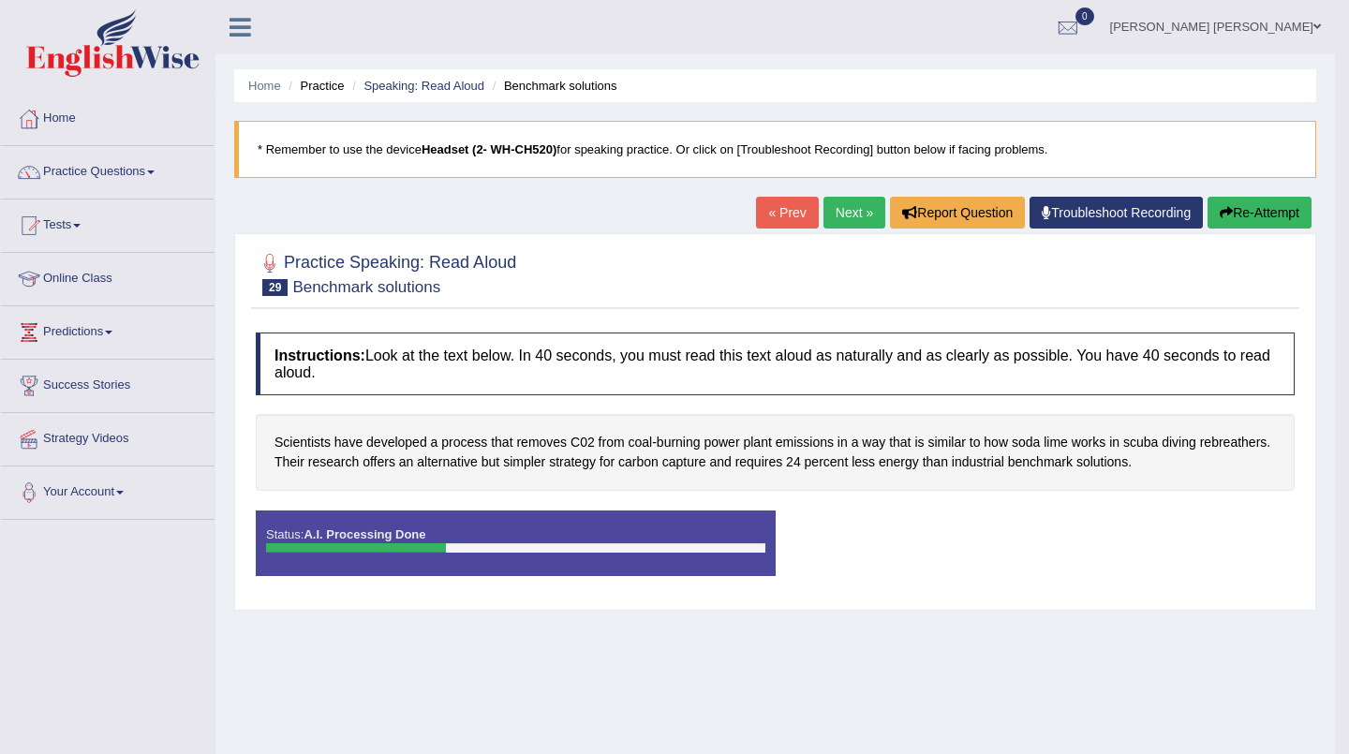
click at [1265, 208] on div "Saving your answer..." at bounding box center [674, 377] width 1349 height 754
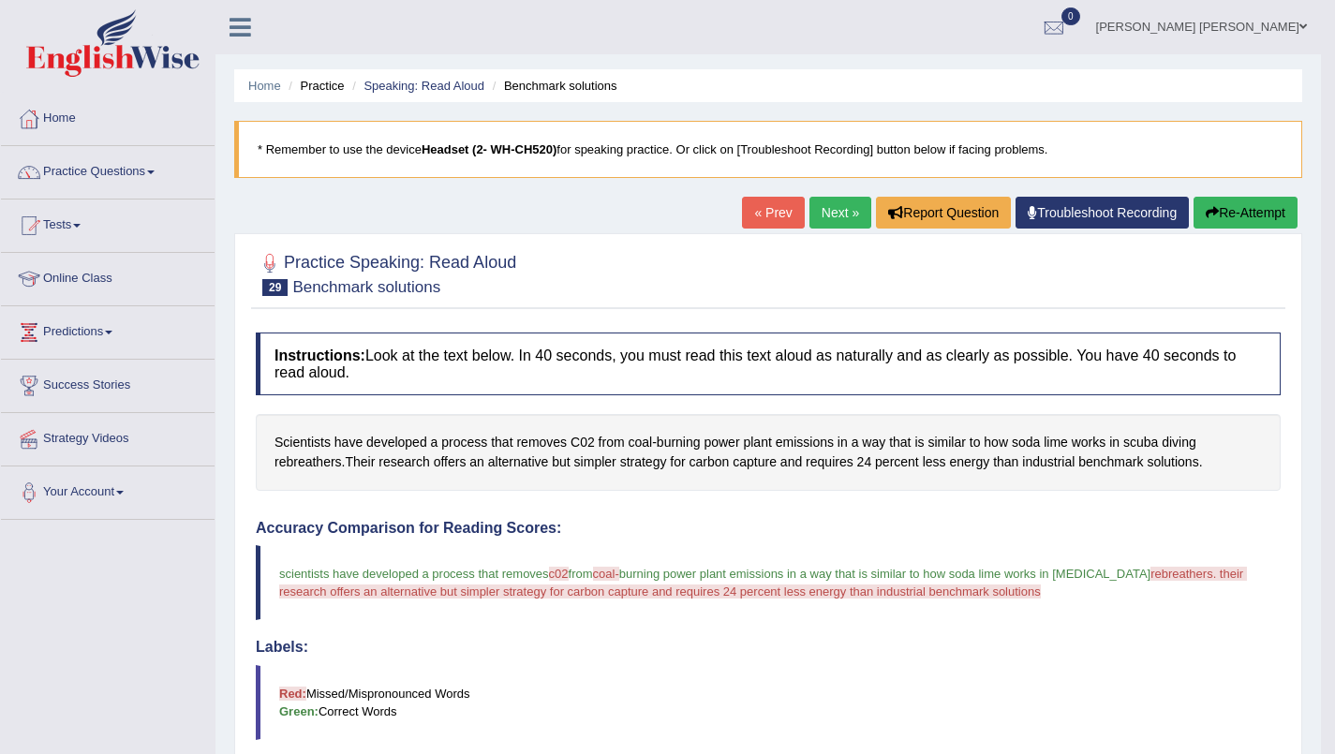
click at [1257, 214] on button "Re-Attempt" at bounding box center [1246, 213] width 104 height 32
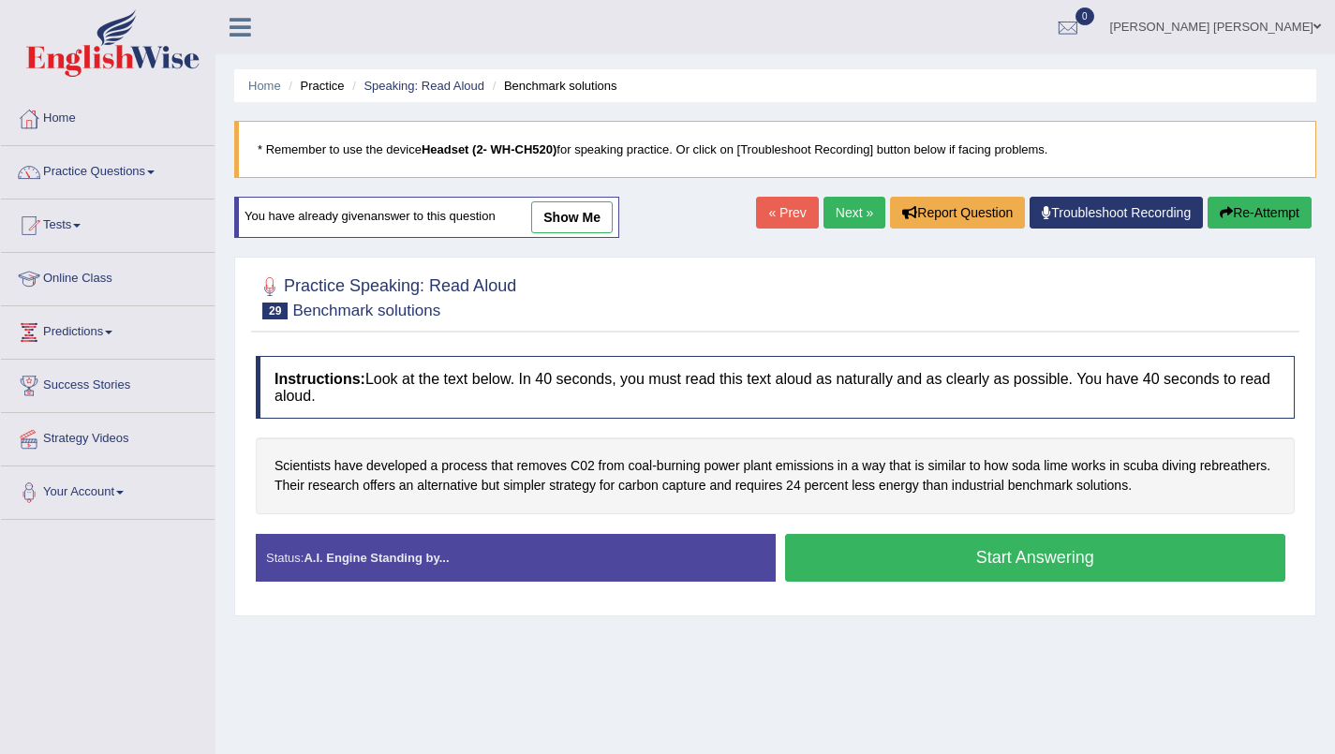
click at [1059, 558] on button "Start Answering" at bounding box center [1035, 558] width 501 height 48
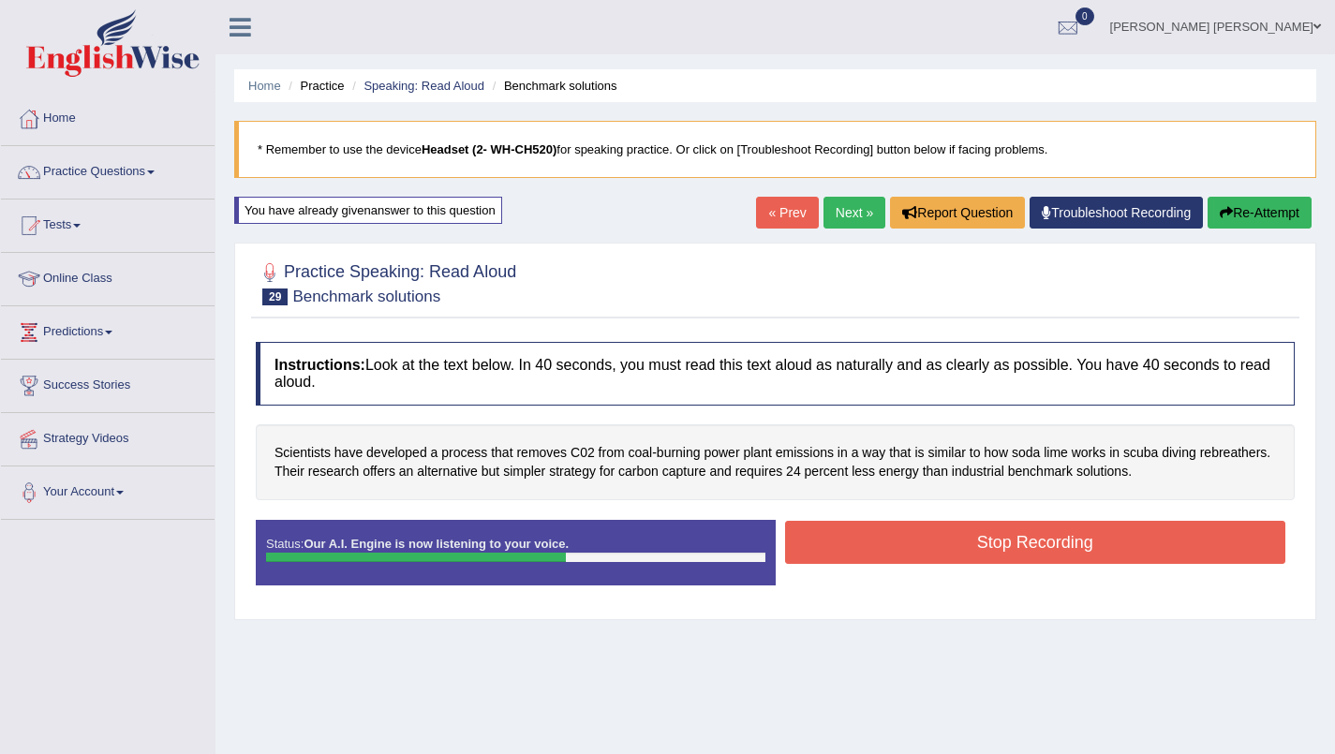
click at [1091, 550] on button "Stop Recording" at bounding box center [1035, 542] width 501 height 43
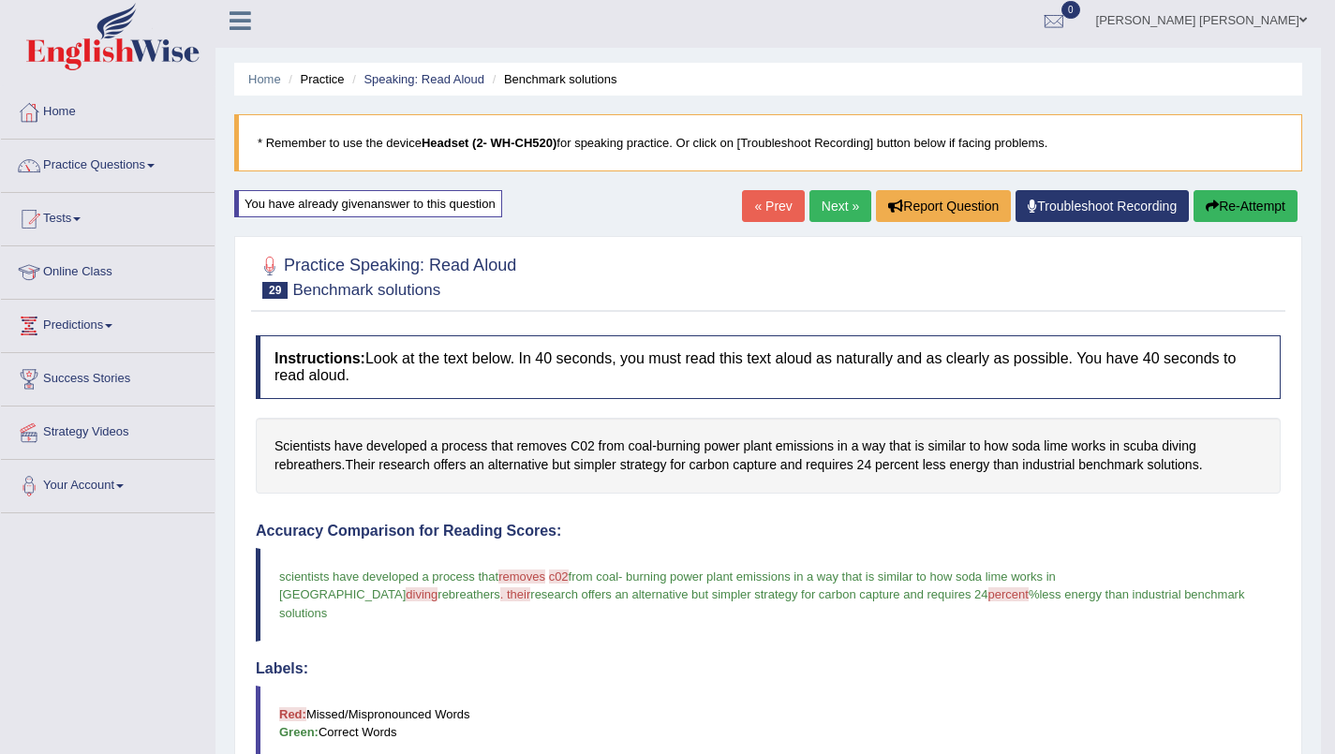
scroll to position [14, 0]
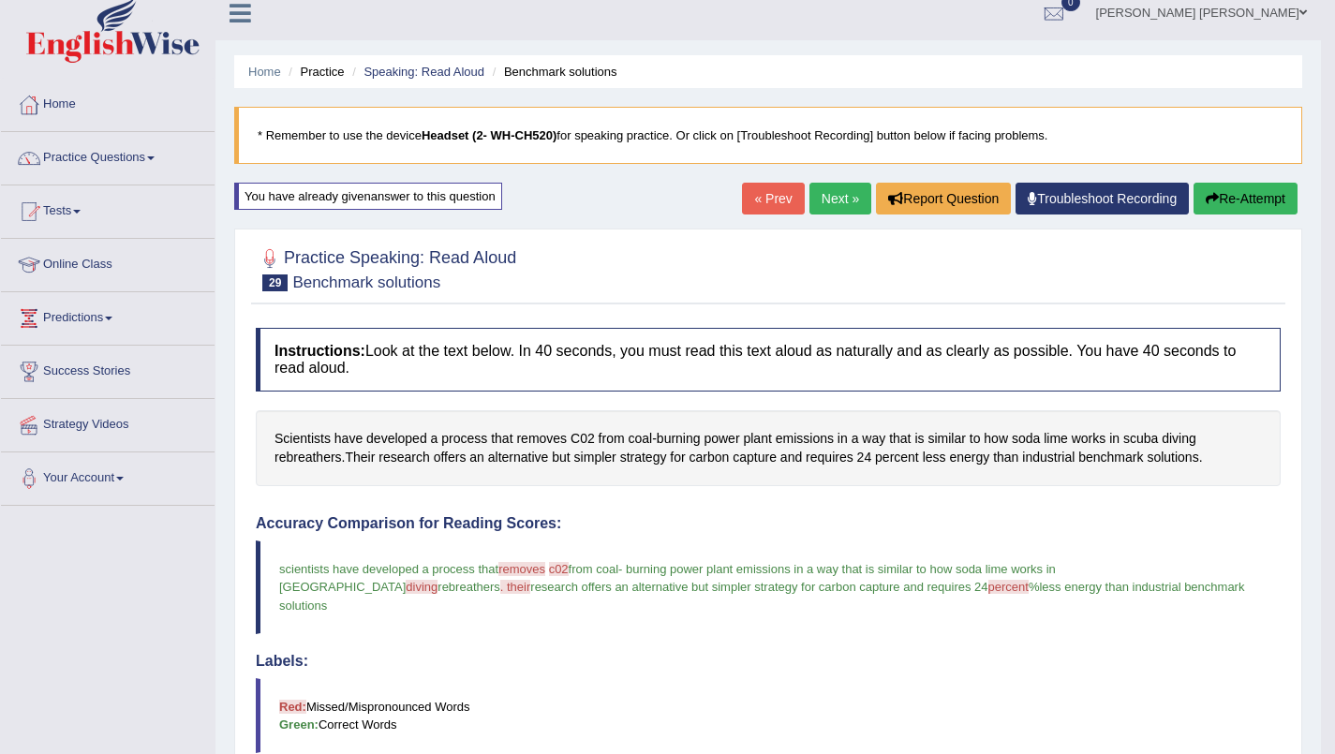
click at [819, 205] on link "Next »" at bounding box center [840, 199] width 62 height 32
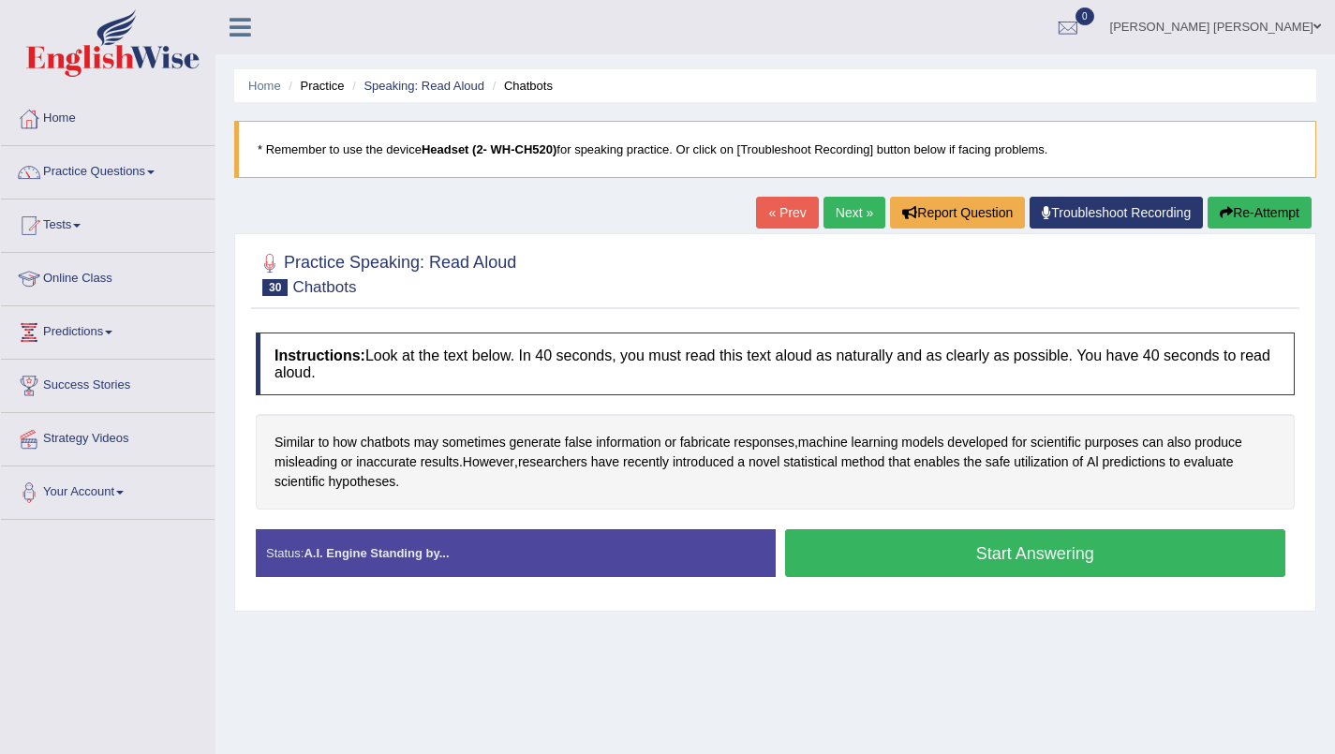
click at [1089, 566] on button "Start Answering" at bounding box center [1035, 553] width 501 height 48
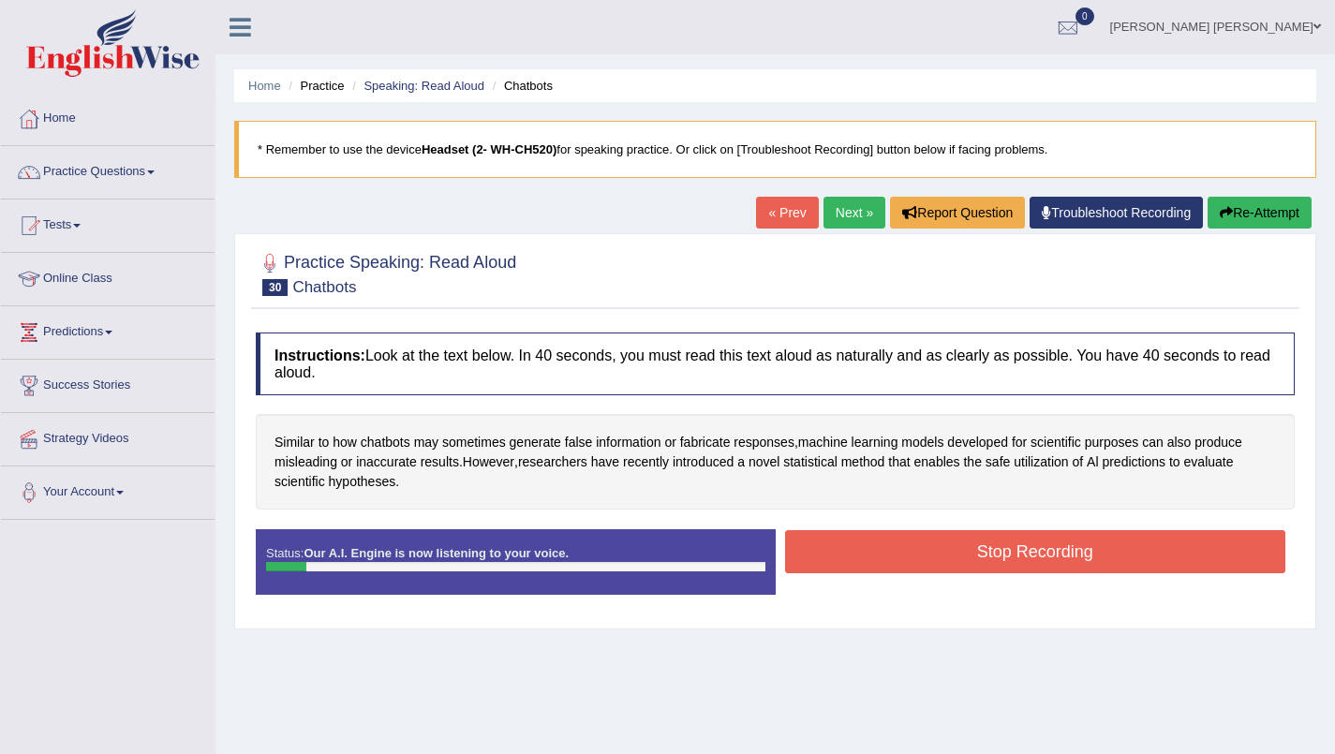
click at [1267, 226] on button "Re-Attempt" at bounding box center [1260, 213] width 104 height 32
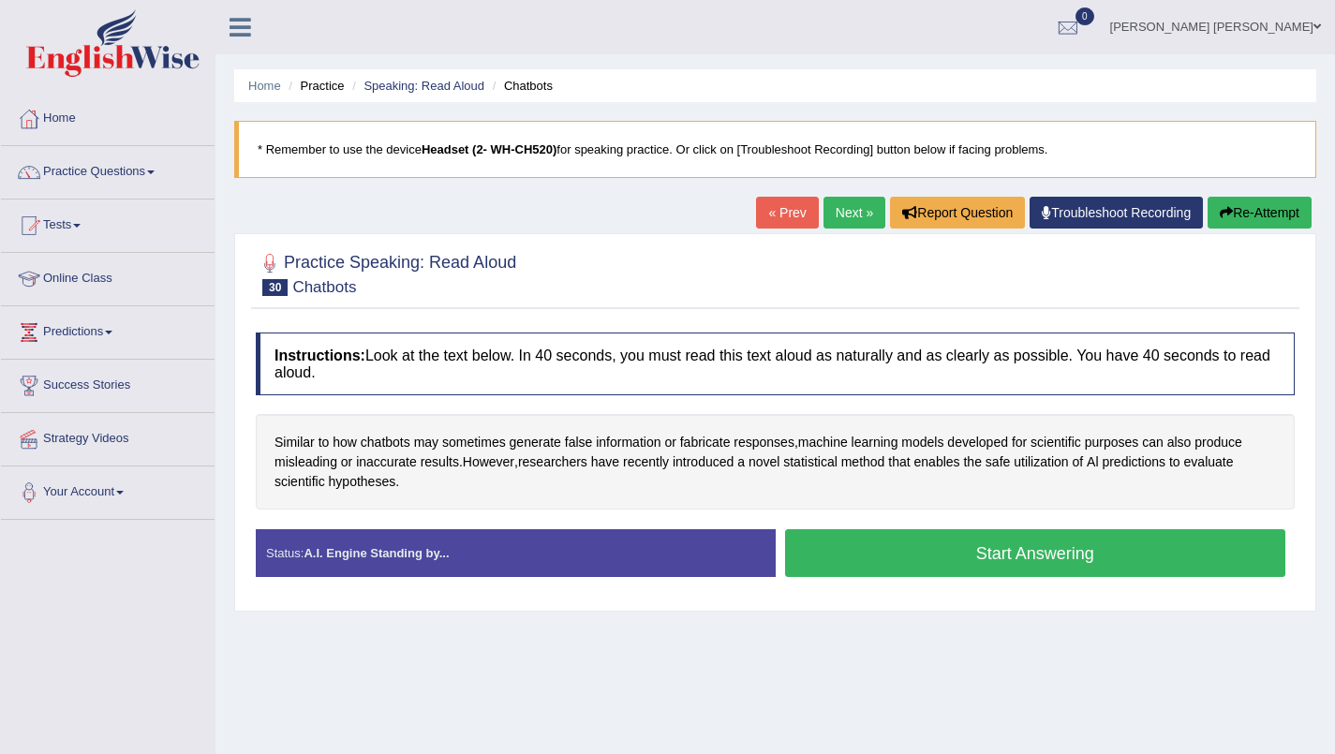
click at [1046, 546] on button "Start Answering" at bounding box center [1035, 553] width 501 height 48
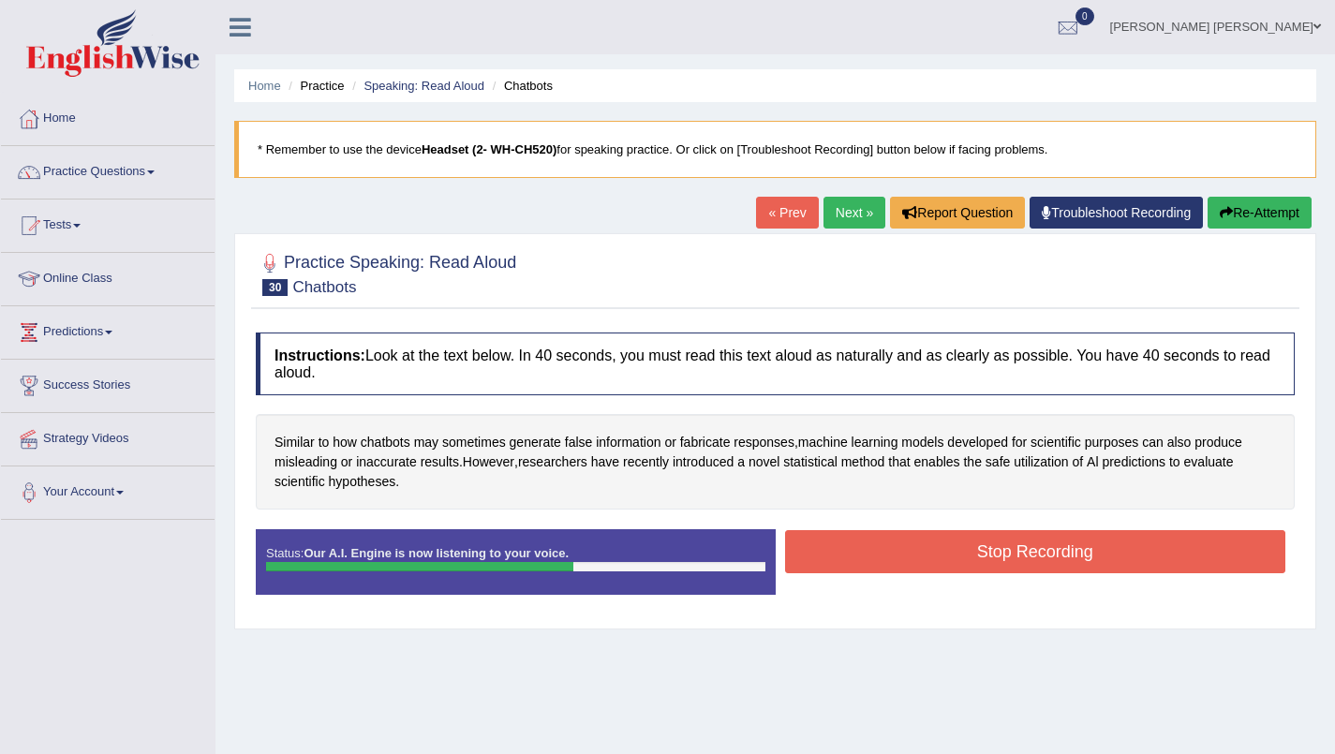
click at [1106, 554] on button "Stop Recording" at bounding box center [1035, 551] width 501 height 43
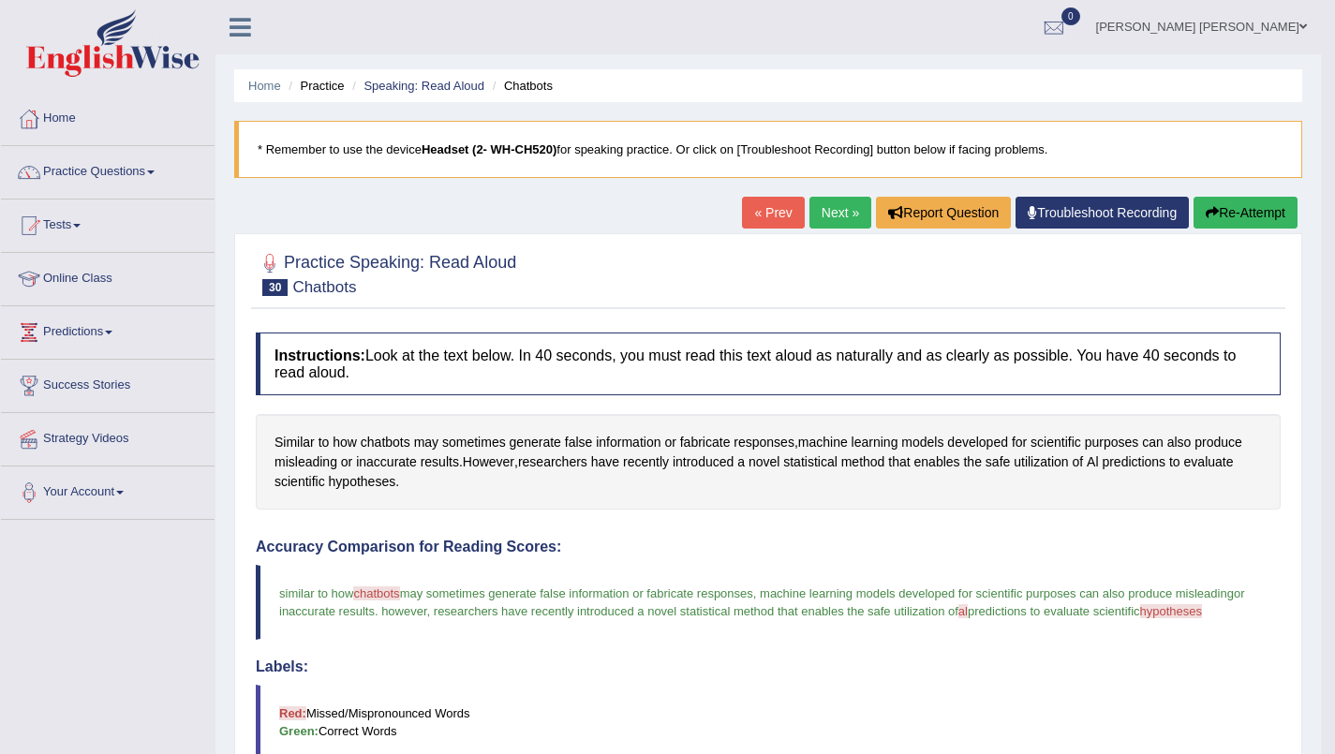
click at [832, 217] on link "Next »" at bounding box center [840, 213] width 62 height 32
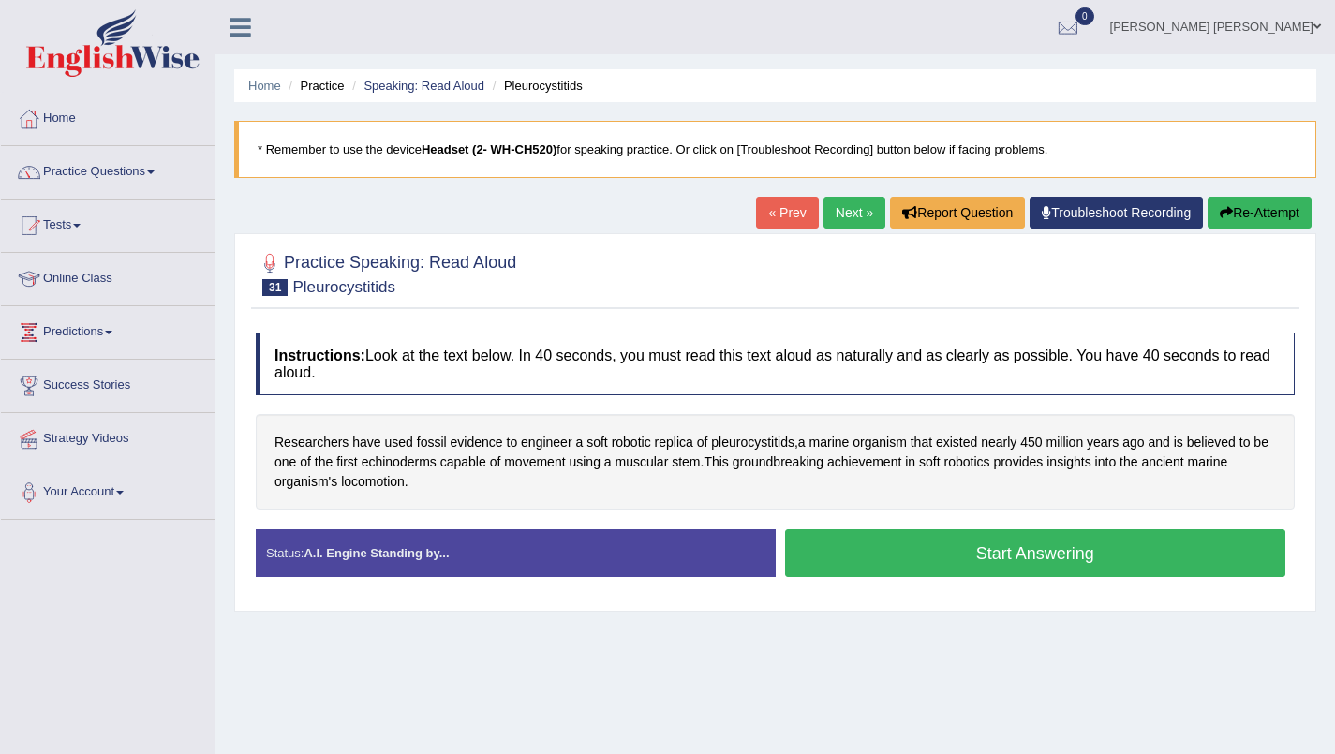
click at [1094, 558] on button "Start Answering" at bounding box center [1035, 553] width 501 height 48
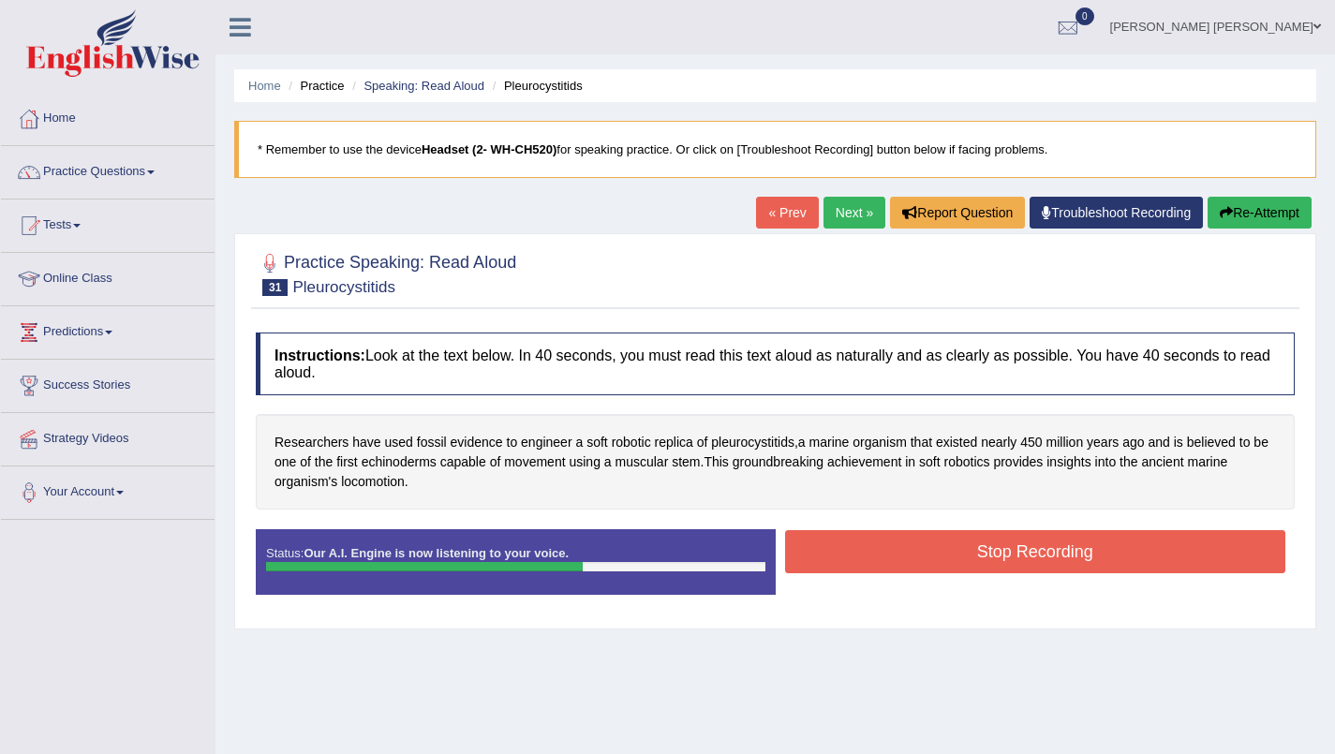
click at [1102, 557] on button "Stop Recording" at bounding box center [1035, 551] width 501 height 43
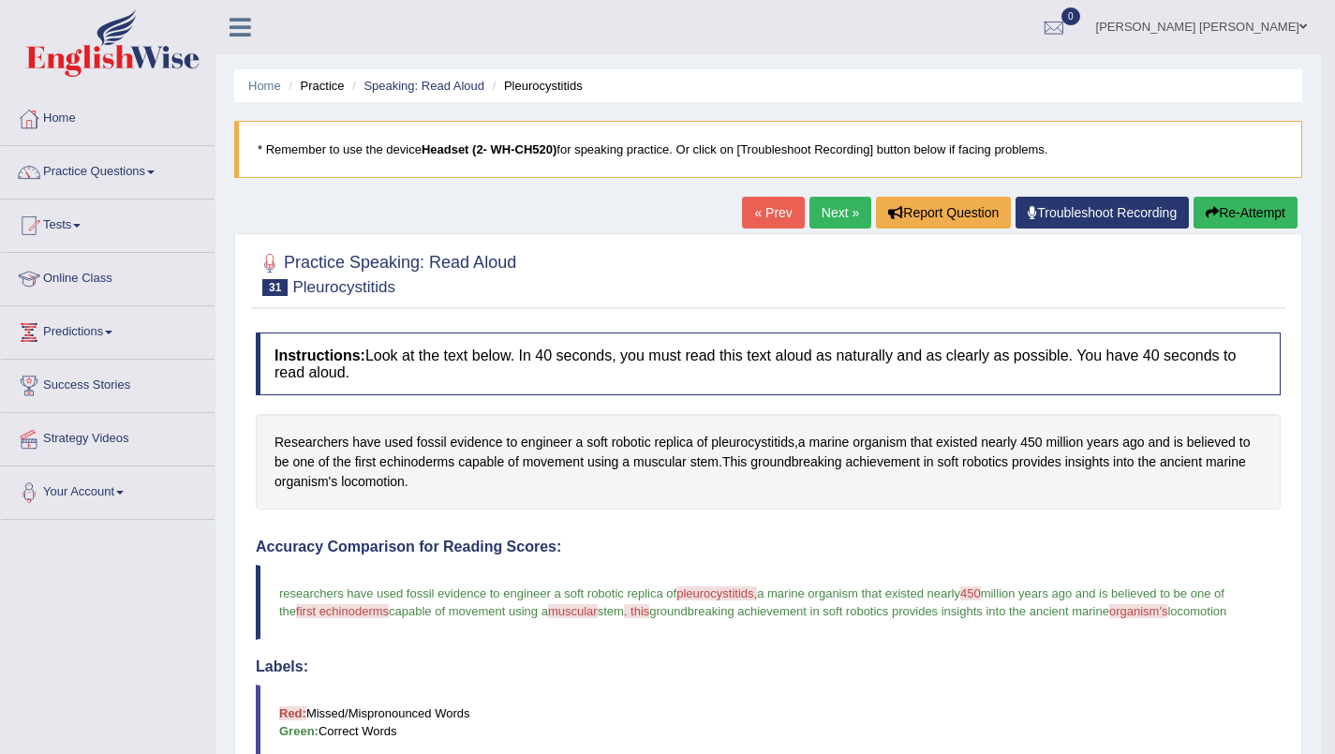
scroll to position [3, 0]
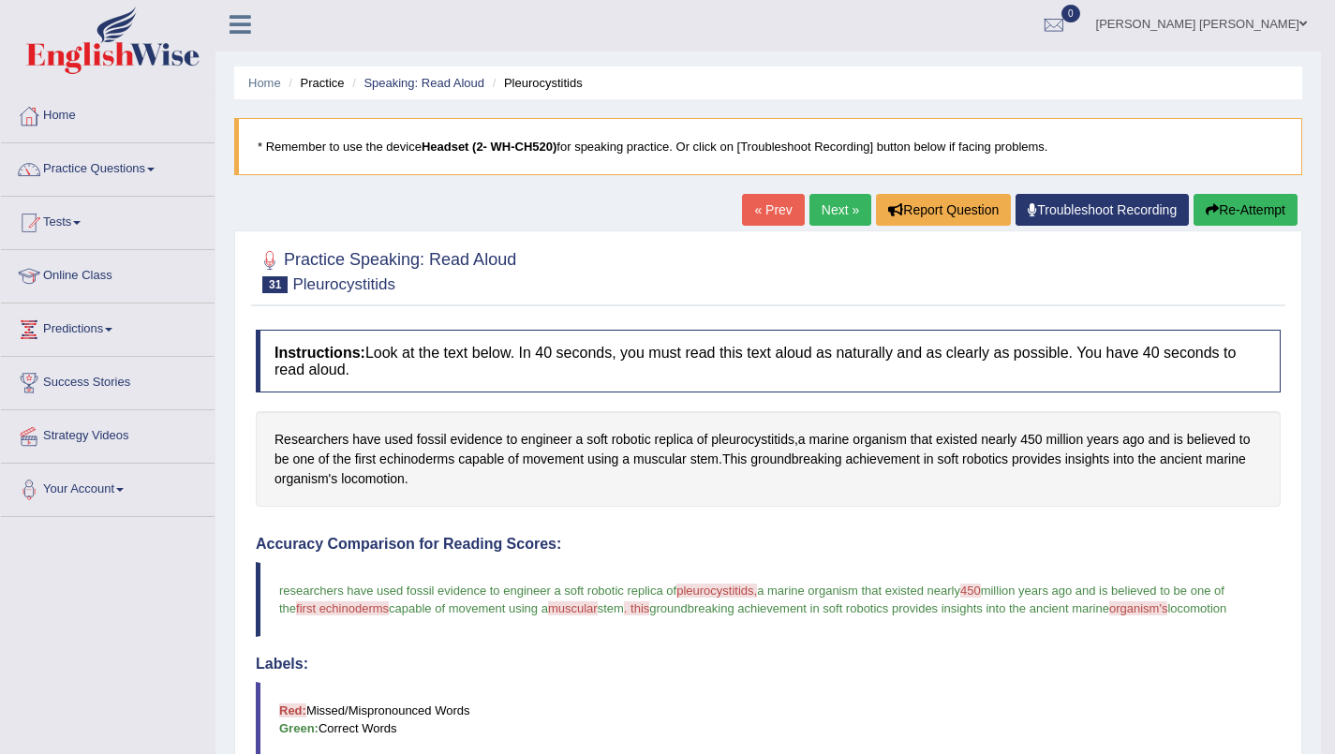
click at [1258, 210] on button "Re-Attempt" at bounding box center [1246, 210] width 104 height 32
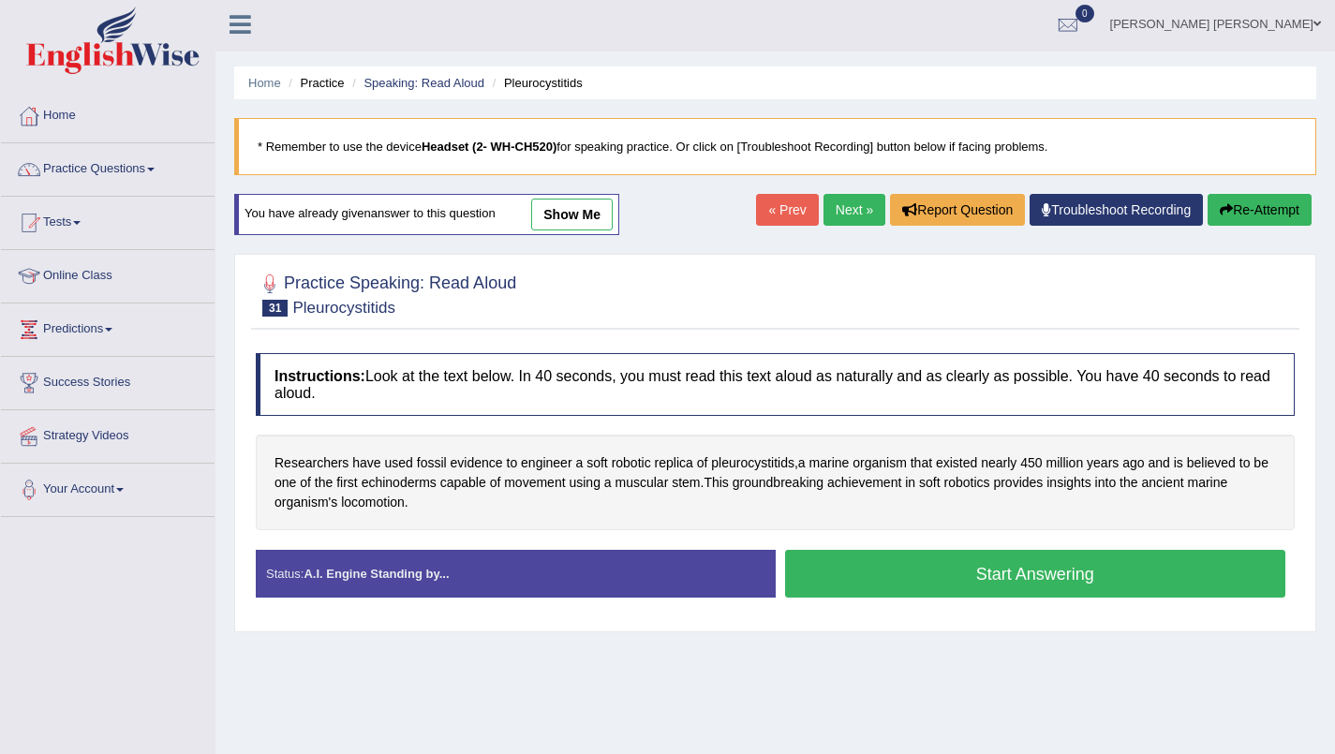
scroll to position [3, 0]
click at [1138, 568] on button "Start Answering" at bounding box center [1035, 574] width 501 height 48
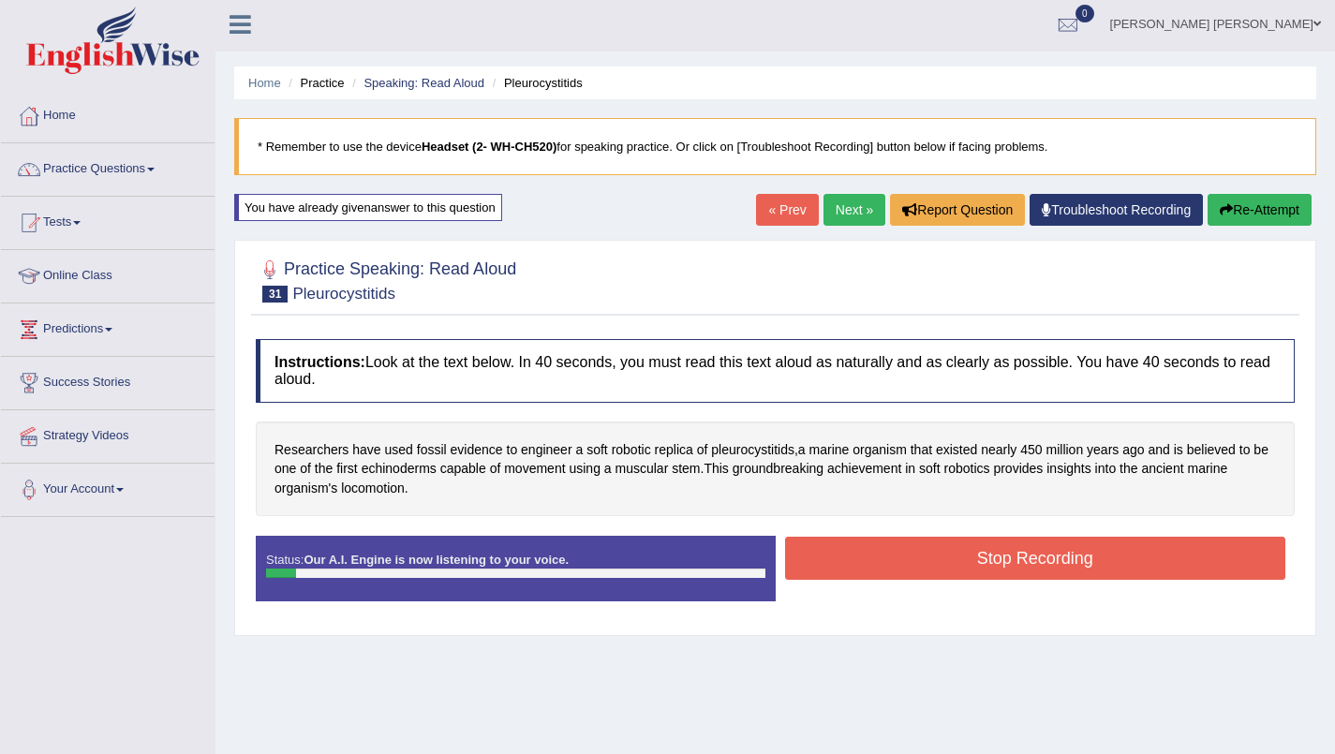
click at [1252, 215] on button "Re-Attempt" at bounding box center [1260, 210] width 104 height 32
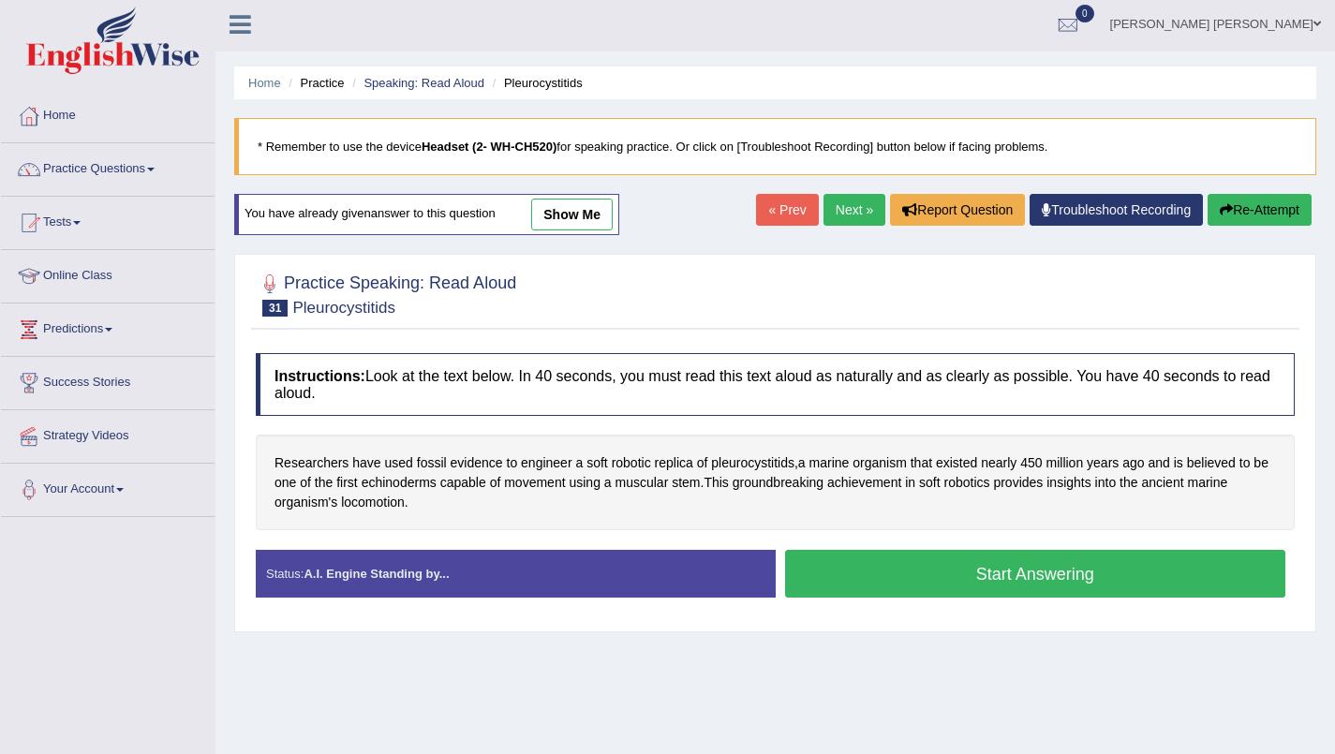
click at [979, 572] on button "Start Answering" at bounding box center [1035, 574] width 501 height 48
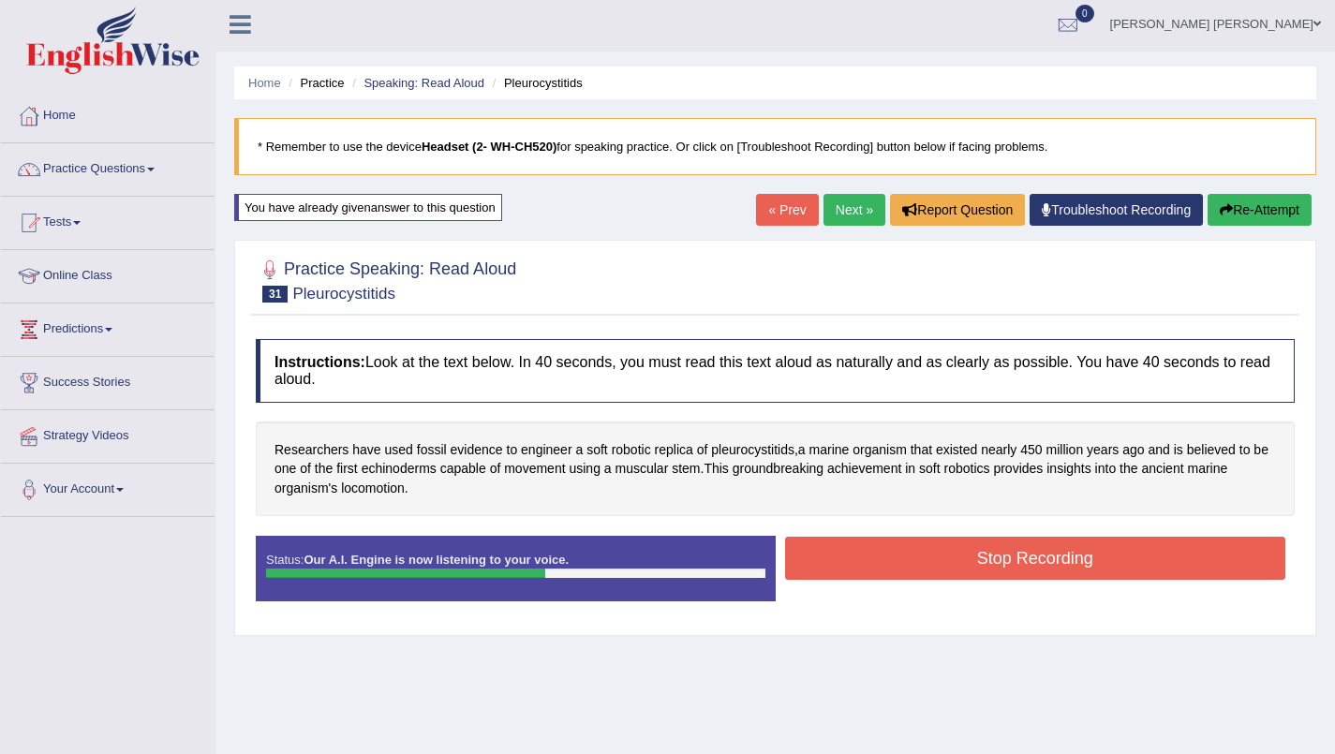
click at [1098, 569] on button "Stop Recording" at bounding box center [1035, 558] width 501 height 43
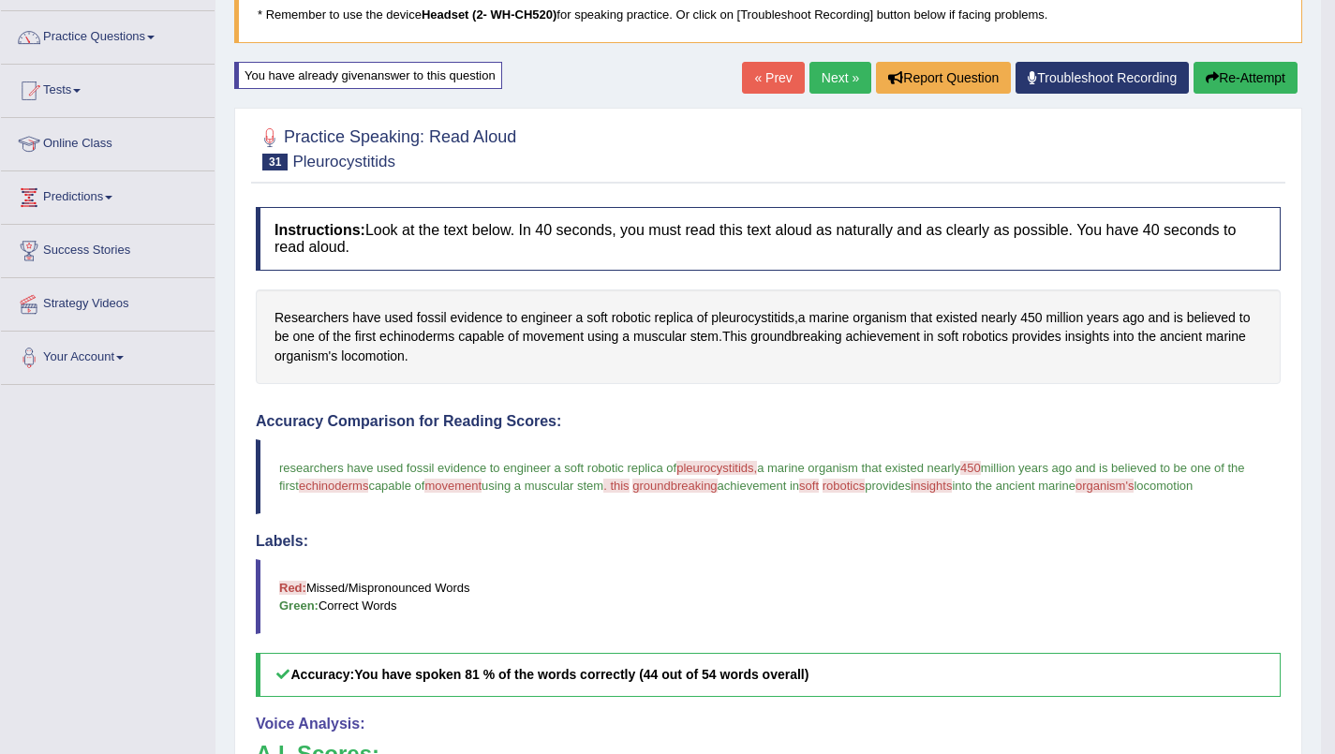
scroll to position [138, 0]
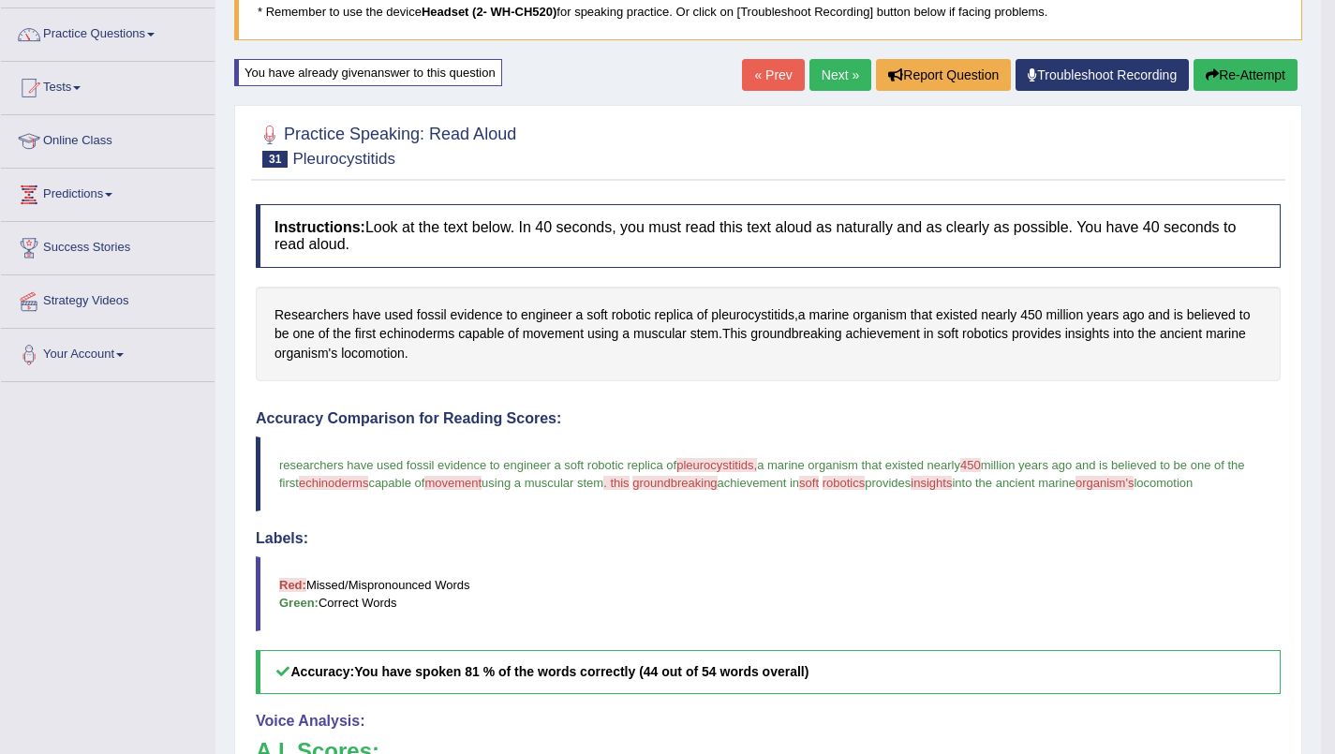
click at [1272, 74] on button "Re-Attempt" at bounding box center [1246, 75] width 104 height 32
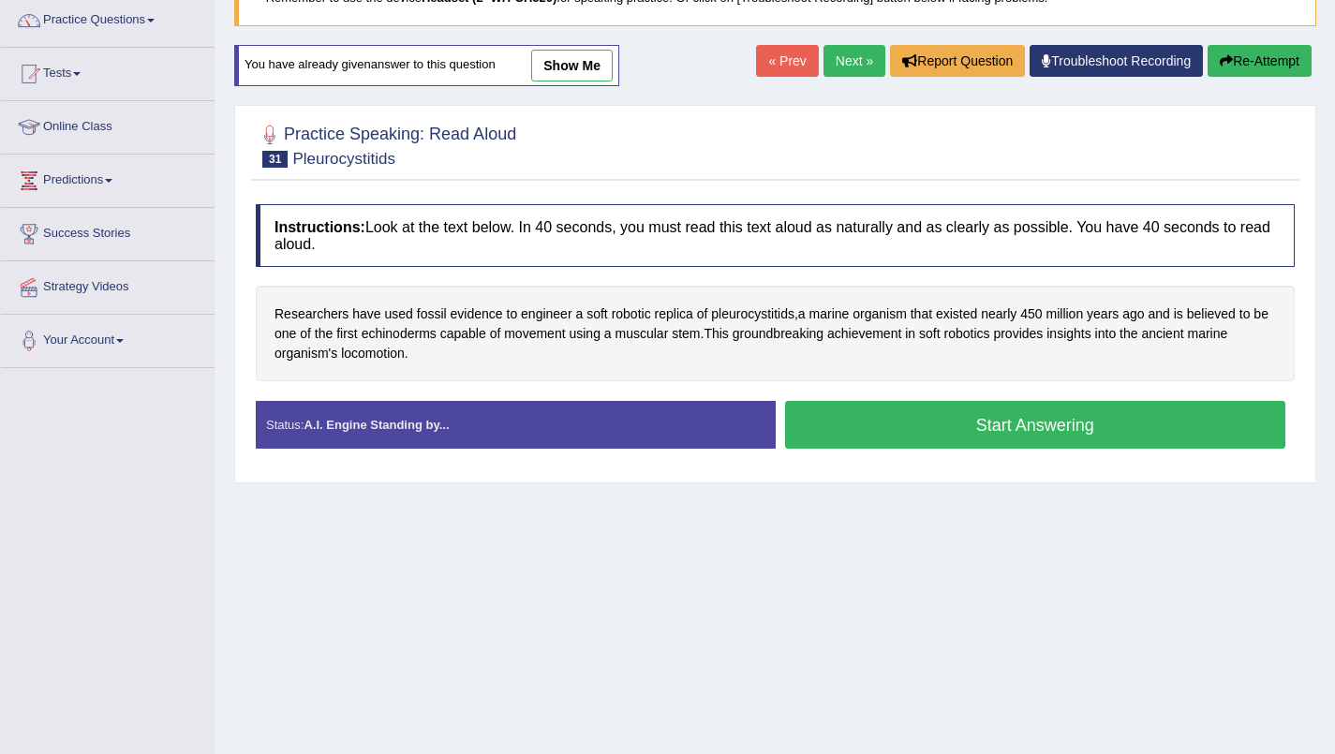
click at [1053, 454] on div "Stop Recording" at bounding box center [1036, 453] width 520 height 1
click at [1022, 419] on button "Start Answering" at bounding box center [1035, 425] width 501 height 48
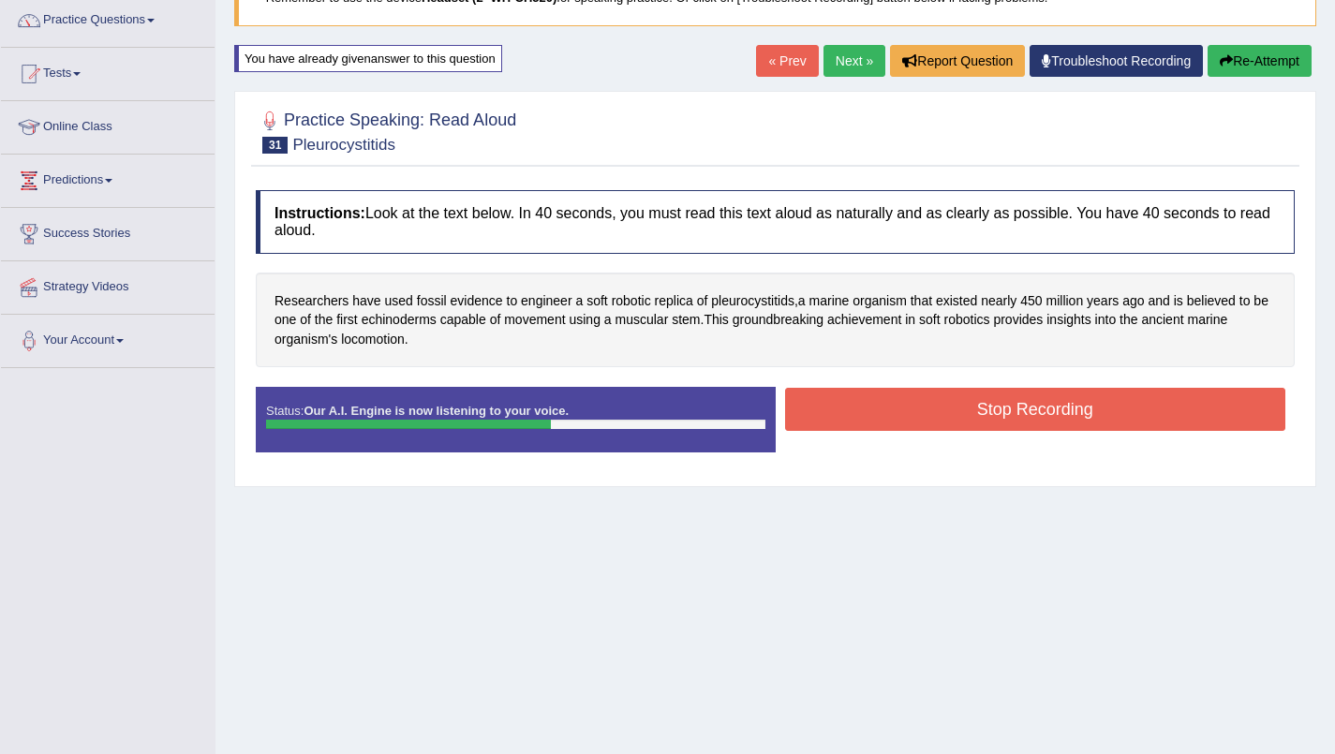
click at [1100, 415] on button "Stop Recording" at bounding box center [1035, 409] width 501 height 43
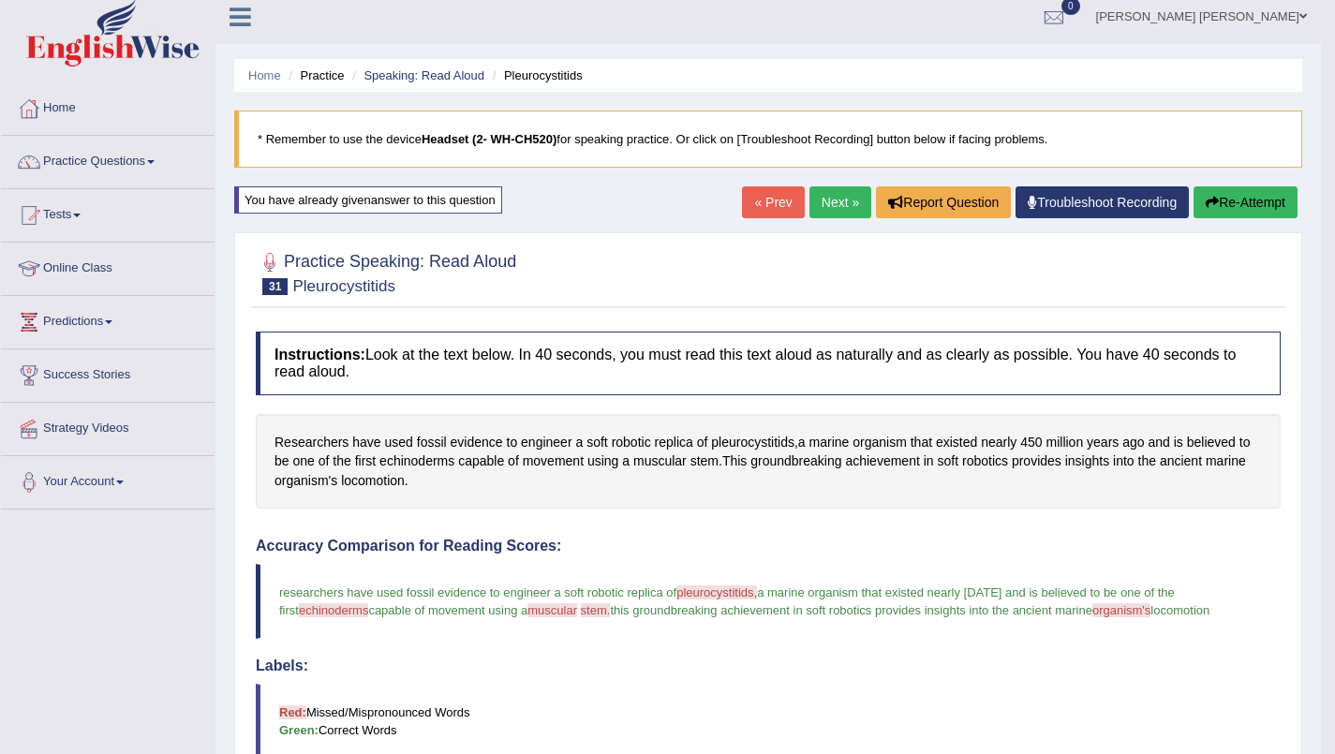
scroll to position [21, 0]
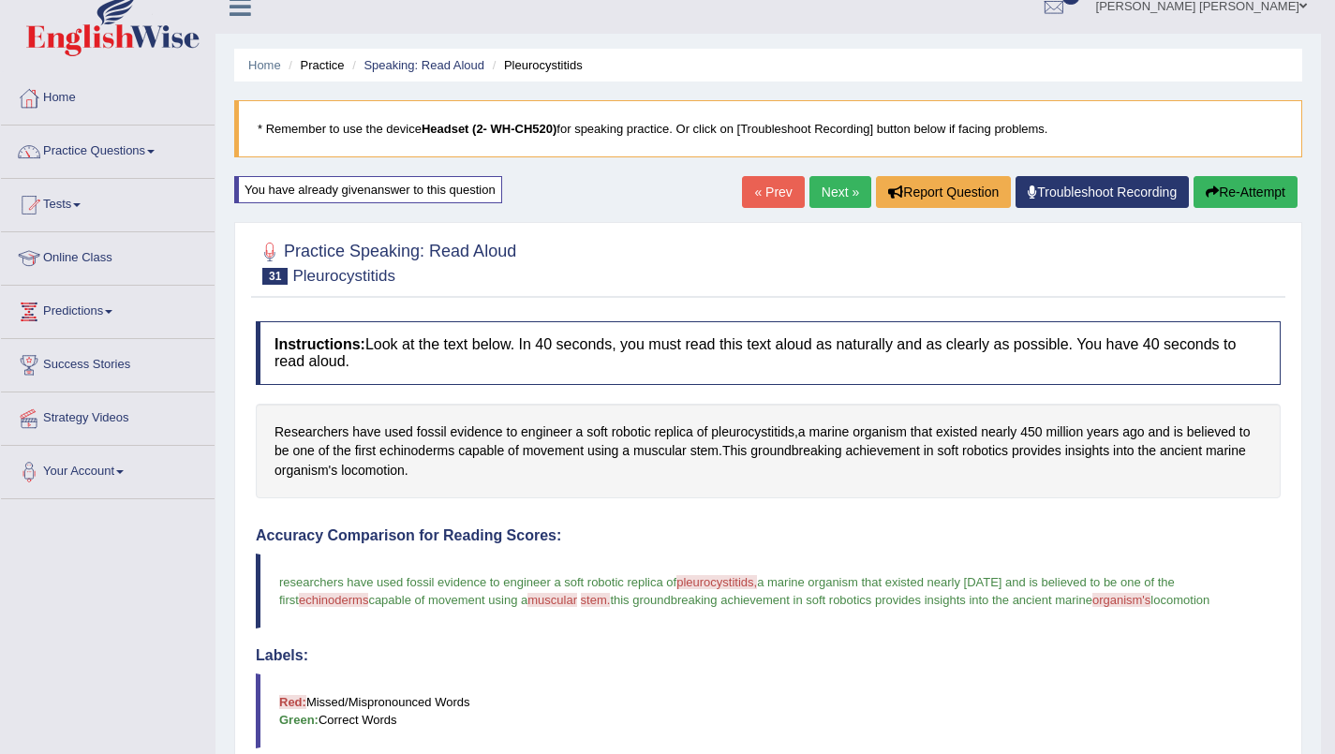
click at [837, 193] on link "Next »" at bounding box center [840, 192] width 62 height 32
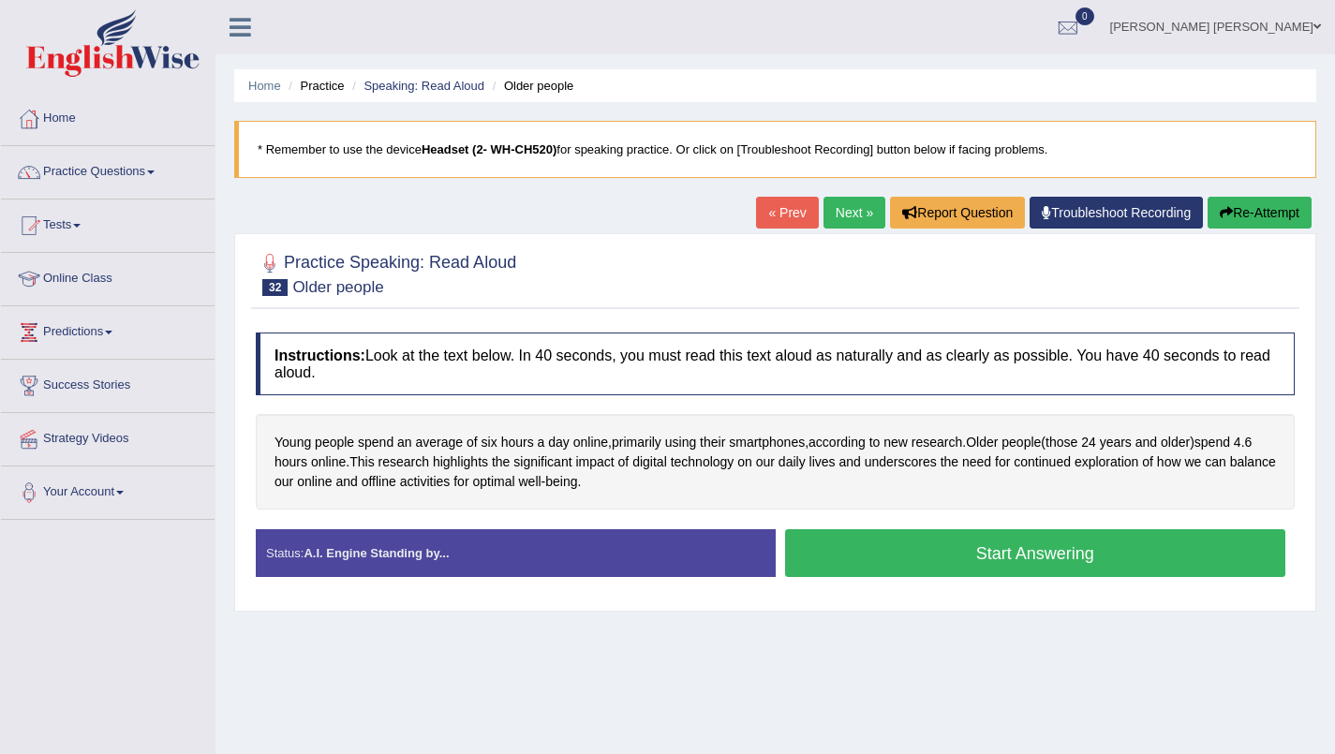
click at [1044, 568] on button "Start Answering" at bounding box center [1035, 553] width 501 height 48
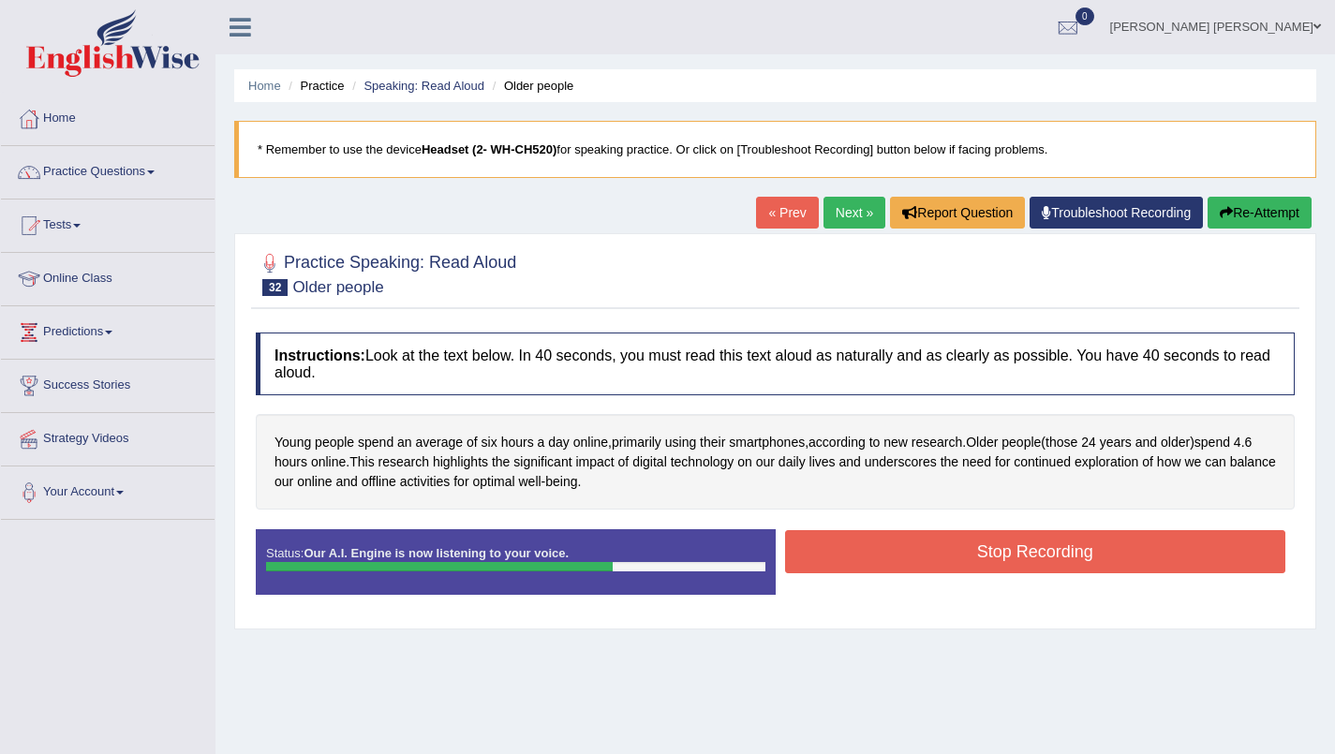
click at [1100, 572] on button "Stop Recording" at bounding box center [1035, 551] width 501 height 43
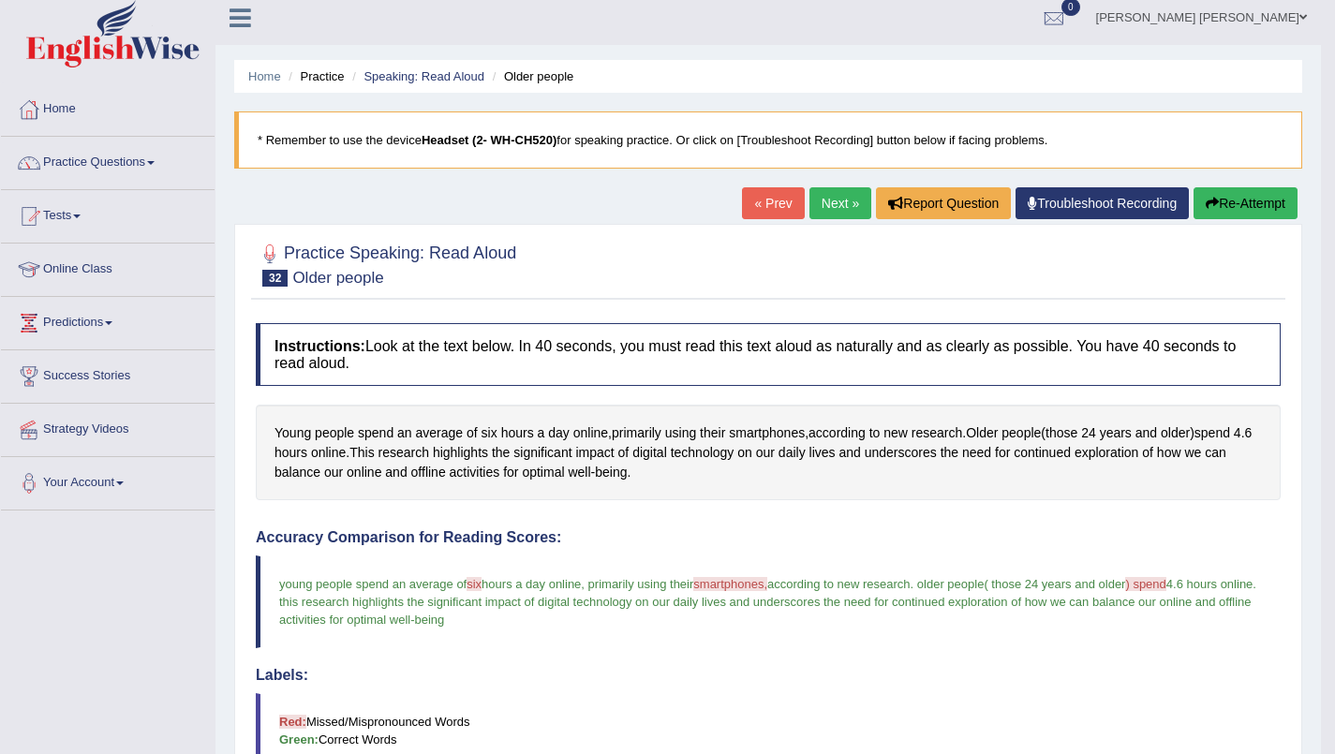
scroll to position [7, 0]
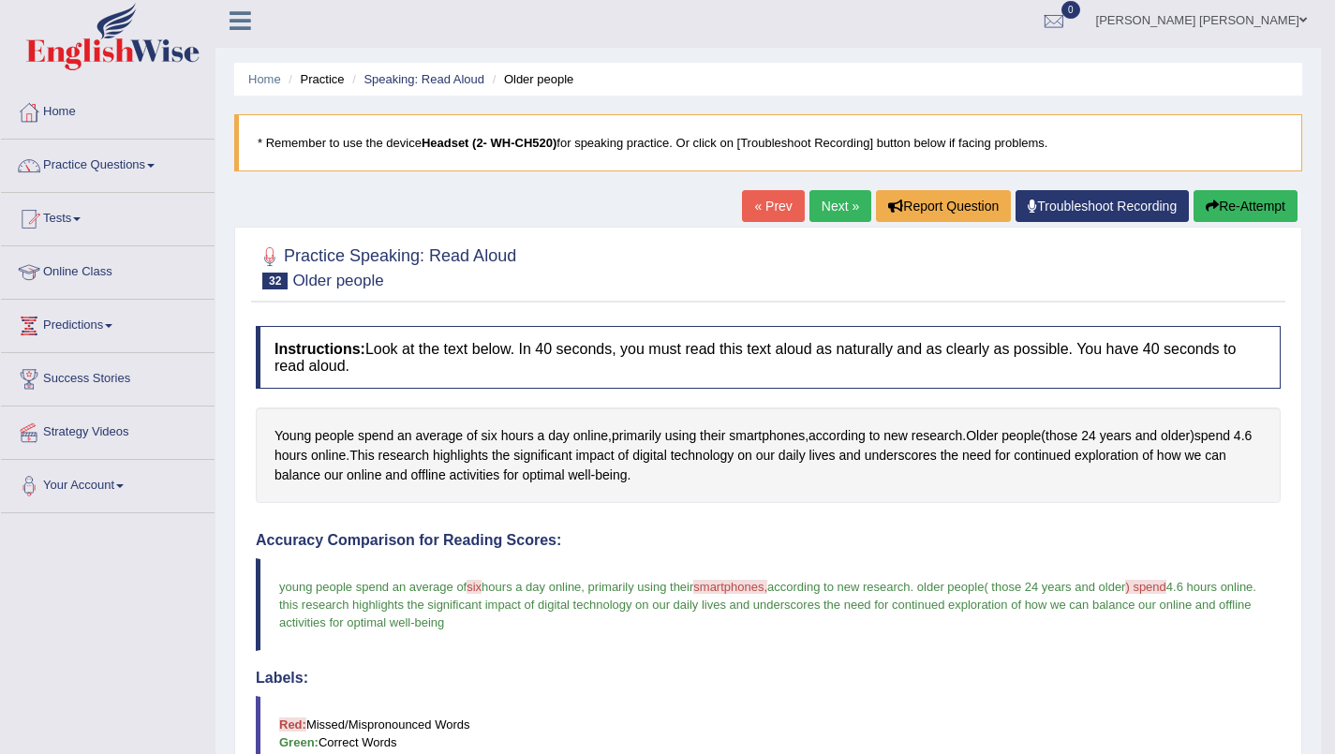
click at [835, 203] on link "Next »" at bounding box center [840, 206] width 62 height 32
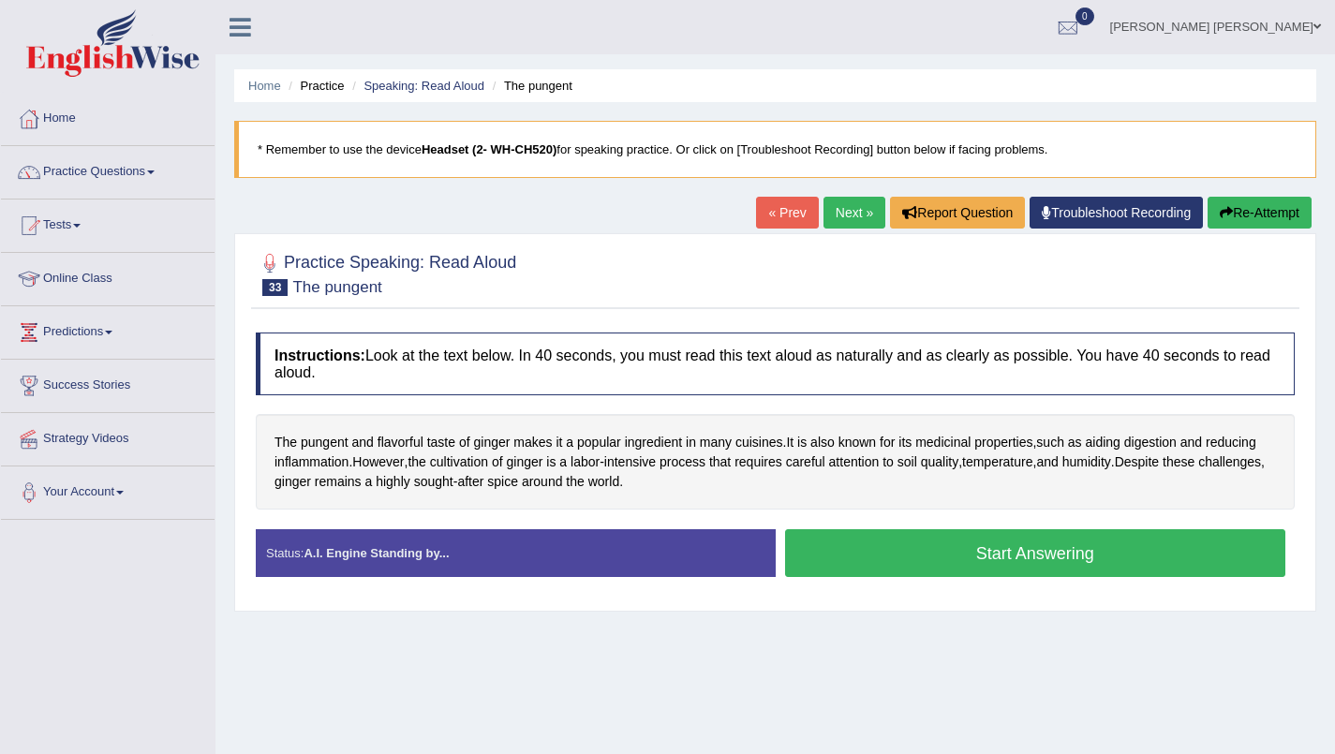
click at [1106, 564] on button "Start Answering" at bounding box center [1035, 553] width 501 height 48
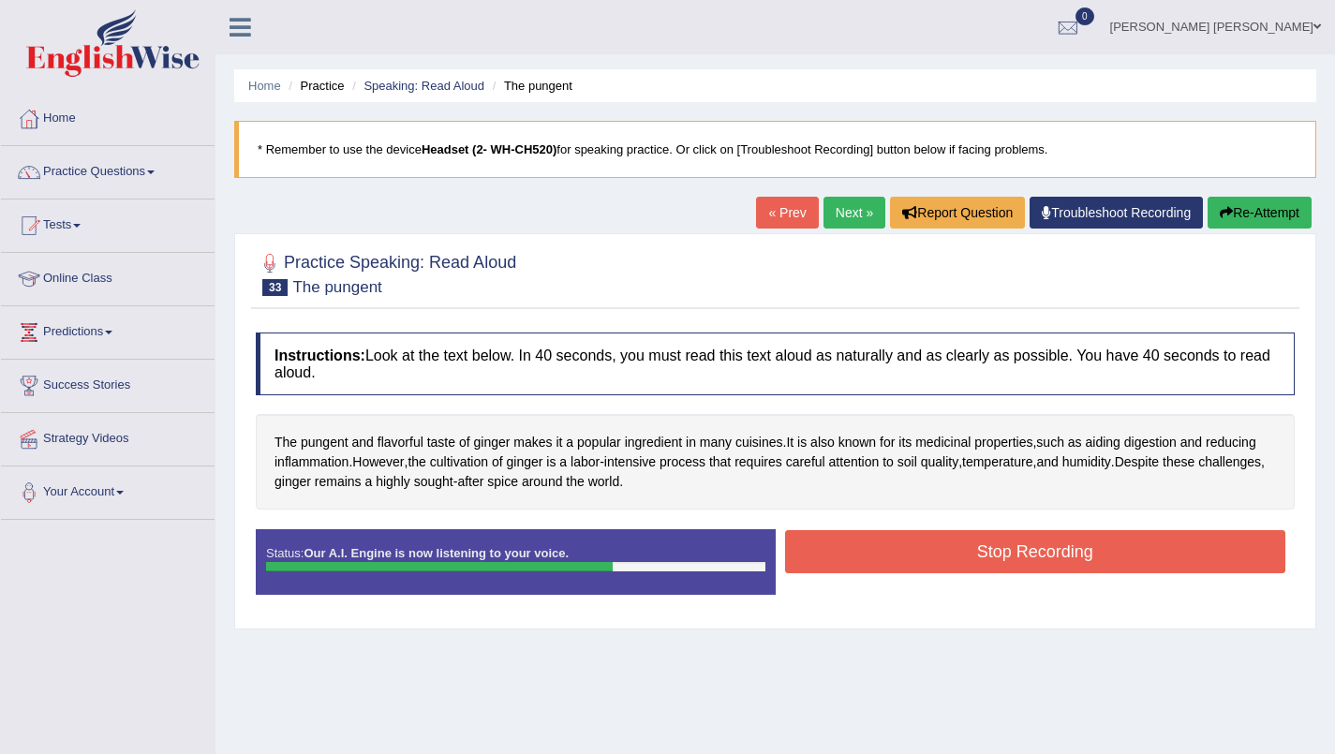
click at [1137, 553] on button "Stop Recording" at bounding box center [1035, 551] width 501 height 43
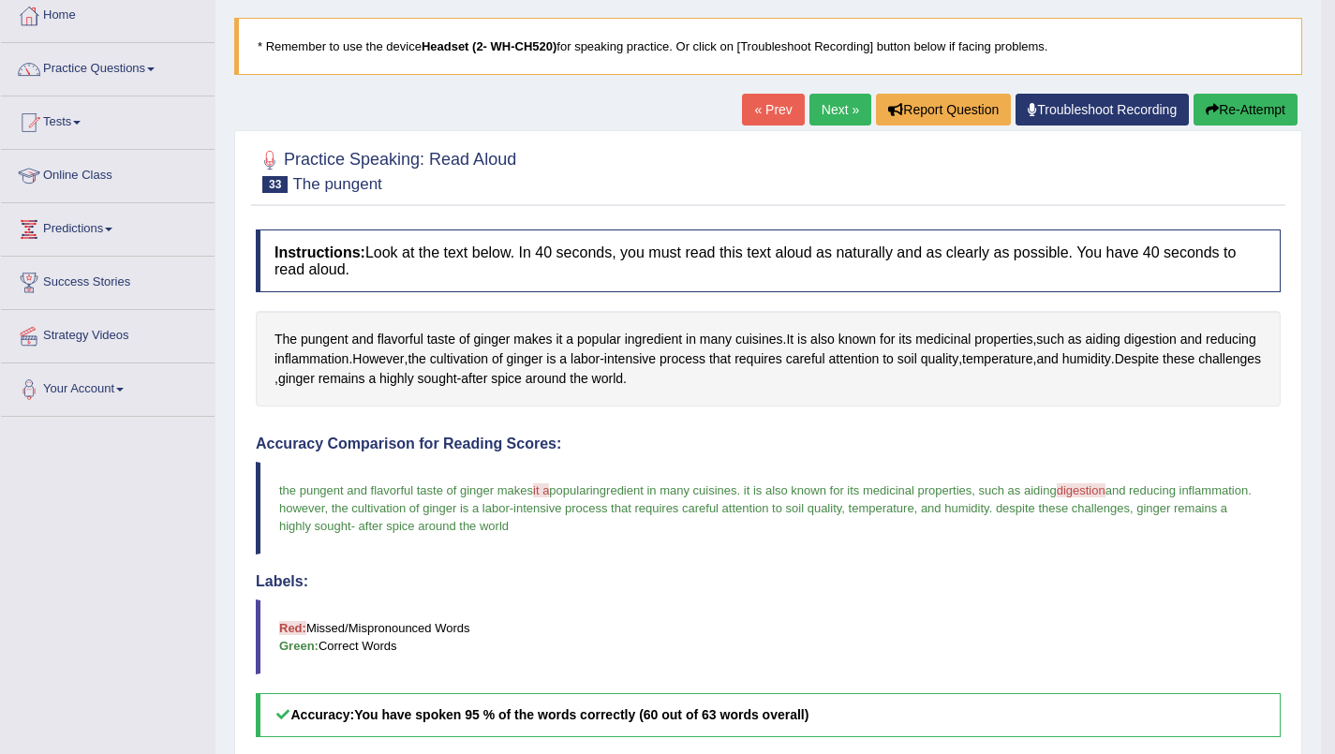
scroll to position [99, 0]
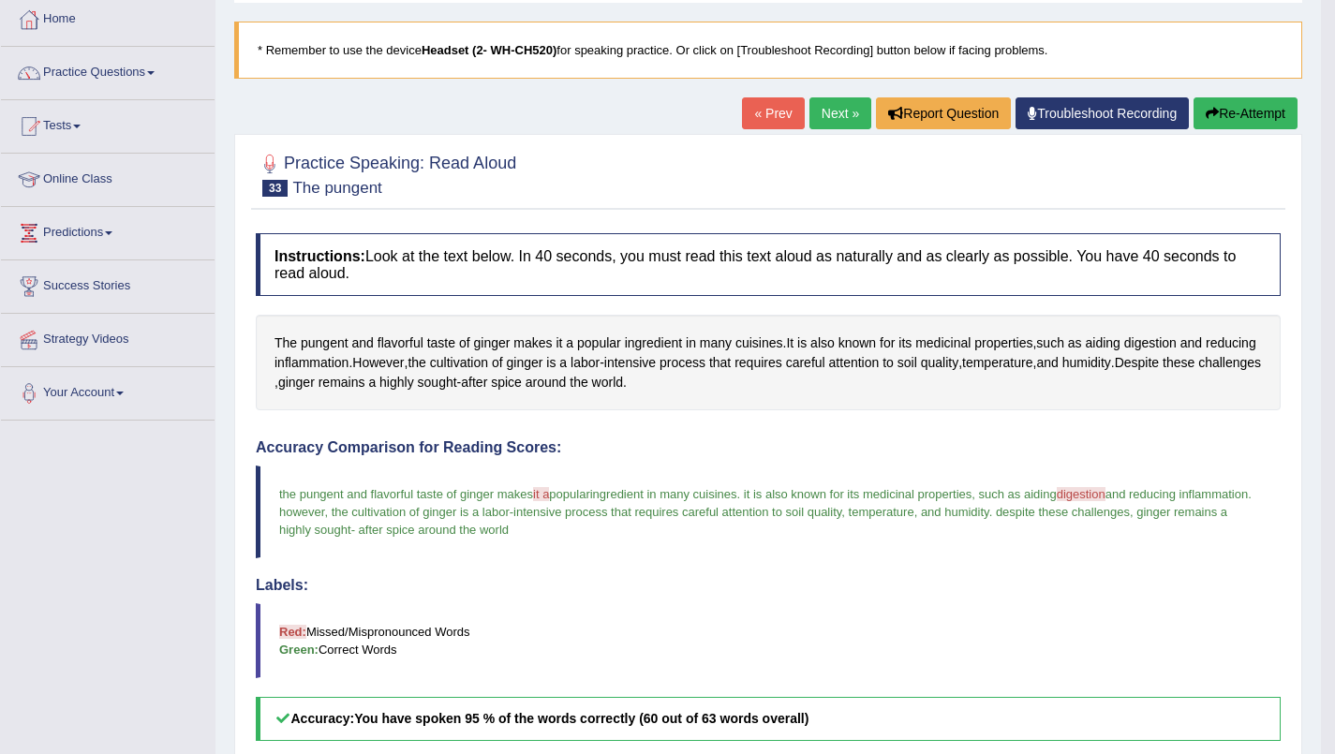
click at [830, 112] on link "Next »" at bounding box center [840, 113] width 62 height 32
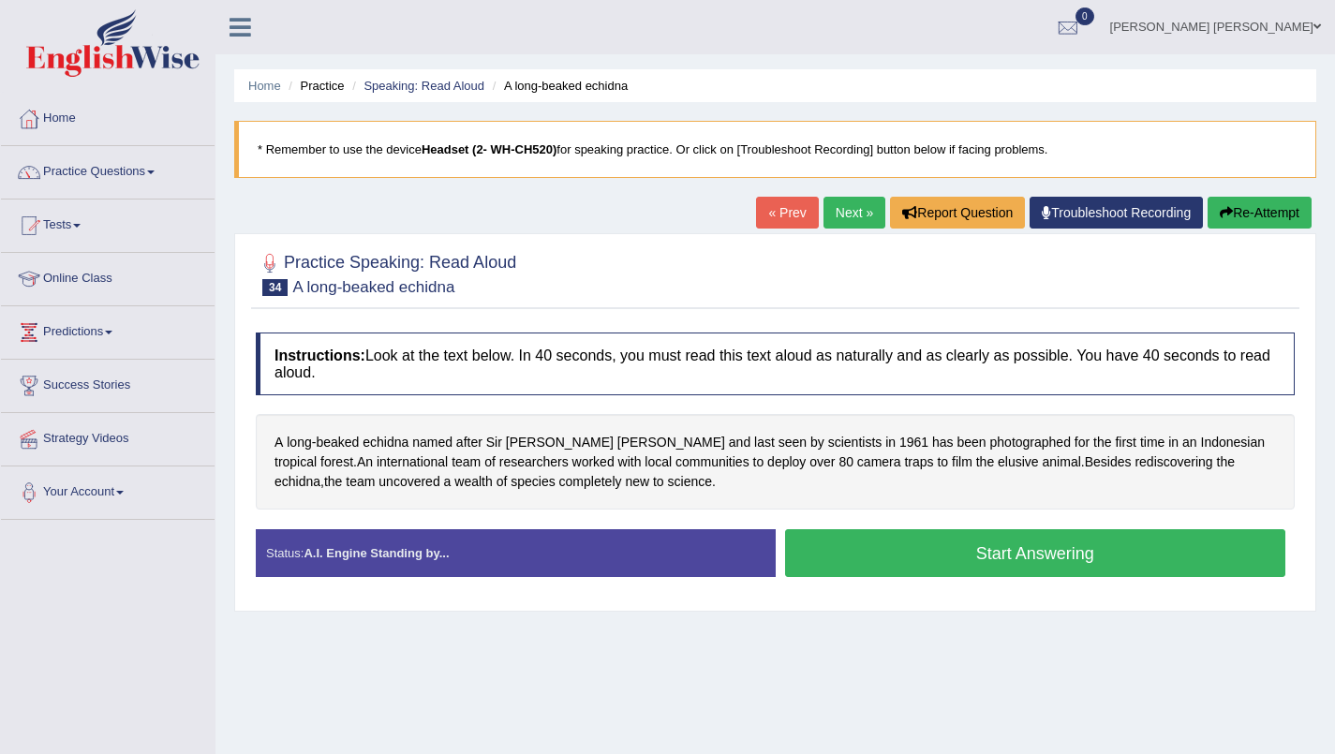
click at [1104, 541] on button "Start Answering" at bounding box center [1035, 553] width 501 height 48
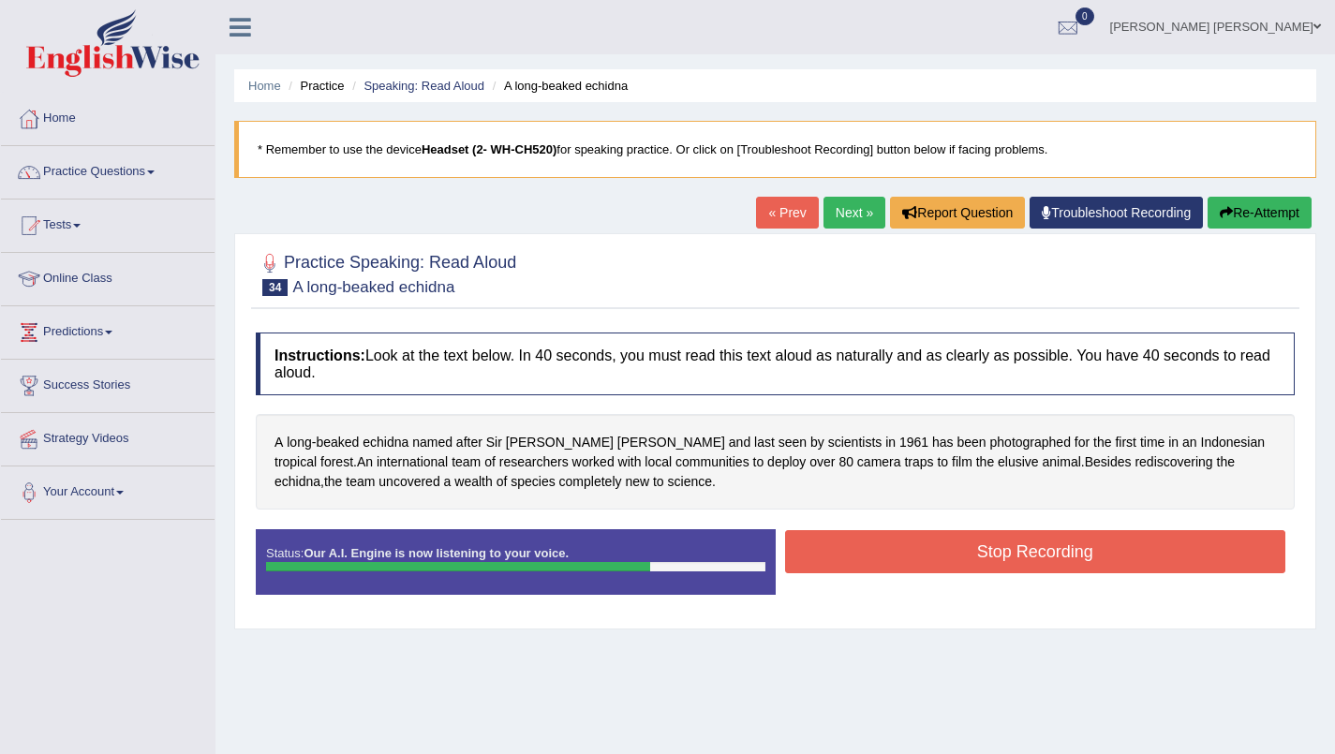
click at [1256, 213] on button "Re-Attempt" at bounding box center [1260, 213] width 104 height 32
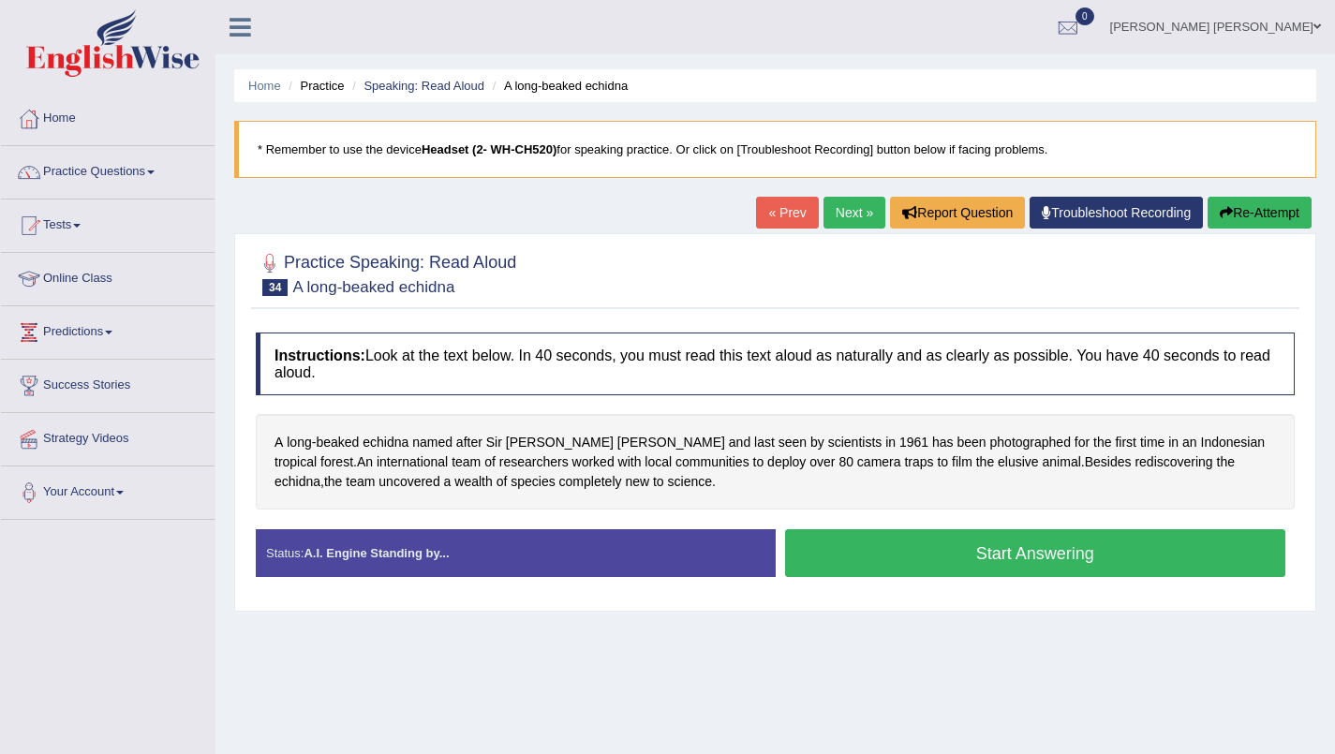
click at [1119, 558] on button "Start Answering" at bounding box center [1035, 553] width 501 height 48
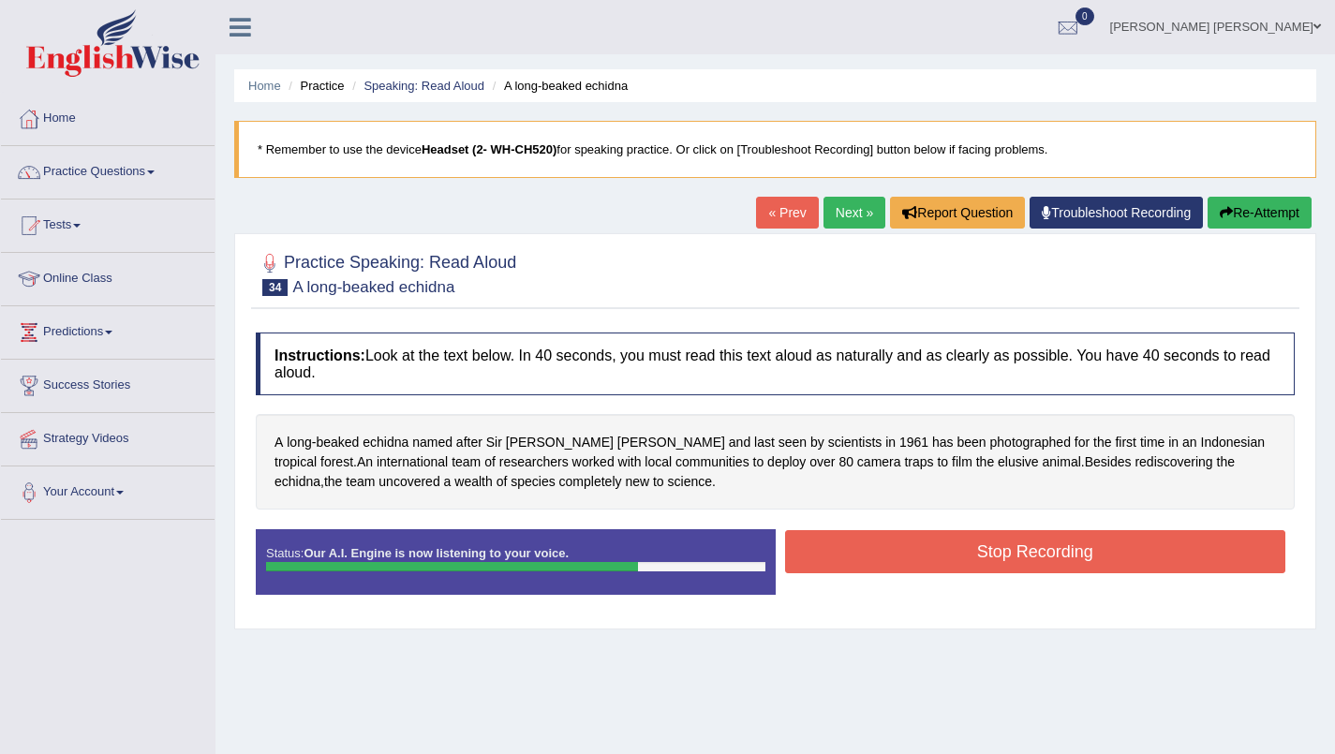
click at [1112, 559] on button "Stop Recording" at bounding box center [1035, 551] width 501 height 43
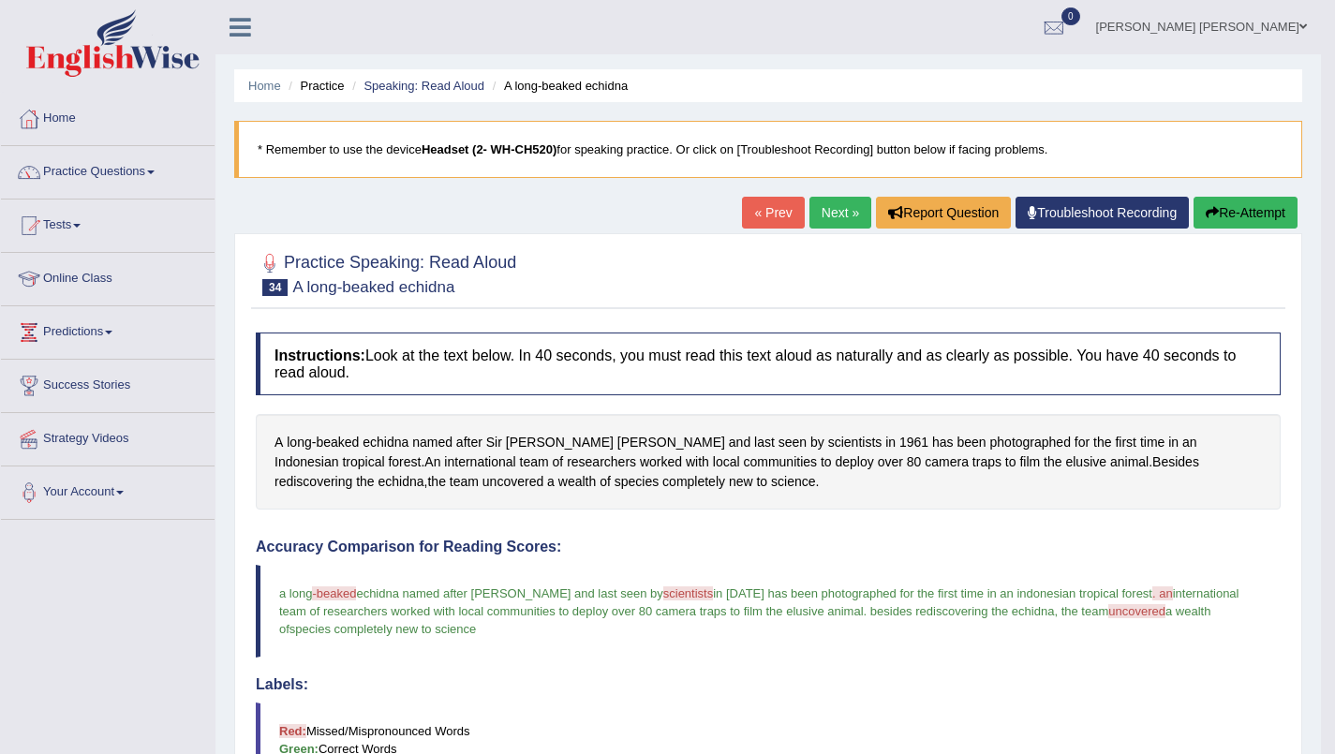
scroll to position [2, 0]
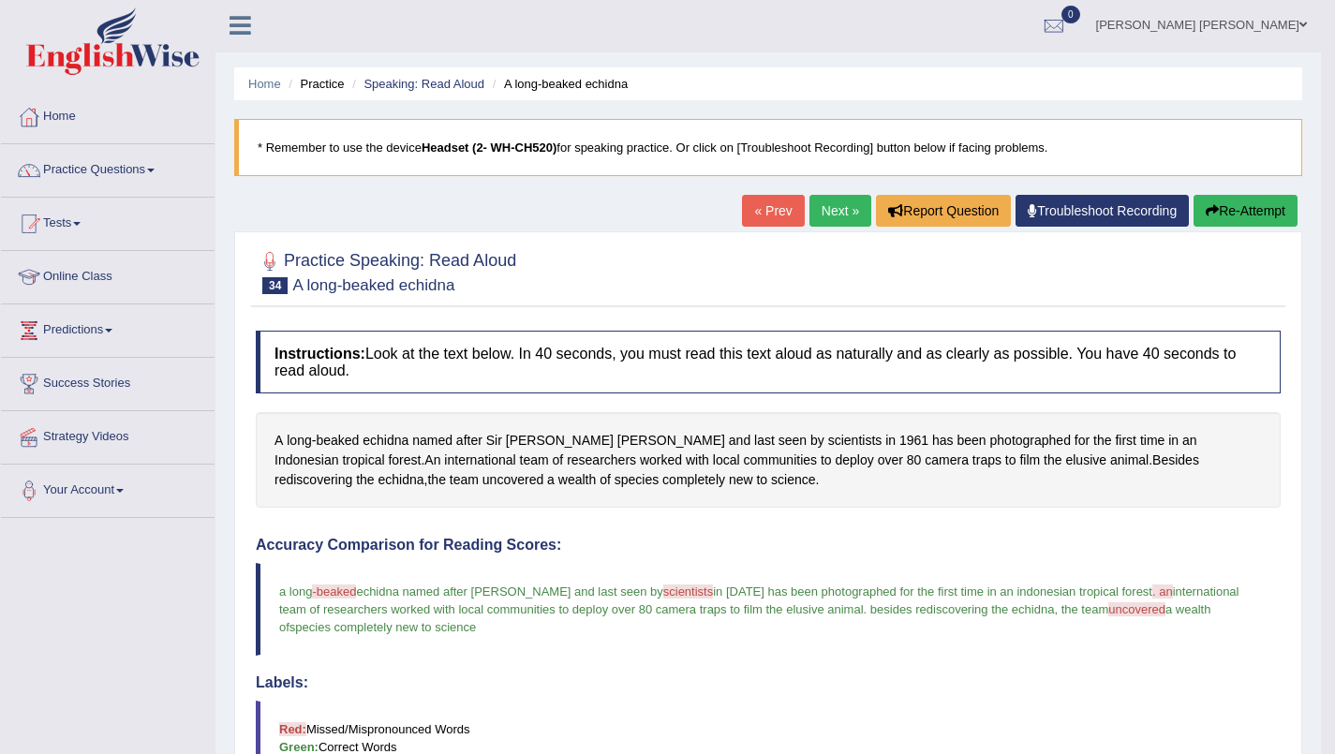
click at [836, 204] on link "Next »" at bounding box center [840, 211] width 62 height 32
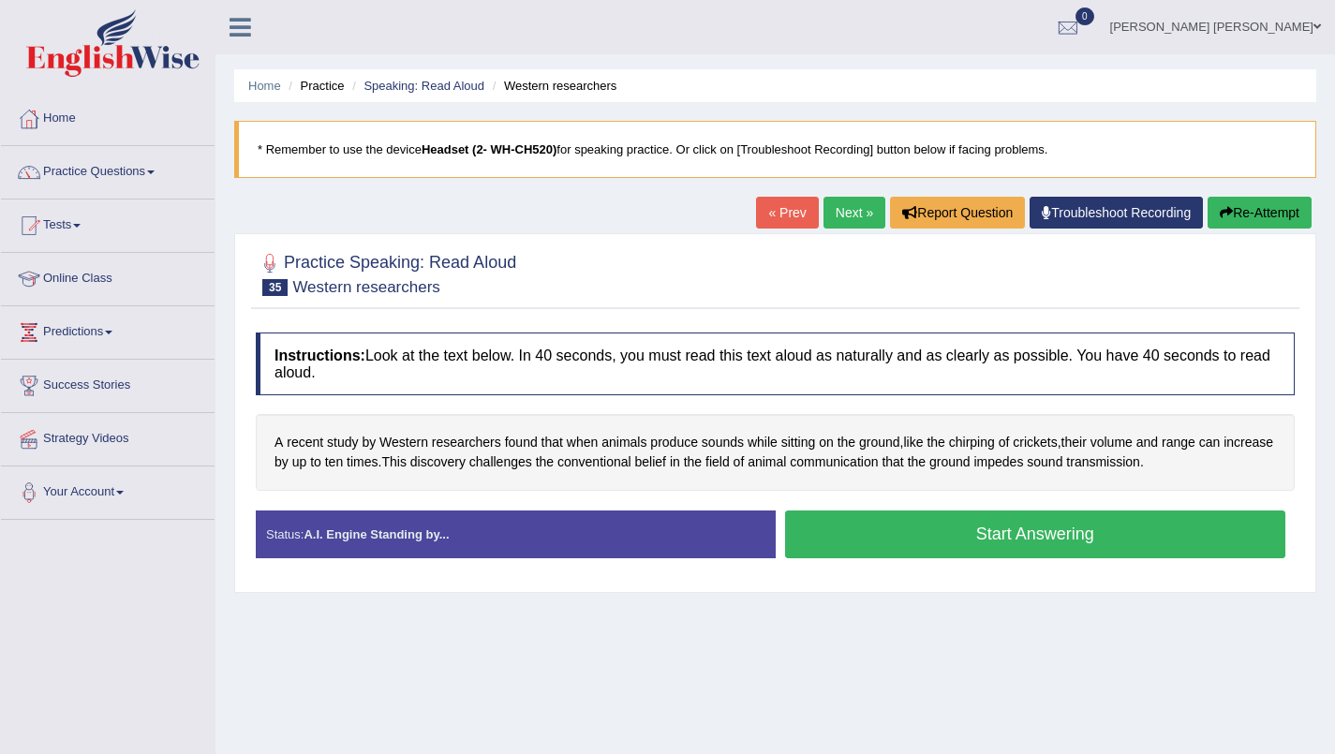
click at [1157, 540] on button "Start Answering" at bounding box center [1035, 535] width 501 height 48
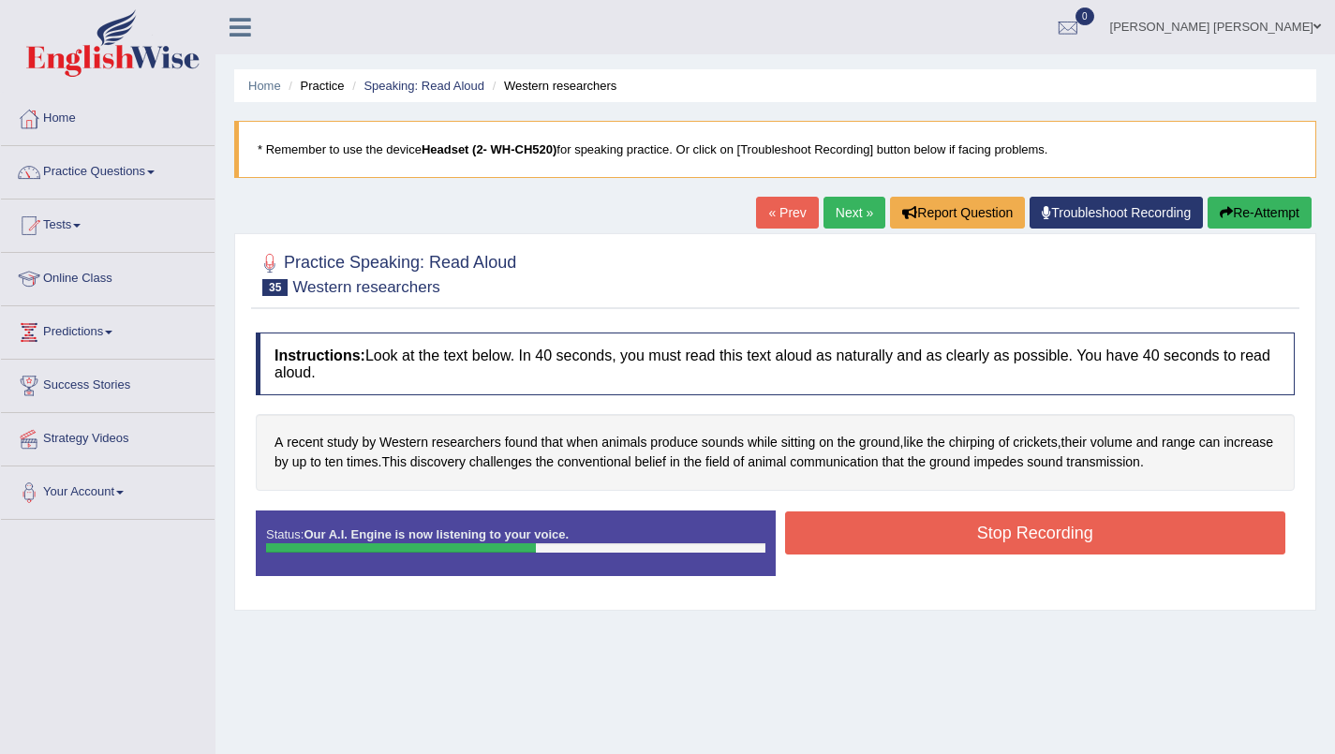
click at [1274, 206] on button "Re-Attempt" at bounding box center [1260, 213] width 104 height 32
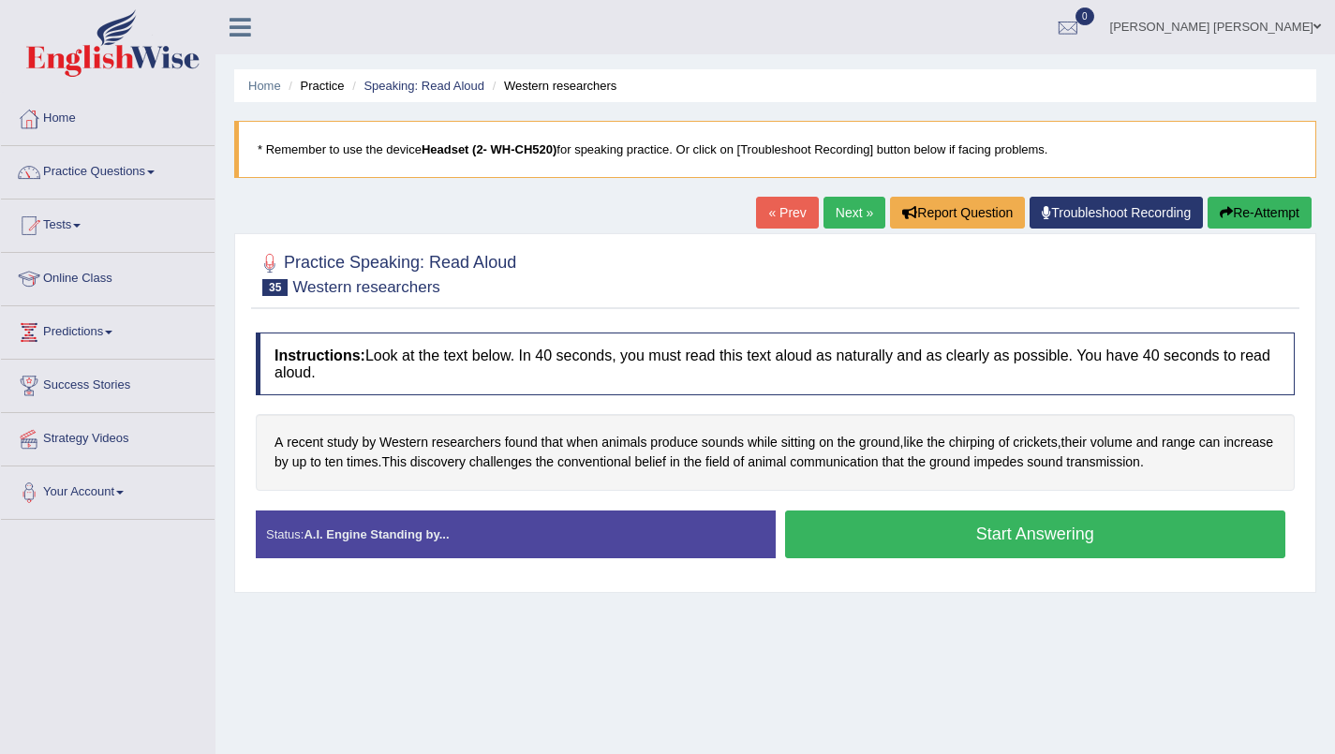
click at [1113, 537] on button "Start Answering" at bounding box center [1035, 535] width 501 height 48
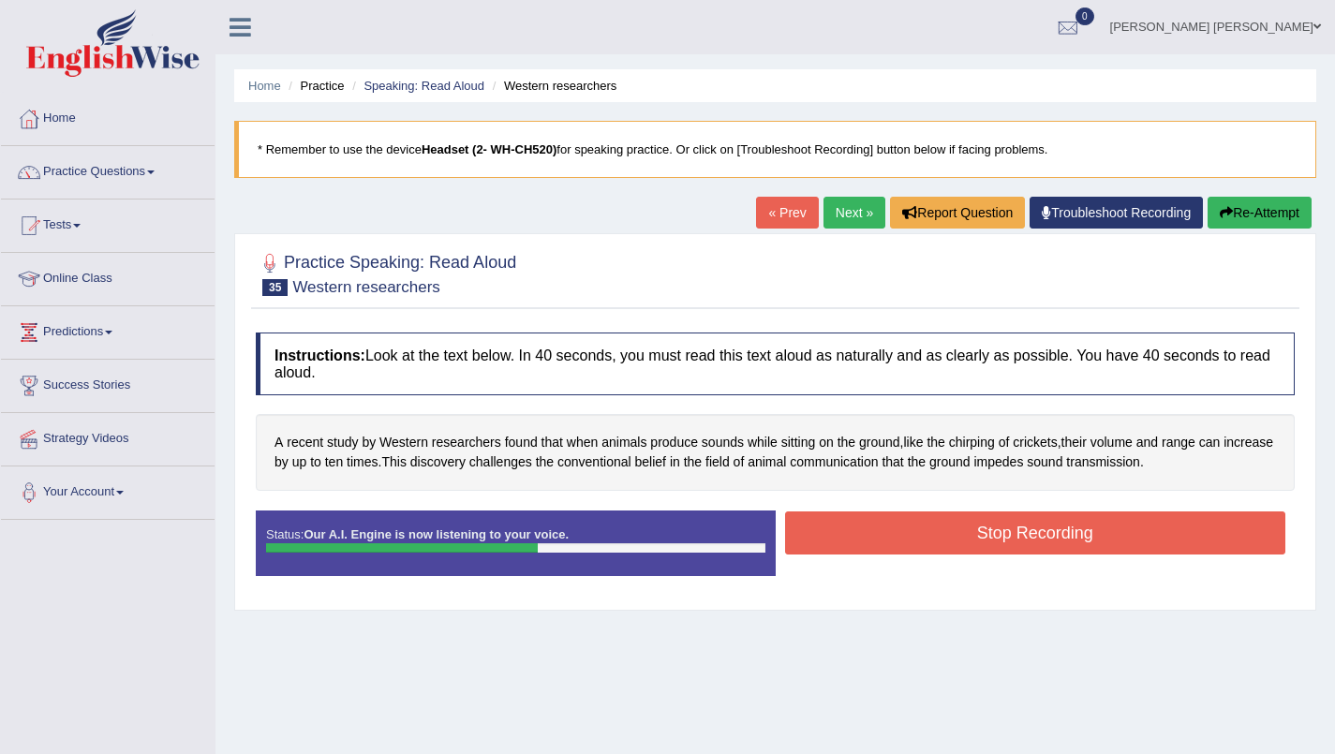
click at [1106, 541] on button "Stop Recording" at bounding box center [1035, 533] width 501 height 43
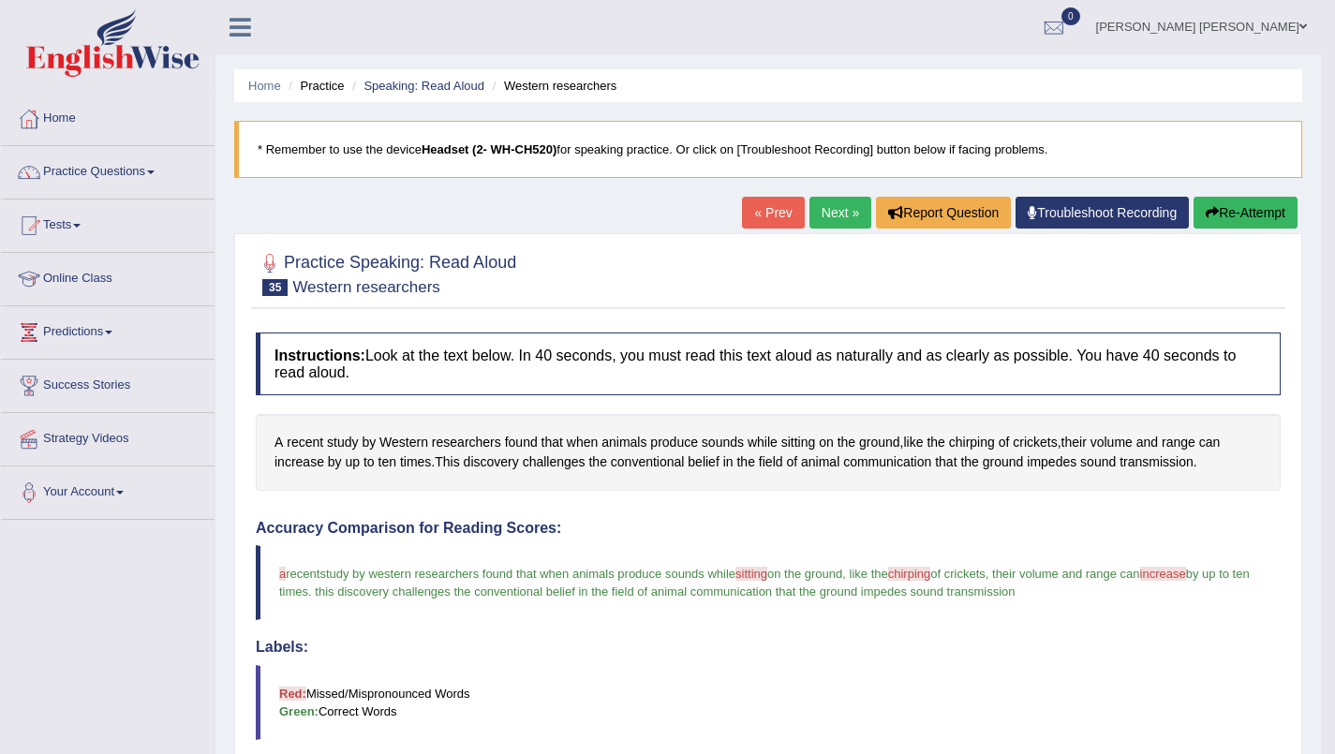
click at [1114, 599] on blockquote "a i recent a study by western researchers found that when animals produce sound…" at bounding box center [768, 582] width 1025 height 75
click at [842, 209] on link "Next »" at bounding box center [840, 213] width 62 height 32
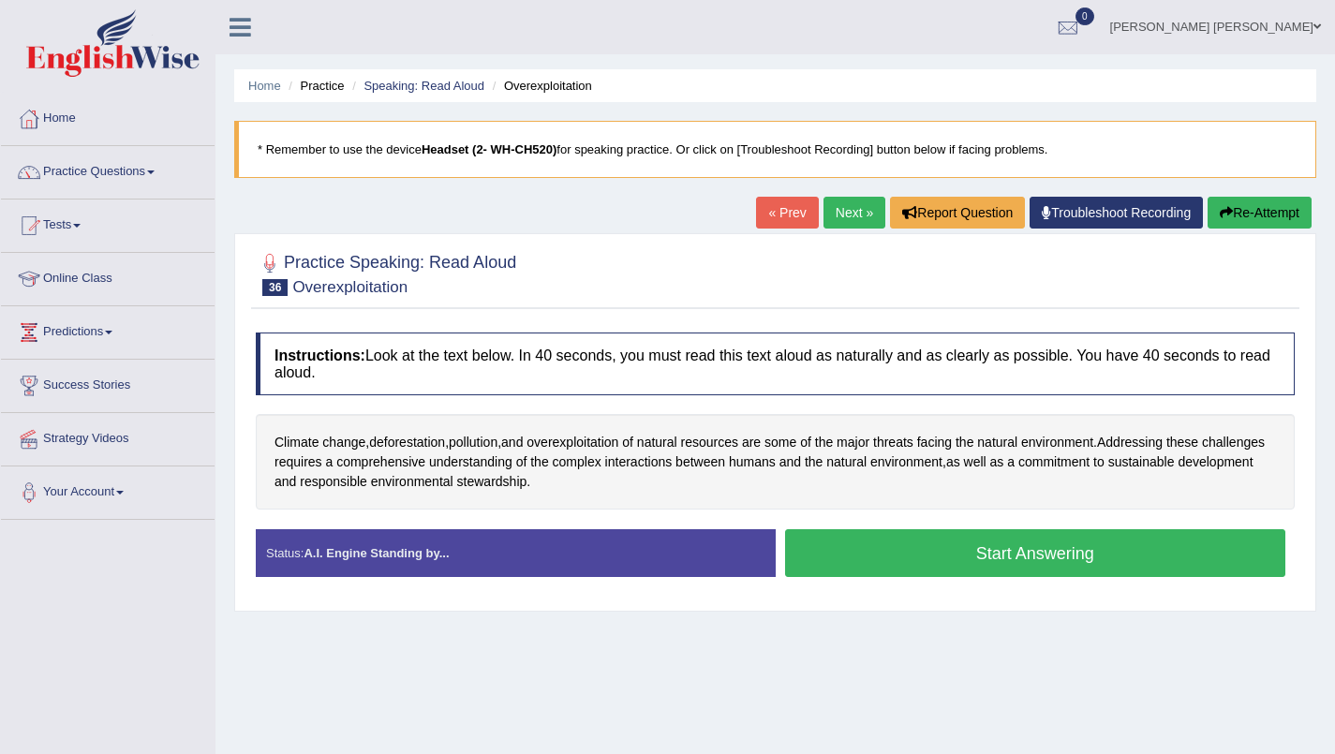
click at [1031, 552] on button "Start Answering" at bounding box center [1035, 553] width 501 height 48
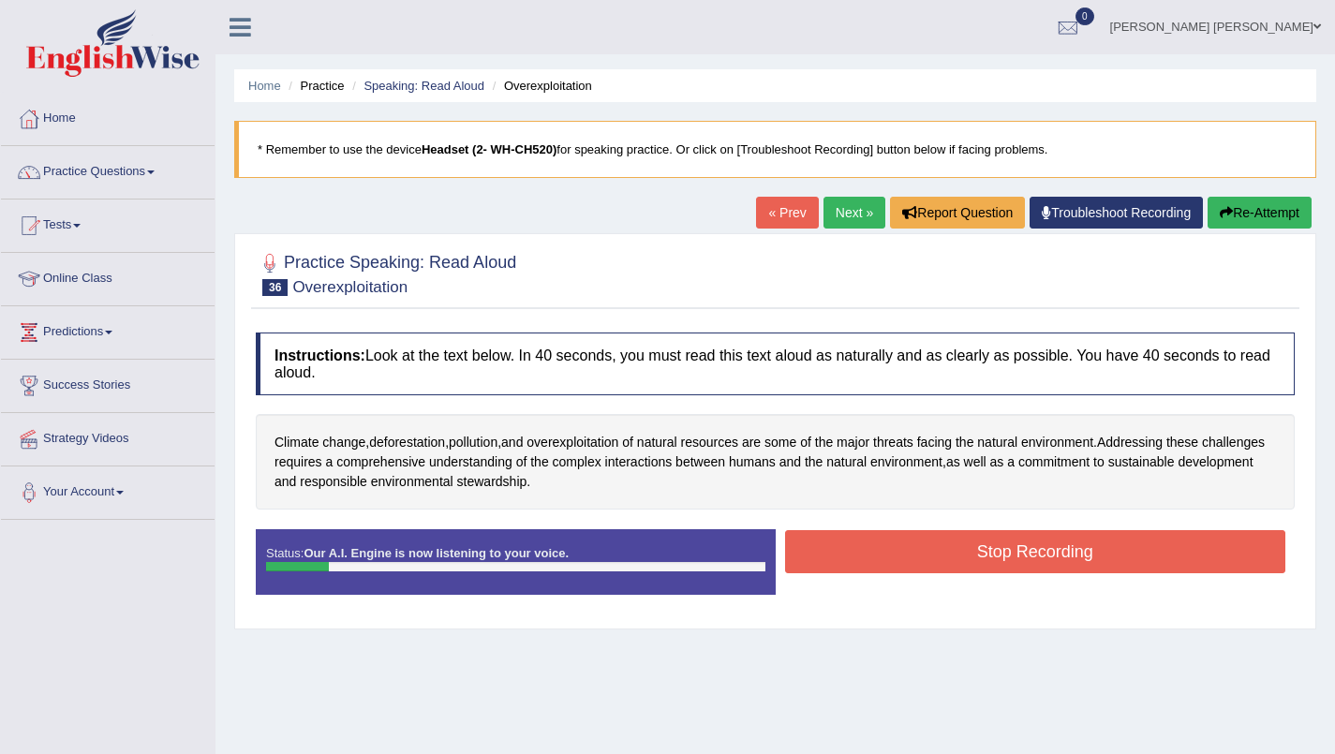
click at [1280, 215] on button "Re-Attempt" at bounding box center [1260, 213] width 104 height 32
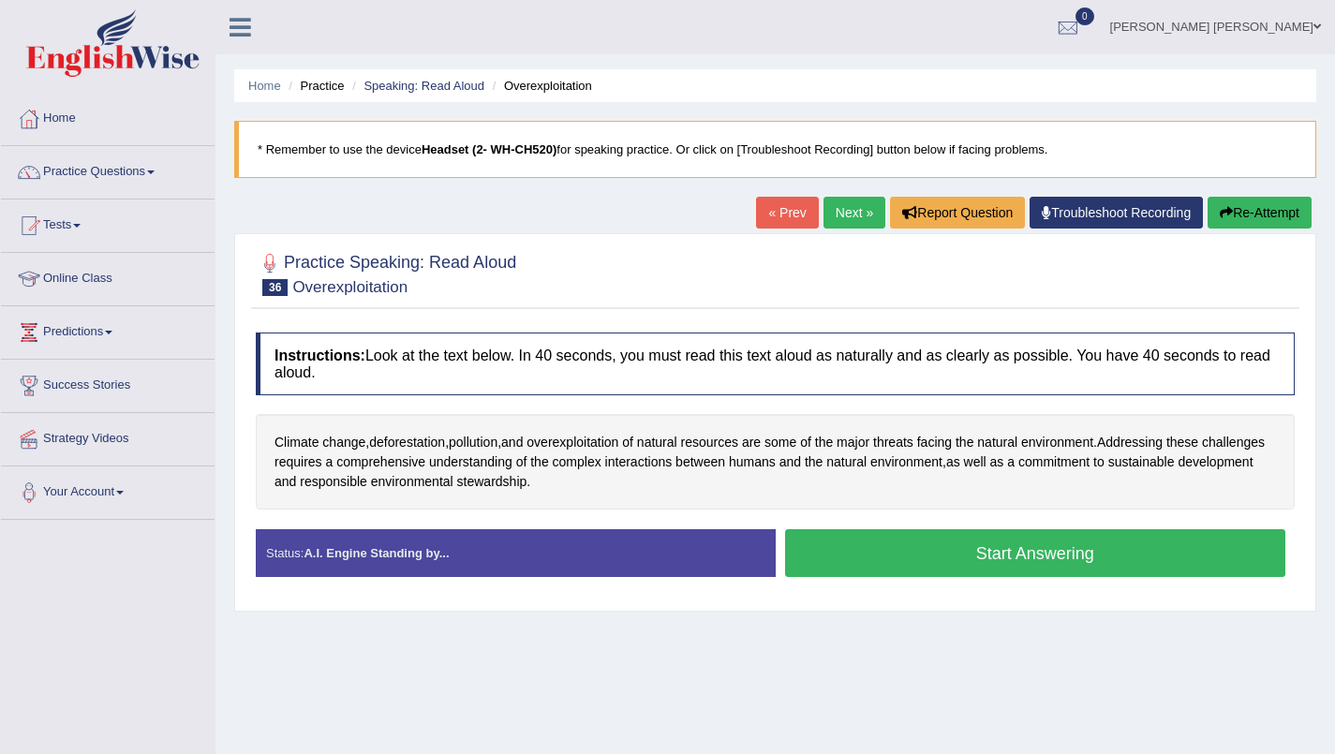
click at [1152, 561] on button "Start Answering" at bounding box center [1035, 553] width 501 height 48
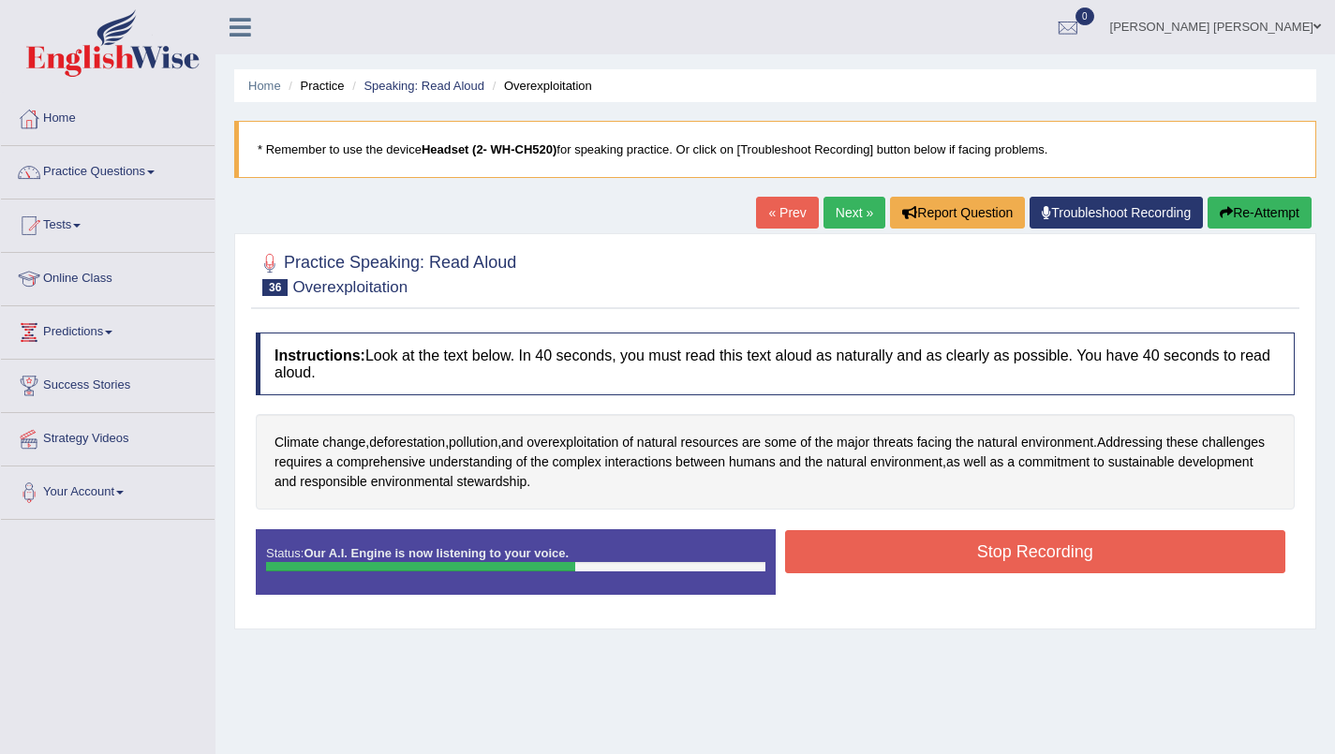
click at [1097, 530] on div "Start Answering" at bounding box center [1036, 529] width 520 height 1
click at [1118, 556] on button "Stop Recording" at bounding box center [1035, 551] width 501 height 43
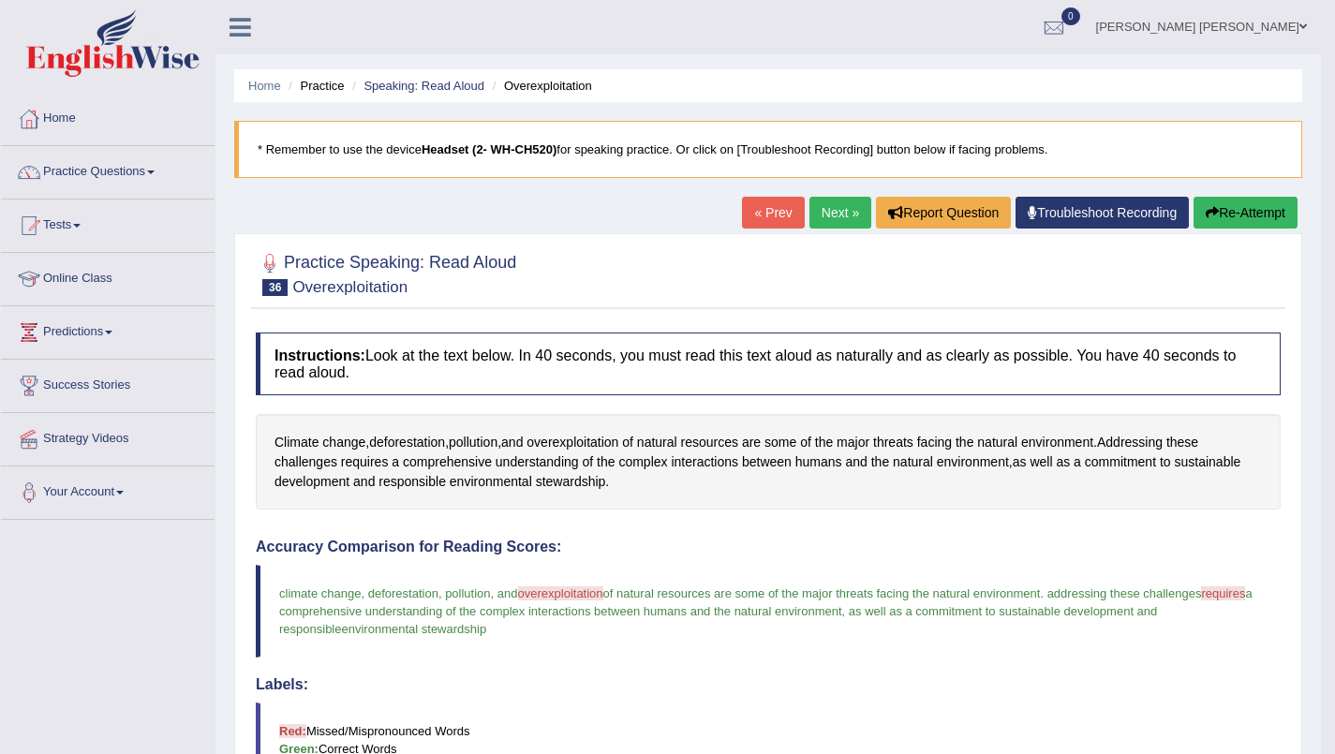
click at [1144, 506] on div "Climate change , deforestation , pollution , and overexploitation of natural re…" at bounding box center [768, 462] width 1025 height 96
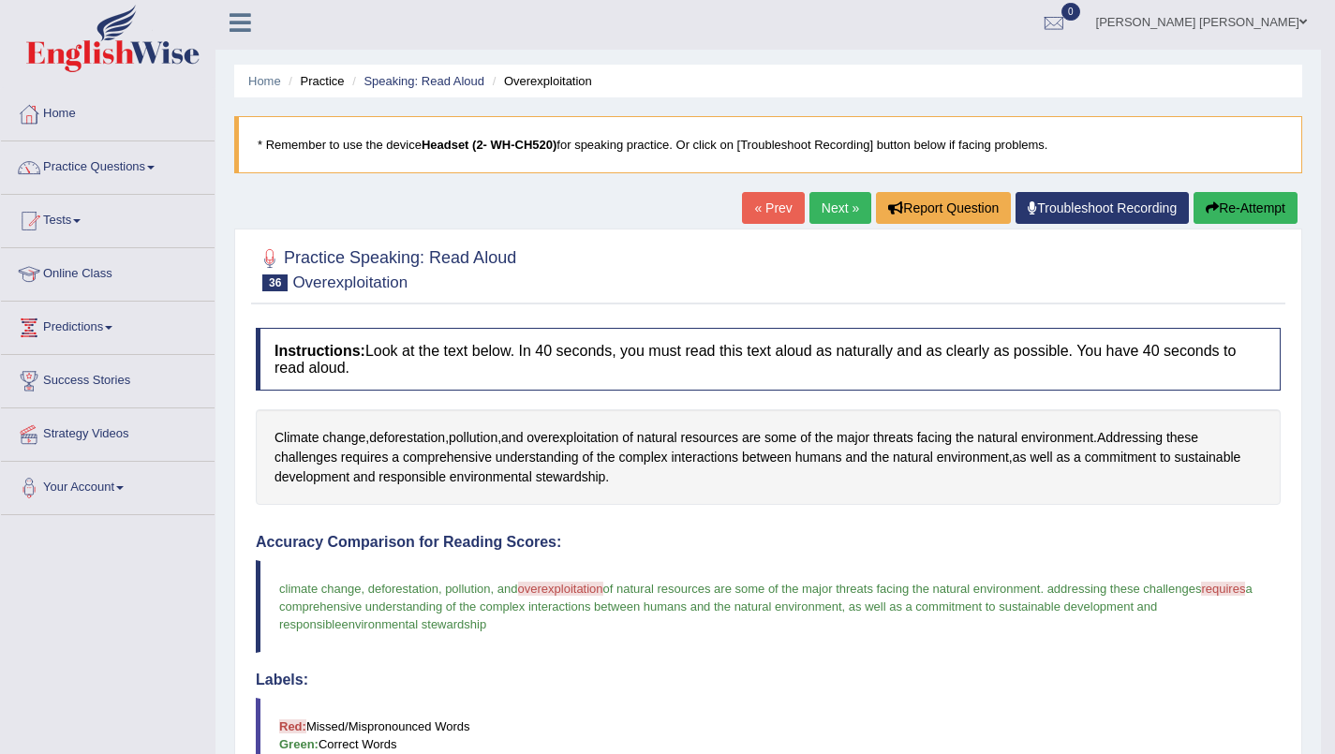
scroll to position [7, 0]
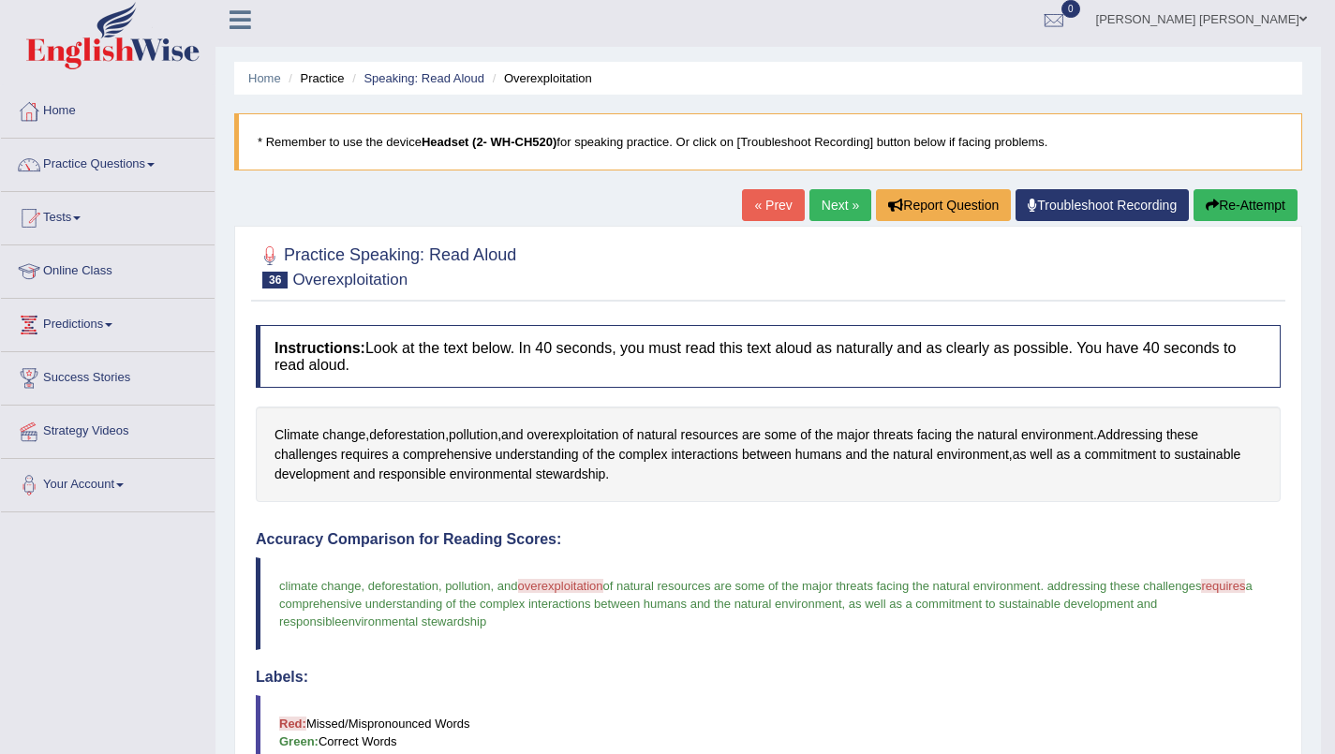
click at [833, 203] on link "Next »" at bounding box center [840, 205] width 62 height 32
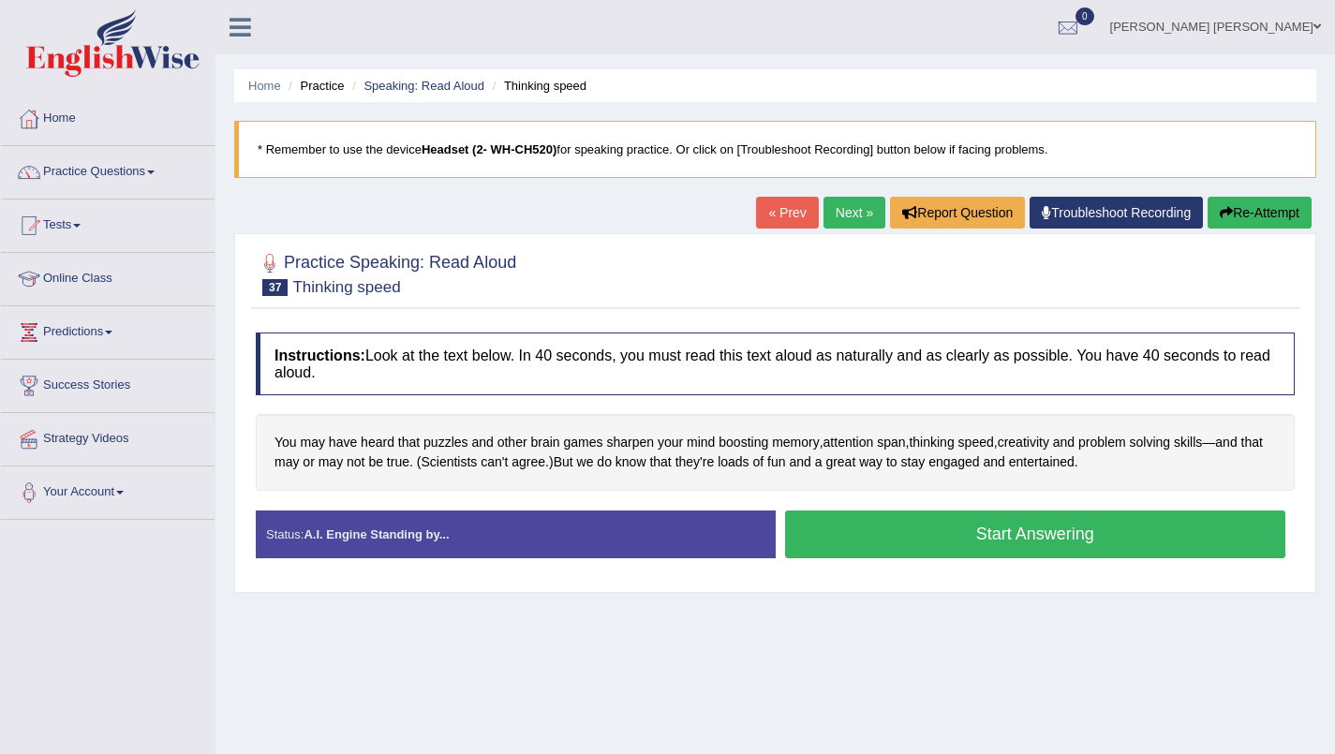
click at [1119, 536] on button "Start Answering" at bounding box center [1035, 535] width 501 height 48
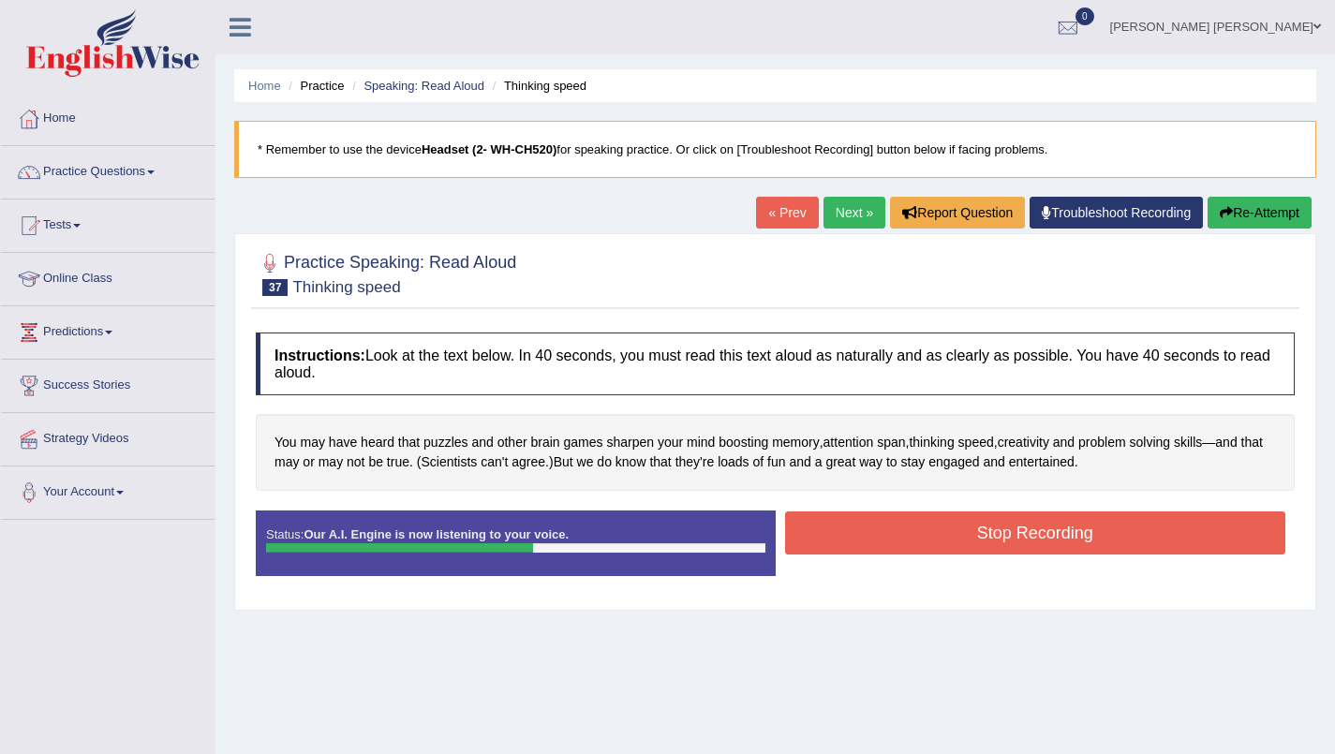
click at [1095, 535] on button "Stop Recording" at bounding box center [1035, 533] width 501 height 43
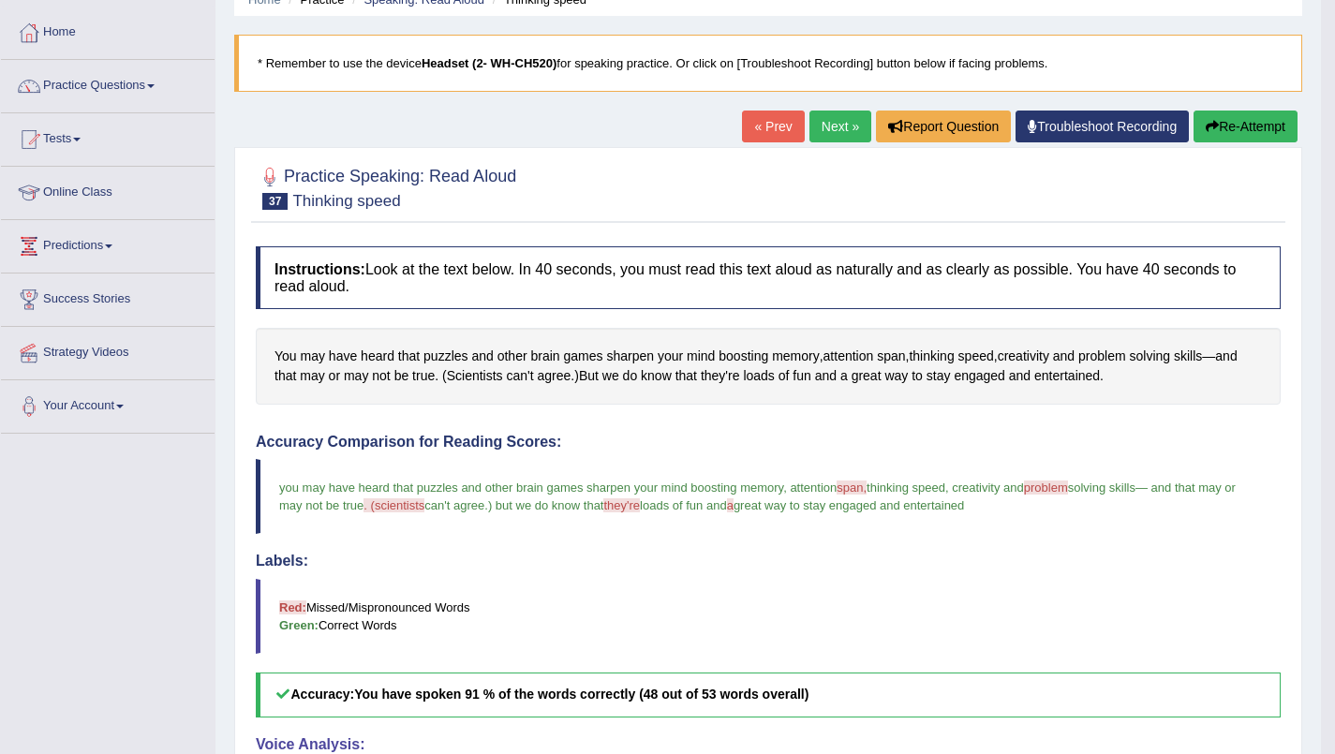
scroll to position [83, 0]
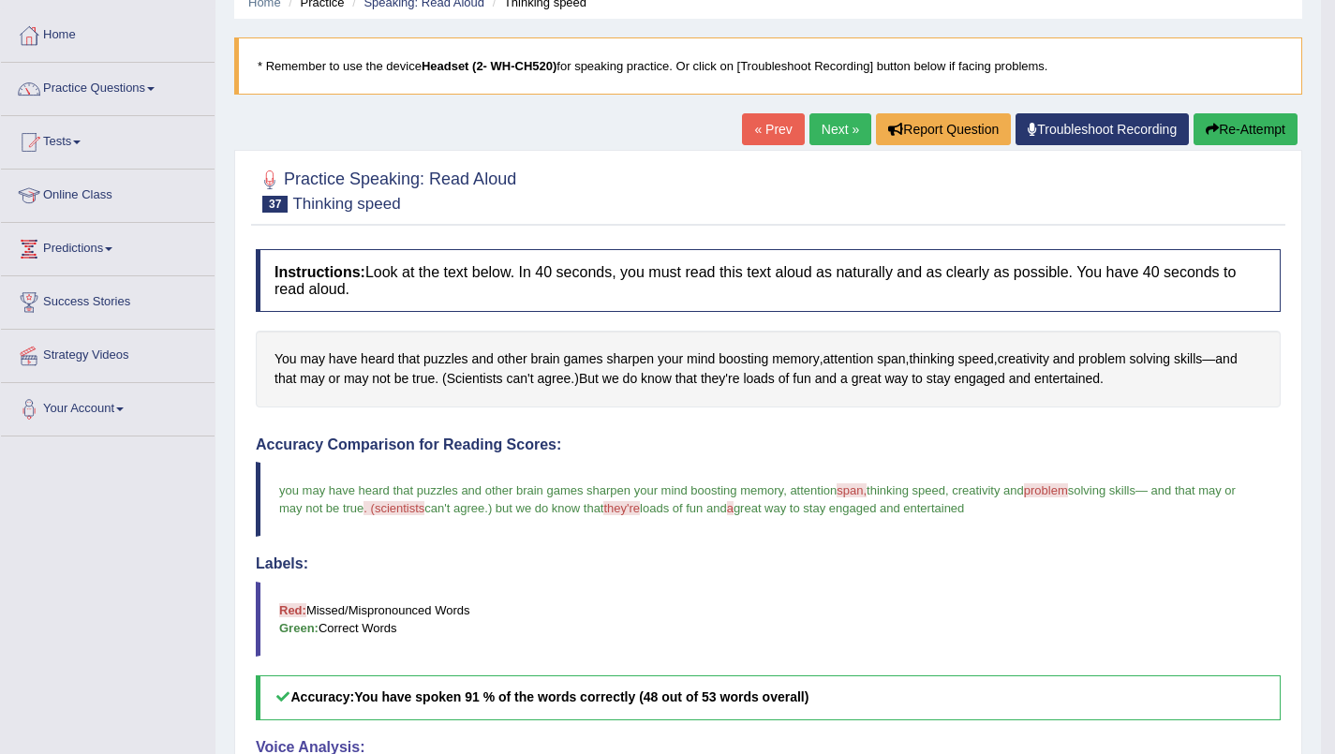
click at [832, 133] on link "Next »" at bounding box center [840, 129] width 62 height 32
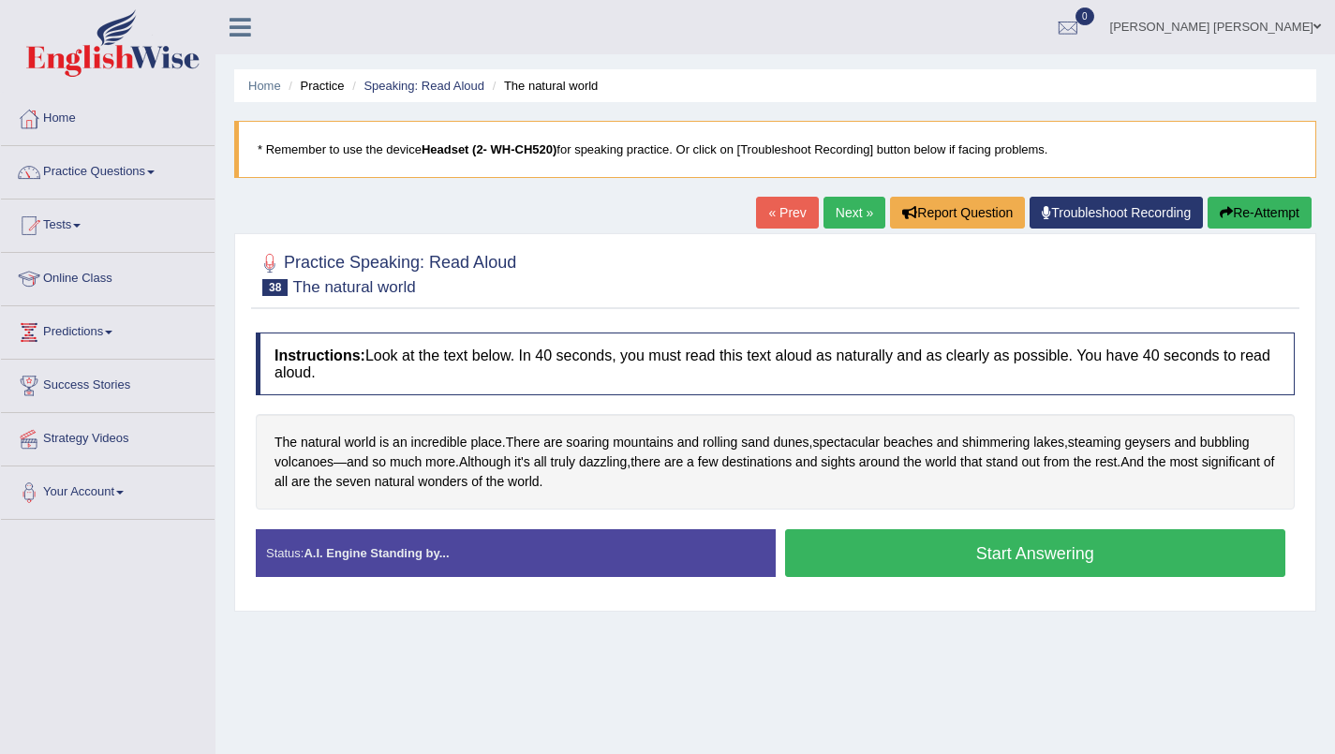
click at [1046, 550] on button "Start Answering" at bounding box center [1035, 553] width 501 height 48
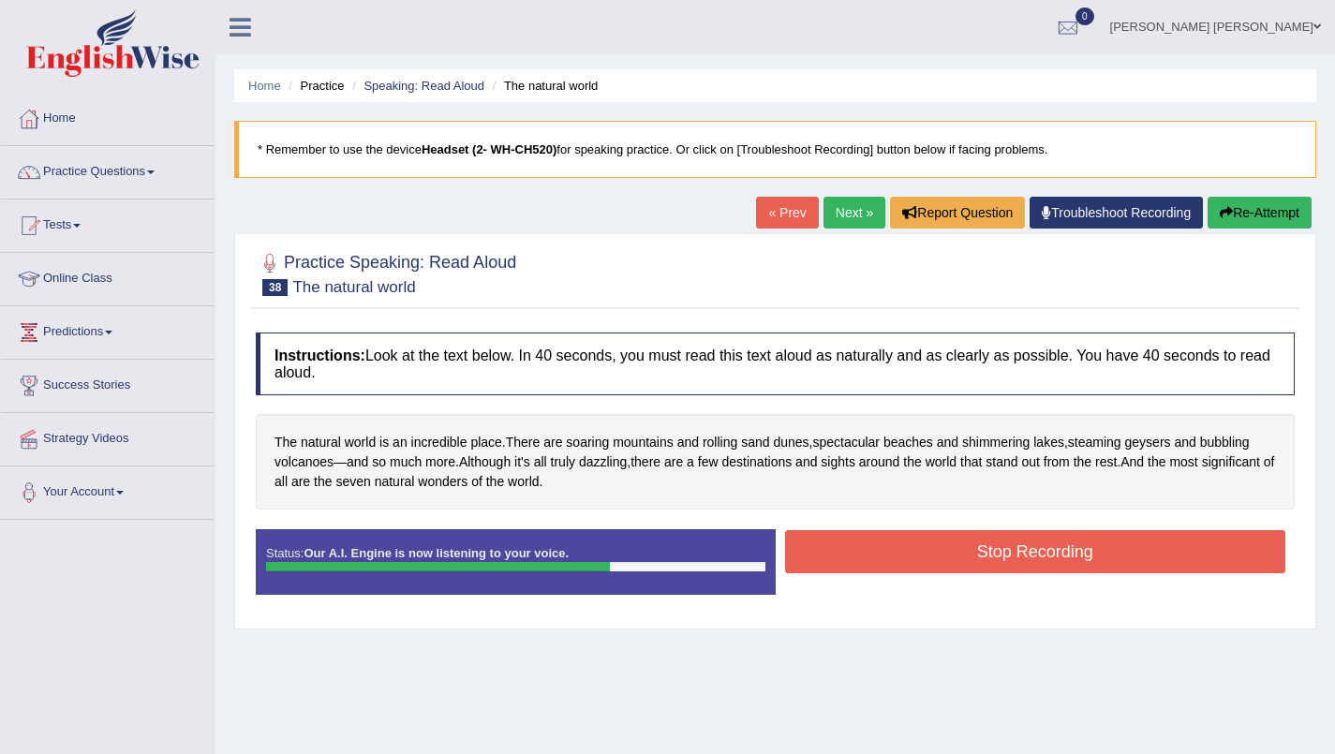
click at [934, 567] on button "Stop Recording" at bounding box center [1035, 551] width 501 height 43
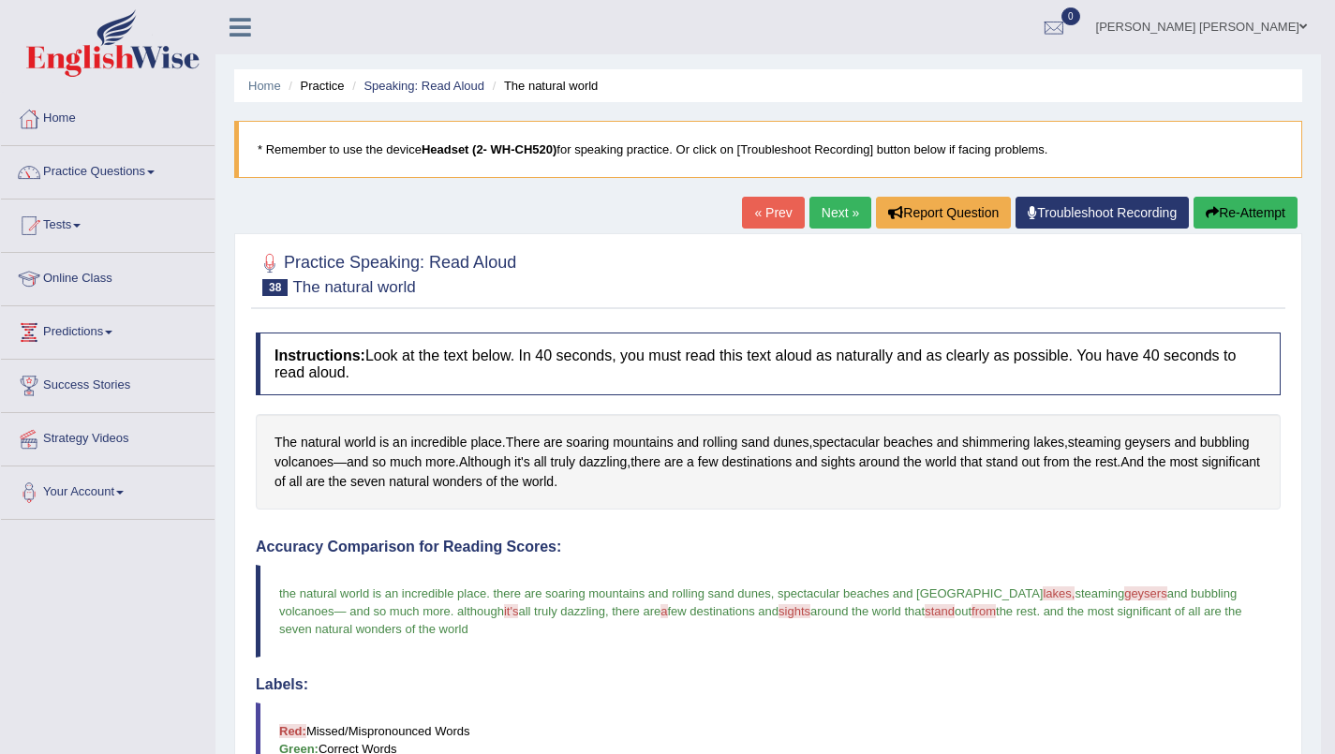
click at [1254, 213] on button "Re-Attempt" at bounding box center [1246, 213] width 104 height 32
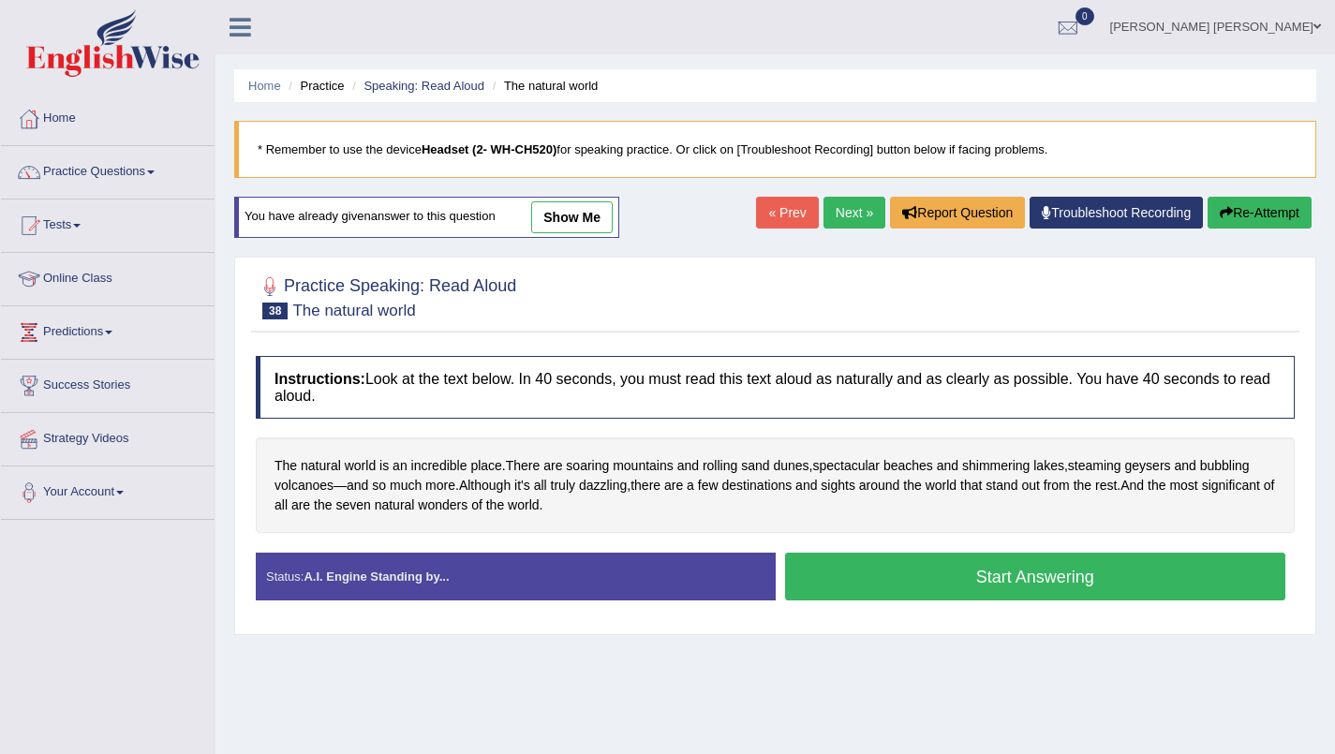
click at [1074, 579] on button "Start Answering" at bounding box center [1035, 577] width 501 height 48
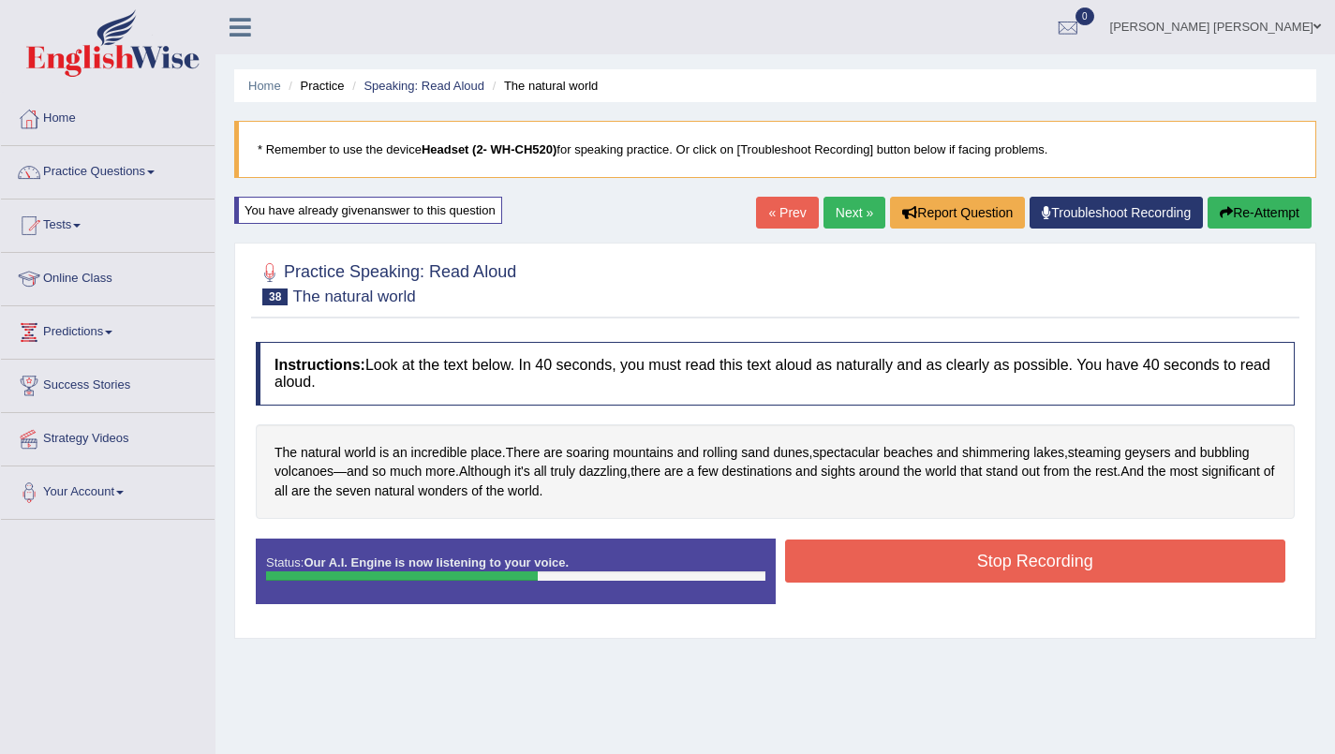
click at [1106, 564] on button "Stop Recording" at bounding box center [1035, 561] width 501 height 43
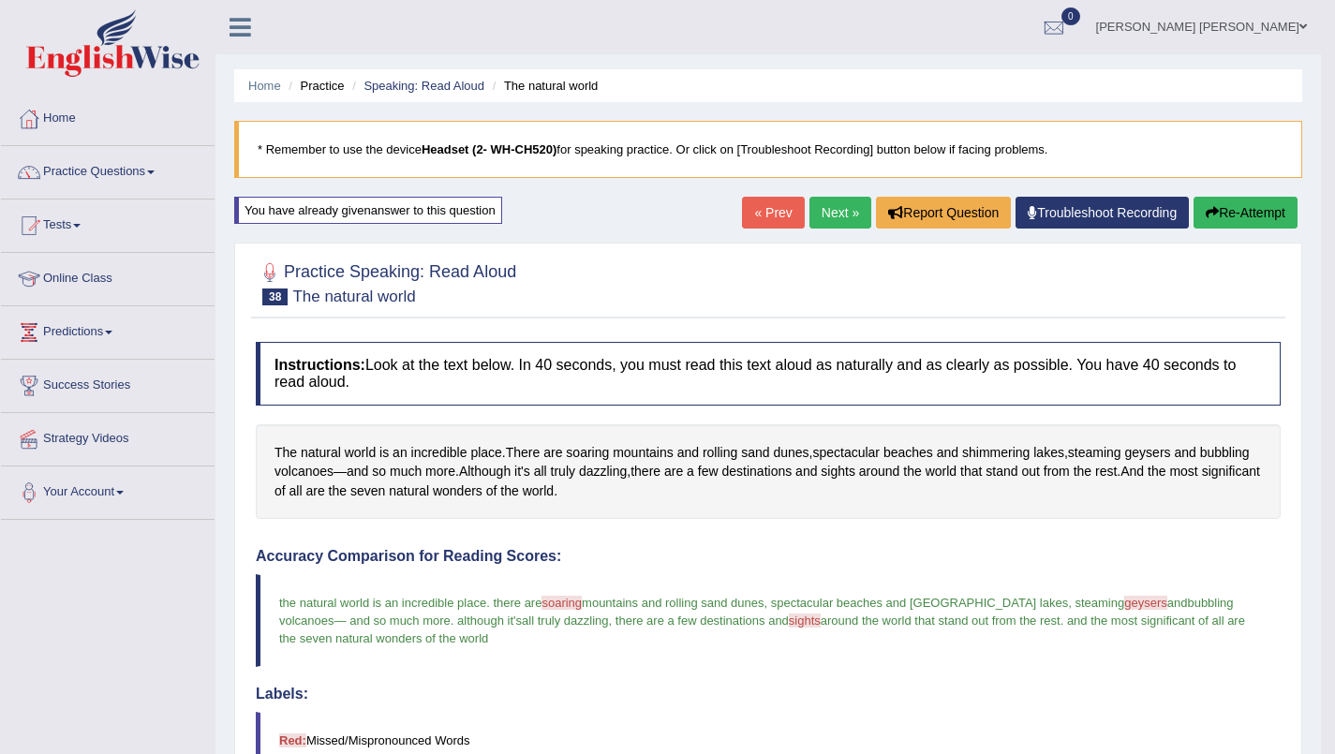
scroll to position [7, 0]
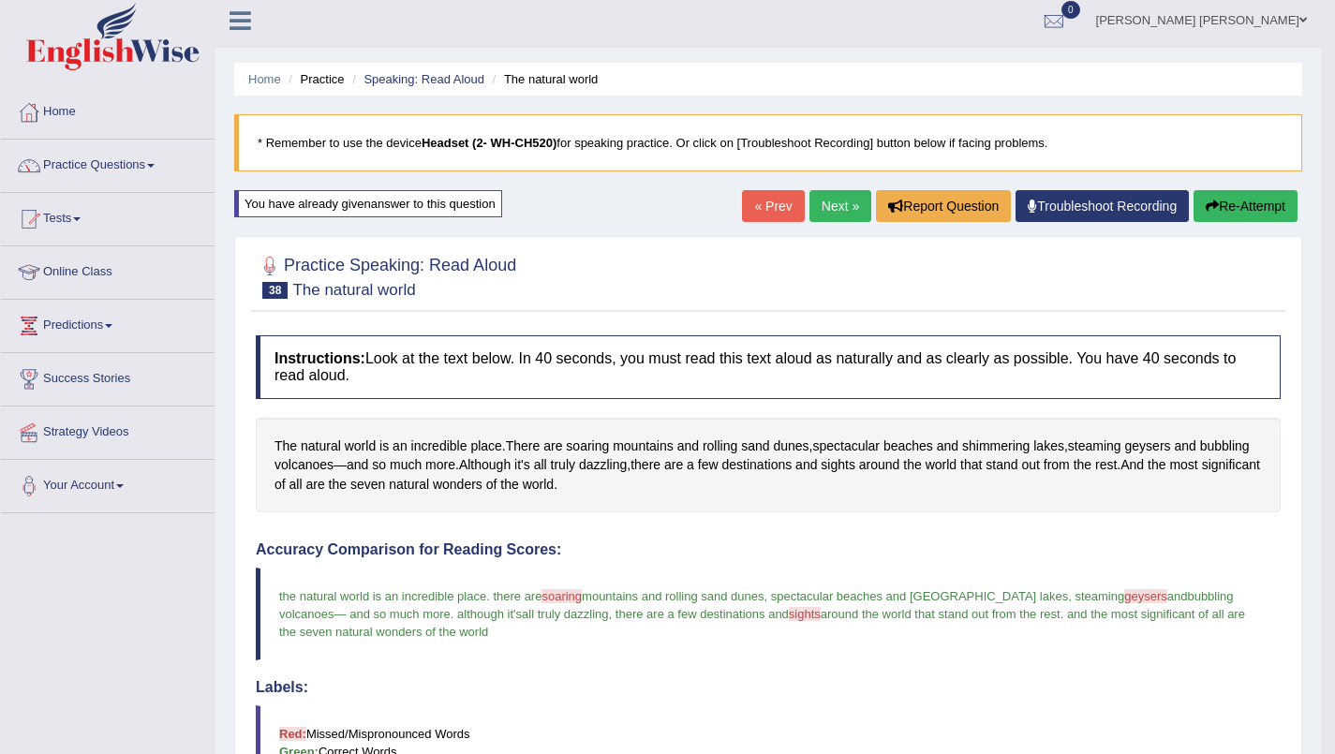
click at [832, 211] on link "Next »" at bounding box center [840, 206] width 62 height 32
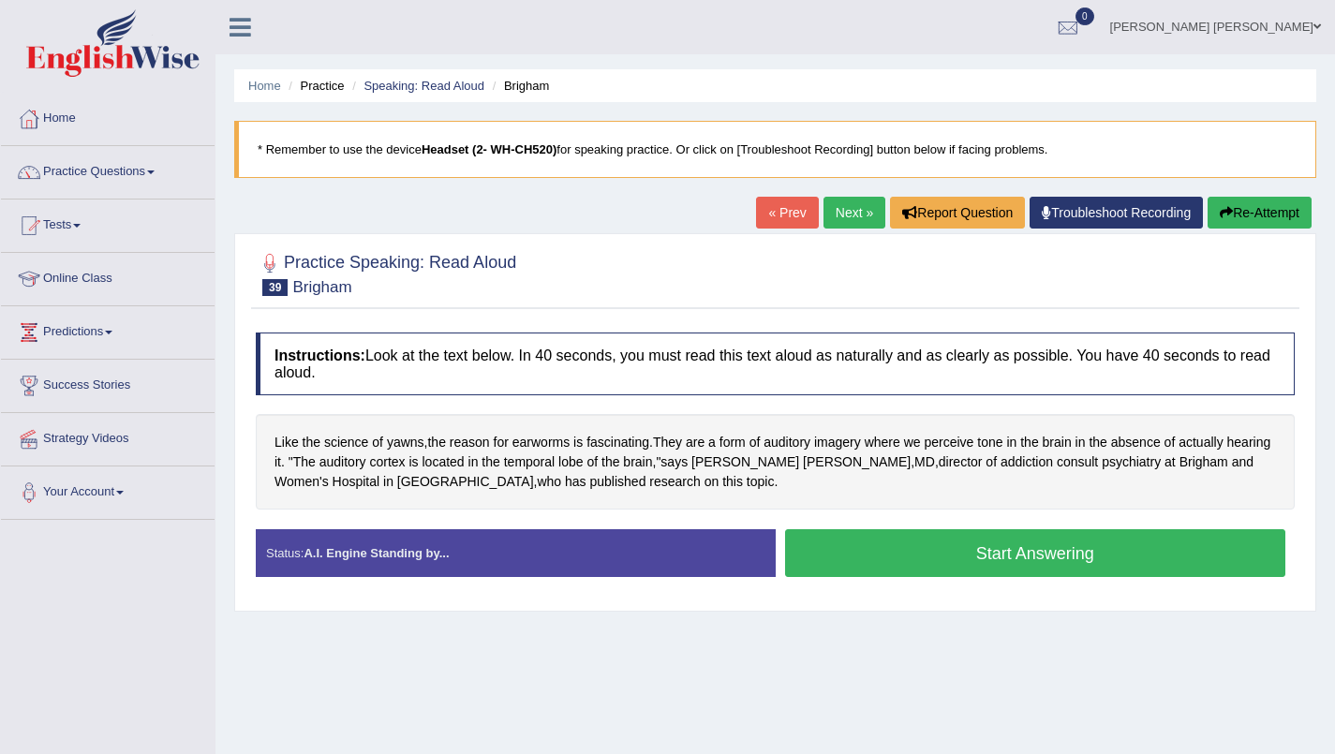
click at [1141, 559] on button "Start Answering" at bounding box center [1035, 553] width 501 height 48
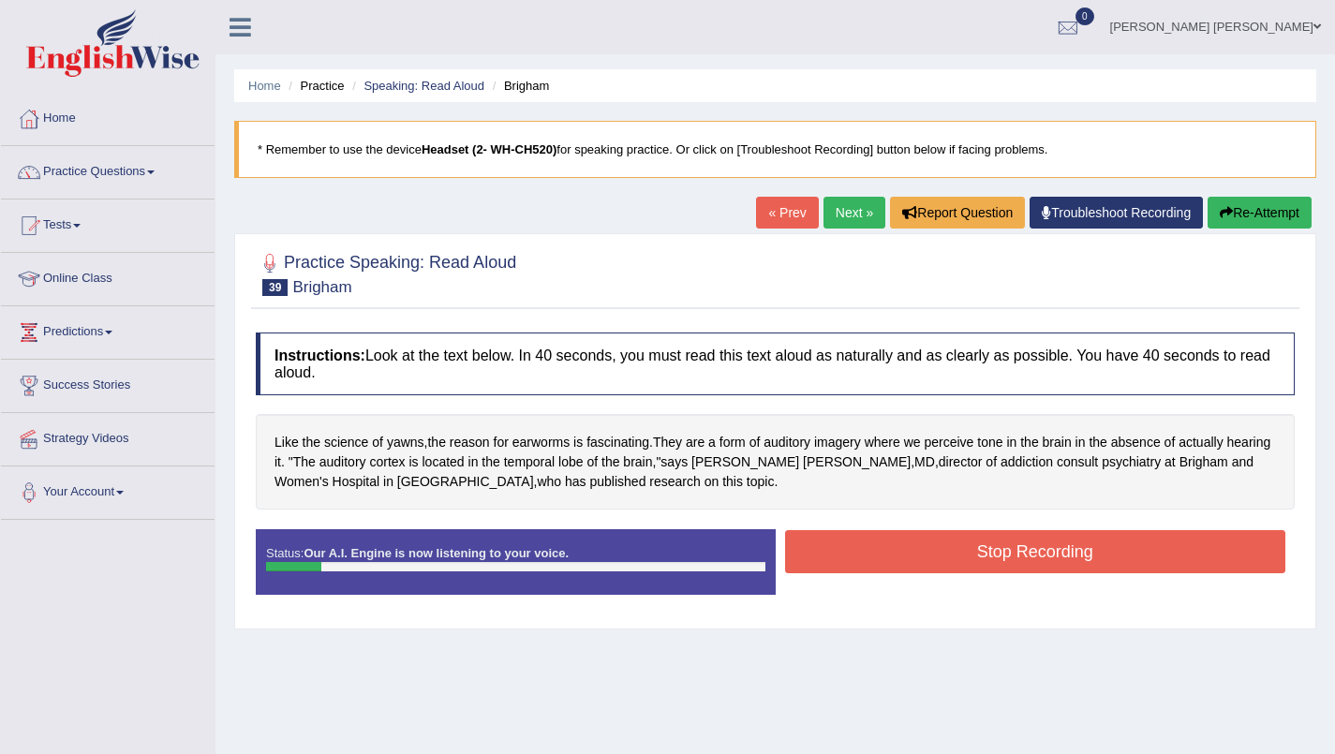
click at [1259, 217] on button "Re-Attempt" at bounding box center [1260, 213] width 104 height 32
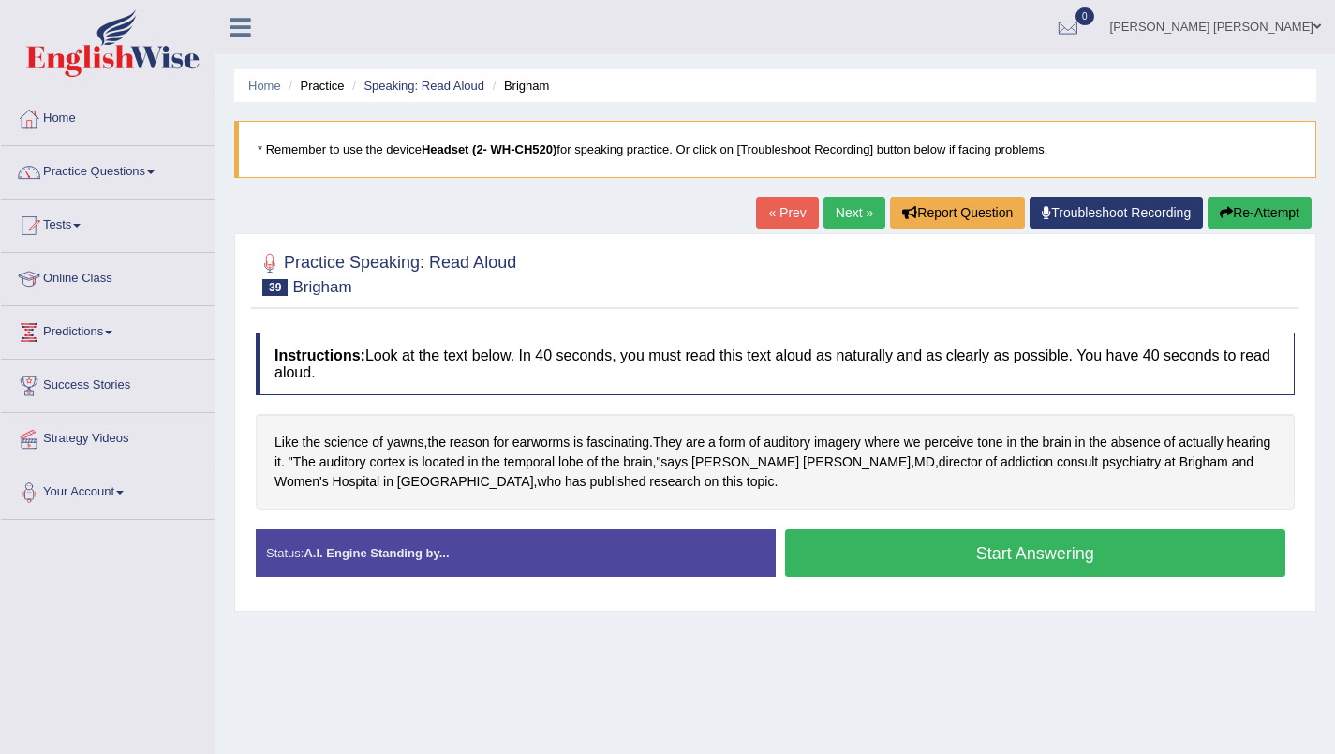
click at [1100, 566] on button "Start Answering" at bounding box center [1035, 553] width 501 height 48
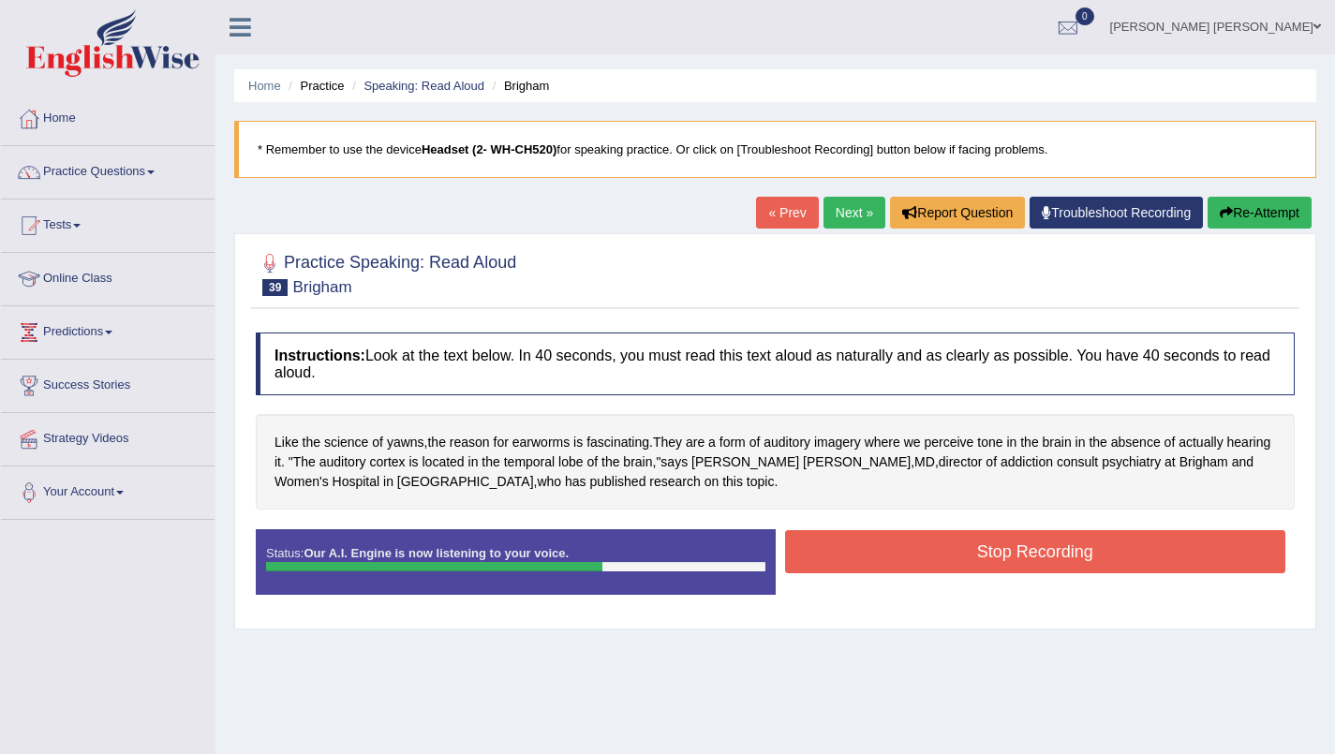
click at [1096, 557] on button "Stop Recording" at bounding box center [1035, 551] width 501 height 43
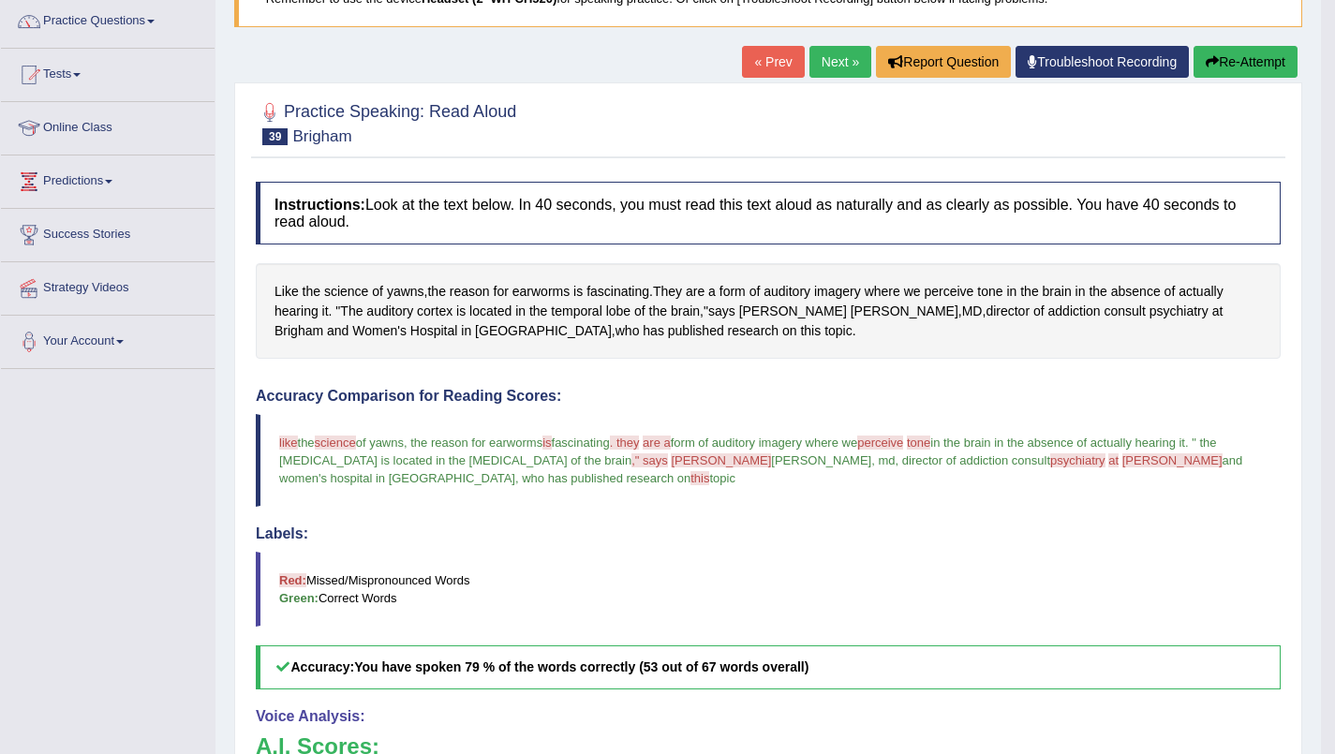
scroll to position [97, 0]
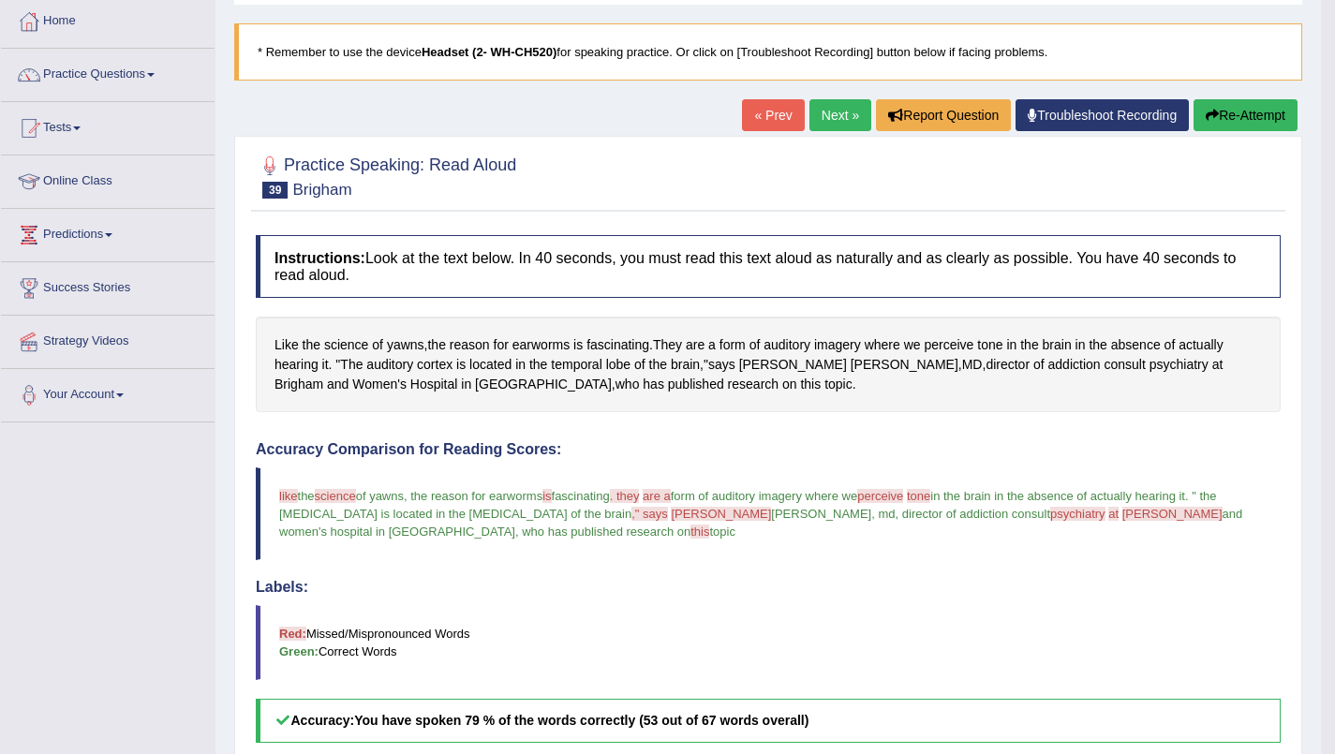
click at [823, 115] on link "Next »" at bounding box center [840, 115] width 62 height 32
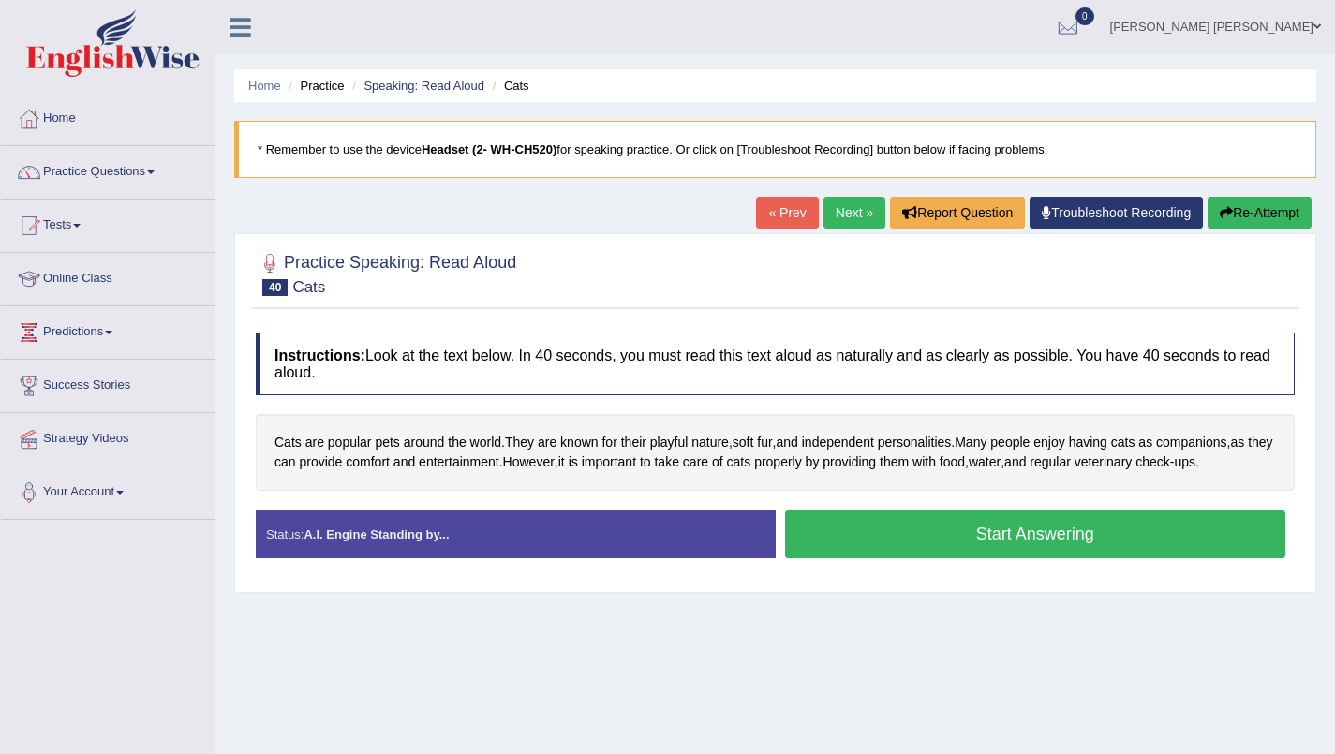
click at [1087, 540] on button "Start Answering" at bounding box center [1035, 535] width 501 height 48
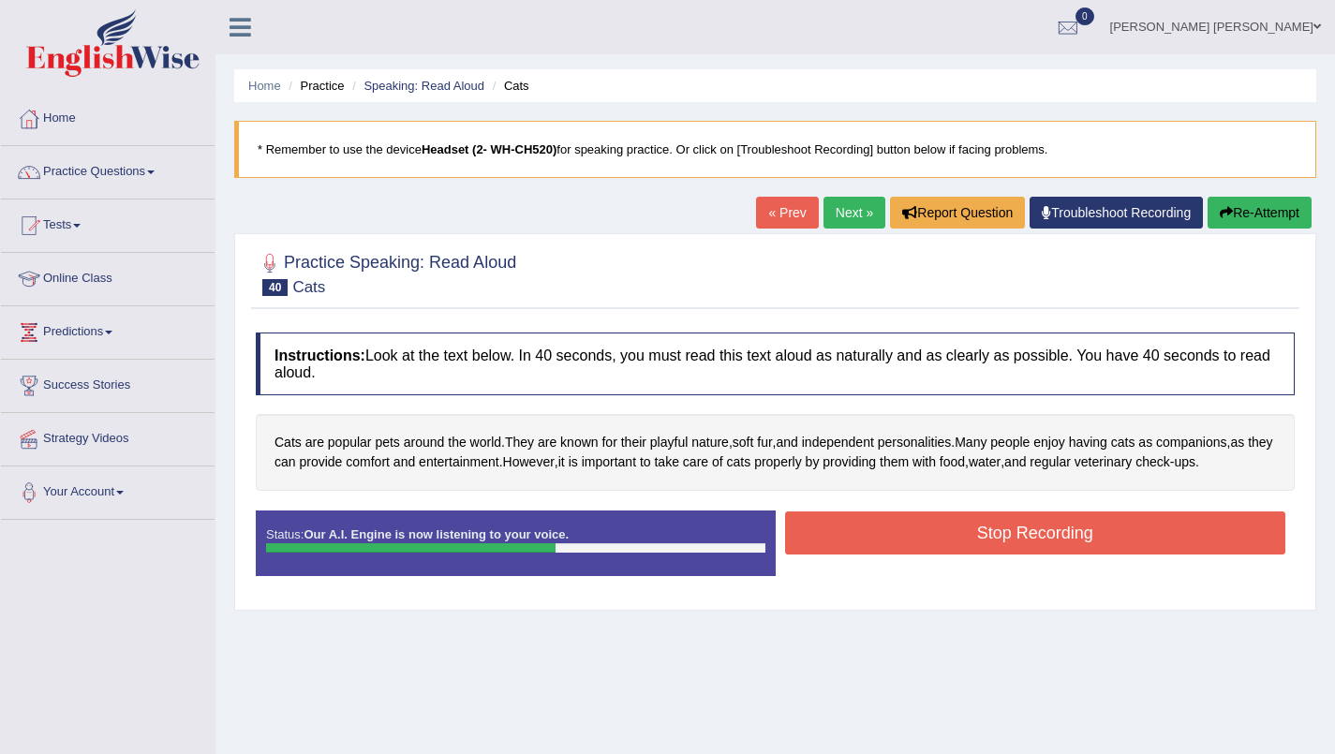
click at [1081, 530] on button "Stop Recording" at bounding box center [1035, 533] width 501 height 43
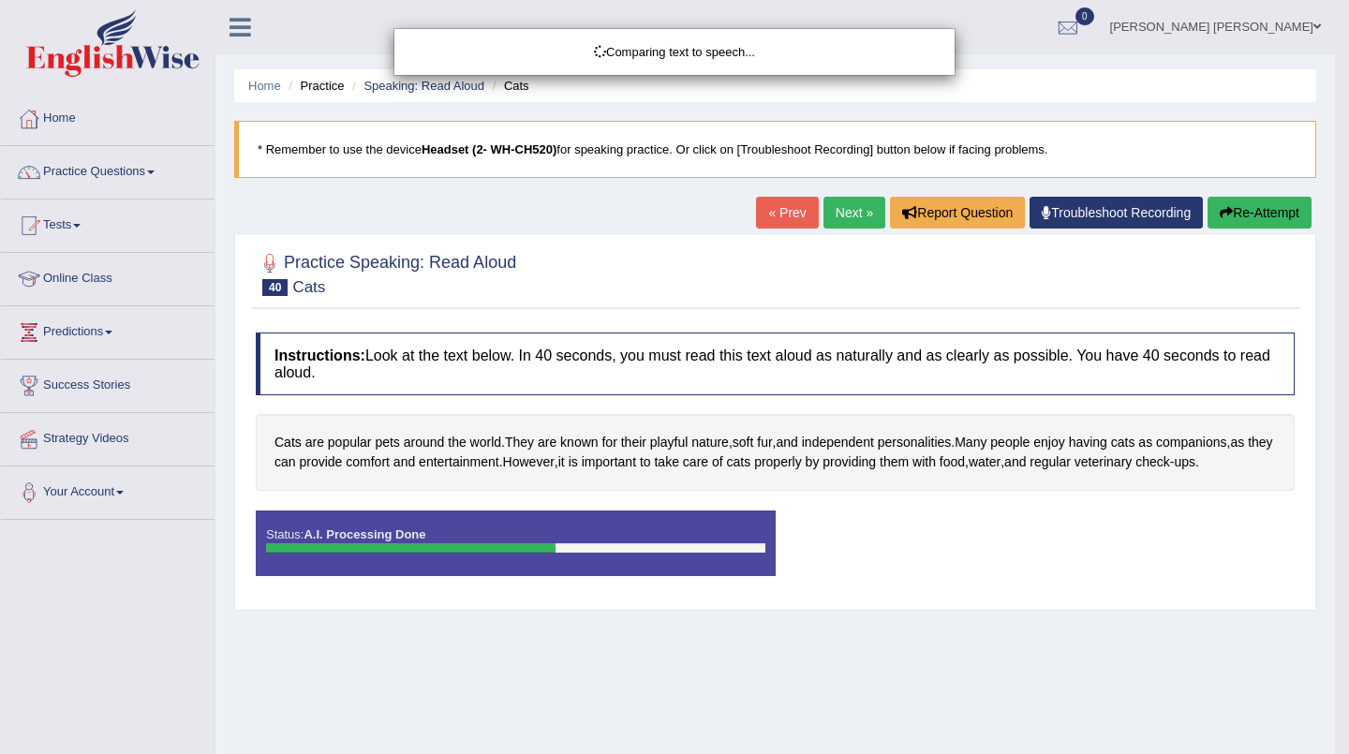
click at [1268, 225] on button "Re-Attempt" at bounding box center [1260, 213] width 104 height 32
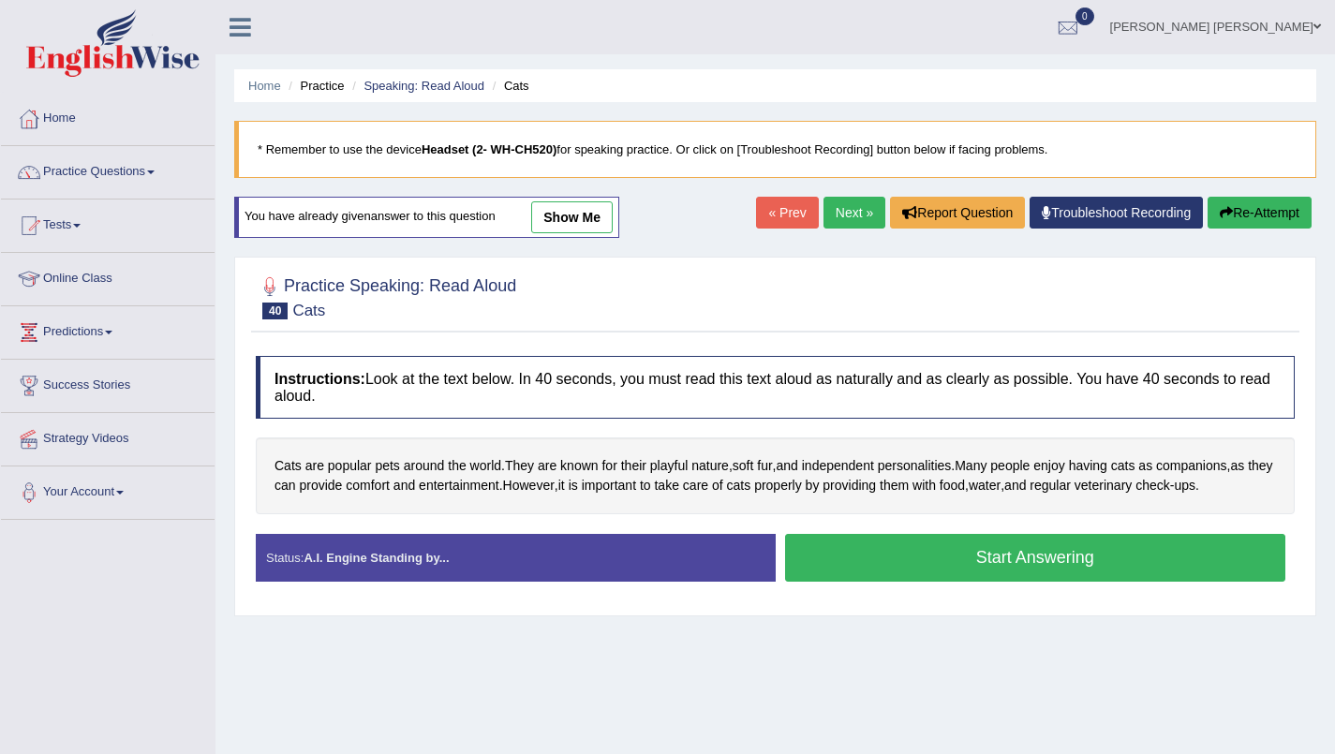
click at [1103, 564] on button "Start Answering" at bounding box center [1035, 558] width 501 height 48
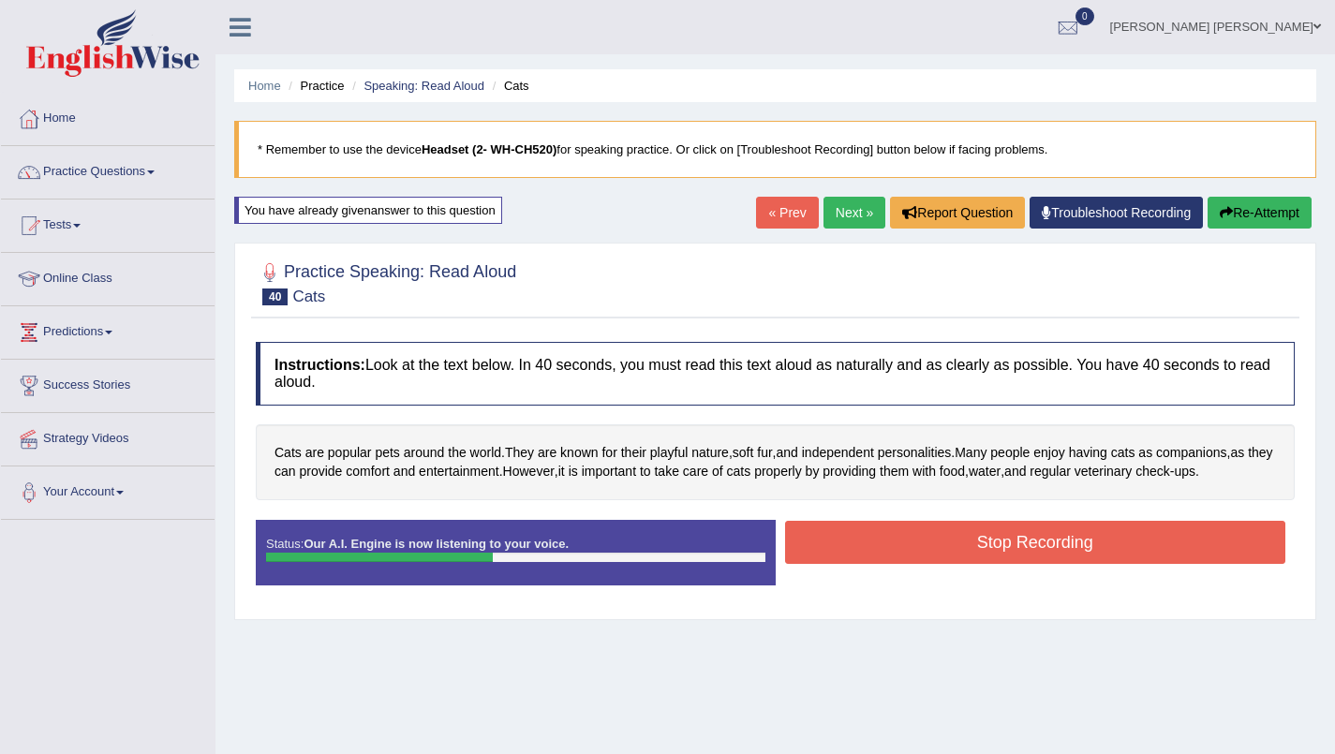
click at [1171, 557] on button "Stop Recording" at bounding box center [1035, 542] width 501 height 43
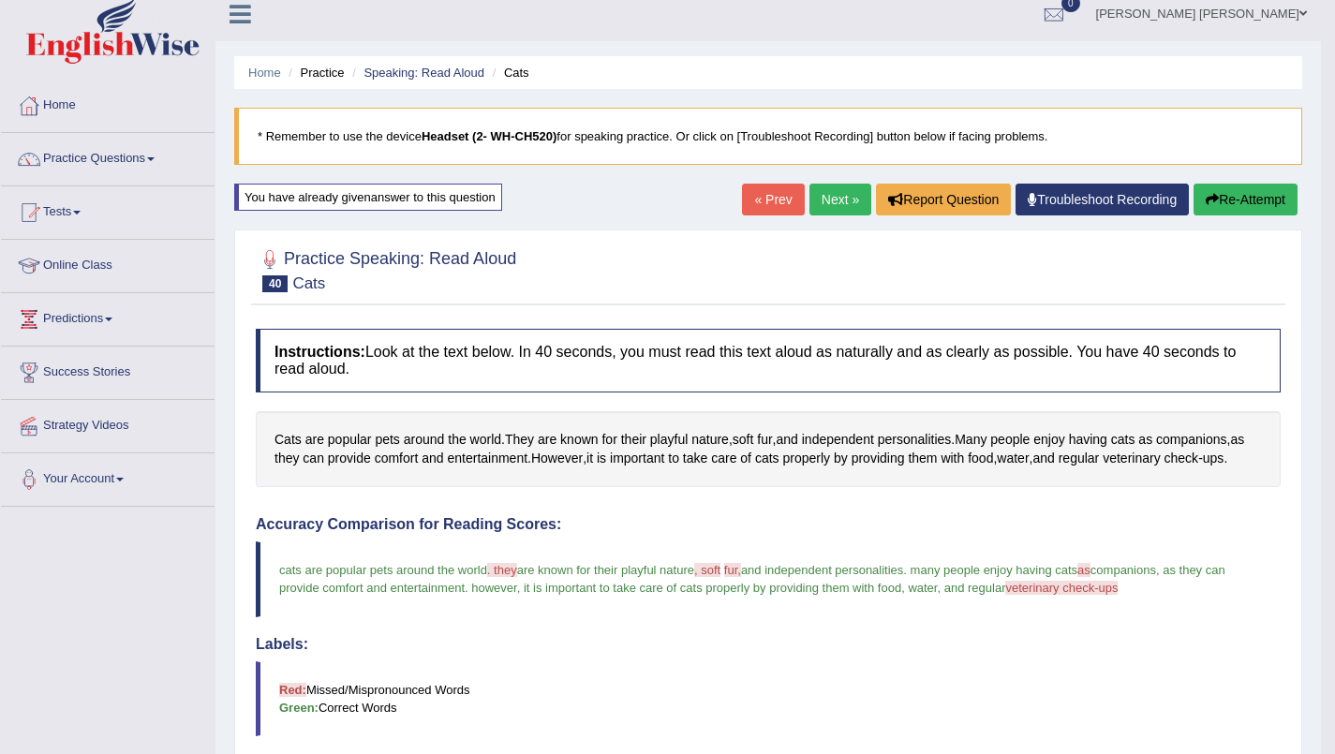
scroll to position [20, 0]
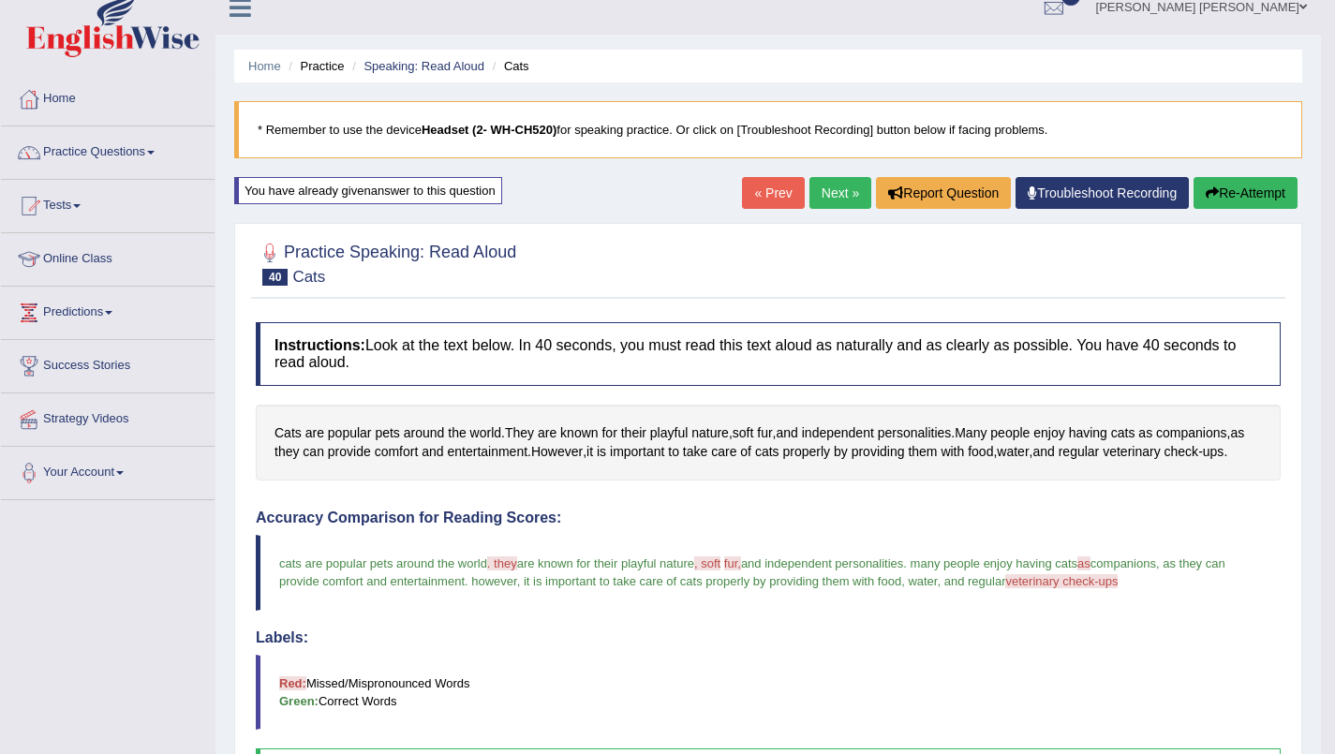
click at [839, 200] on link "Next »" at bounding box center [840, 193] width 62 height 32
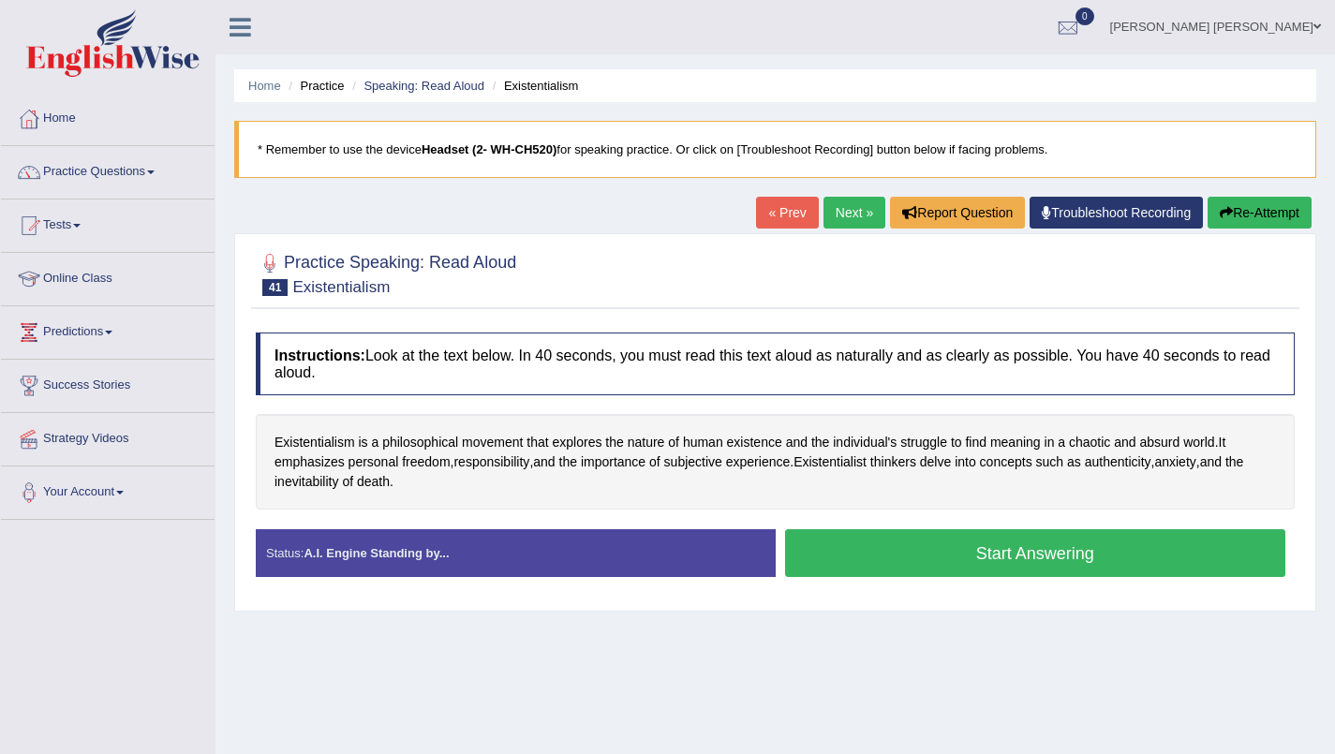
click at [1072, 562] on button "Start Answering" at bounding box center [1035, 553] width 501 height 48
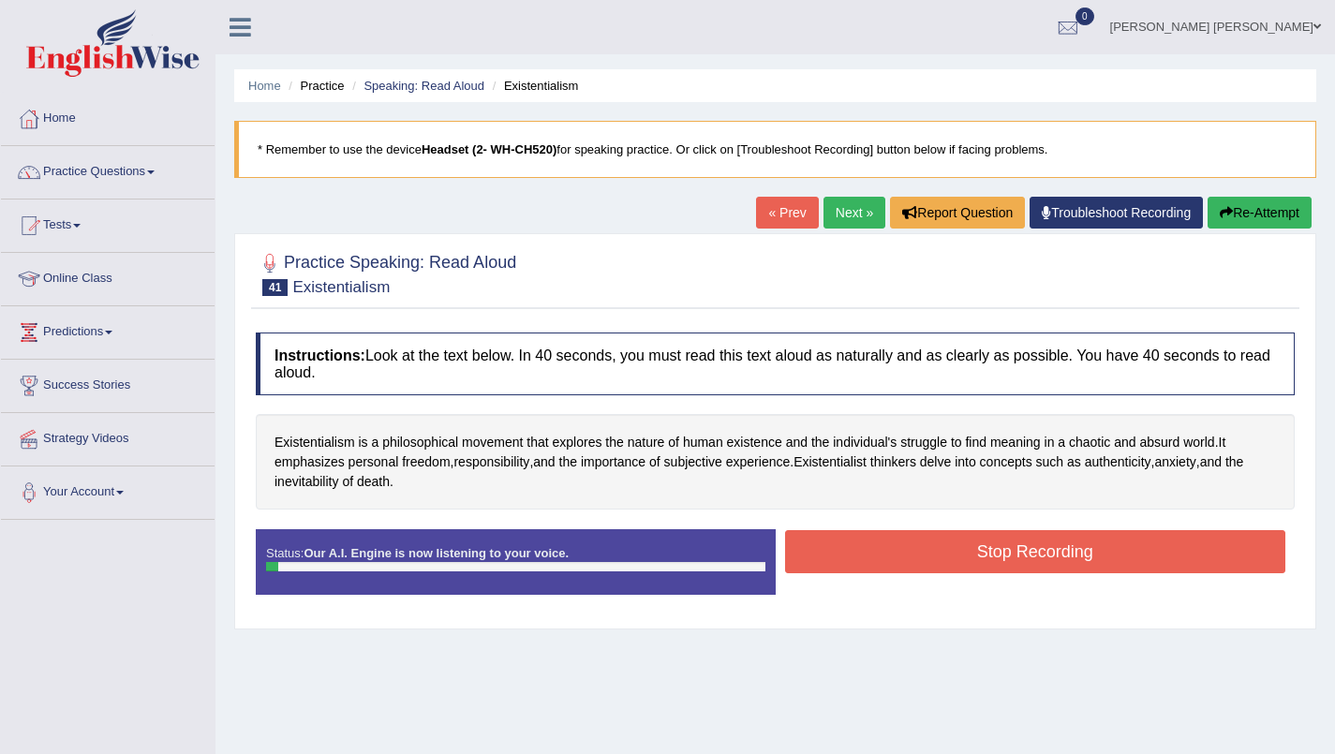
click at [1265, 219] on button "Re-Attempt" at bounding box center [1260, 213] width 104 height 32
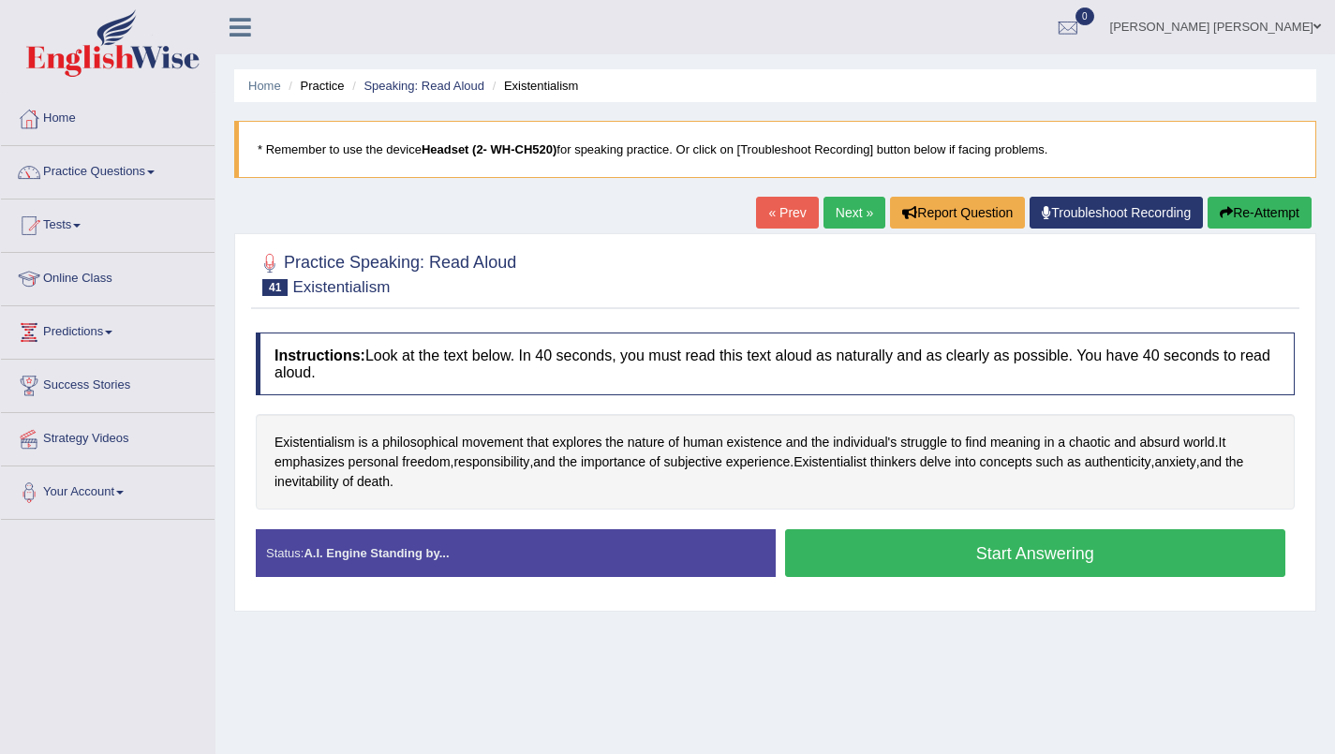
click at [1106, 552] on button "Start Answering" at bounding box center [1035, 553] width 501 height 48
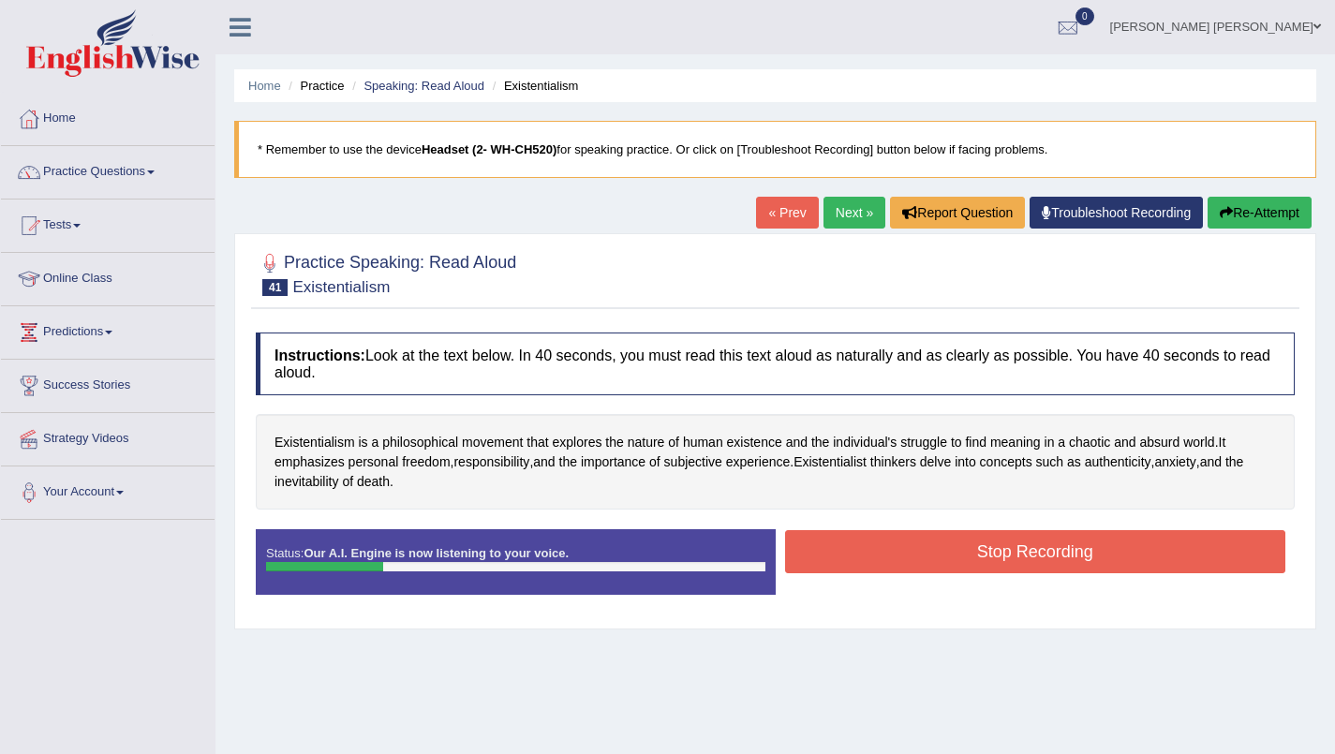
click at [1282, 215] on button "Re-Attempt" at bounding box center [1260, 213] width 104 height 32
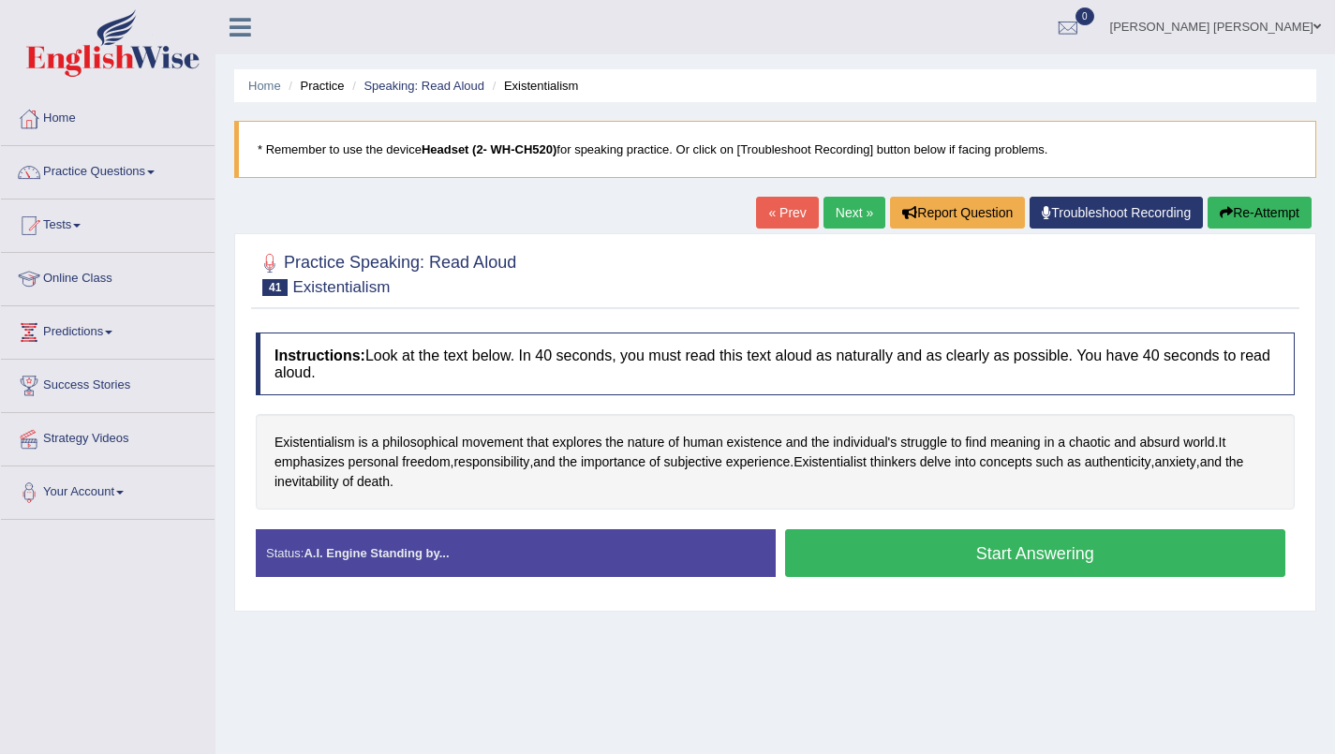
click at [1270, 219] on button "Re-Attempt" at bounding box center [1260, 213] width 104 height 32
click at [1121, 562] on button "Start Answering" at bounding box center [1035, 553] width 501 height 48
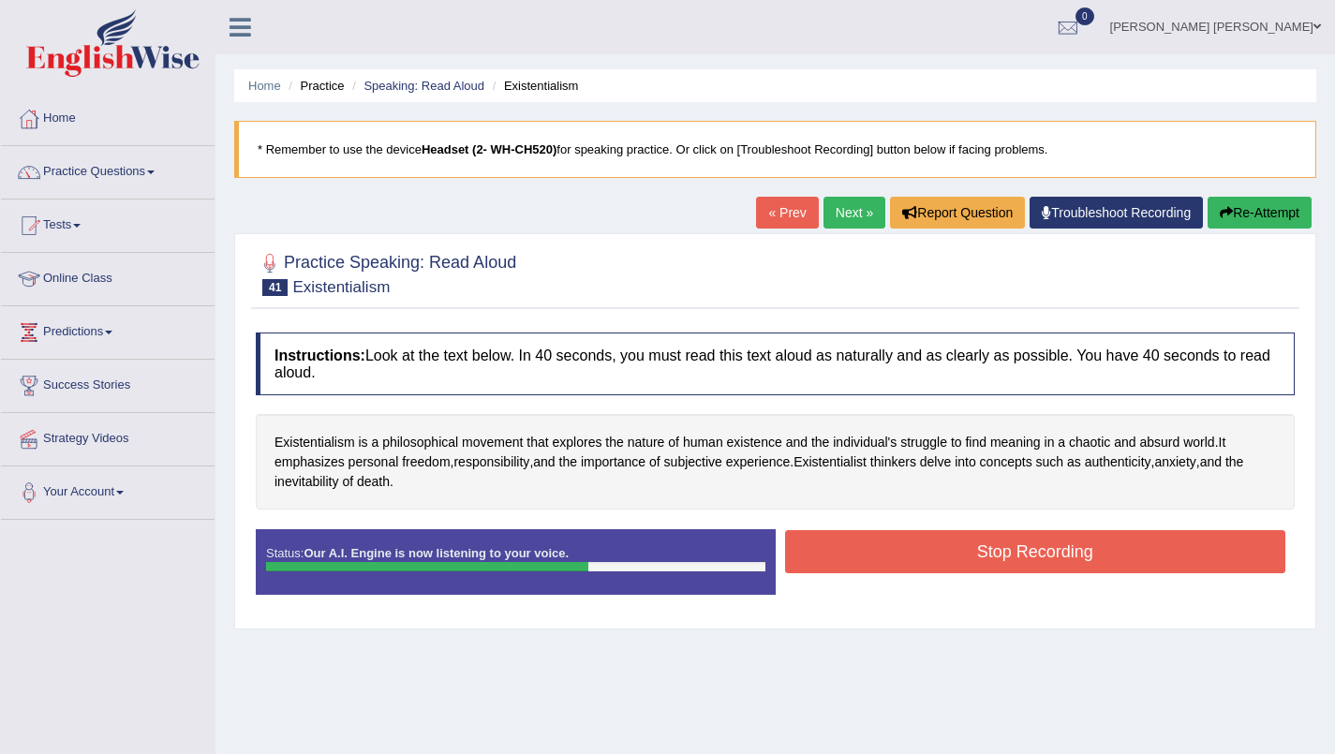
click at [1270, 216] on button "Re-Attempt" at bounding box center [1260, 213] width 104 height 32
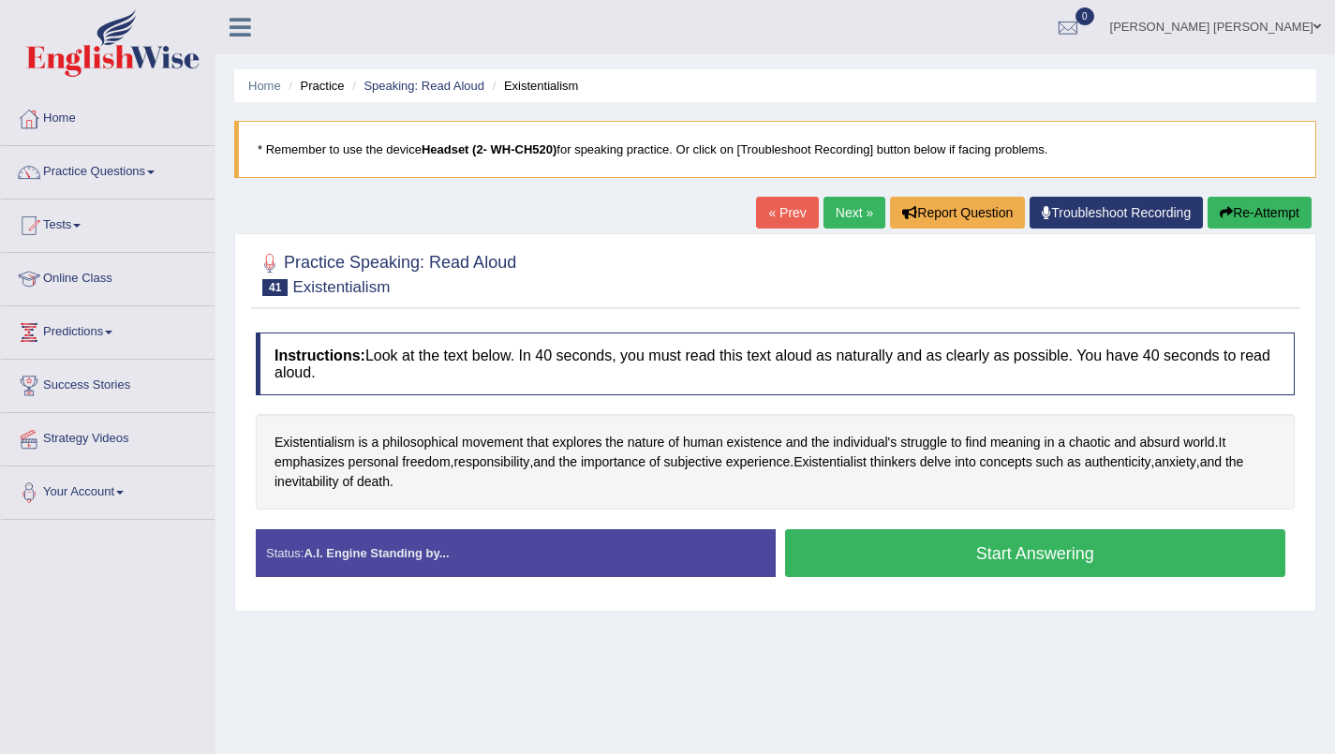
click at [1111, 560] on button "Start Answering" at bounding box center [1035, 553] width 501 height 48
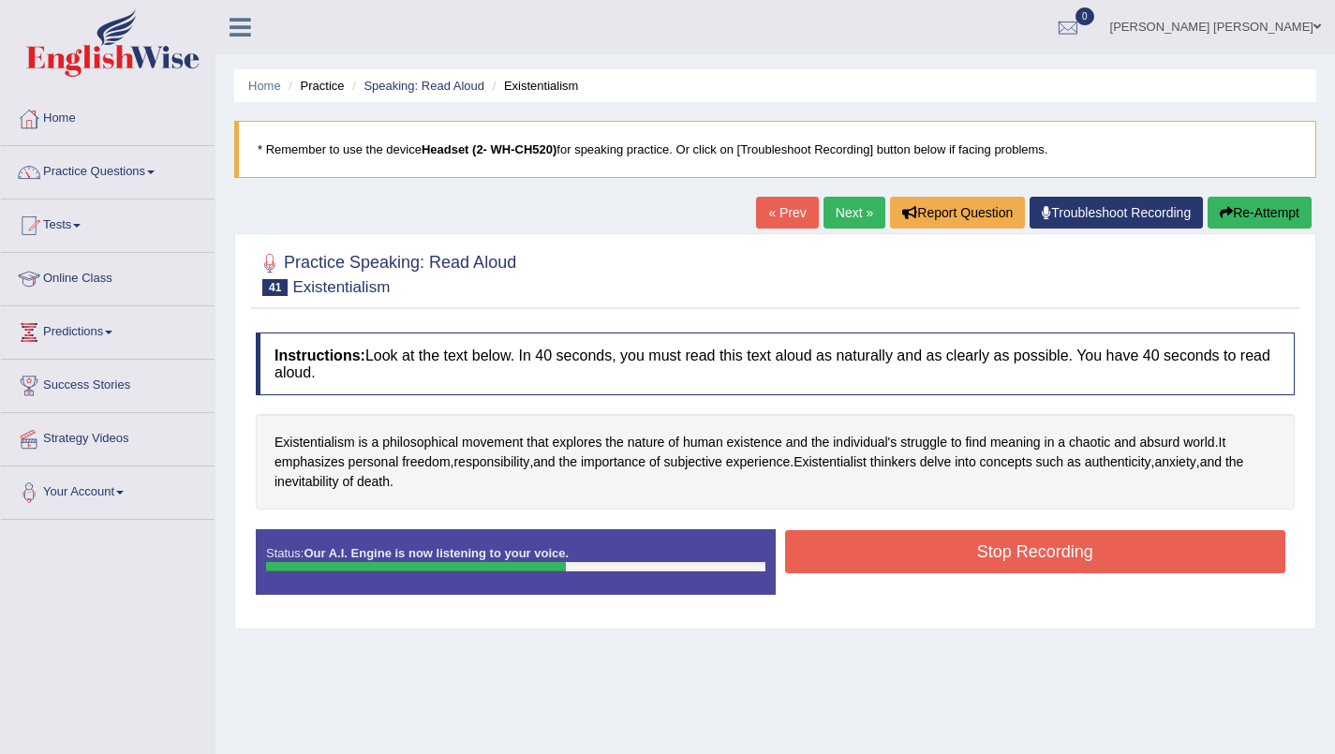
click at [1266, 214] on button "Re-Attempt" at bounding box center [1260, 213] width 104 height 32
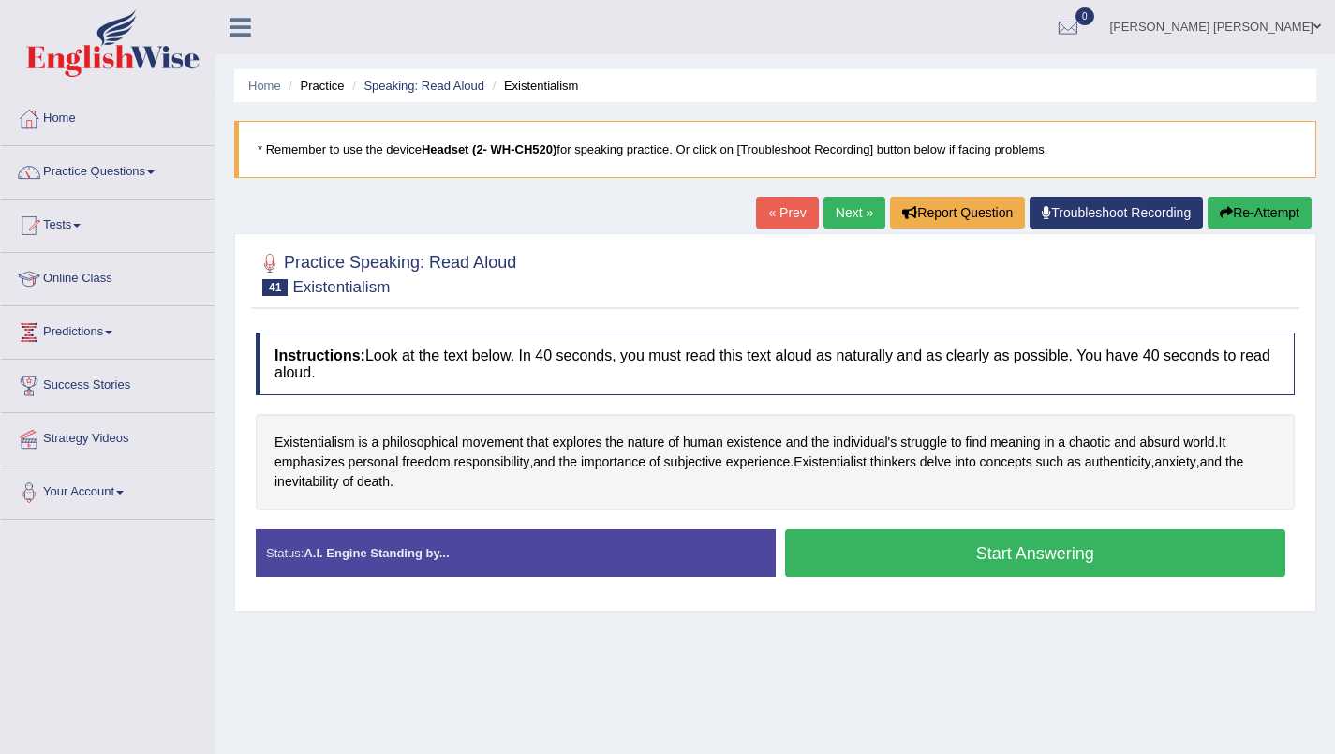
click at [1123, 564] on button "Start Answering" at bounding box center [1035, 553] width 501 height 48
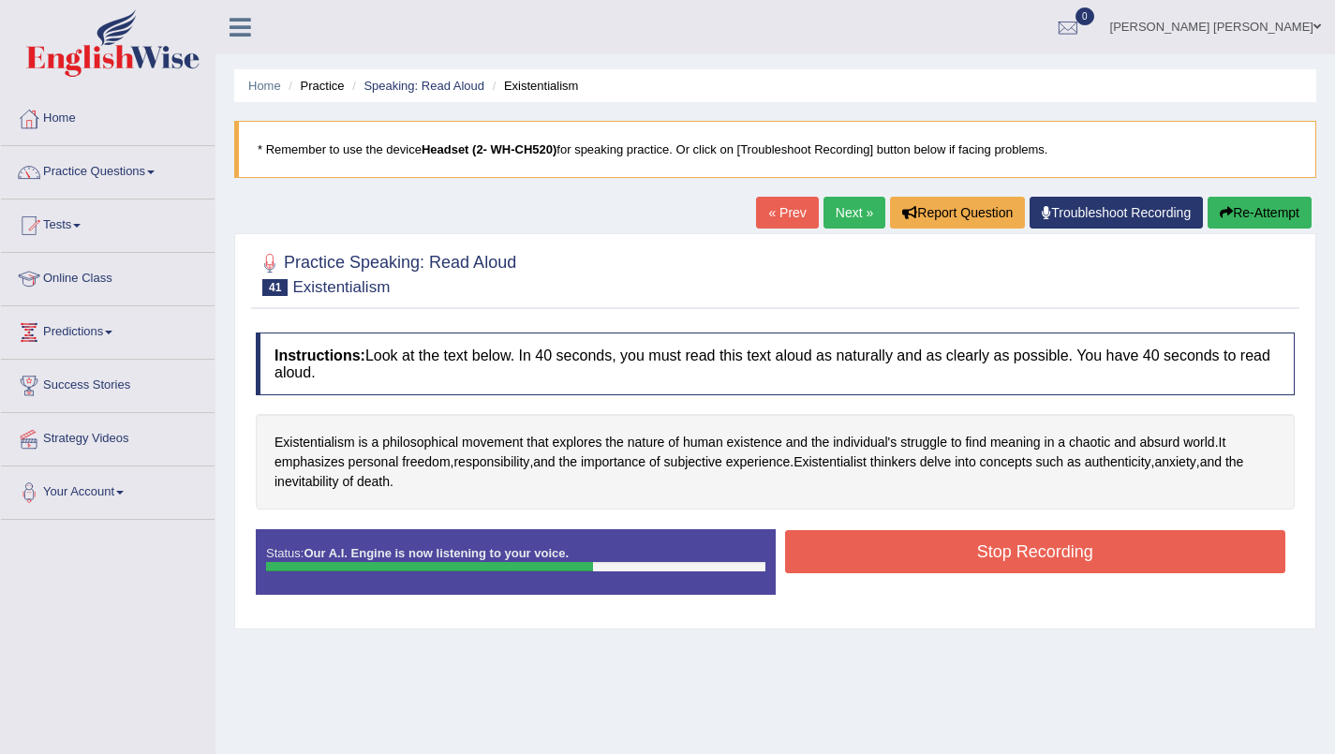
click at [1129, 563] on button "Stop Recording" at bounding box center [1035, 551] width 501 height 43
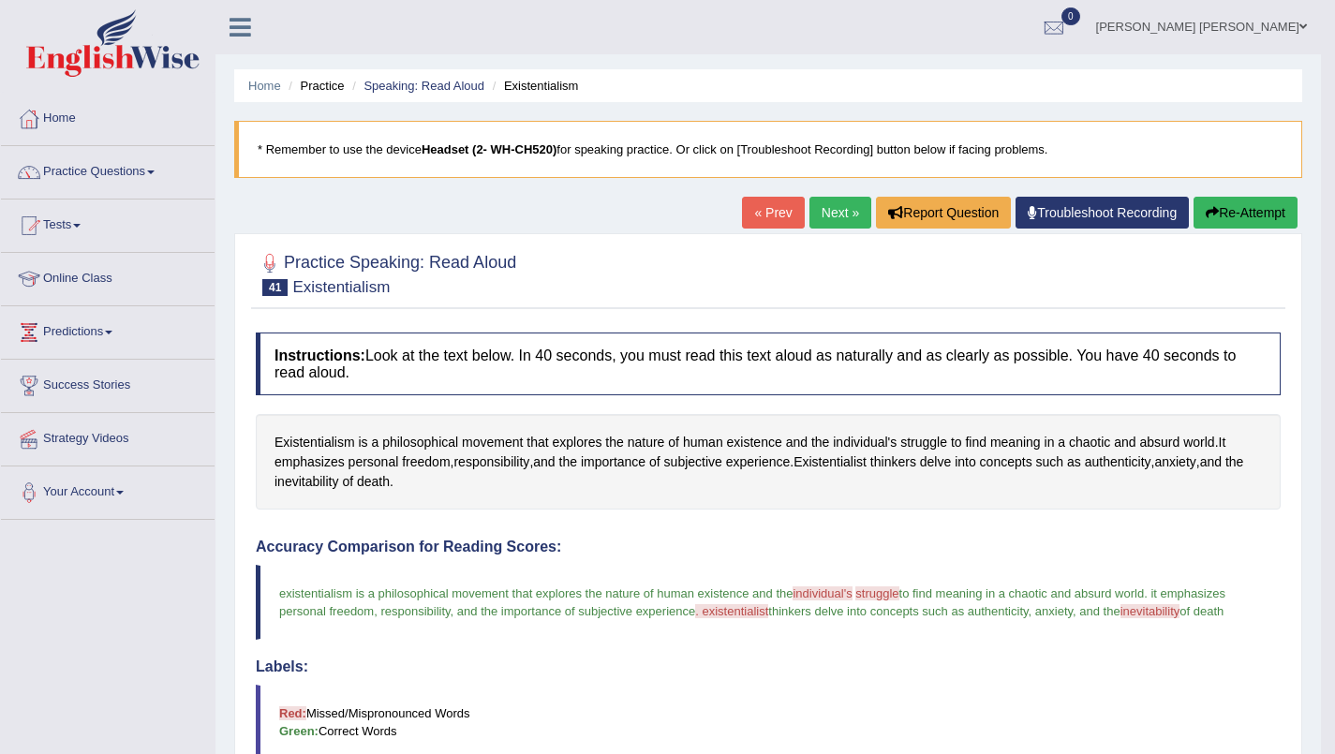
click at [836, 207] on link "Next »" at bounding box center [840, 213] width 62 height 32
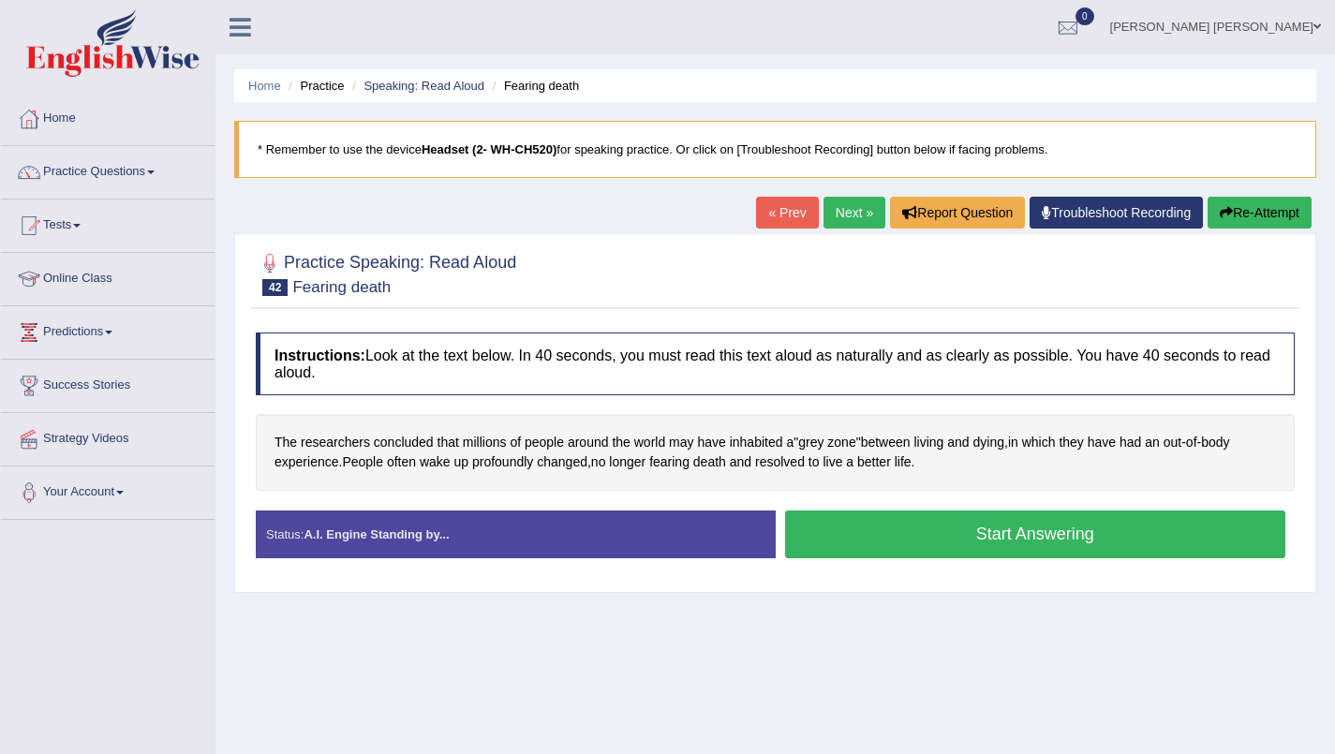
click at [1047, 542] on button "Start Answering" at bounding box center [1035, 535] width 501 height 48
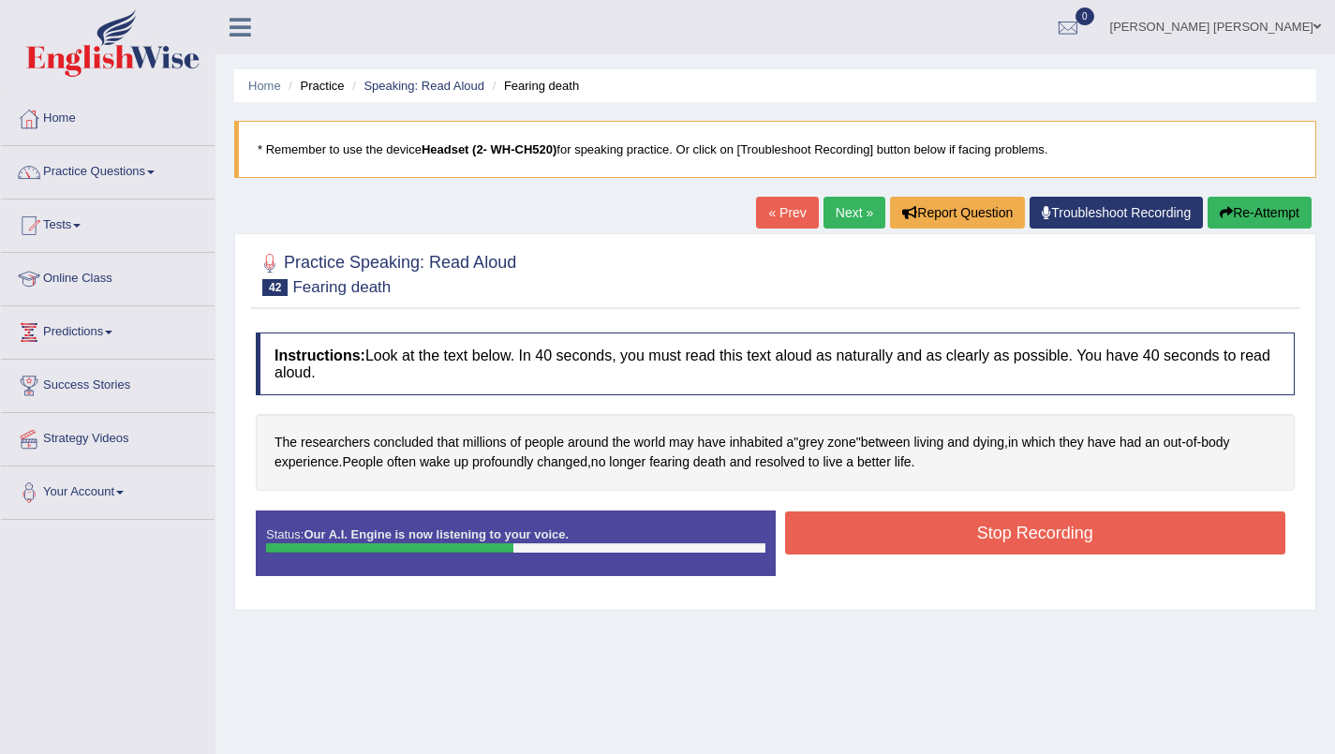
click at [1080, 532] on button "Stop Recording" at bounding box center [1035, 533] width 501 height 43
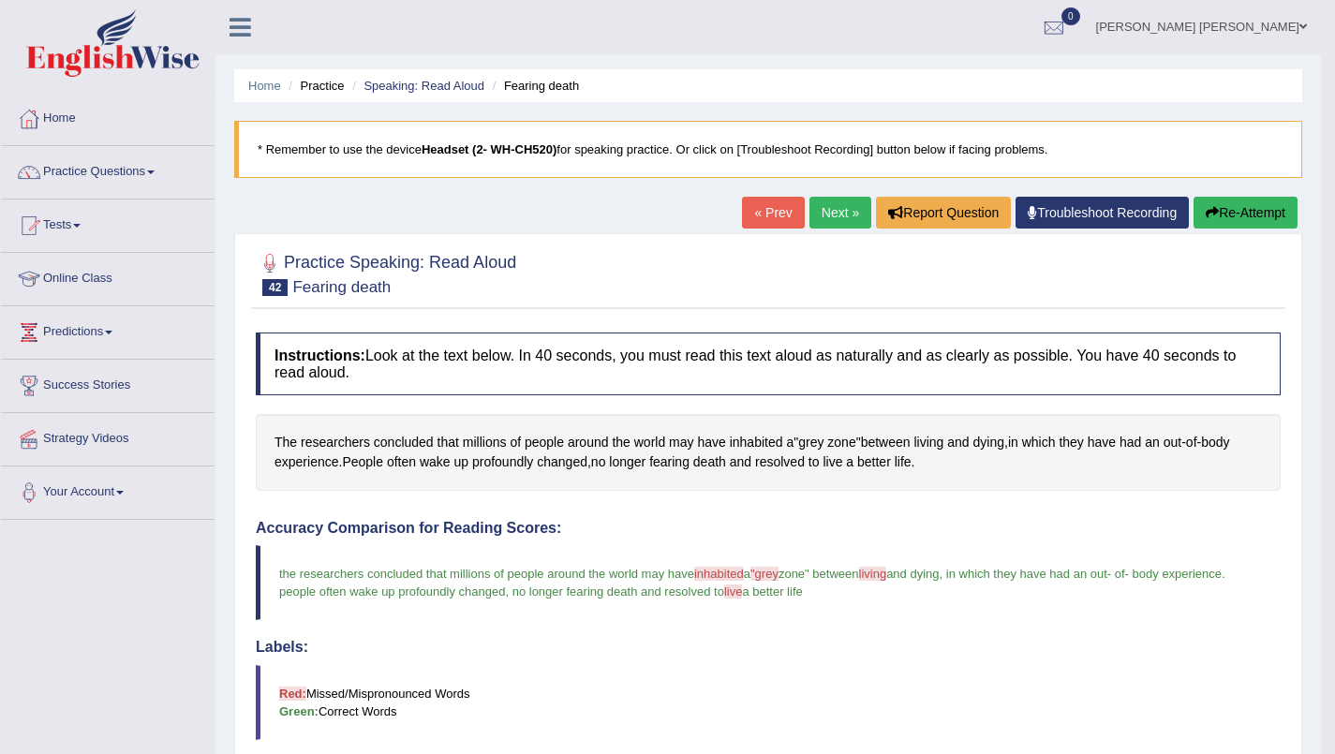
click at [847, 217] on link "Next »" at bounding box center [840, 213] width 62 height 32
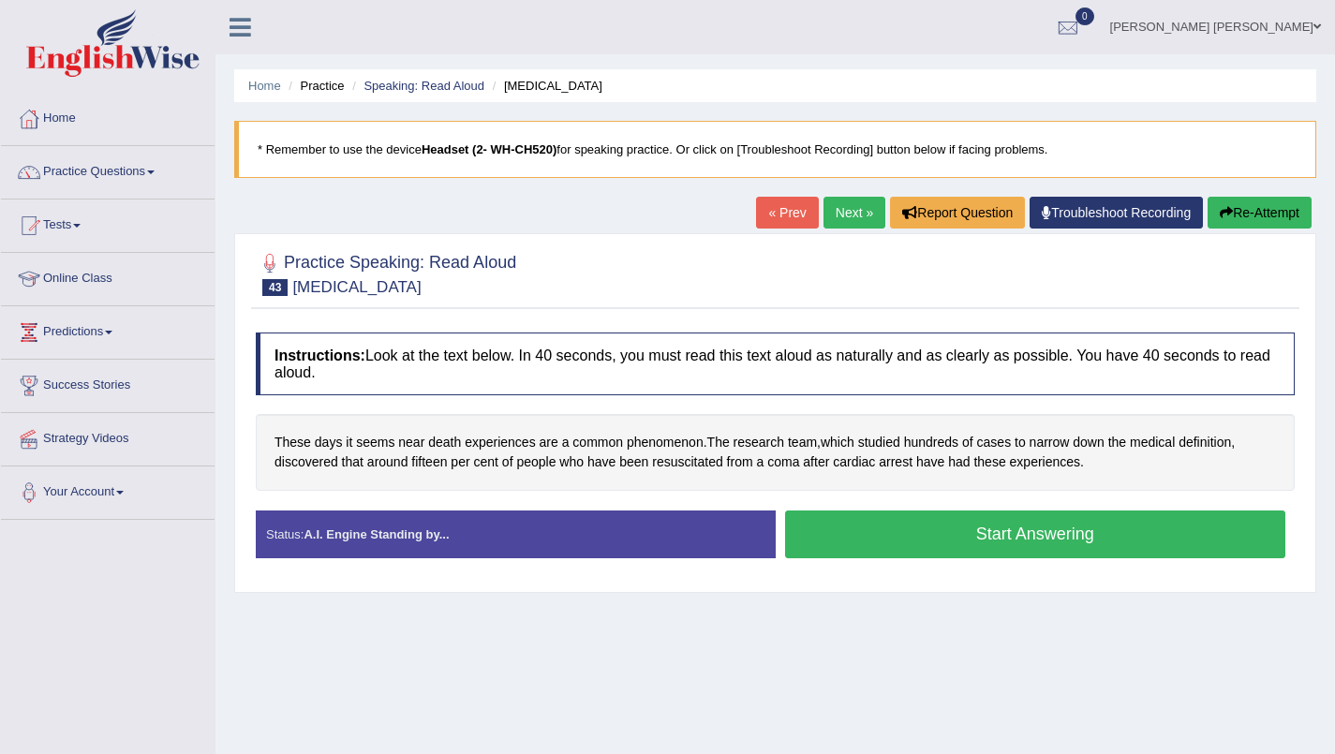
click at [1033, 543] on button "Start Answering" at bounding box center [1035, 535] width 501 height 48
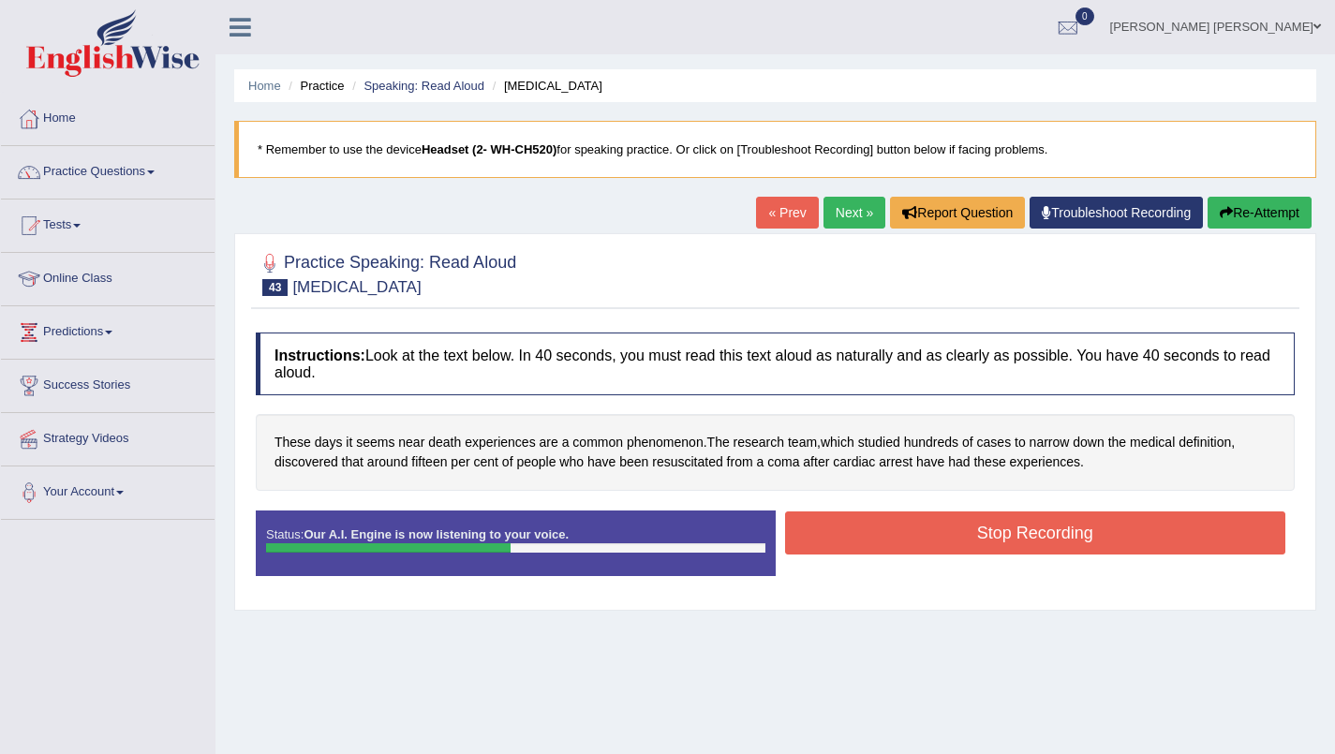
click at [899, 512] on div "Start Answering" at bounding box center [1036, 511] width 520 height 1
click at [947, 536] on button "Stop Recording" at bounding box center [1035, 533] width 501 height 43
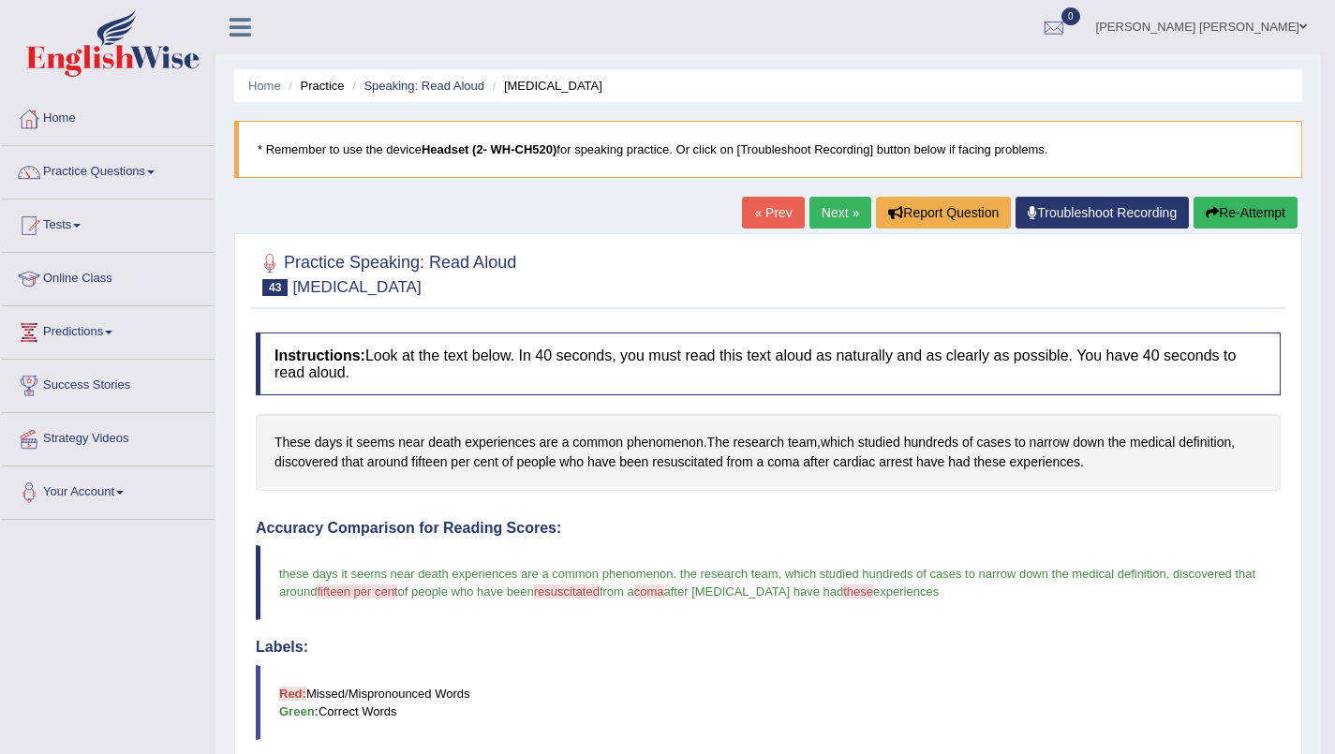
click at [826, 210] on link "Next »" at bounding box center [840, 213] width 62 height 32
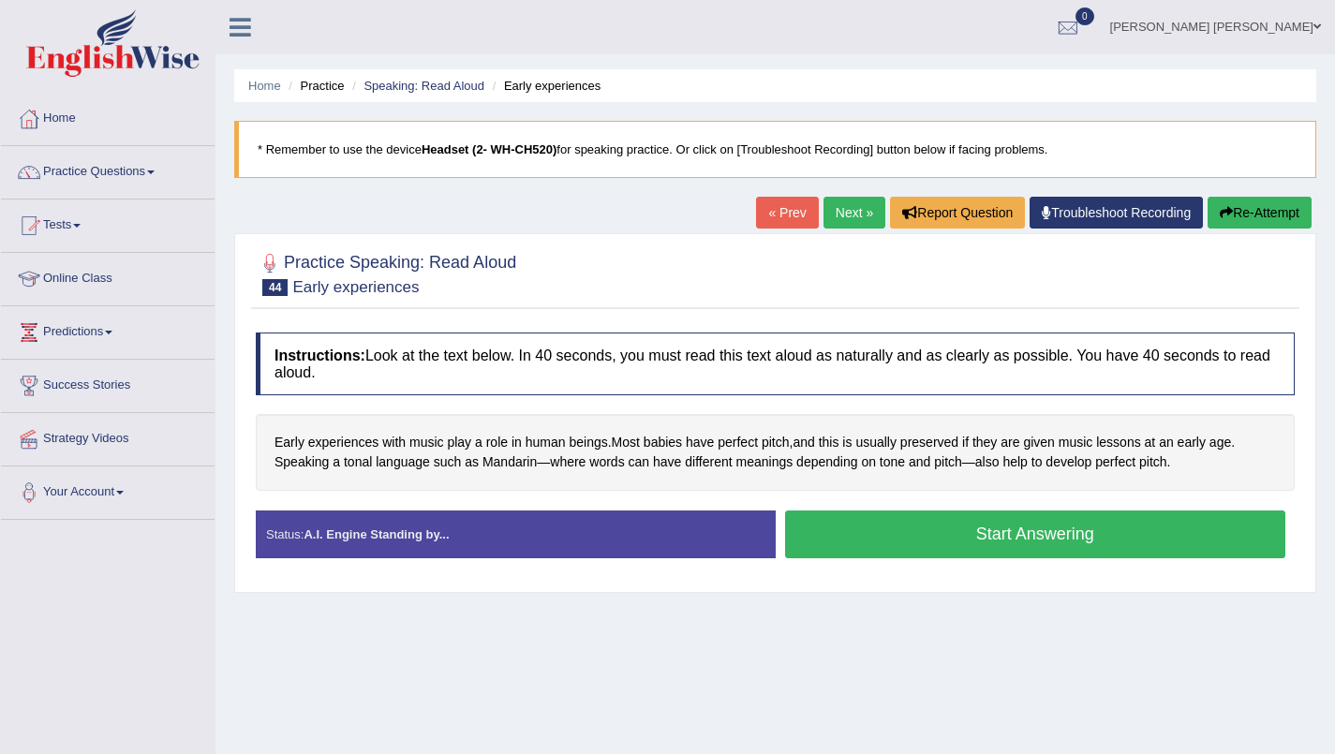
click at [1022, 543] on button "Start Answering" at bounding box center [1035, 535] width 501 height 48
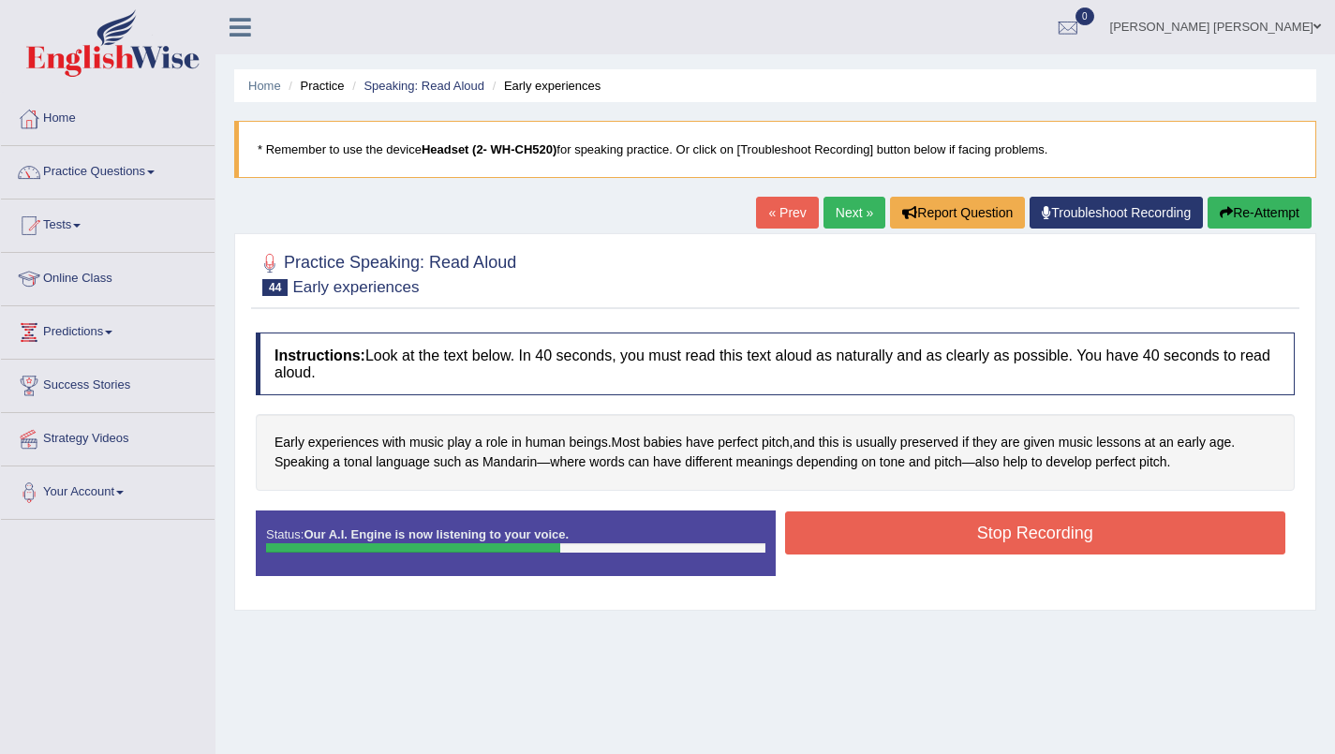
click at [1136, 550] on button "Stop Recording" at bounding box center [1035, 533] width 501 height 43
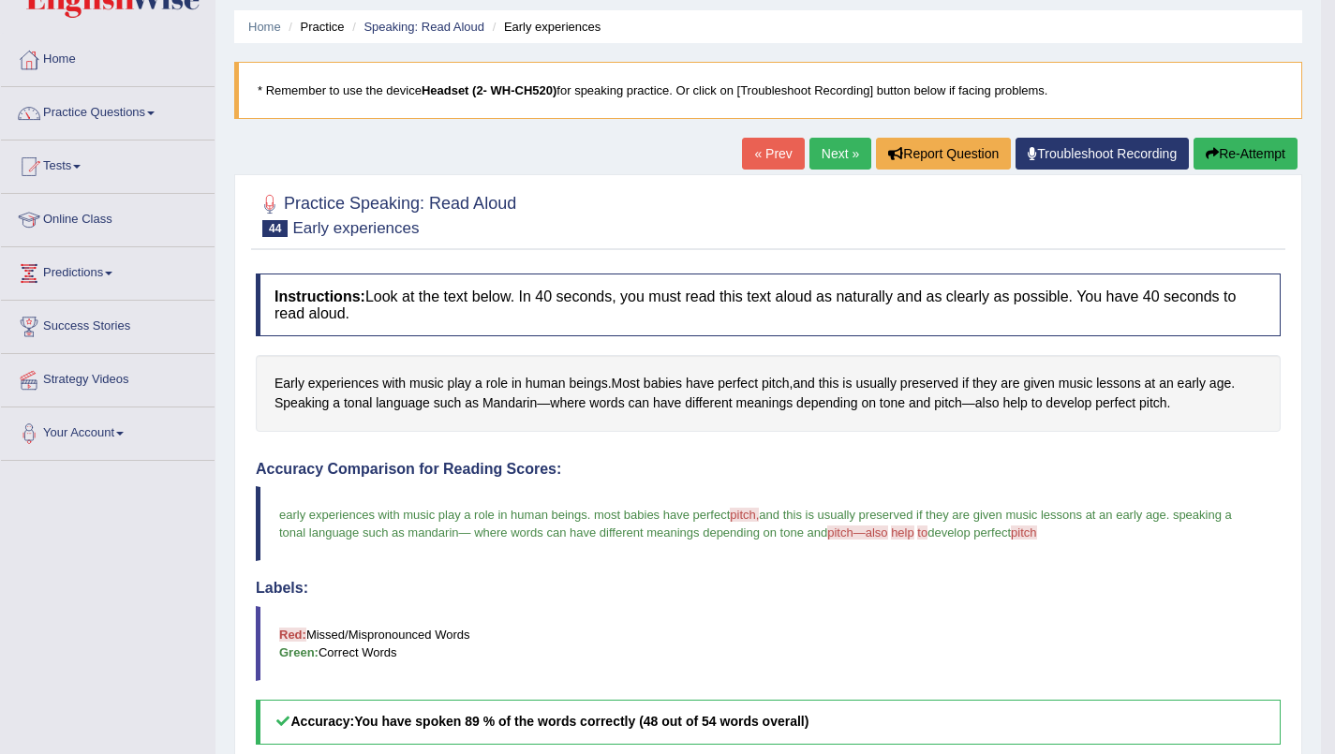
scroll to position [50, 0]
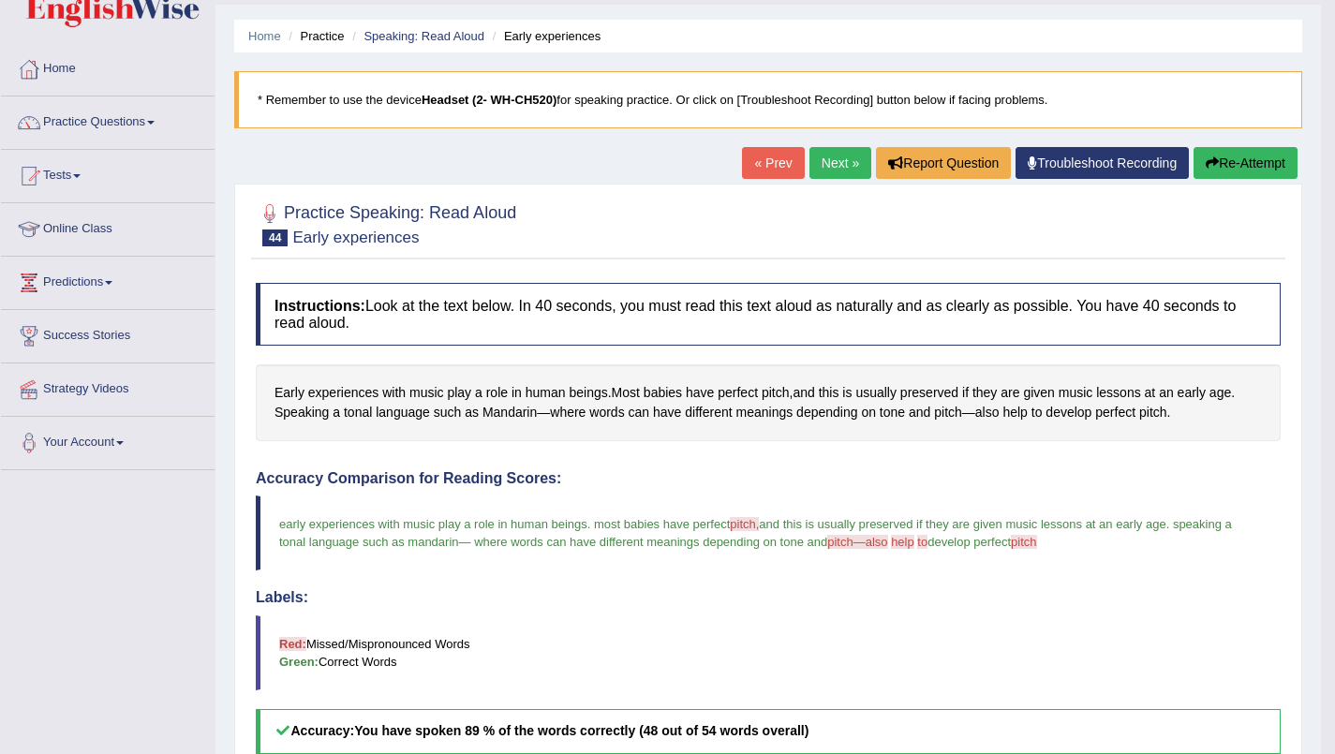
click at [831, 163] on link "Next »" at bounding box center [840, 163] width 62 height 32
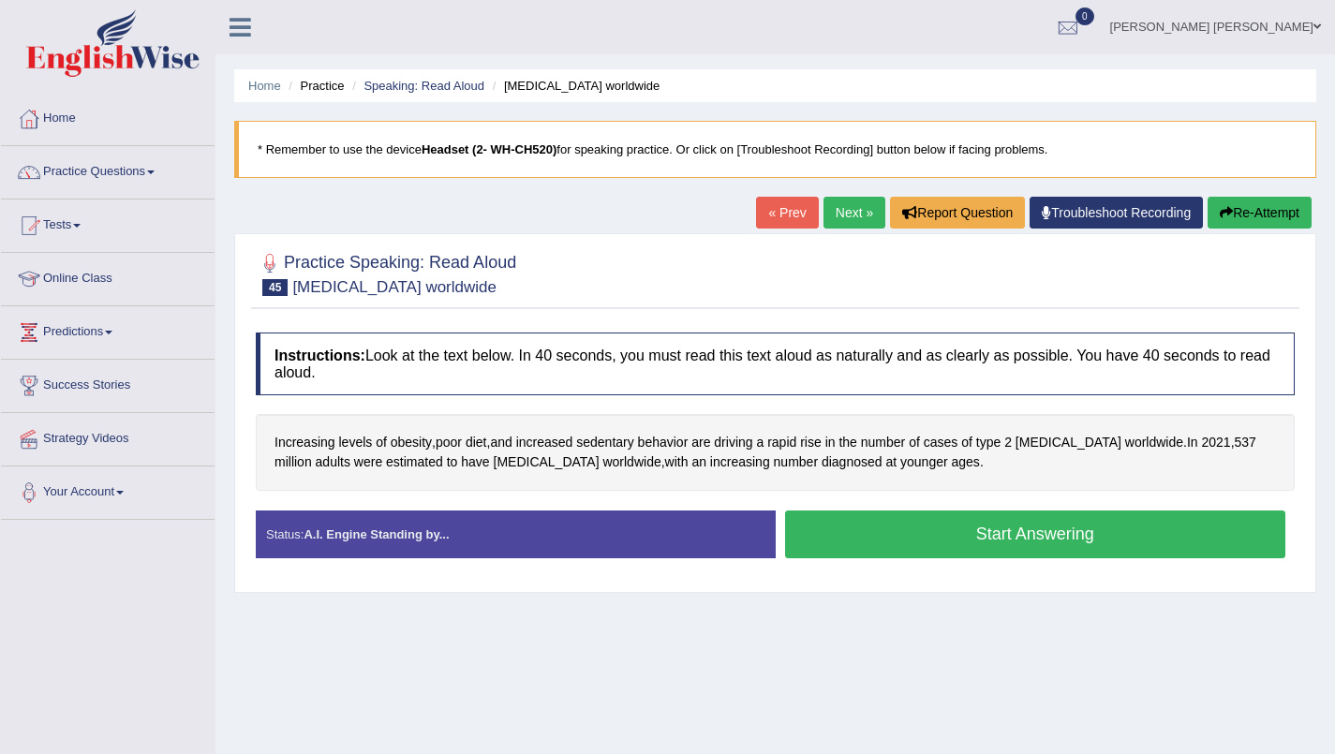
click at [962, 542] on button "Start Answering" at bounding box center [1035, 535] width 501 height 48
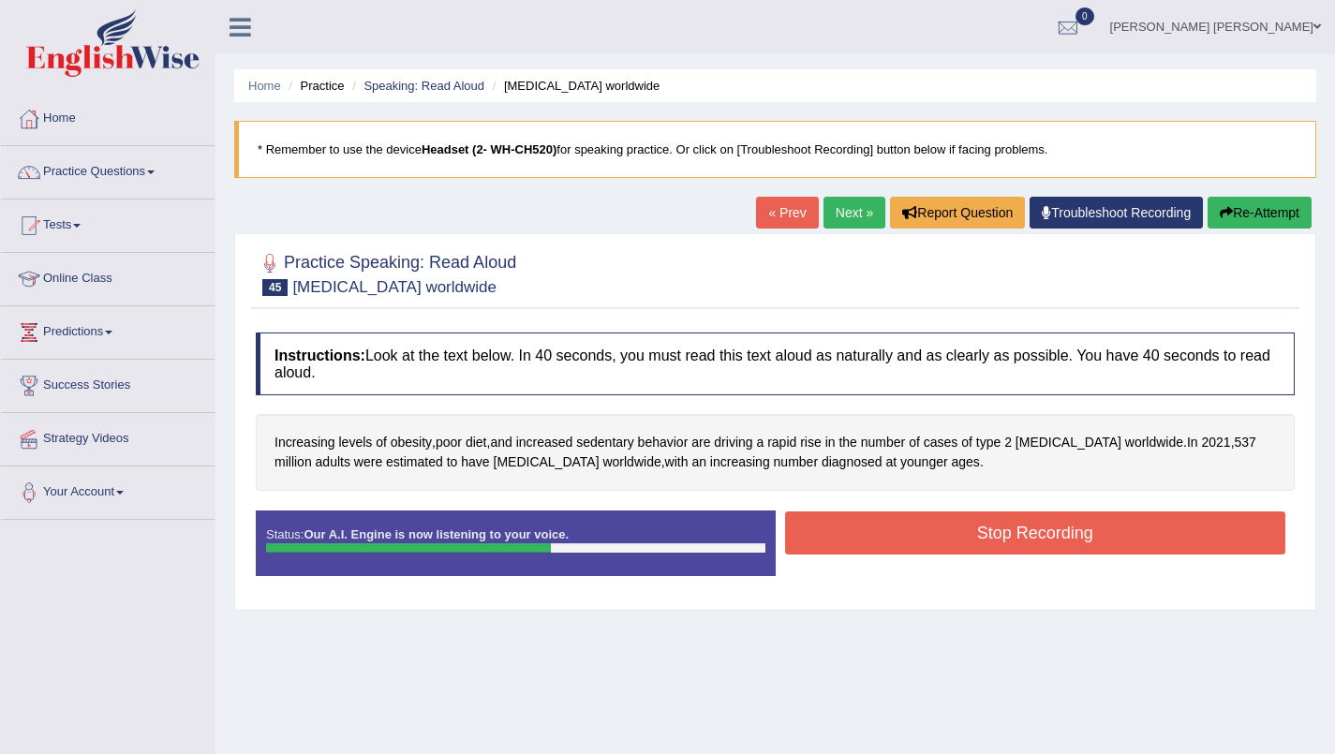
click at [970, 551] on button "Stop Recording" at bounding box center [1035, 533] width 501 height 43
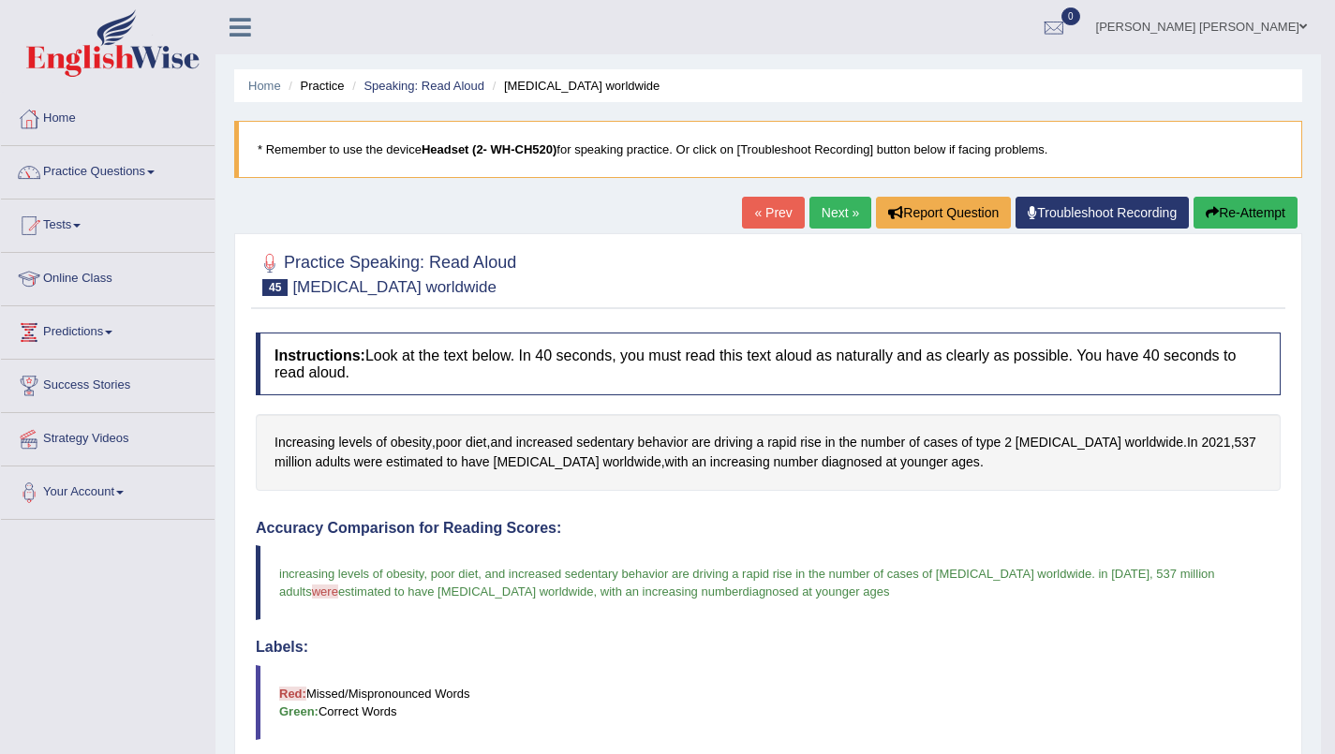
click at [832, 215] on link "Next »" at bounding box center [840, 213] width 62 height 32
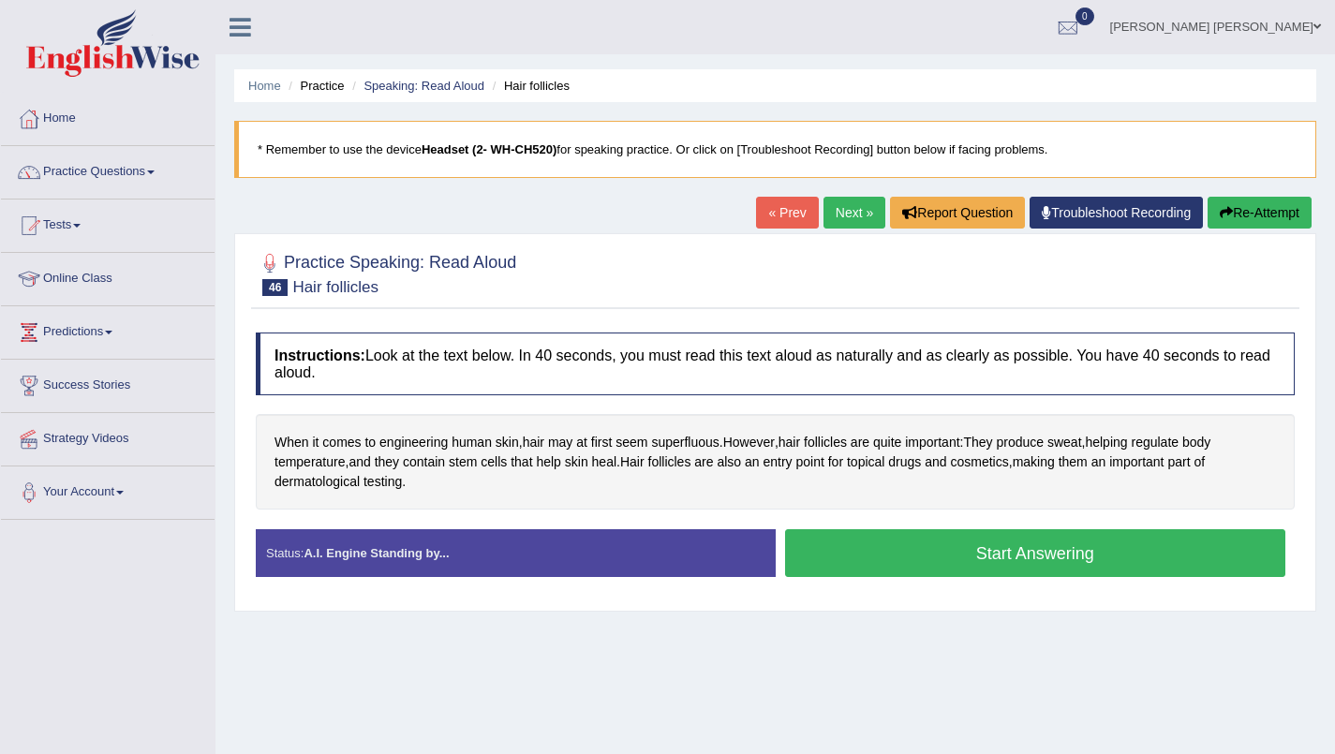
click at [921, 546] on button "Start Answering" at bounding box center [1035, 553] width 501 height 48
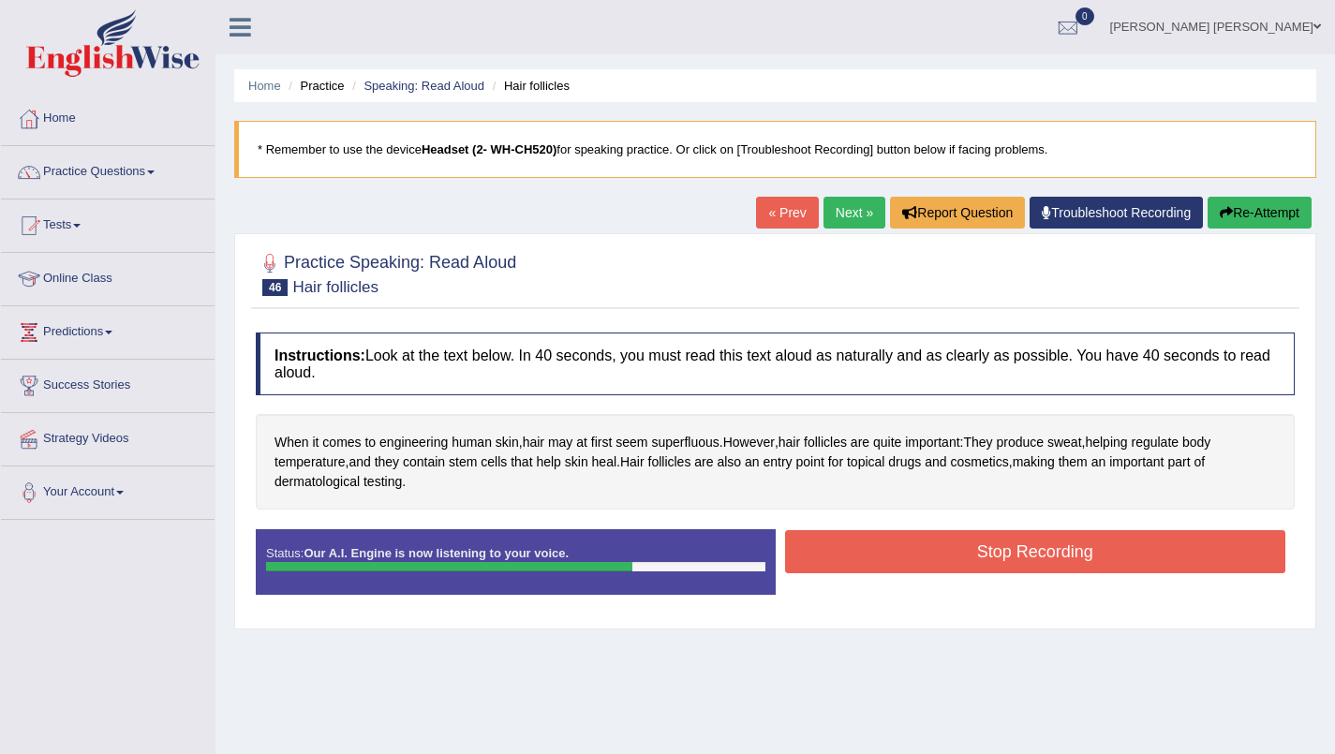
click at [906, 568] on button "Stop Recording" at bounding box center [1035, 551] width 501 height 43
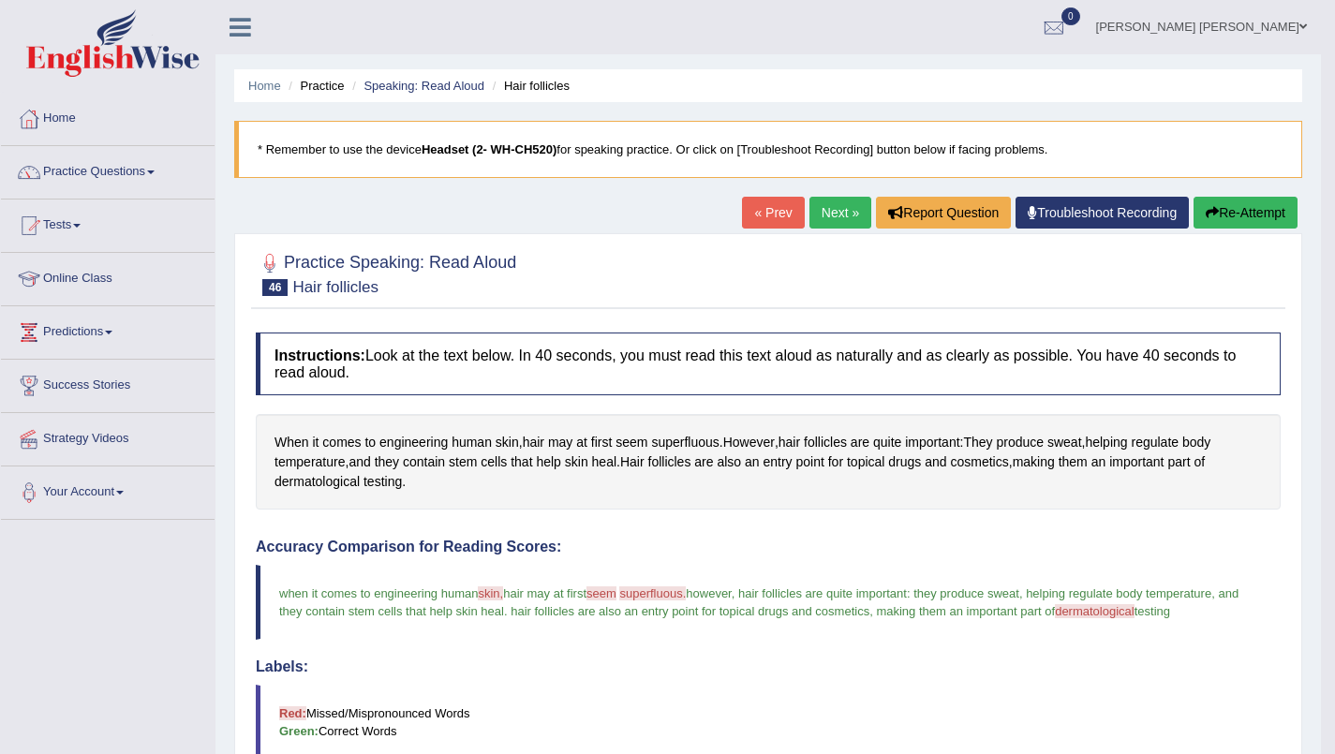
click at [1262, 219] on button "Re-Attempt" at bounding box center [1246, 213] width 104 height 32
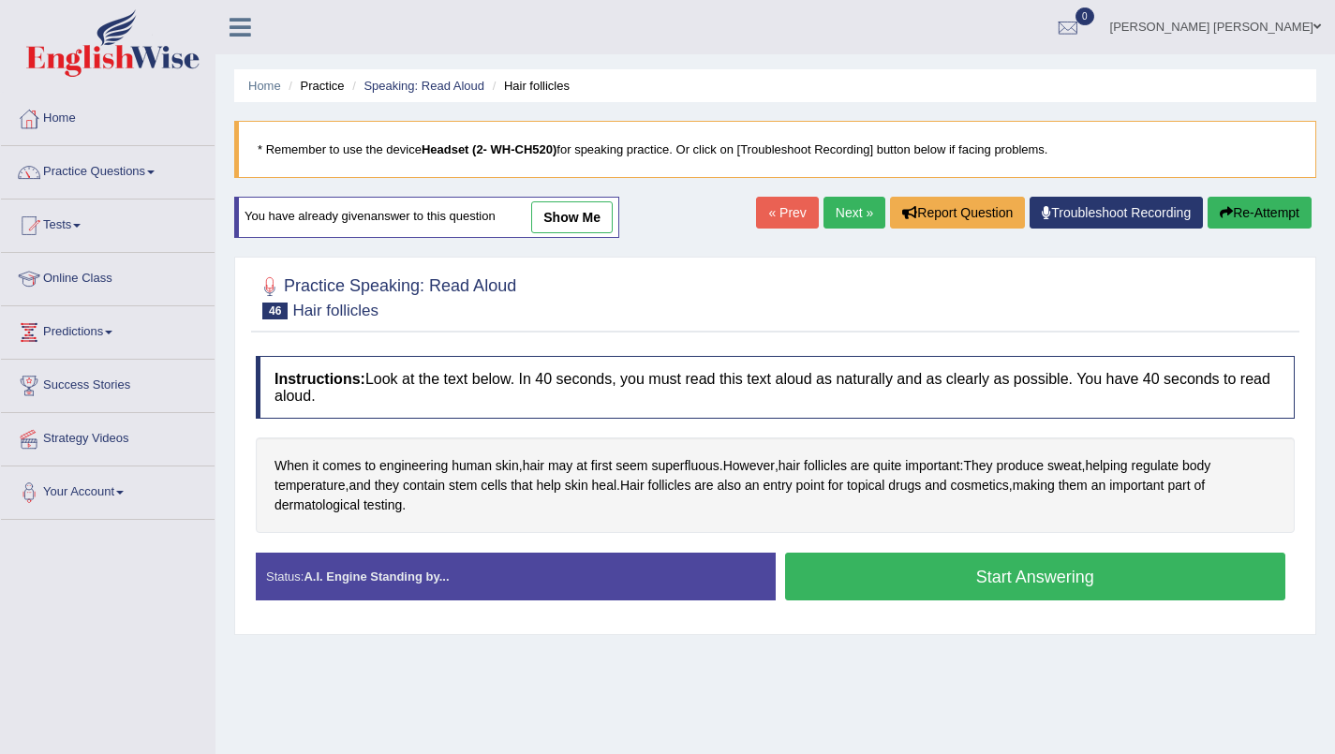
click at [1100, 584] on button "Start Answering" at bounding box center [1035, 577] width 501 height 48
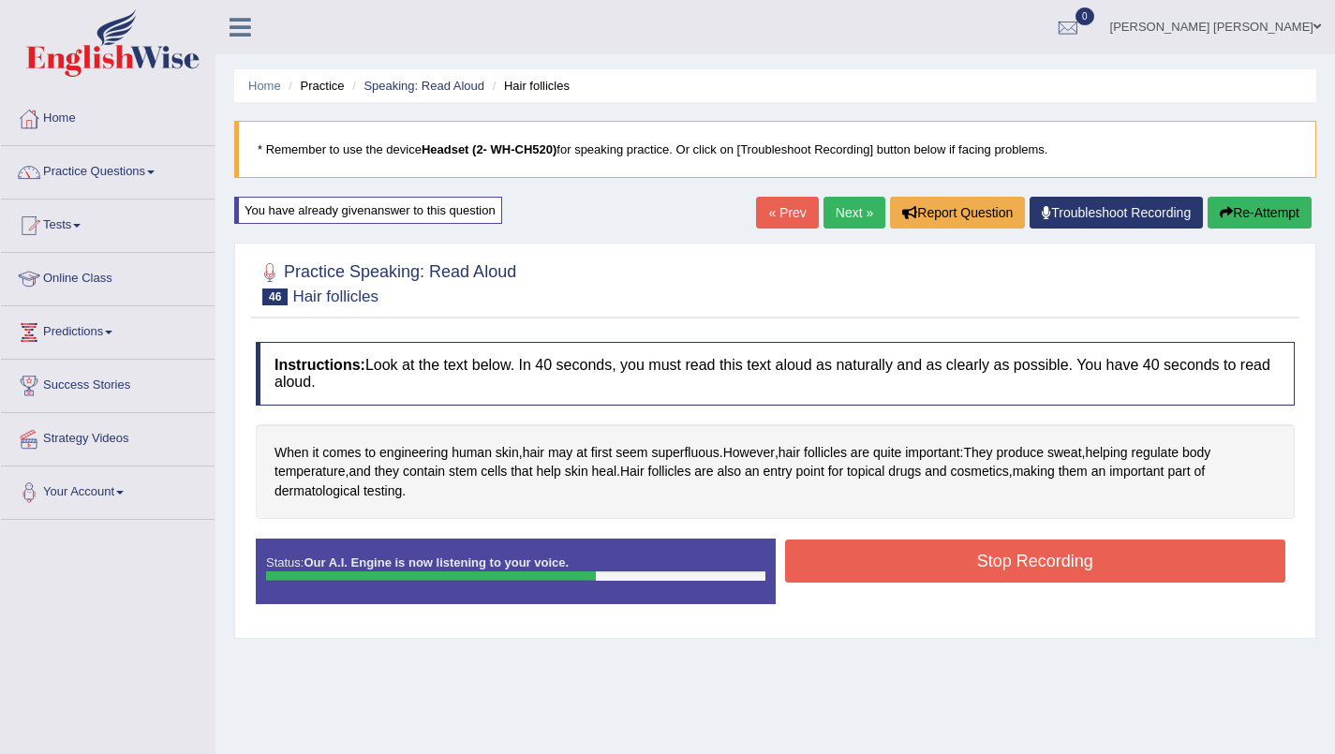
click at [1084, 558] on button "Stop Recording" at bounding box center [1035, 561] width 501 height 43
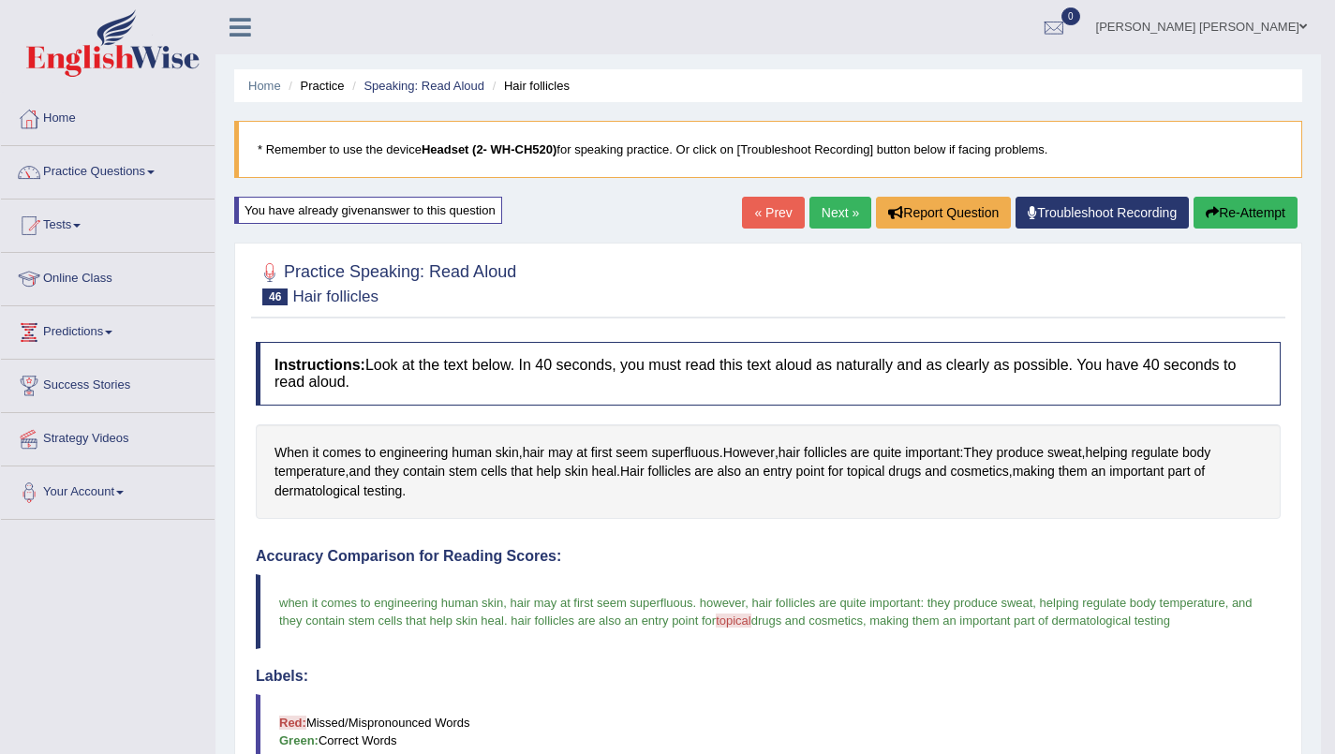
click at [1165, 628] on span "making them an important part of dermatological testing" at bounding box center [1019, 621] width 301 height 14
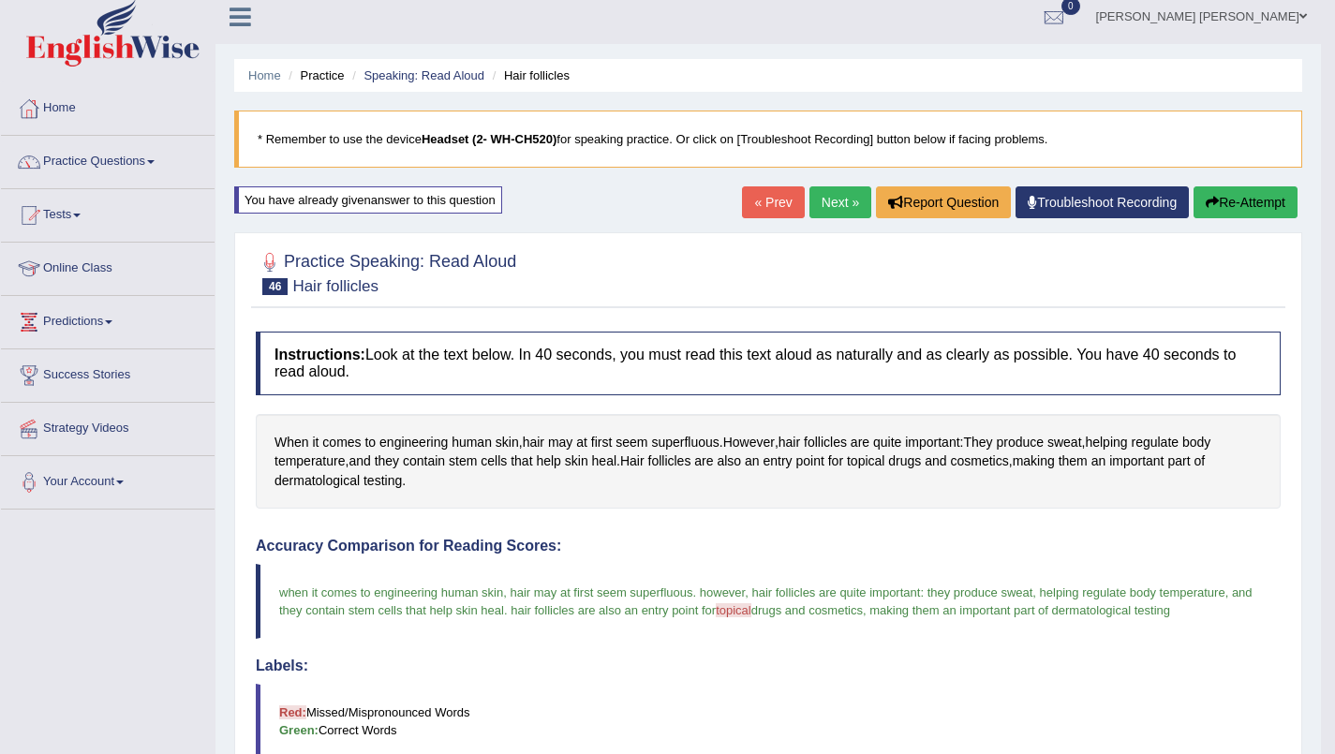
scroll to position [11, 0]
click at [833, 200] on link "Next »" at bounding box center [840, 202] width 62 height 32
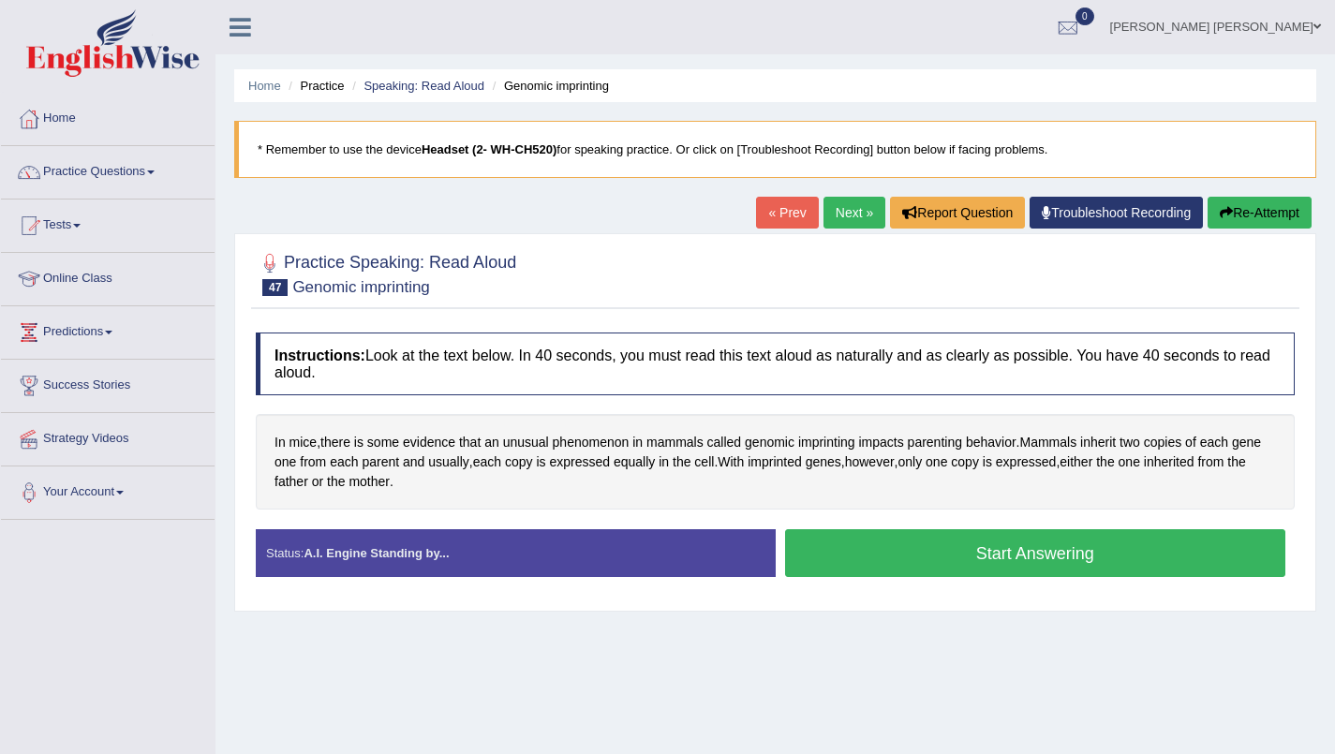
click at [1110, 557] on button "Start Answering" at bounding box center [1035, 553] width 501 height 48
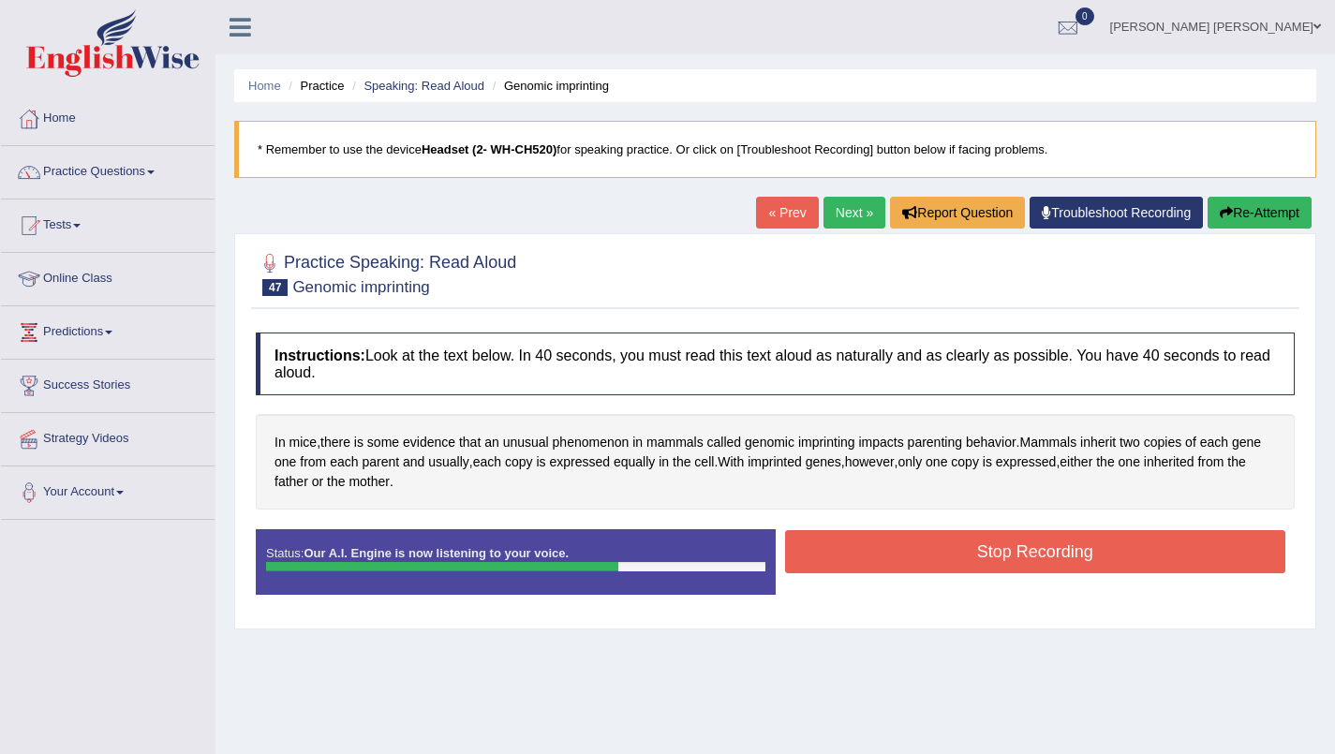
click at [1112, 552] on button "Stop Recording" at bounding box center [1035, 551] width 501 height 43
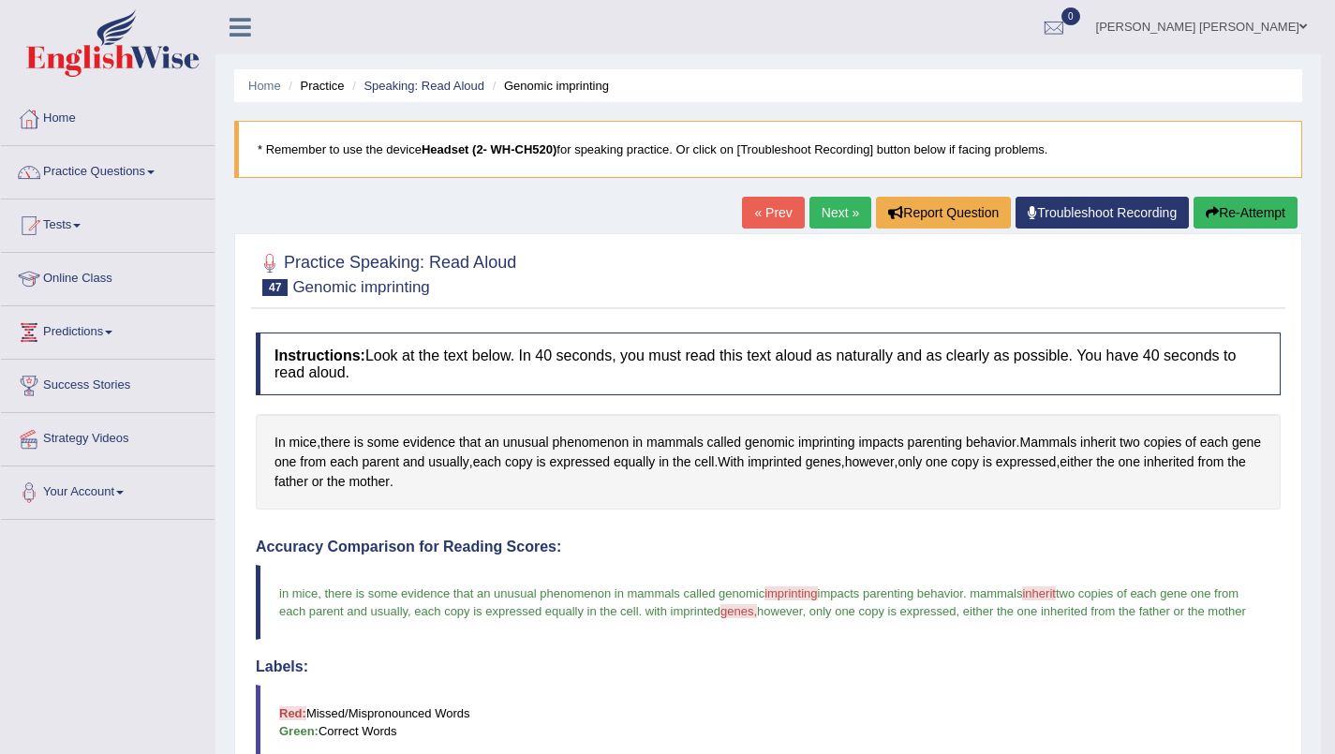
click at [1254, 216] on button "Re-Attempt" at bounding box center [1246, 213] width 104 height 32
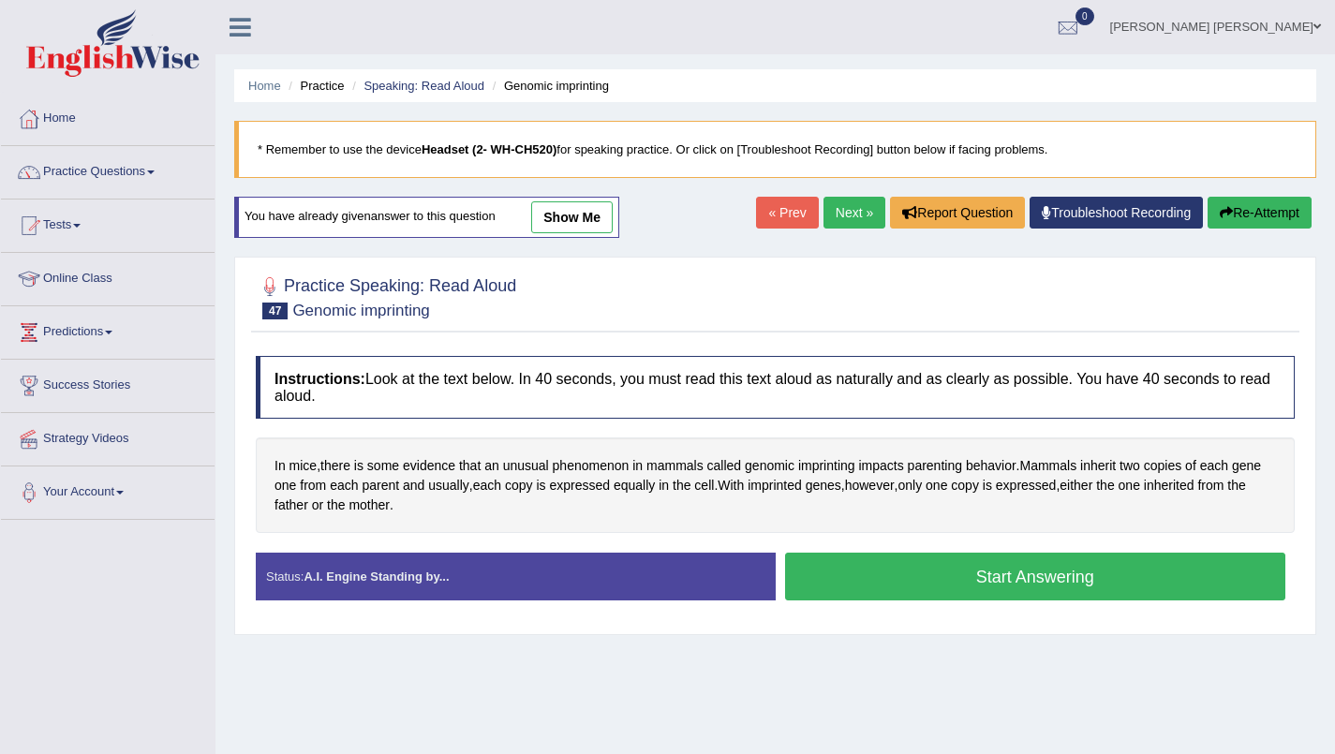
click at [1087, 583] on button "Start Answering" at bounding box center [1035, 577] width 501 height 48
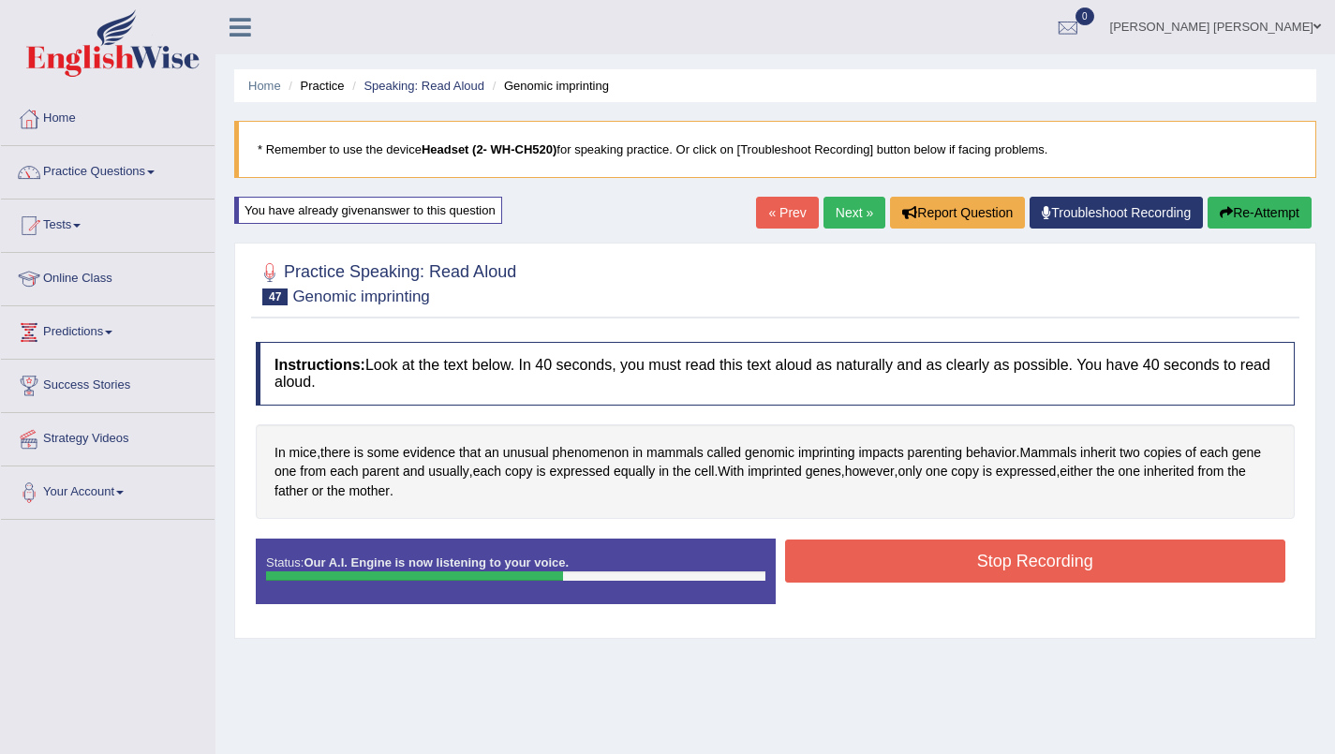
click at [1086, 574] on button "Stop Recording" at bounding box center [1035, 561] width 501 height 43
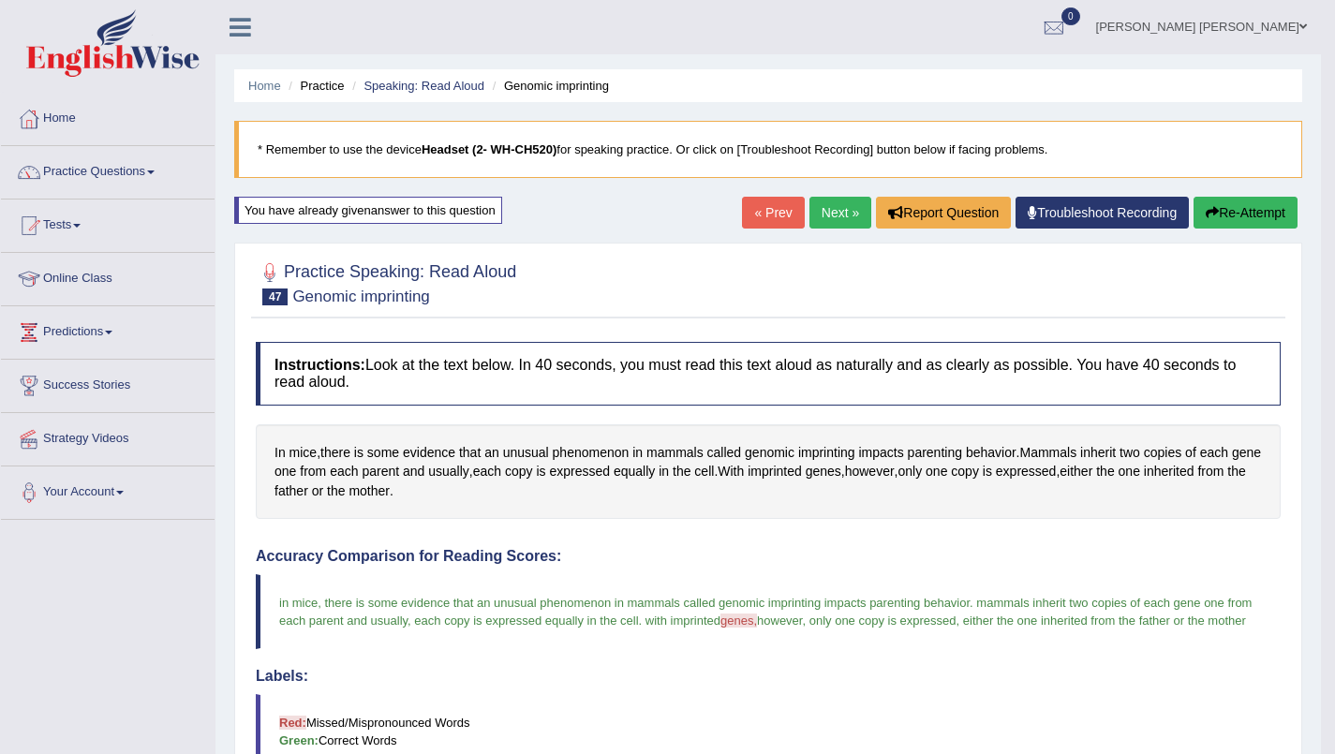
click at [829, 214] on link "Next »" at bounding box center [840, 213] width 62 height 32
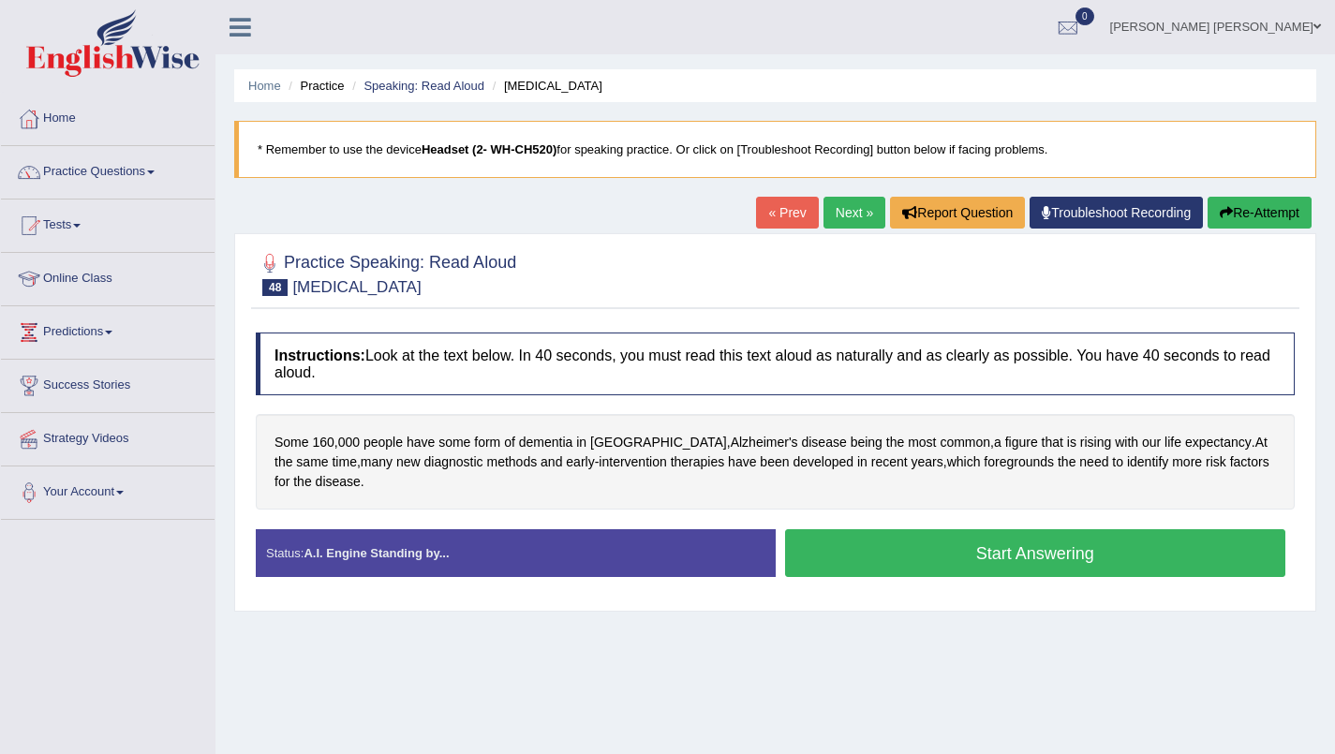
click at [1084, 571] on button "Start Answering" at bounding box center [1035, 553] width 501 height 48
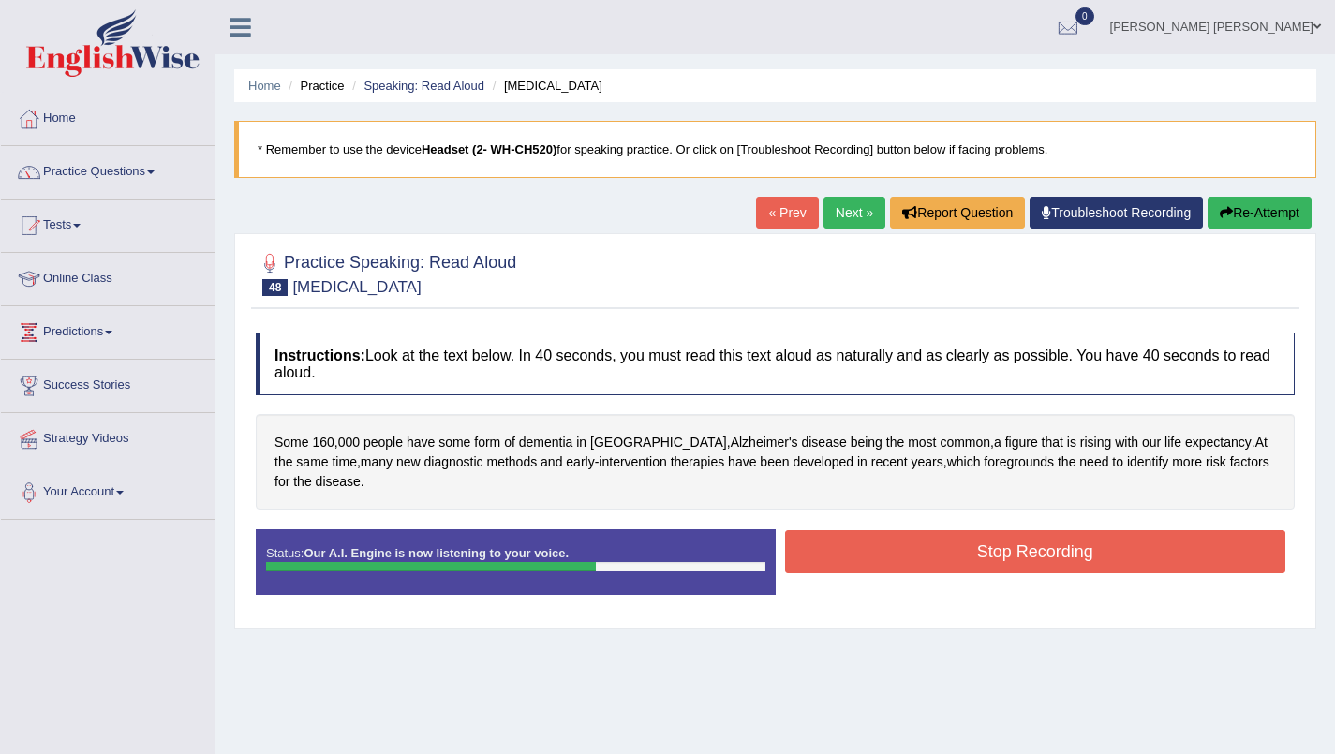
click at [1106, 561] on button "Stop Recording" at bounding box center [1035, 551] width 501 height 43
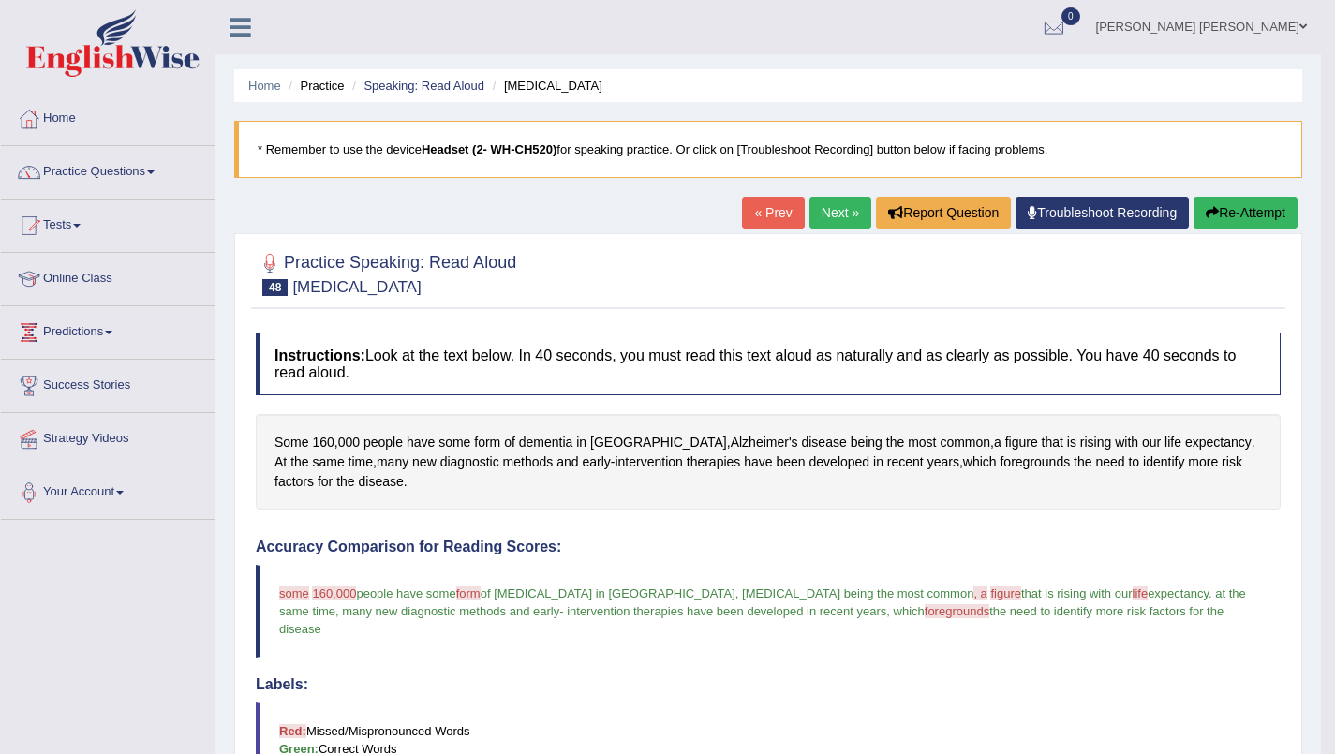
click at [1263, 215] on button "Re-Attempt" at bounding box center [1246, 213] width 104 height 32
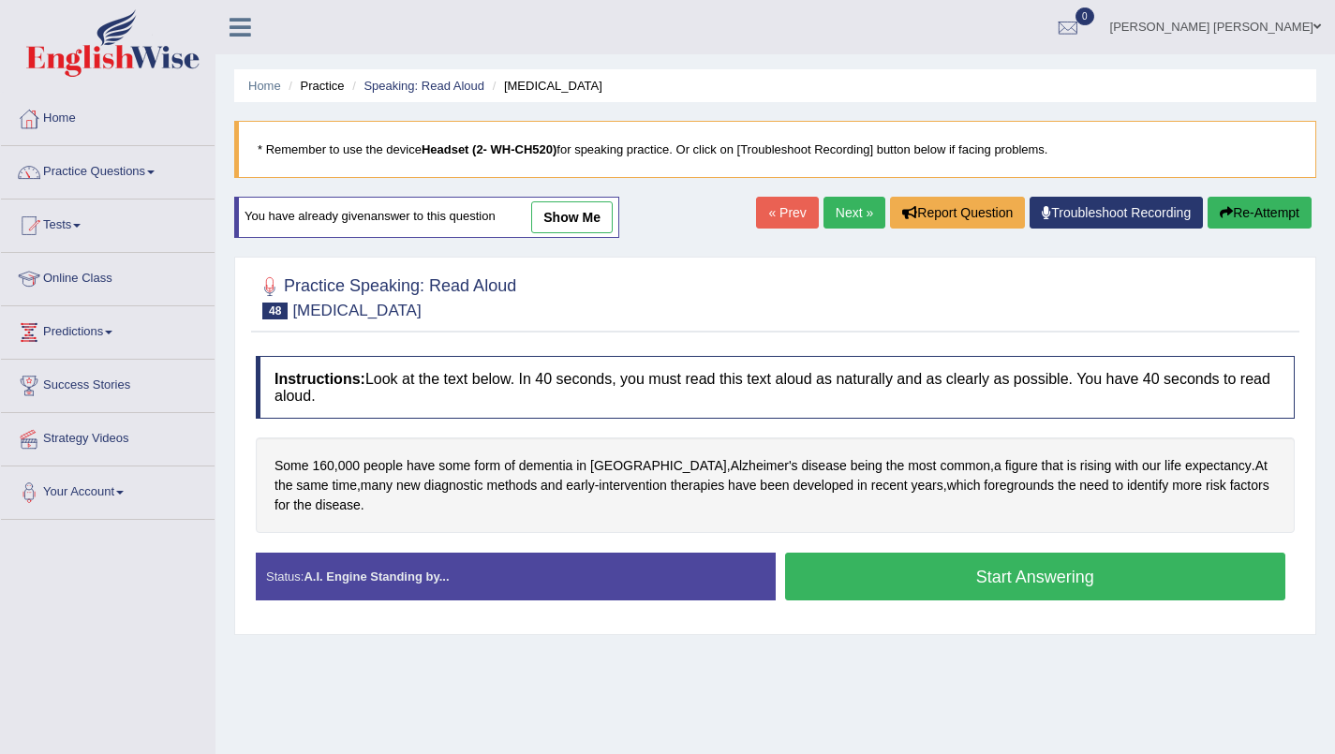
click at [1269, 214] on button "Re-Attempt" at bounding box center [1260, 213] width 104 height 32
click at [1119, 575] on button "Start Answering" at bounding box center [1035, 577] width 501 height 48
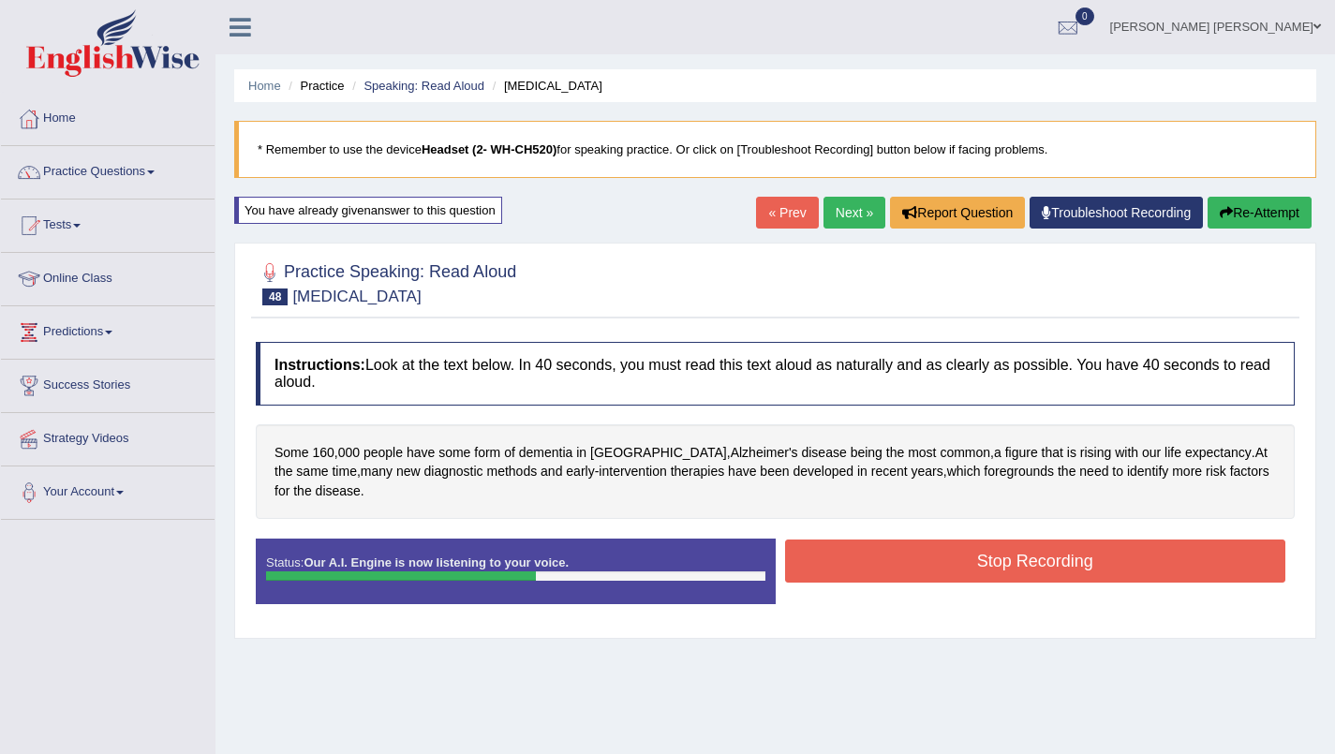
click at [1105, 558] on button "Stop Recording" at bounding box center [1035, 561] width 501 height 43
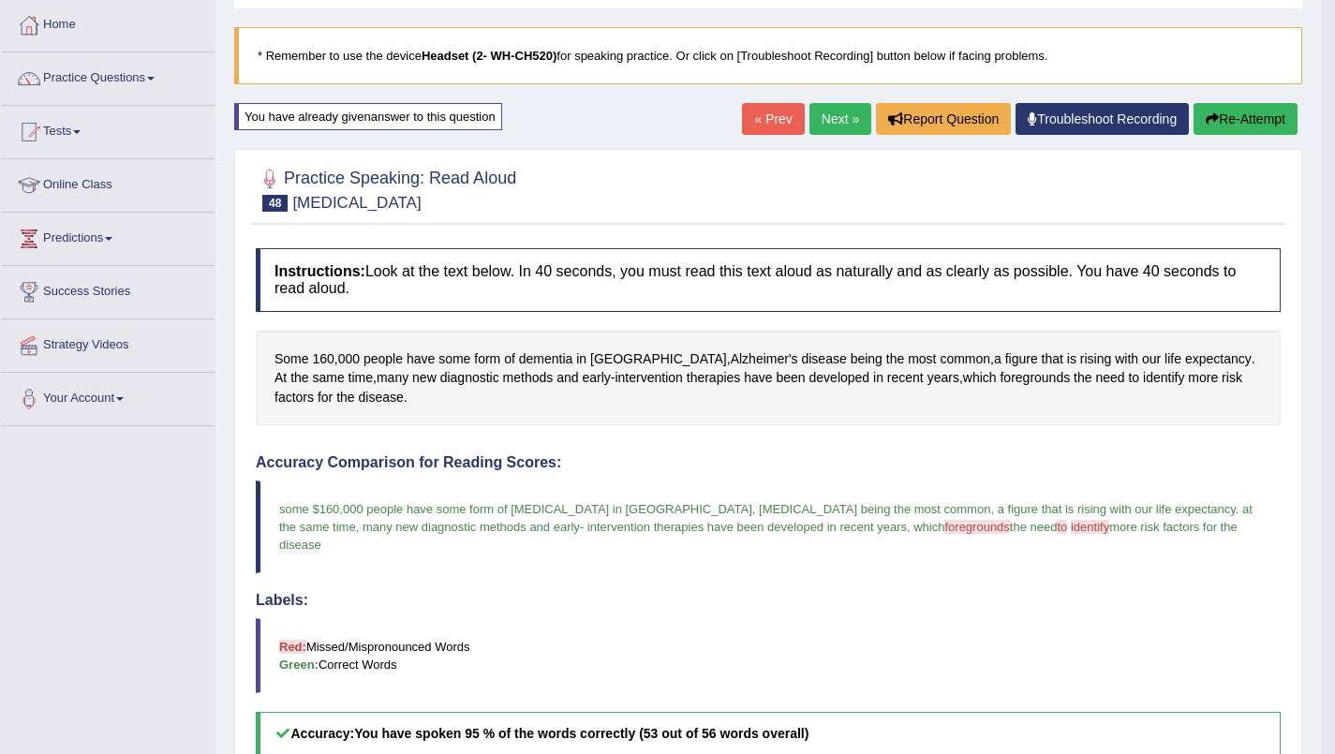
scroll to position [102, 0]
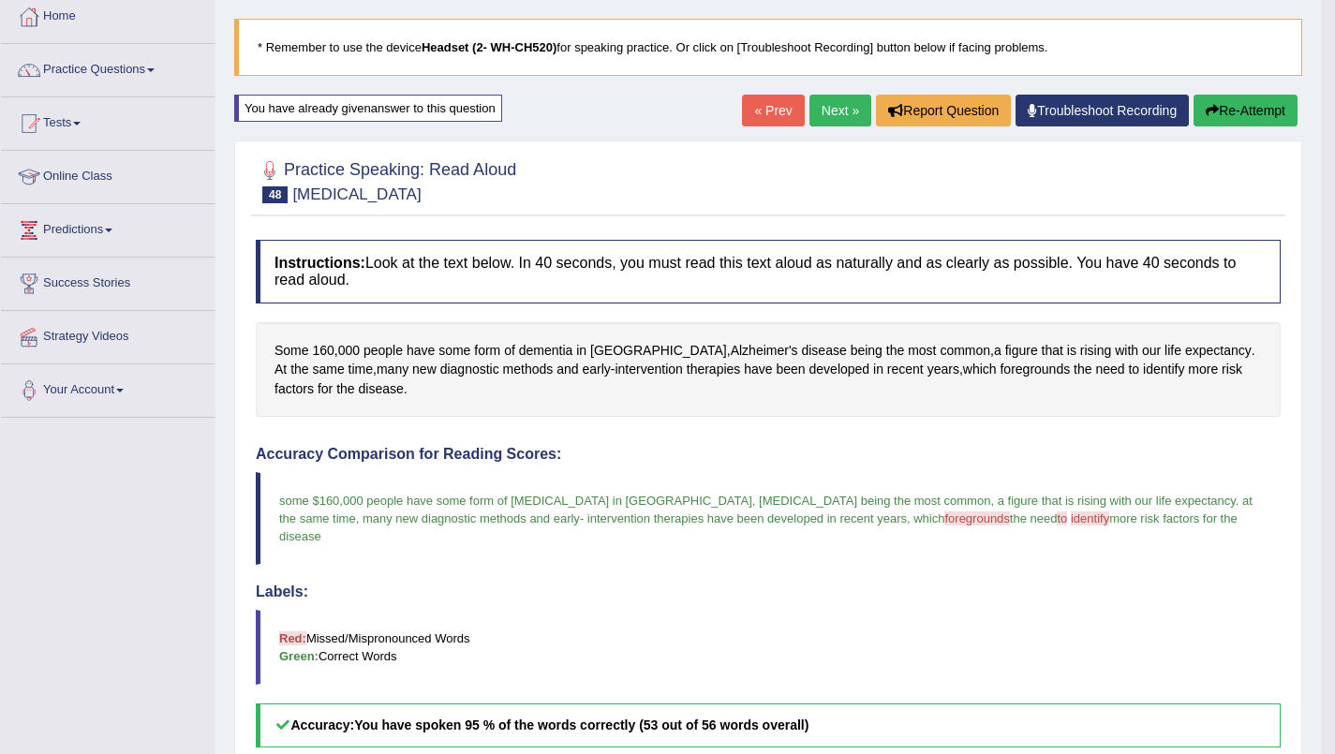
click at [824, 112] on link "Next »" at bounding box center [840, 111] width 62 height 32
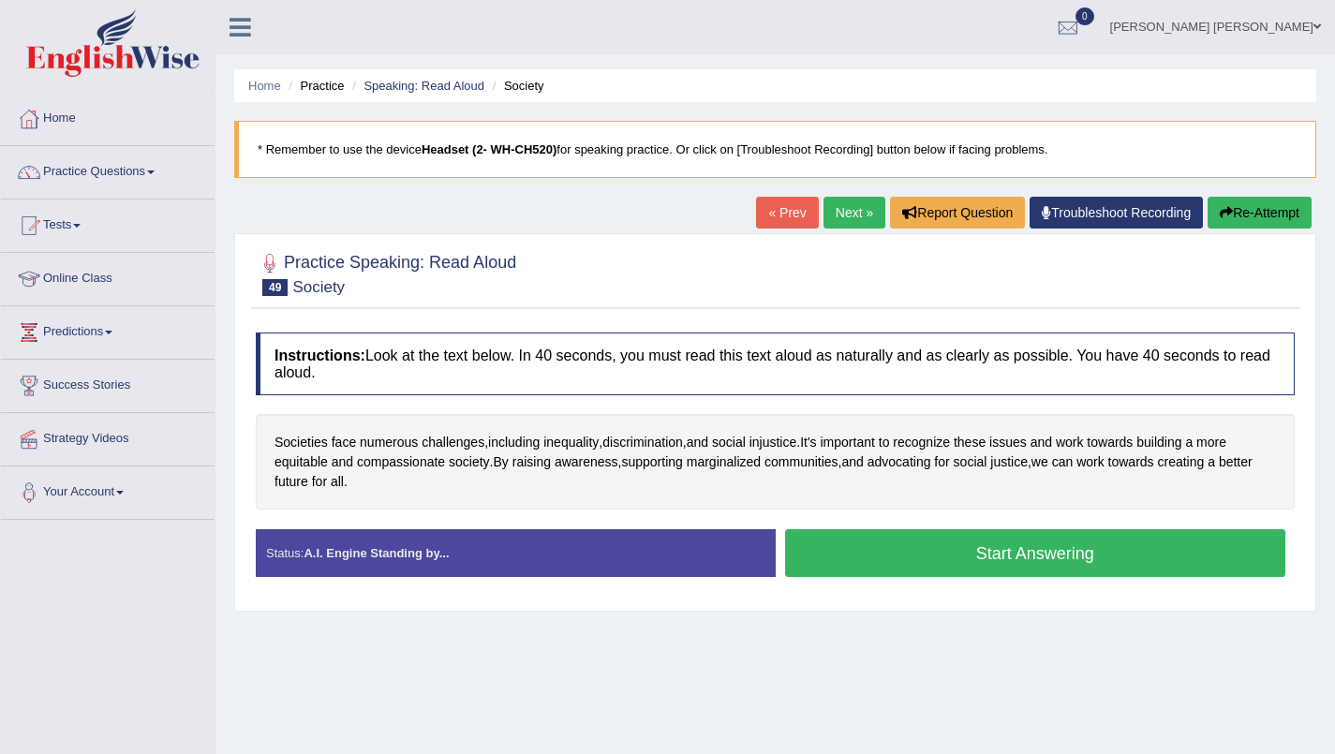
click at [1066, 571] on button "Start Answering" at bounding box center [1035, 553] width 501 height 48
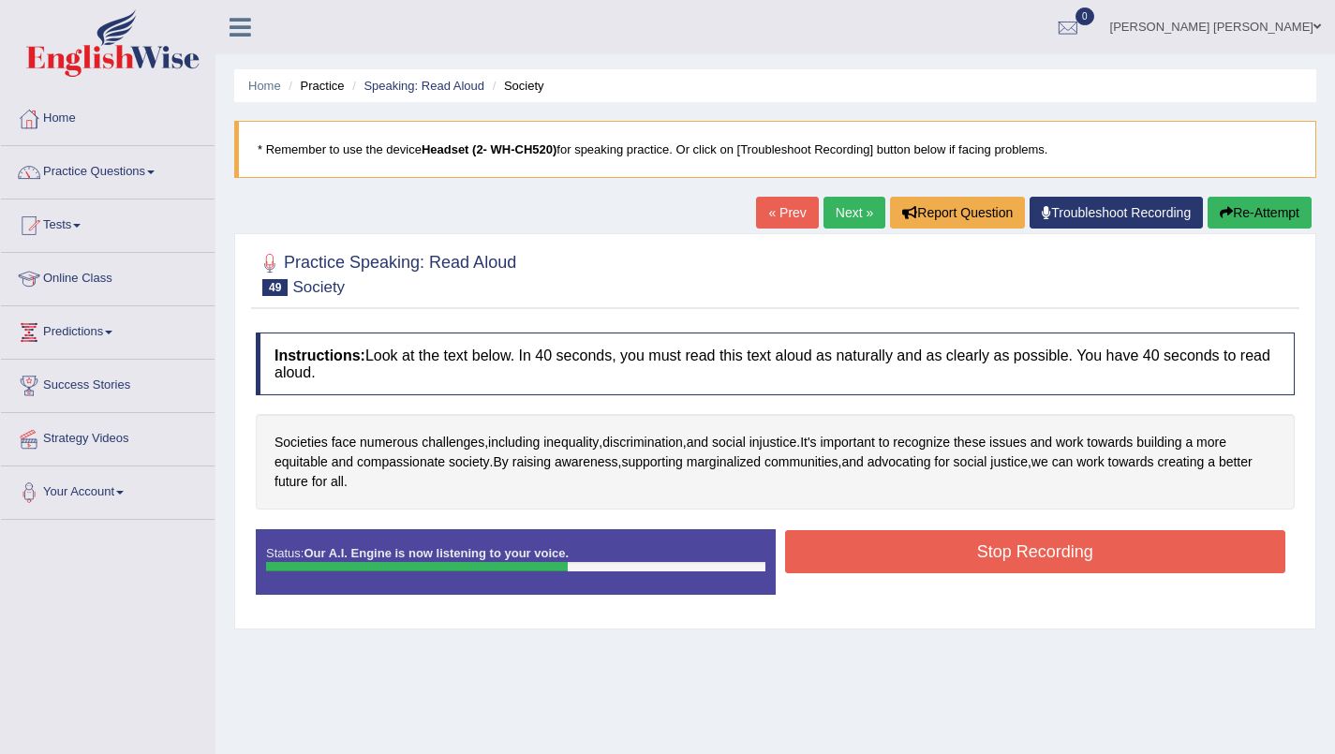
click at [1098, 548] on button "Stop Recording" at bounding box center [1035, 551] width 501 height 43
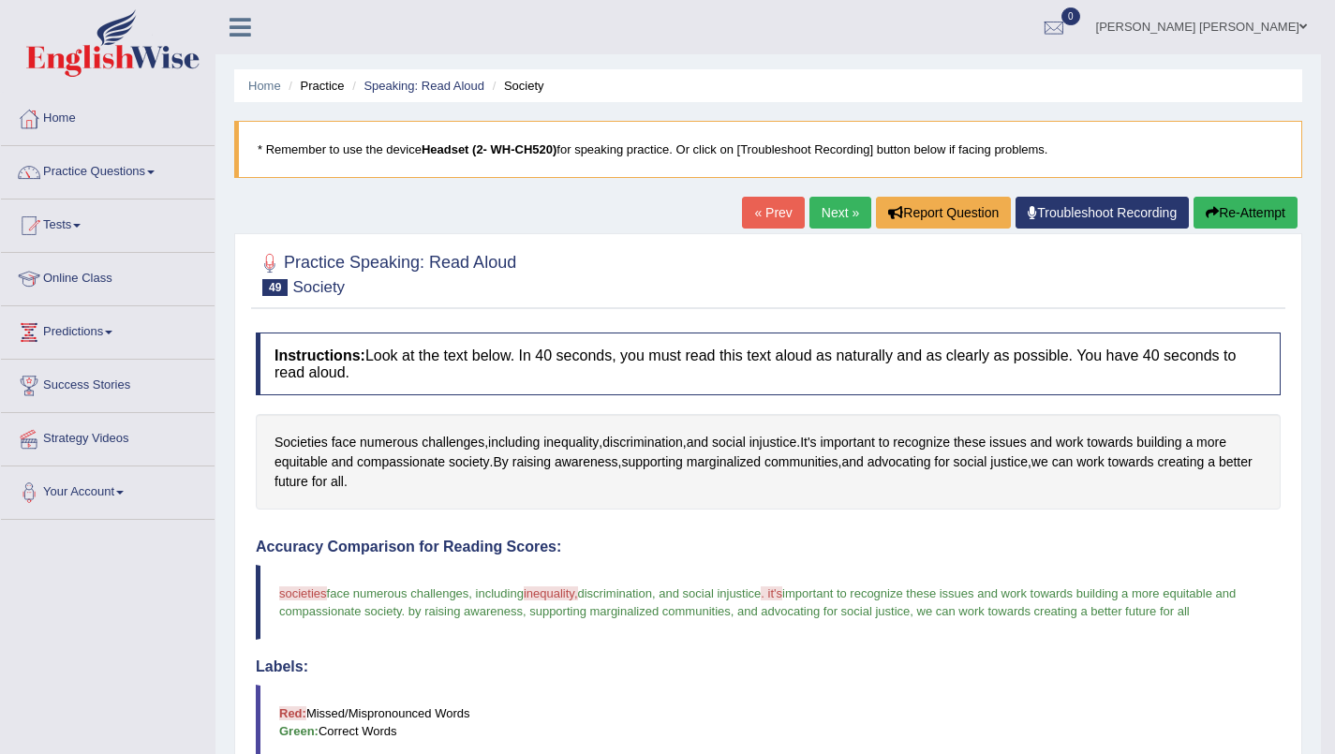
click at [839, 217] on link "Next »" at bounding box center [840, 213] width 62 height 32
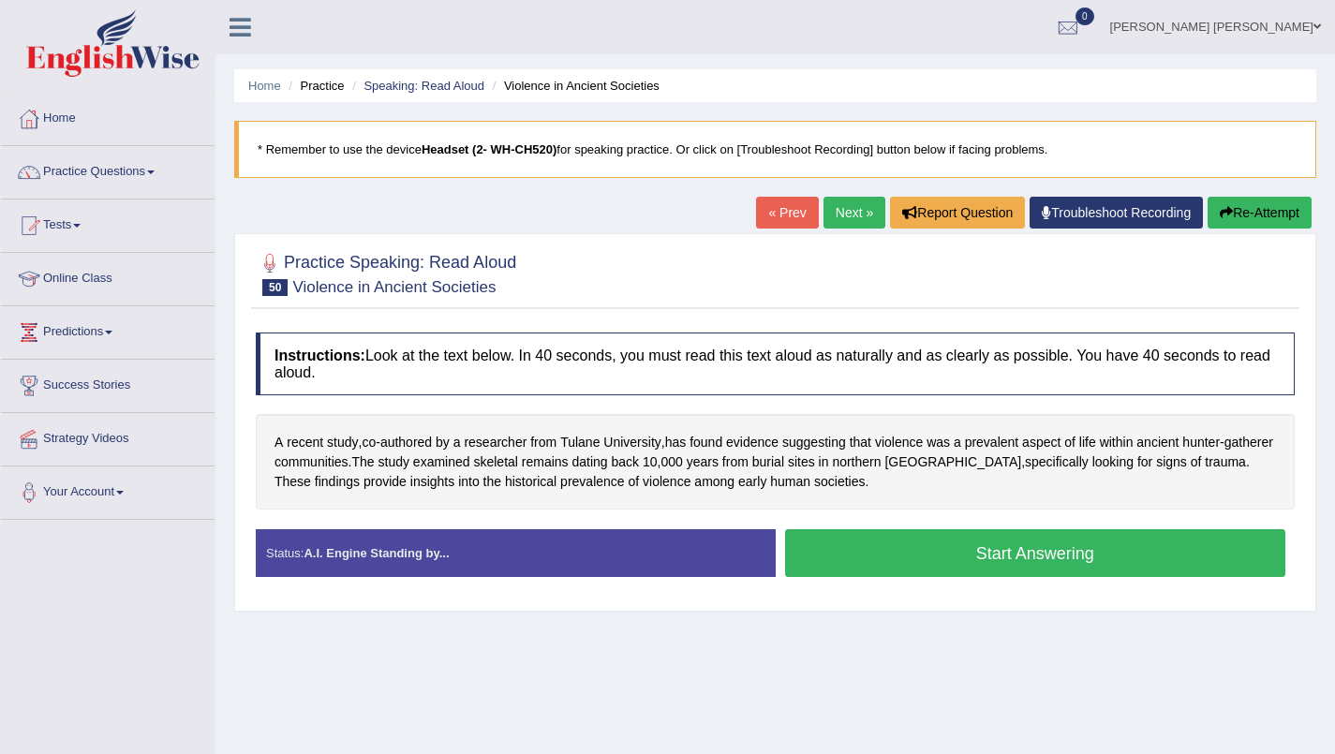
click at [1090, 561] on button "Start Answering" at bounding box center [1035, 553] width 501 height 48
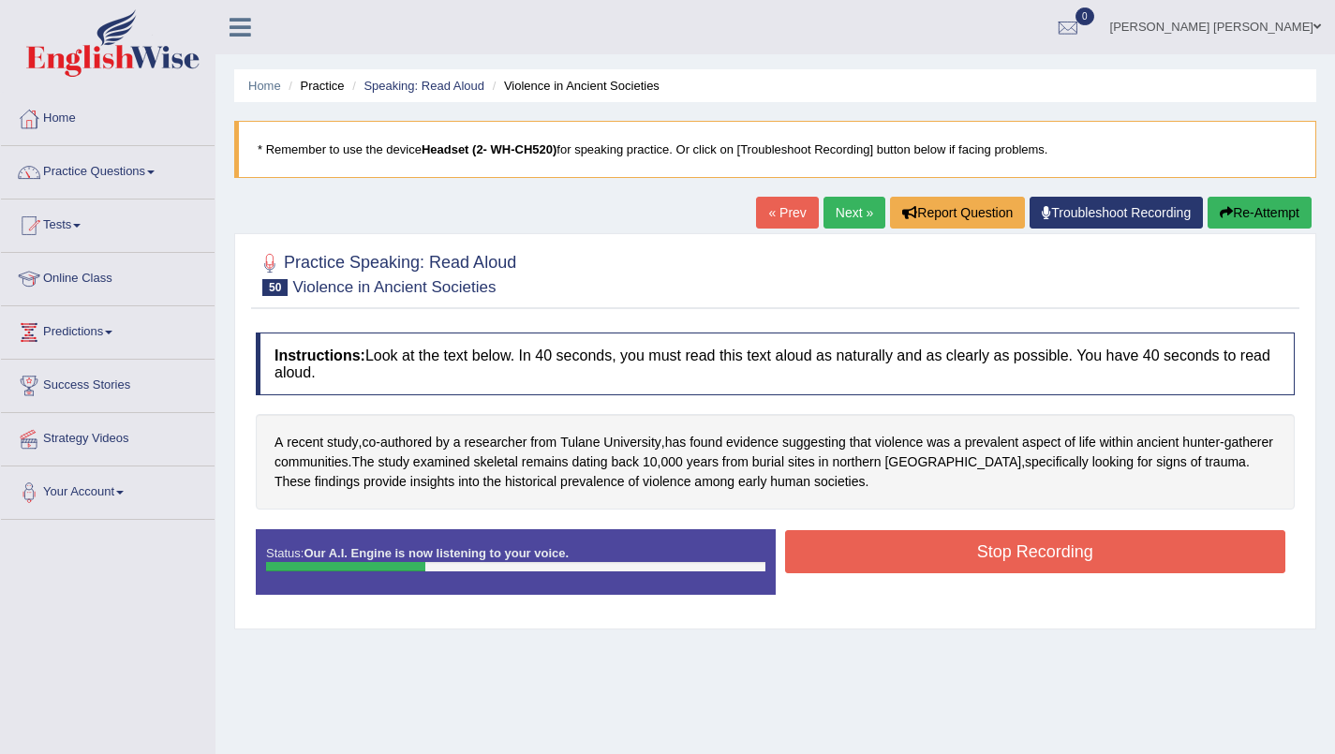
click at [1260, 217] on button "Re-Attempt" at bounding box center [1260, 213] width 104 height 32
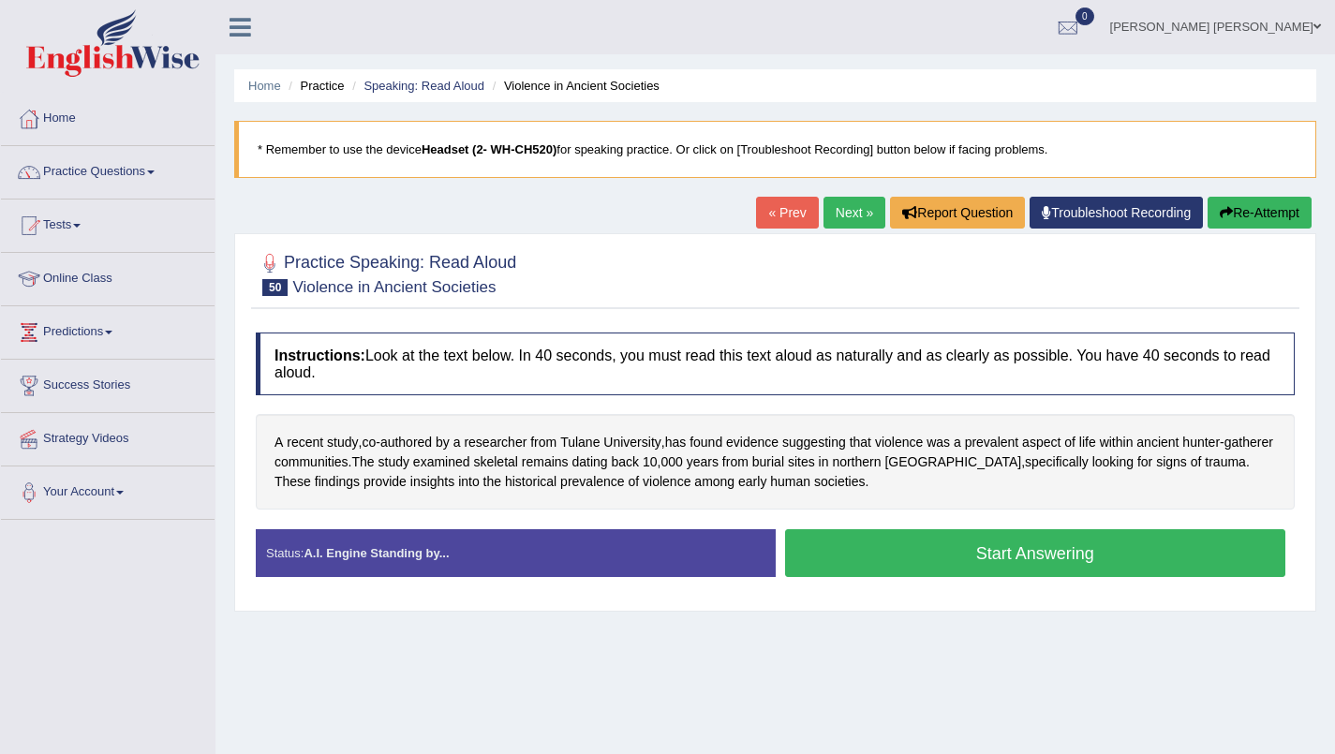
click at [1076, 557] on button "Start Answering" at bounding box center [1035, 553] width 501 height 48
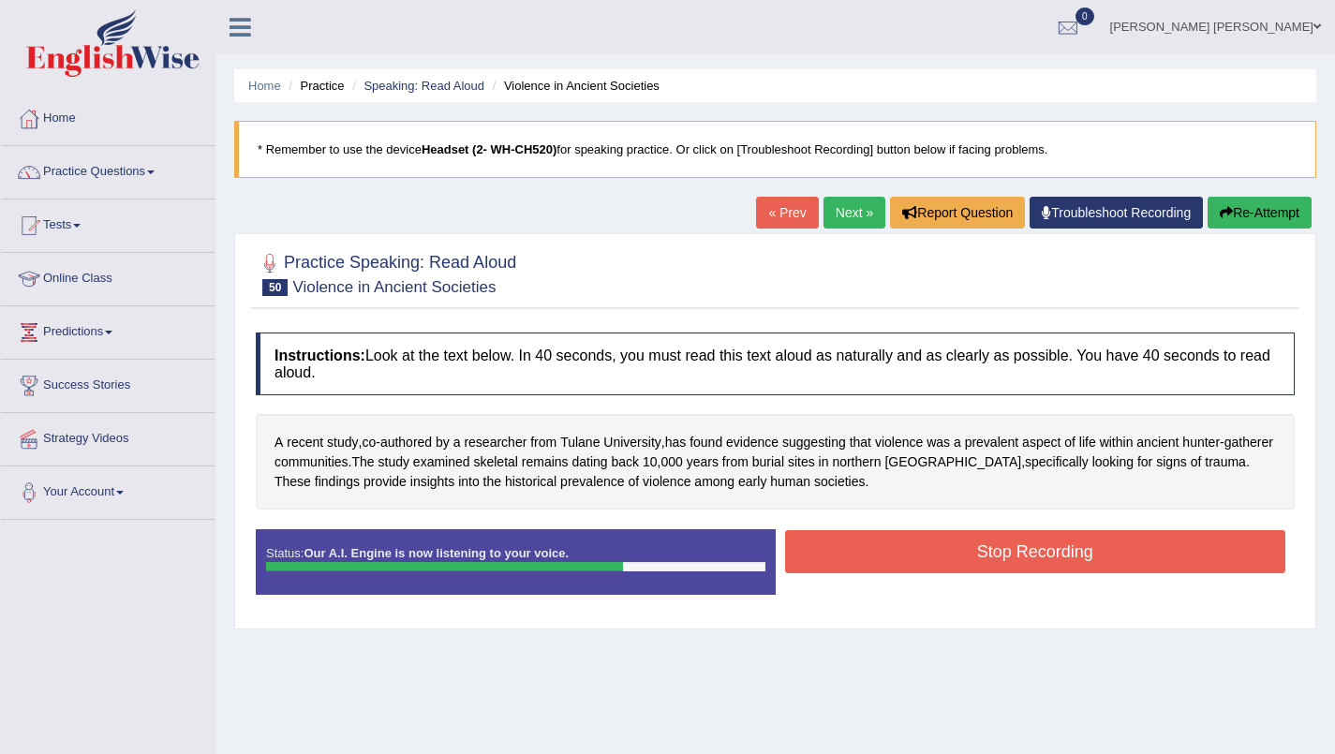
click at [1074, 557] on button "Stop Recording" at bounding box center [1035, 551] width 501 height 43
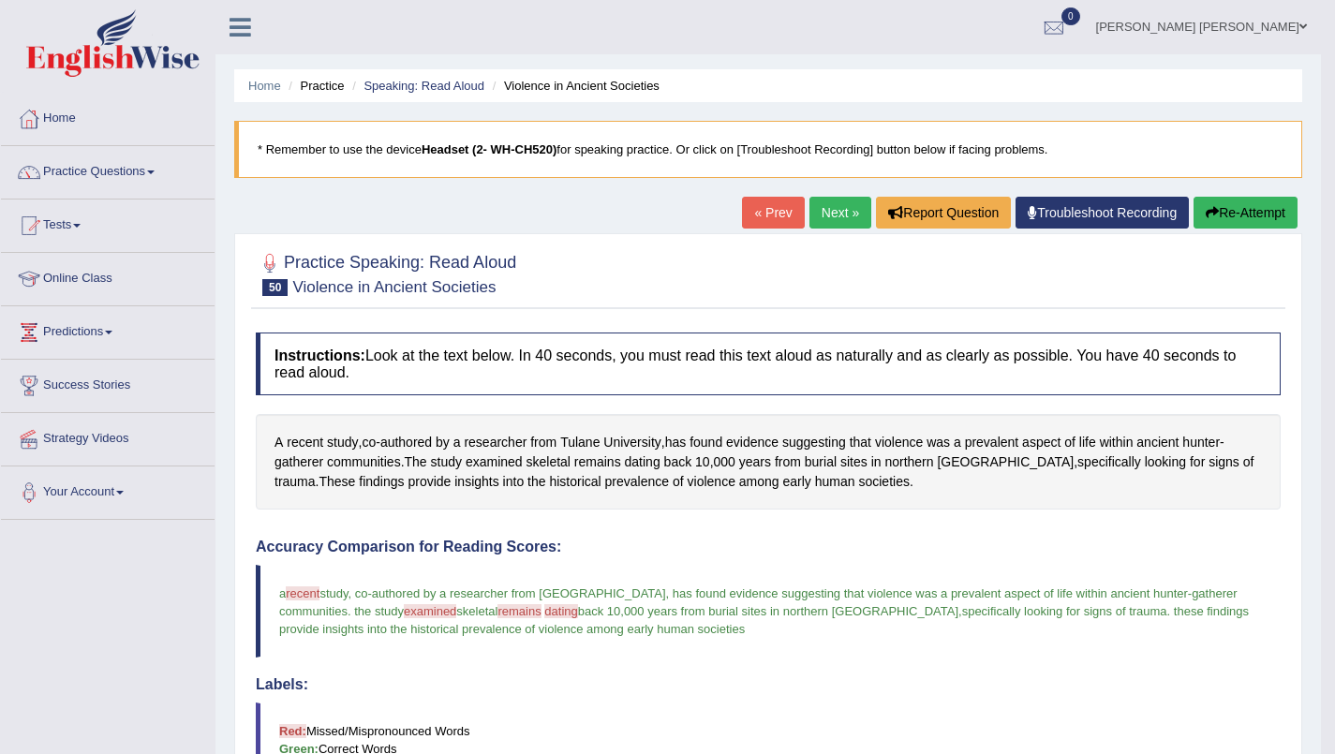
click at [836, 215] on link "Next »" at bounding box center [840, 213] width 62 height 32
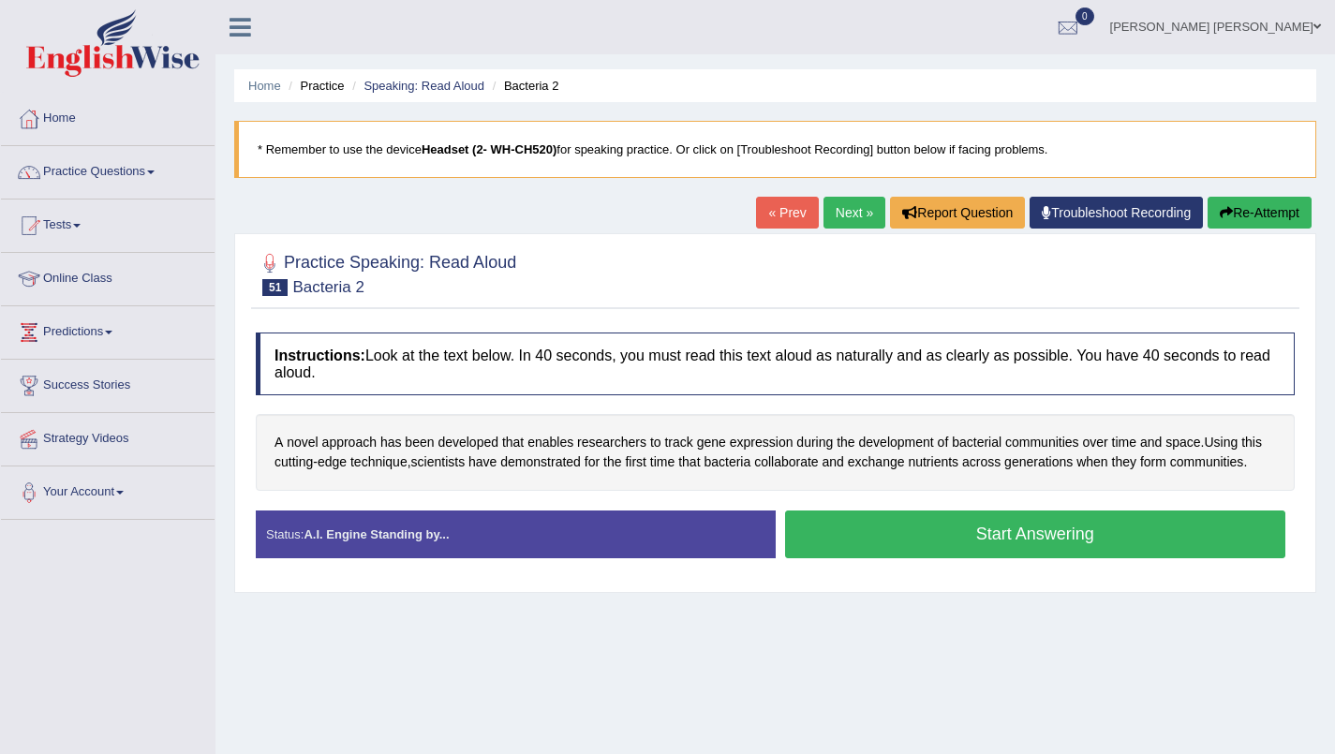
click at [1102, 539] on button "Start Answering" at bounding box center [1035, 535] width 501 height 48
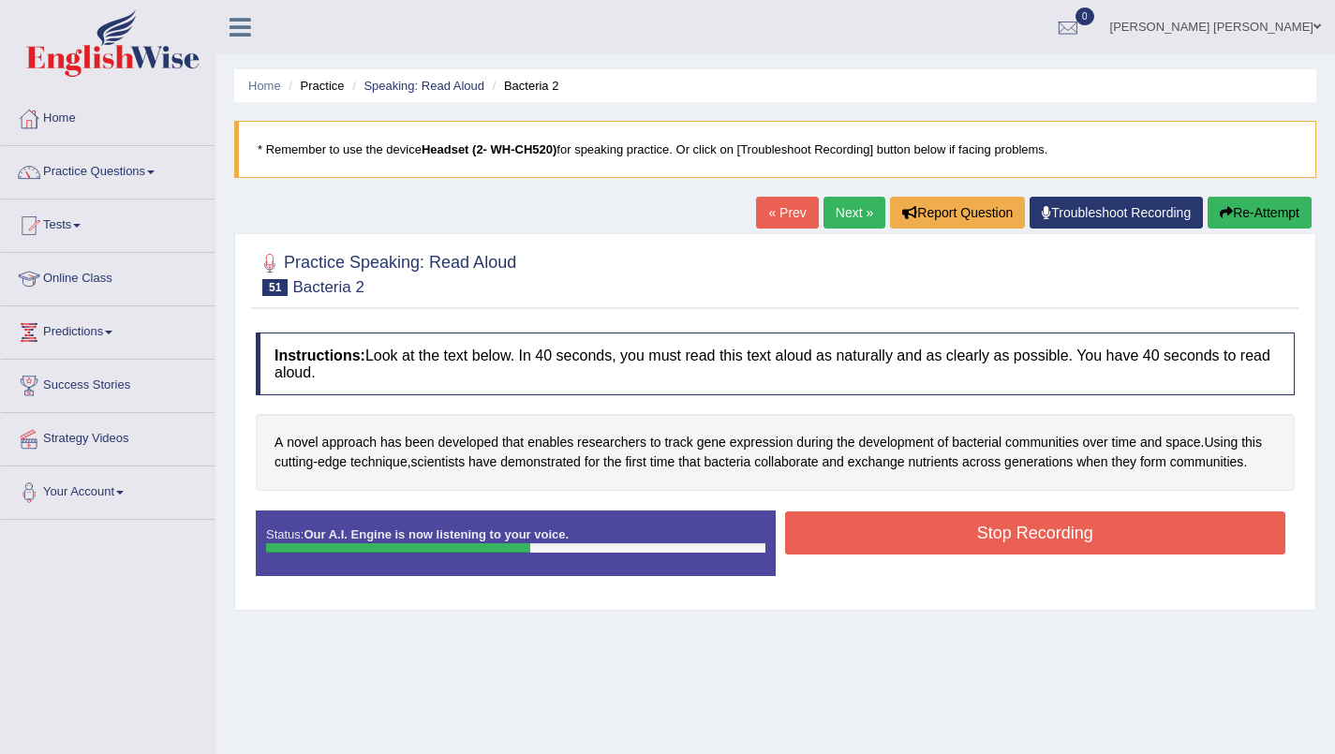
click at [1165, 535] on button "Stop Recording" at bounding box center [1035, 533] width 501 height 43
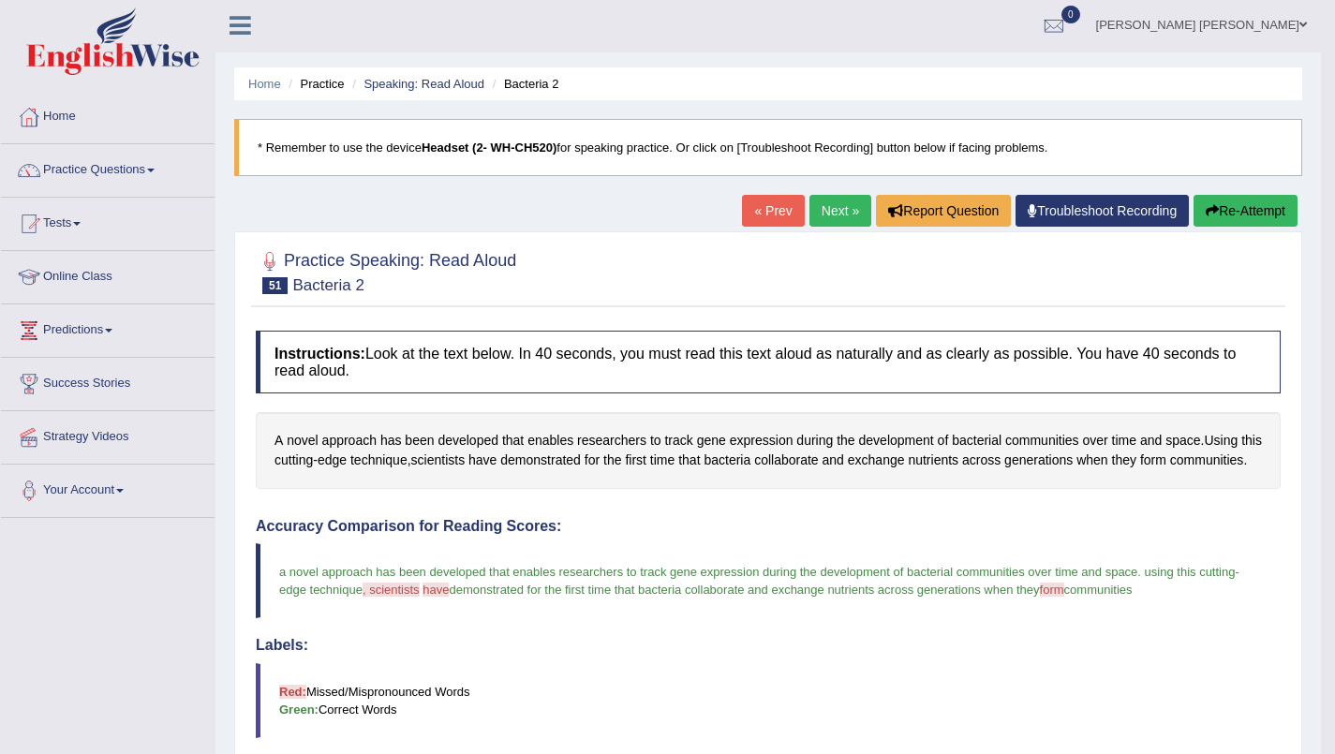
scroll to position [4, 0]
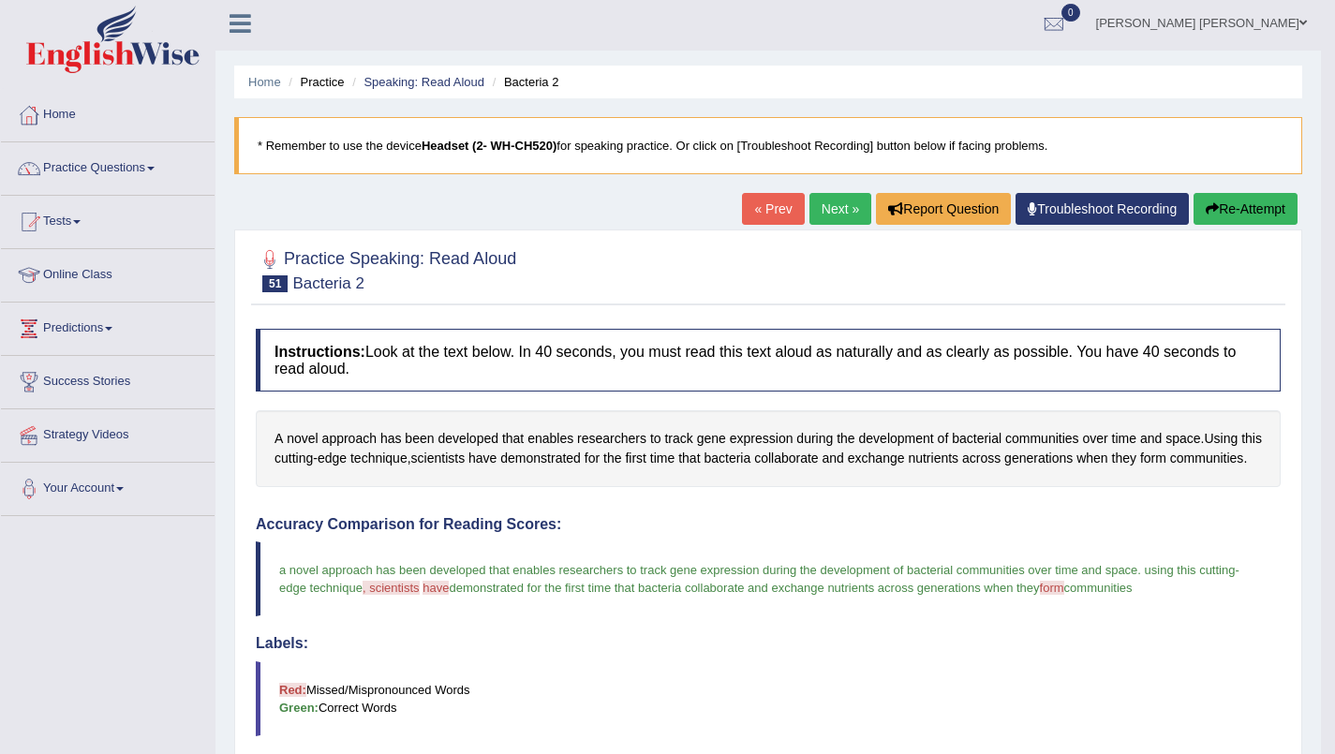
click at [838, 210] on link "Next »" at bounding box center [840, 209] width 62 height 32
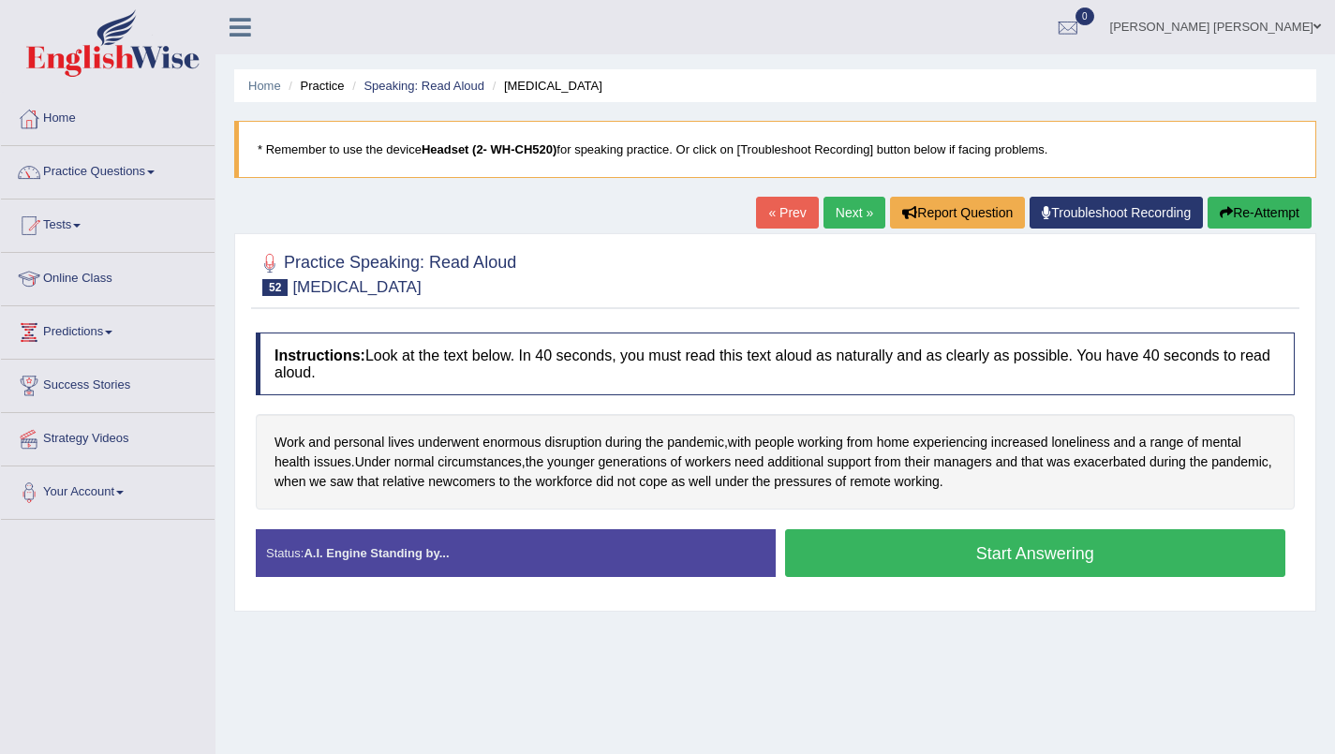
click at [1121, 565] on button "Start Answering" at bounding box center [1035, 553] width 501 height 48
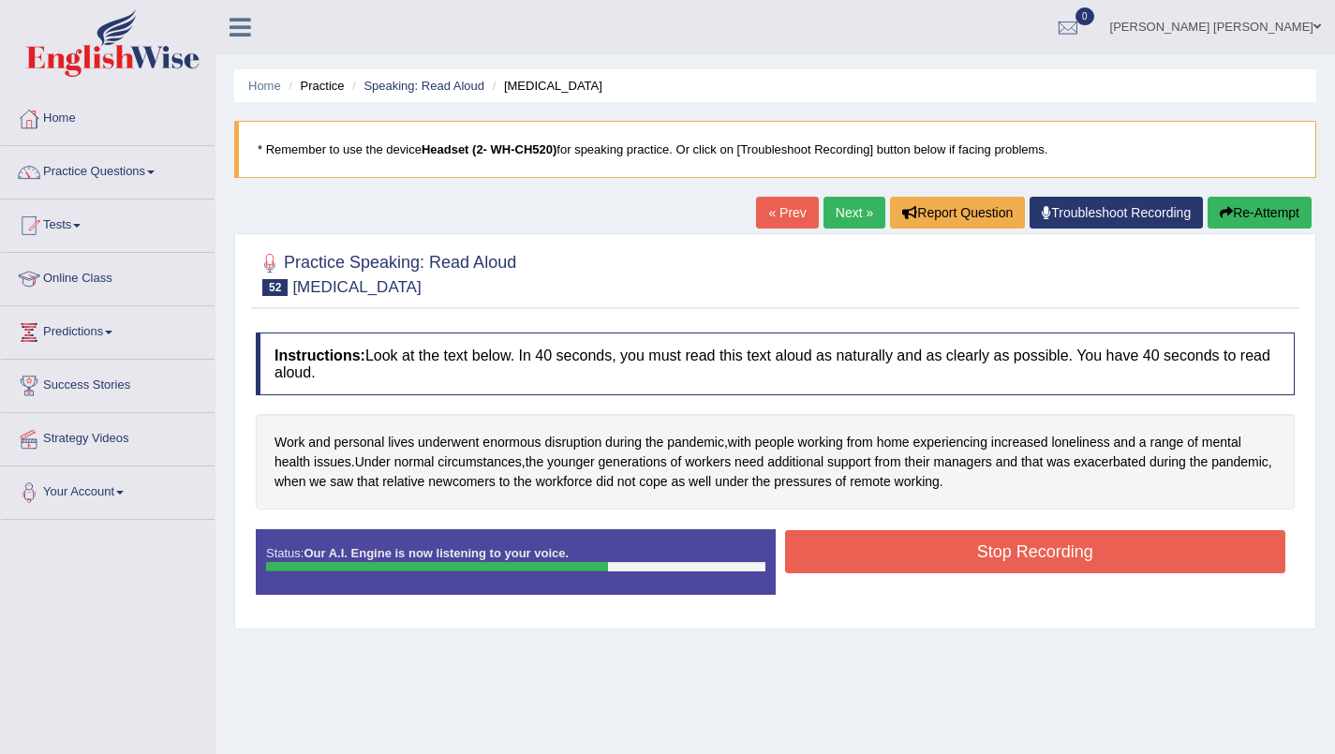
click at [1097, 554] on button "Stop Recording" at bounding box center [1035, 551] width 501 height 43
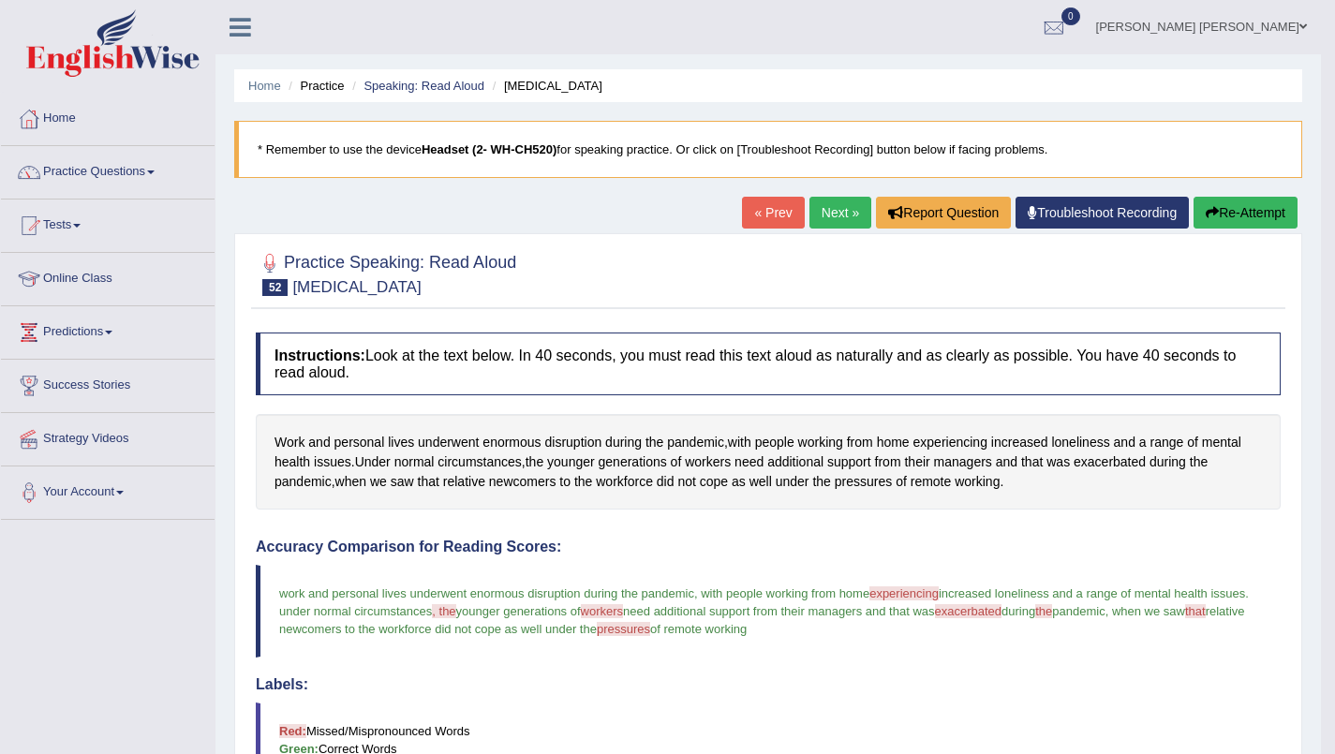
click at [842, 214] on link "Next »" at bounding box center [840, 213] width 62 height 32
